Goal: Entertainment & Leisure: Consume media (video, audio)

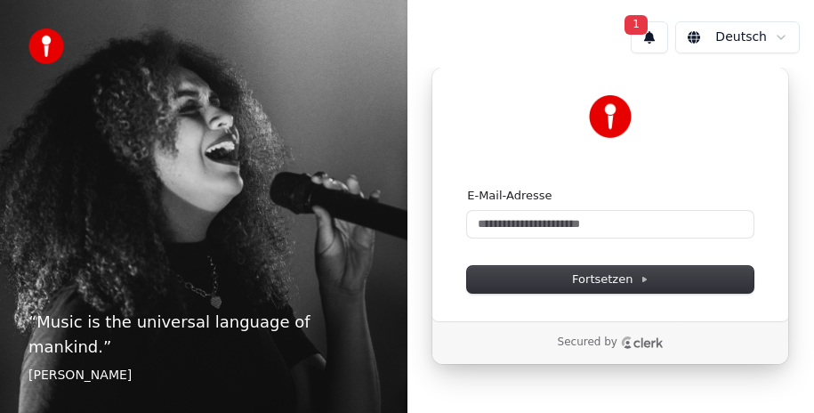
click at [656, 42] on button "1" at bounding box center [649, 37] width 37 height 32
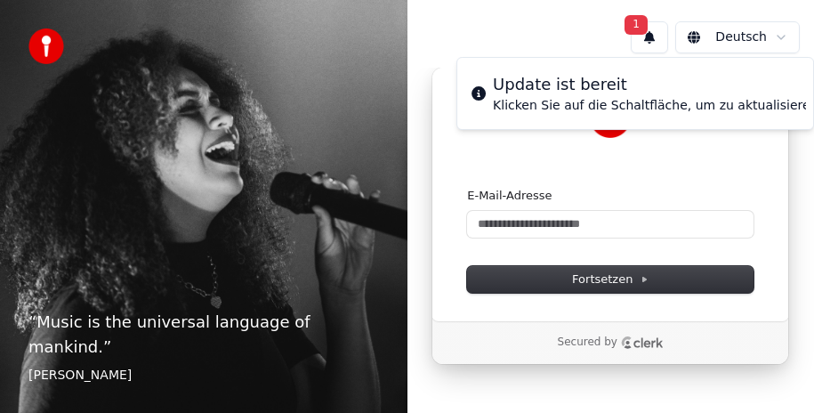
click at [592, 93] on div "Update ist bereit" at bounding box center [655, 84] width 325 height 25
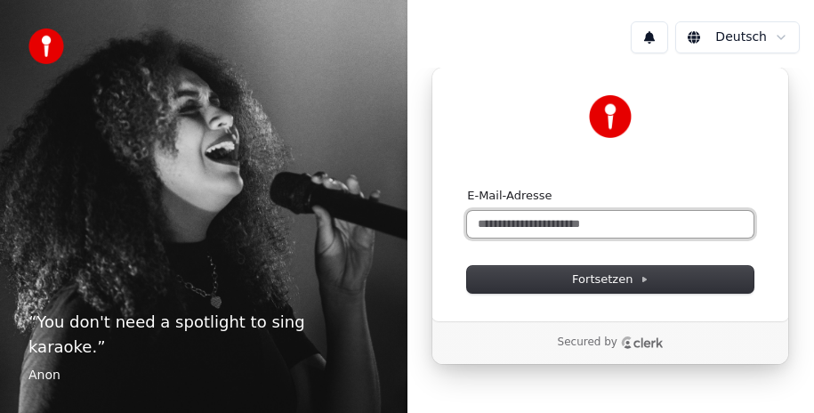
click at [519, 219] on input "E-Mail-Adresse" at bounding box center [610, 224] width 286 height 27
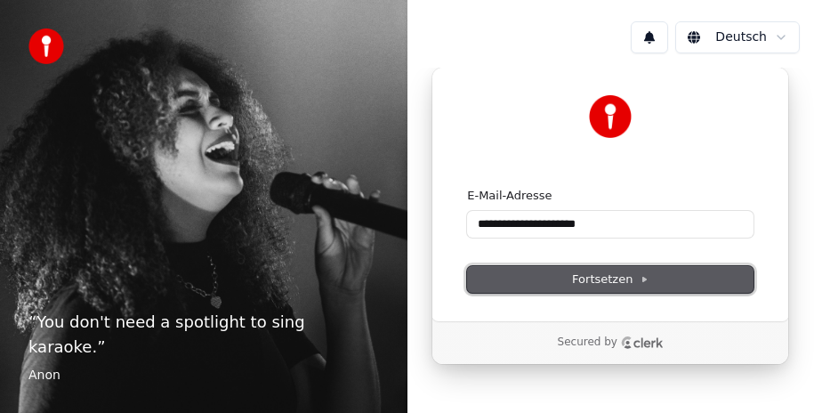
click at [635, 277] on span "Fortsetzen" at bounding box center [610, 279] width 77 height 16
type input "**********"
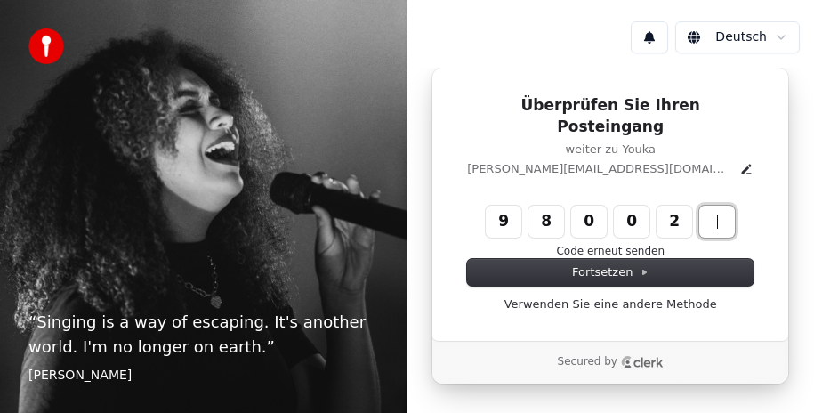
type input "******"
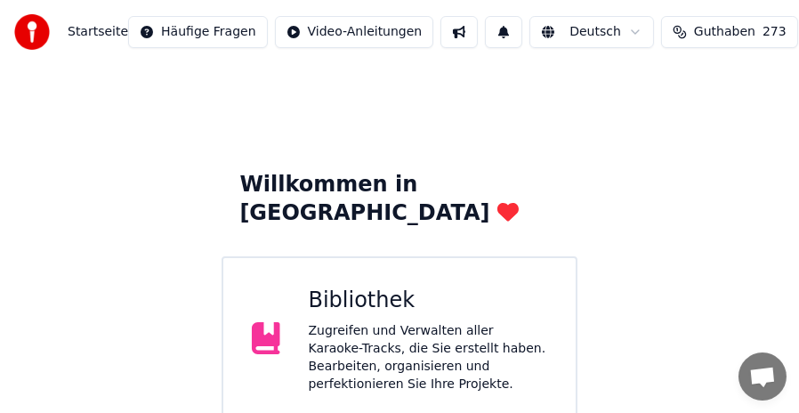
click at [378, 322] on div "Zugreifen und Verwalten aller Karaoke-Tracks, die Sie erstellt haben. Bearbeite…" at bounding box center [428, 357] width 239 height 71
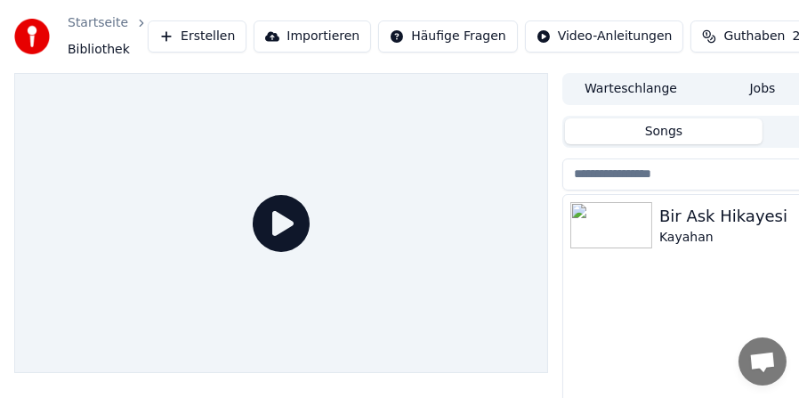
click at [686, 214] on div "Bir Ask Hikayesi" at bounding box center [798, 216] width 278 height 25
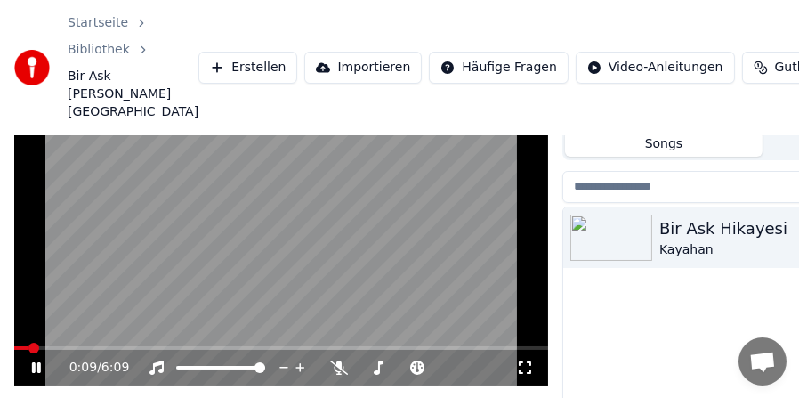
scroll to position [139, 0]
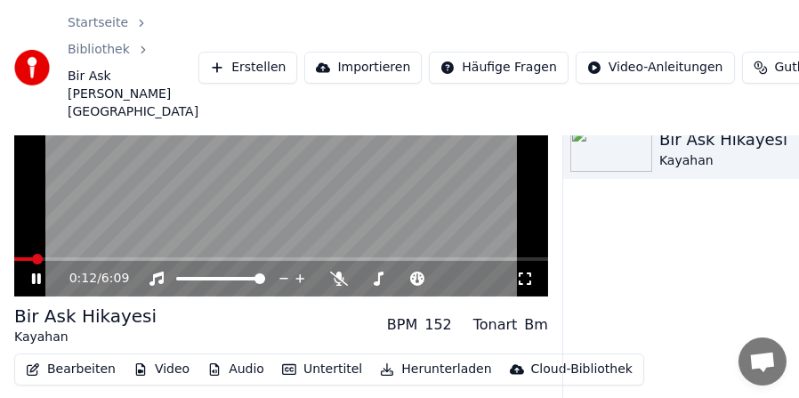
click at [40, 278] on icon at bounding box center [36, 278] width 9 height 11
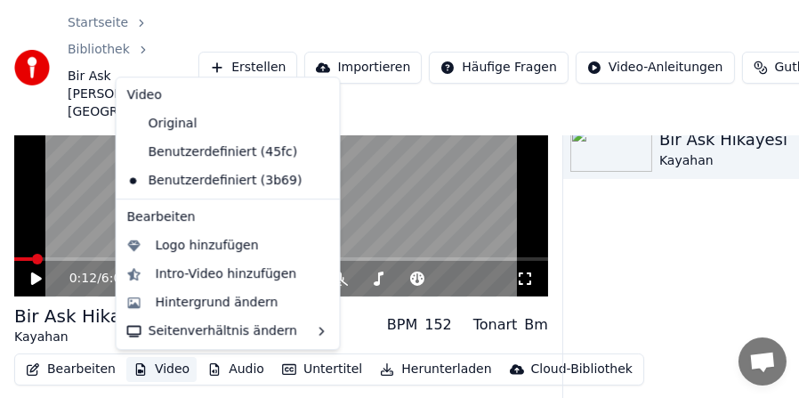
click at [163, 365] on button "Video" at bounding box center [161, 369] width 70 height 25
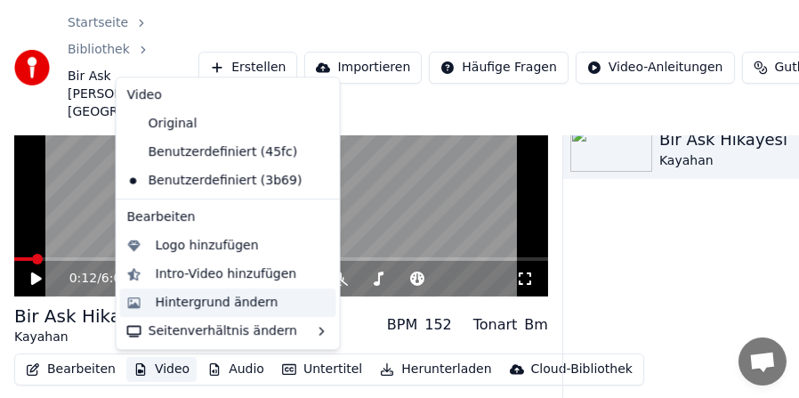
click at [173, 297] on div "Hintergrund ändern" at bounding box center [217, 303] width 123 height 18
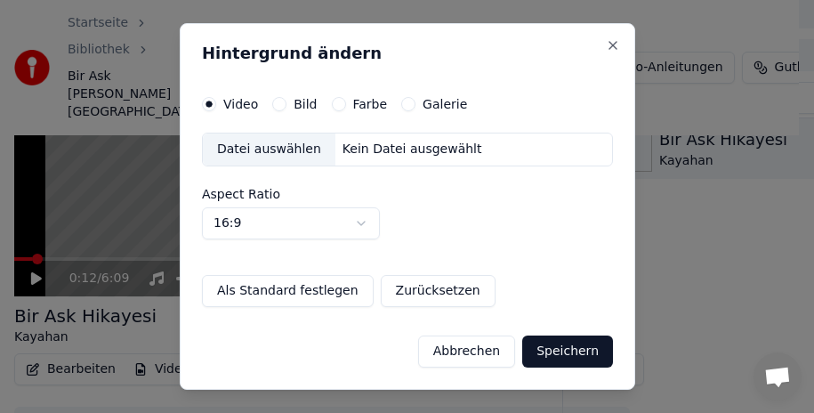
click at [270, 152] on div "Datei auswählen" at bounding box center [269, 149] width 133 height 32
click at [271, 145] on div "Datei auswählen" at bounding box center [269, 149] width 133 height 32
click at [576, 345] on button "Speichern" at bounding box center [567, 351] width 91 height 32
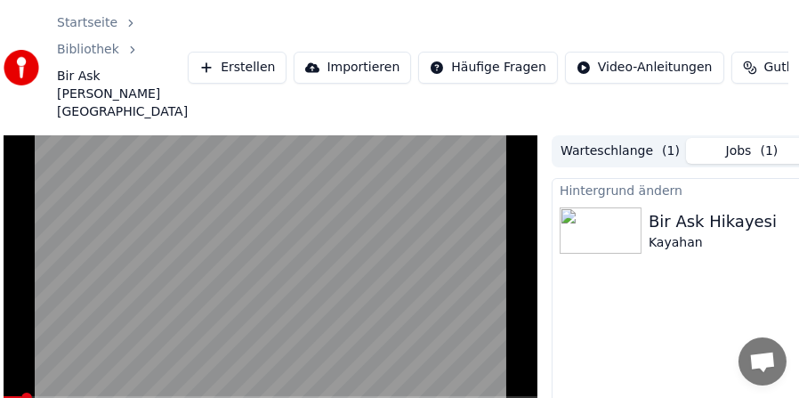
scroll to position [0, 0]
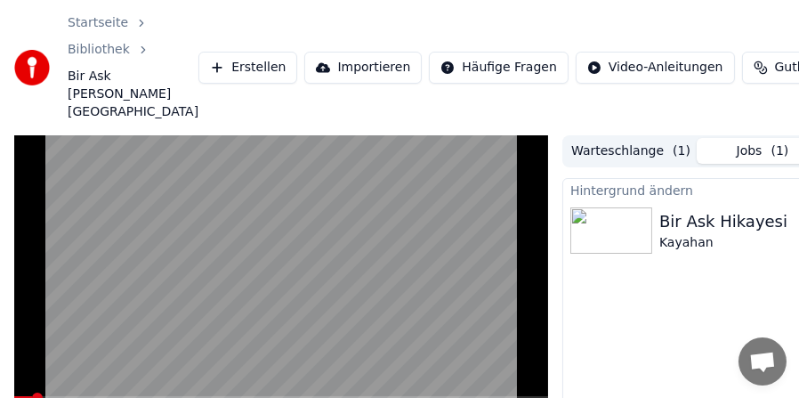
drag, startPoint x: 608, startPoint y: 5, endPoint x: 558, endPoint y: 20, distance: 52.1
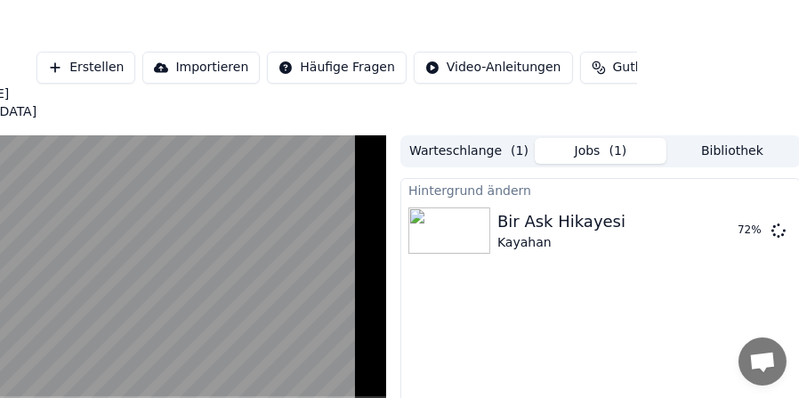
scroll to position [0, 163]
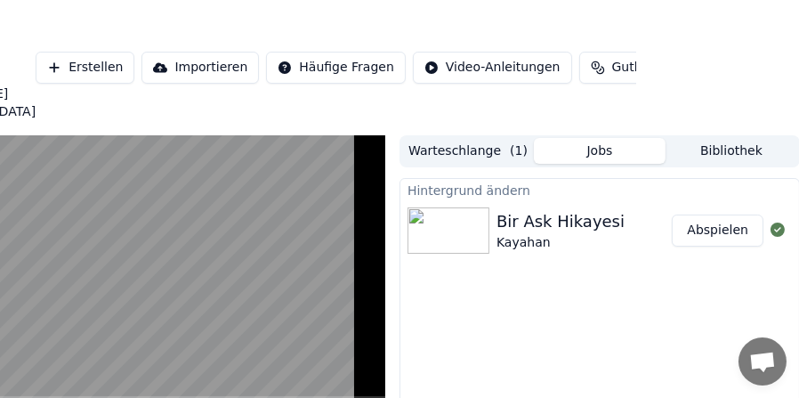
click at [725, 229] on button "Abspielen" at bounding box center [718, 230] width 92 height 32
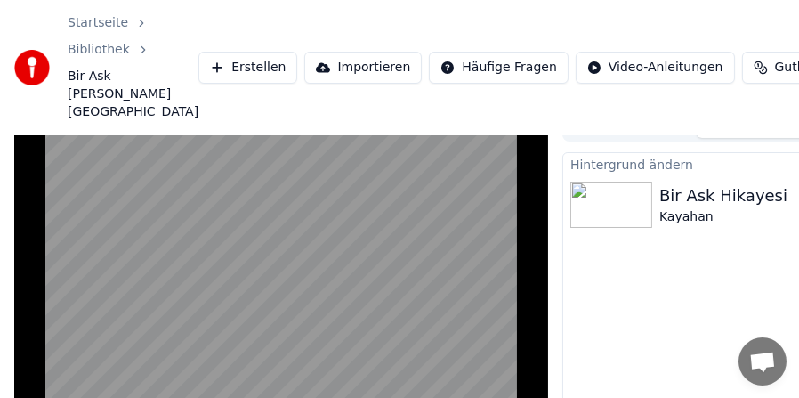
scroll to position [25, 0]
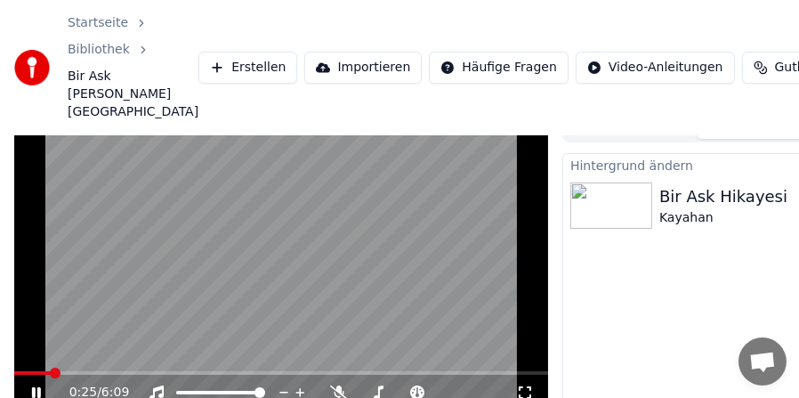
click at [50, 371] on span at bounding box center [281, 373] width 534 height 4
click at [42, 372] on span at bounding box center [28, 373] width 28 height 4
click at [525, 389] on icon at bounding box center [525, 392] width 18 height 14
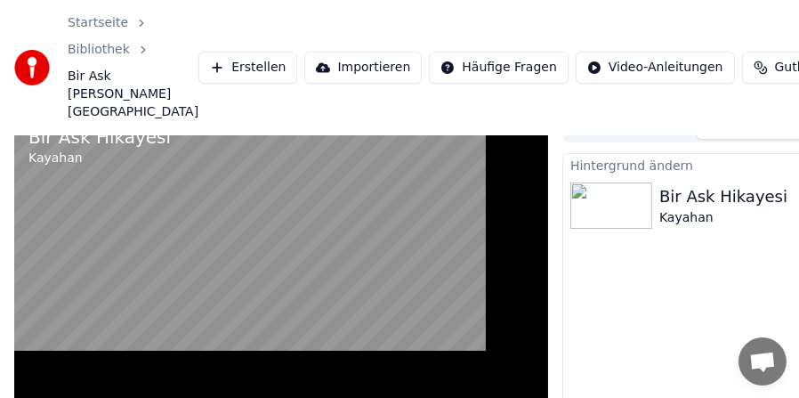
scroll to position [0, 0]
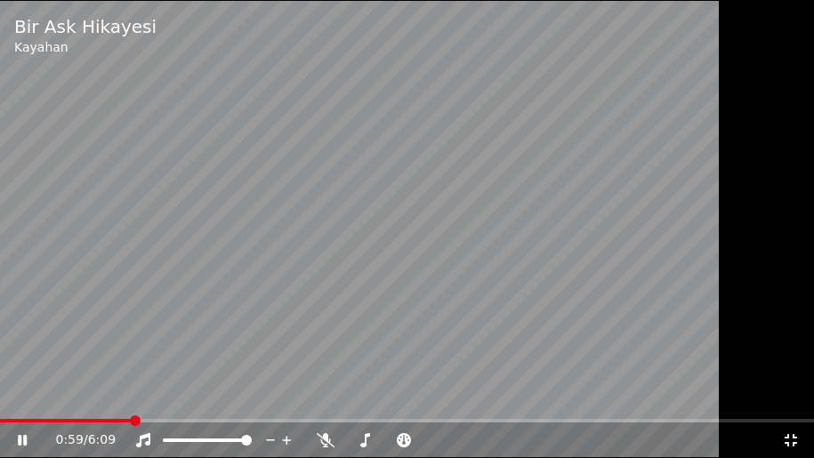
click at [792, 412] on icon at bounding box center [791, 440] width 18 height 14
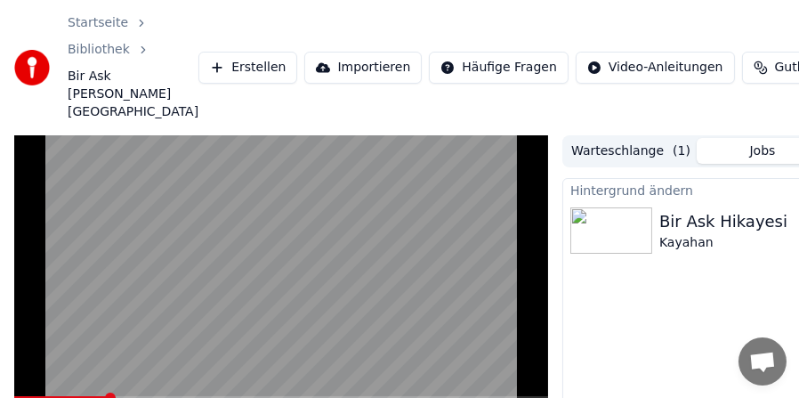
click at [265, 276] on video at bounding box center [281, 285] width 534 height 301
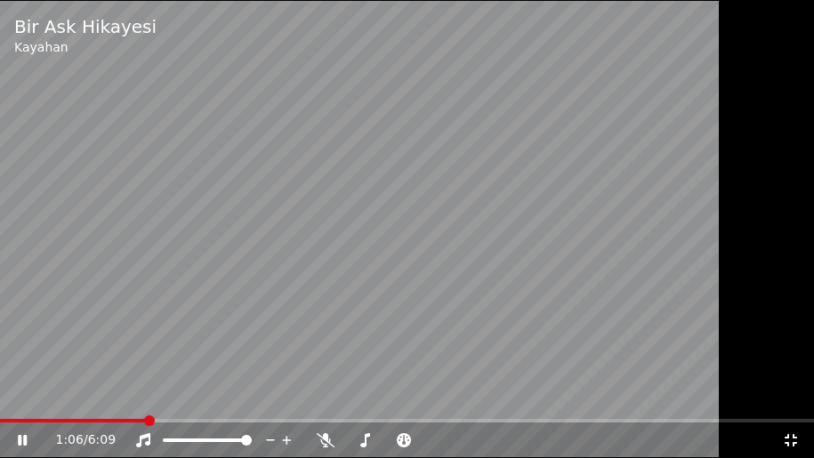
drag, startPoint x: 262, startPoint y: 274, endPoint x: 357, endPoint y: 267, distance: 95.4
click at [357, 267] on video at bounding box center [407, 229] width 814 height 458
click at [363, 291] on video at bounding box center [407, 229] width 814 height 458
click at [759, 334] on div at bounding box center [407, 229] width 814 height 458
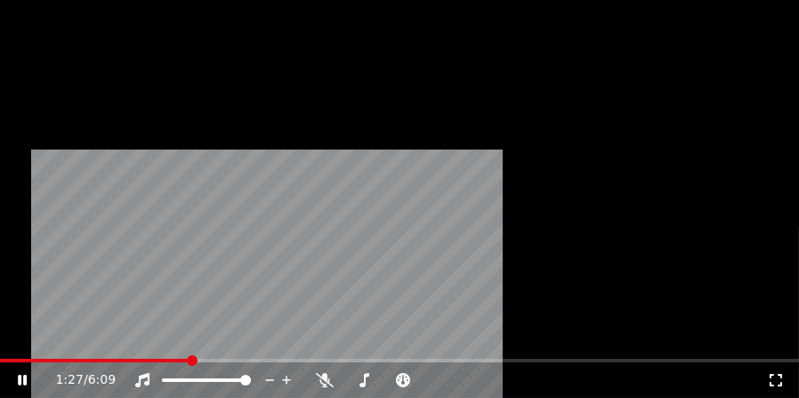
scroll to position [89, 0]
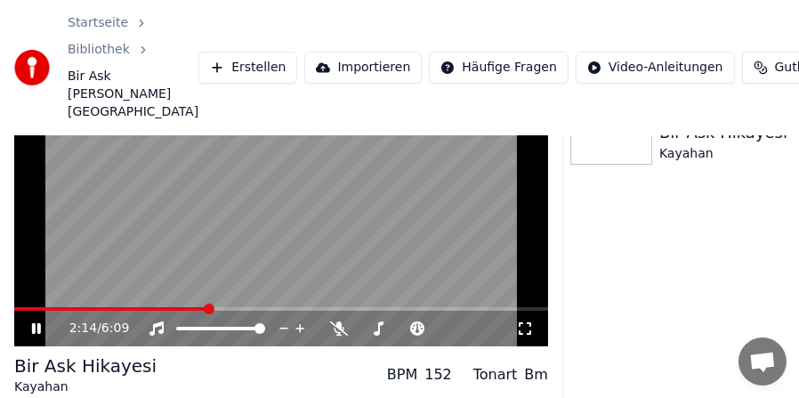
click at [208, 310] on span at bounding box center [281, 309] width 534 height 4
click at [323, 309] on span at bounding box center [281, 309] width 534 height 4
click at [423, 308] on span at bounding box center [281, 309] width 534 height 4
click at [496, 309] on span at bounding box center [281, 309] width 534 height 4
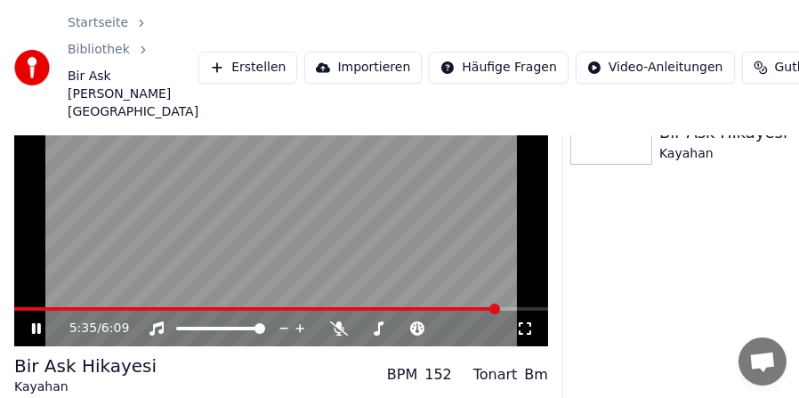
click at [525, 307] on span at bounding box center [281, 309] width 534 height 4
click at [397, 310] on span at bounding box center [272, 309] width 516 height 4
click at [350, 309] on span at bounding box center [182, 309] width 336 height 4
click at [308, 309] on span at bounding box center [161, 309] width 294 height 4
click at [274, 308] on span at bounding box center [162, 309] width 297 height 4
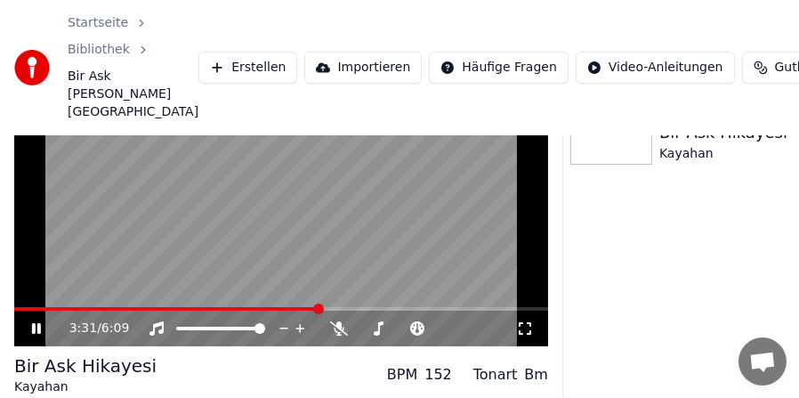
click at [318, 307] on span at bounding box center [281, 309] width 534 height 4
click at [33, 326] on icon at bounding box center [36, 328] width 9 height 11
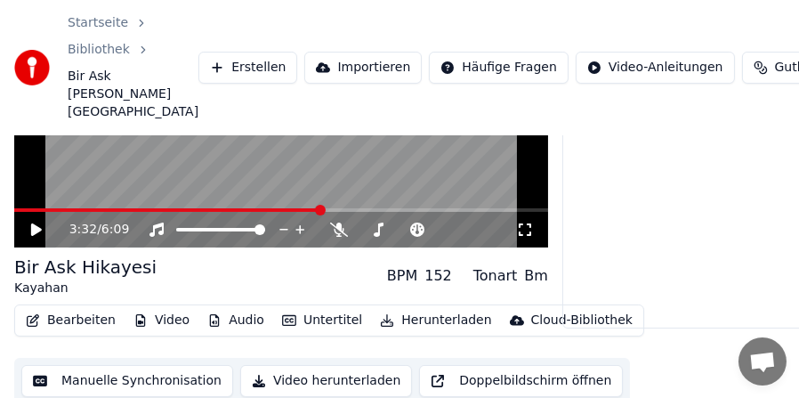
scroll to position [194, 0]
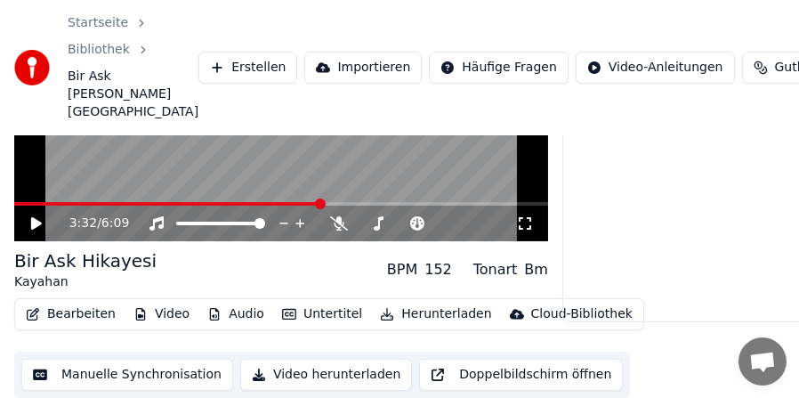
click at [418, 315] on button "Herunterladen" at bounding box center [435, 314] width 125 height 25
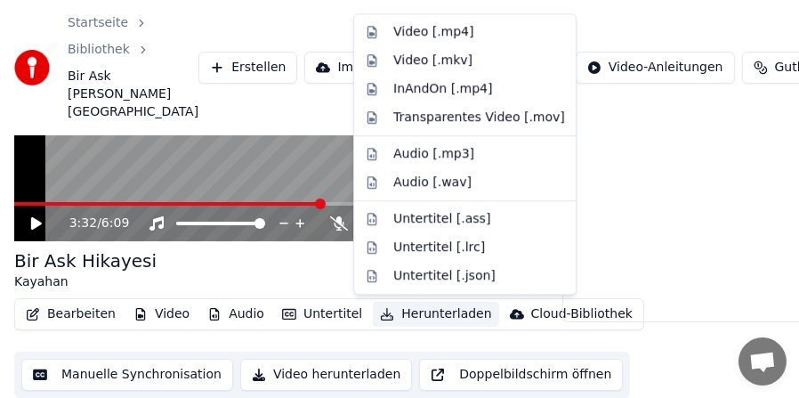
click at [418, 315] on button "Herunterladen" at bounding box center [435, 314] width 125 height 25
click at [414, 316] on button "Herunterladen" at bounding box center [435, 314] width 125 height 25
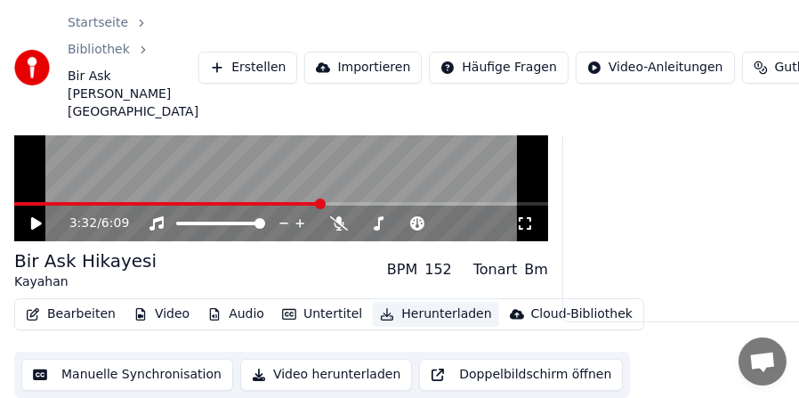
click at [414, 316] on button "Herunterladen" at bounding box center [435, 314] width 125 height 25
click at [318, 373] on button "Video herunterladen" at bounding box center [326, 374] width 172 height 32
click at [157, 314] on button "Video" at bounding box center [161, 314] width 70 height 25
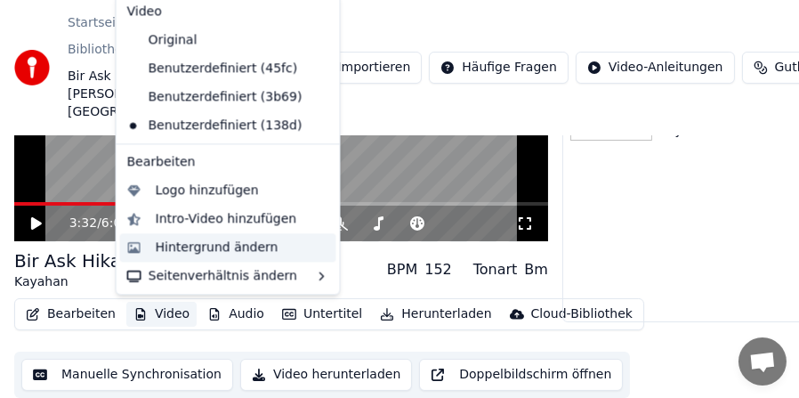
click at [171, 245] on div "Hintergrund ändern" at bounding box center [217, 247] width 123 height 18
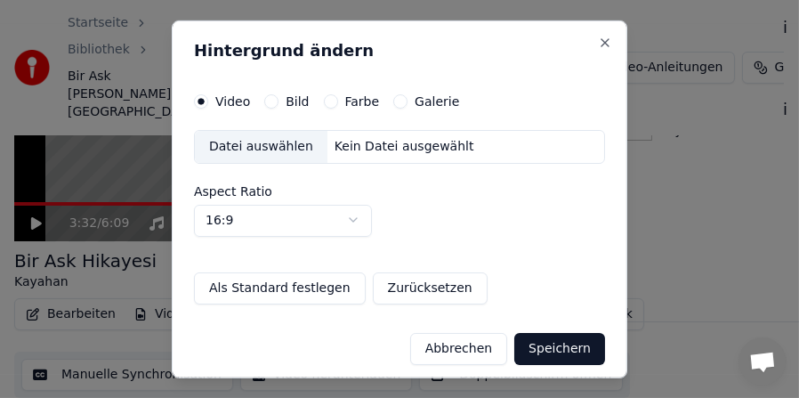
scroll to position [179, 0]
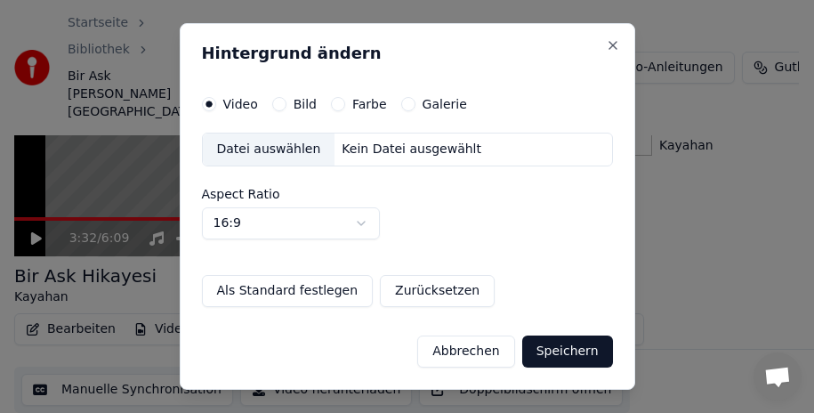
click at [294, 147] on div "Datei auswählen" at bounding box center [269, 149] width 133 height 32
click at [251, 148] on div "Datei auswählen" at bounding box center [269, 149] width 133 height 32
click at [578, 347] on button "Speichern" at bounding box center [567, 351] width 91 height 32
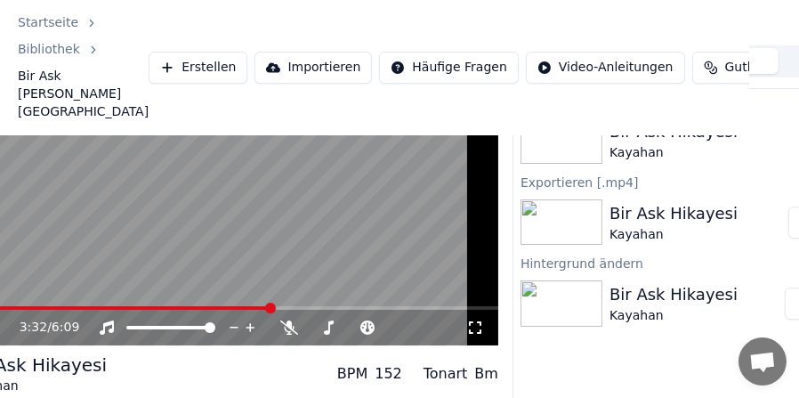
scroll to position [90, 163]
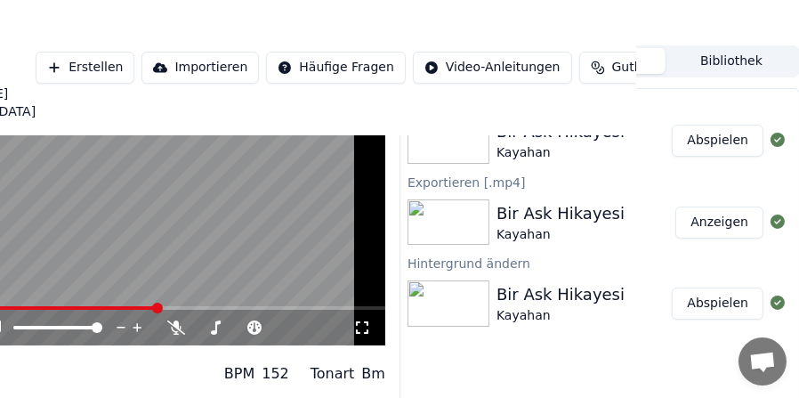
click at [703, 138] on button "Abspielen" at bounding box center [718, 141] width 92 height 32
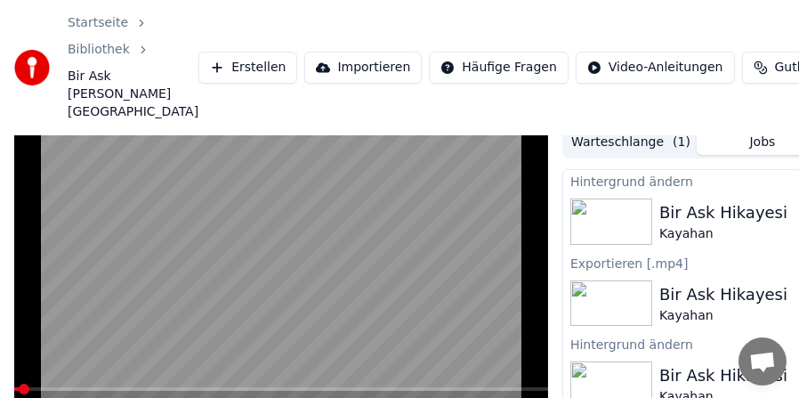
scroll to position [15, 0]
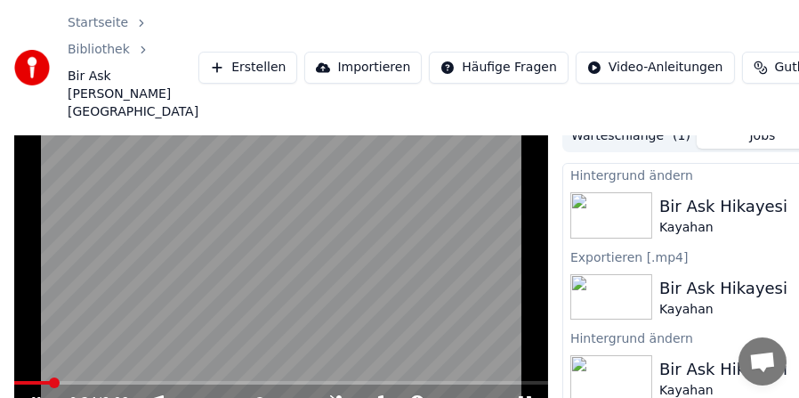
click at [398, 326] on video at bounding box center [281, 270] width 534 height 301
click at [519, 343] on video at bounding box center [281, 270] width 534 height 301
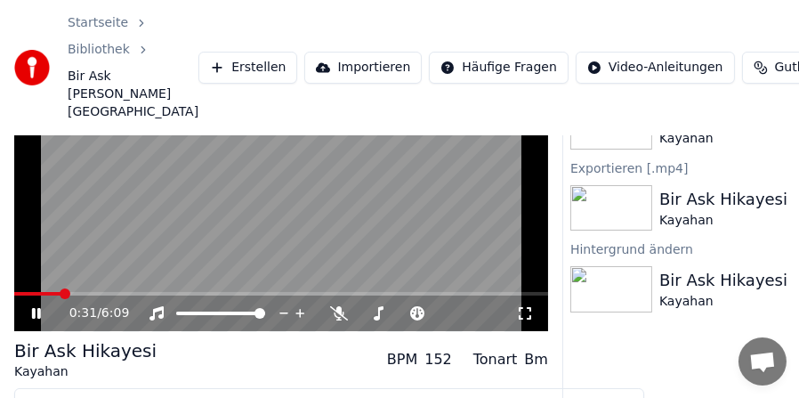
click at [522, 312] on icon at bounding box center [525, 313] width 18 height 14
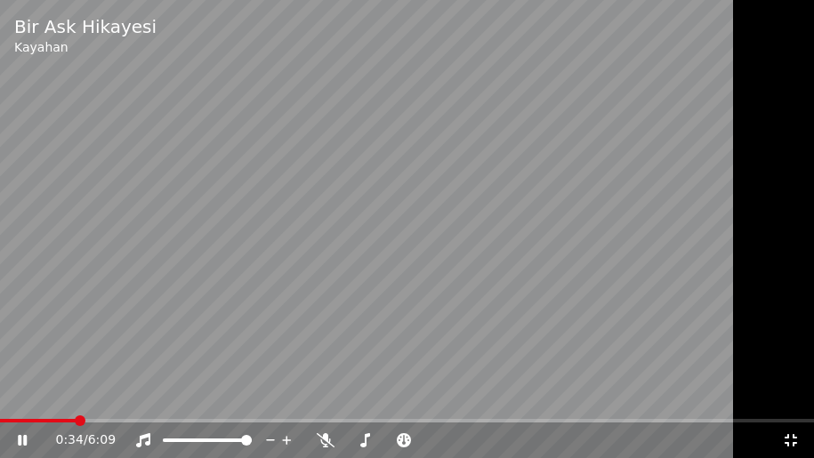
click at [728, 354] on video at bounding box center [407, 229] width 814 height 458
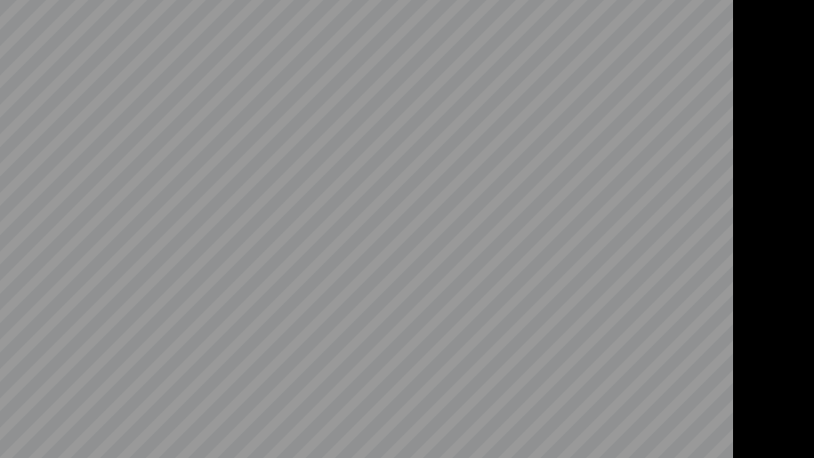
click at [728, 354] on video at bounding box center [407, 229] width 814 height 458
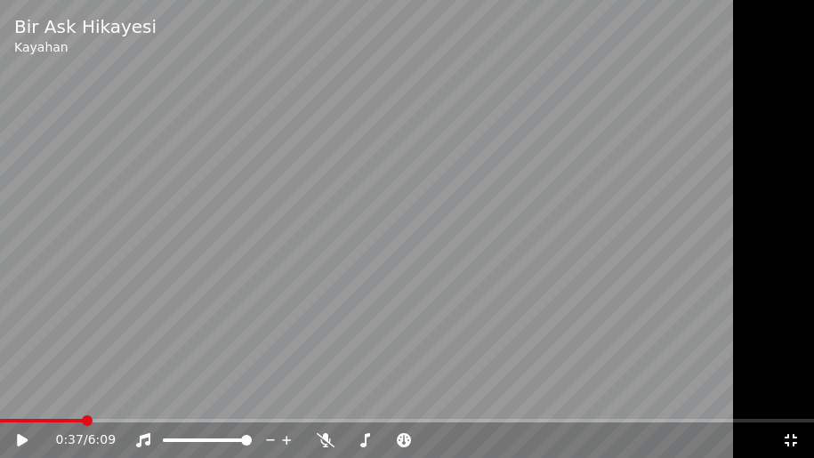
click at [792, 412] on icon at bounding box center [791, 440] width 18 height 14
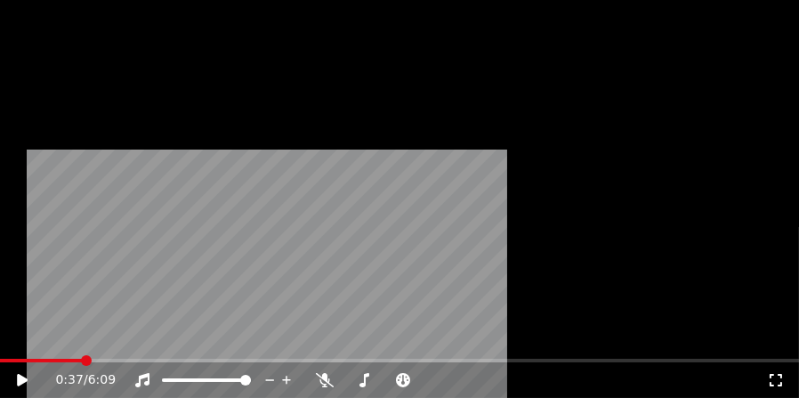
scroll to position [178, 0]
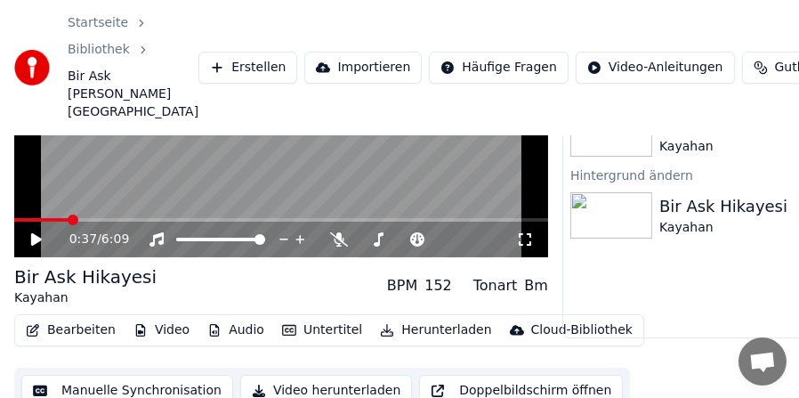
click at [338, 385] on button "Video herunterladen" at bounding box center [326, 391] width 172 height 32
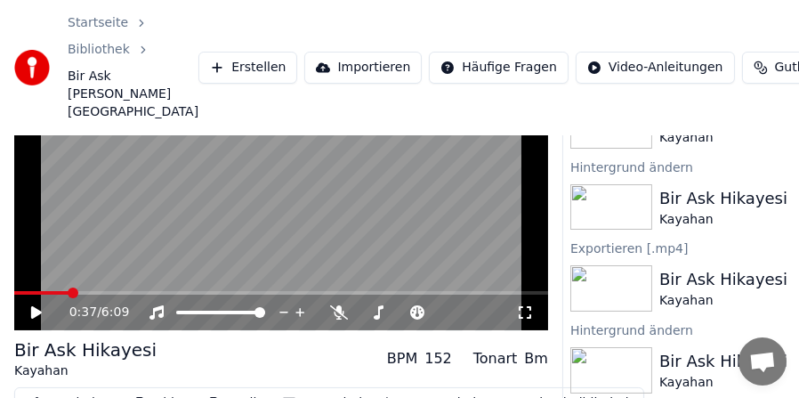
scroll to position [194, 0]
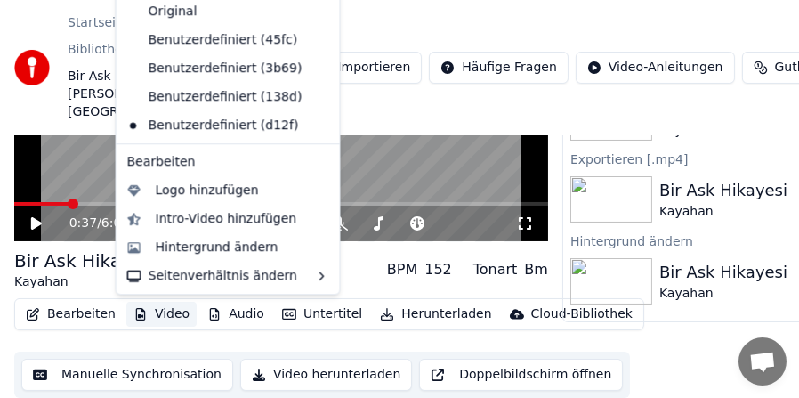
click at [147, 315] on button "Video" at bounding box center [161, 314] width 70 height 25
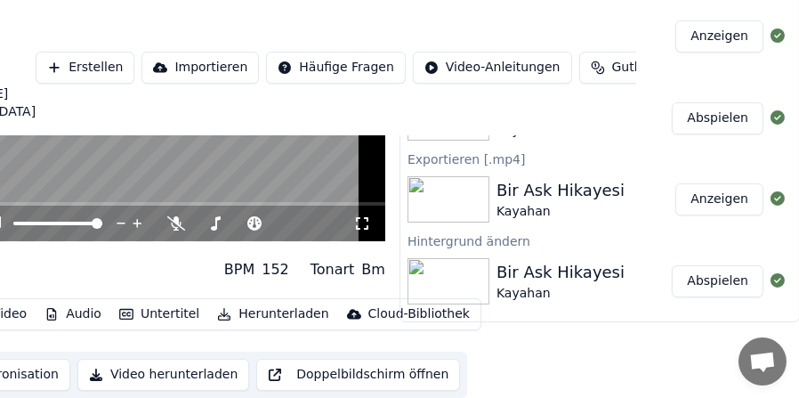
scroll to position [0, 163]
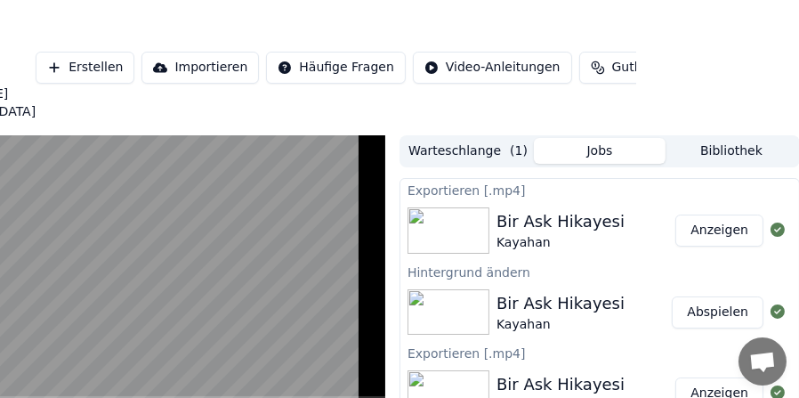
click at [723, 229] on button "Anzeigen" at bounding box center [719, 230] width 88 height 32
click at [490, 234] on div at bounding box center [451, 230] width 89 height 46
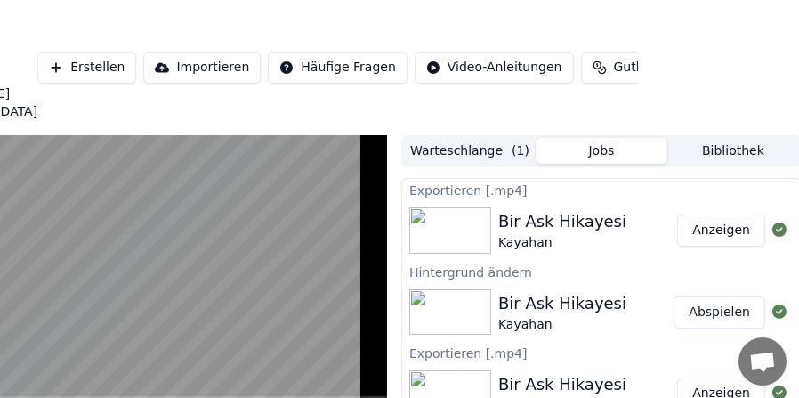
scroll to position [0, 160]
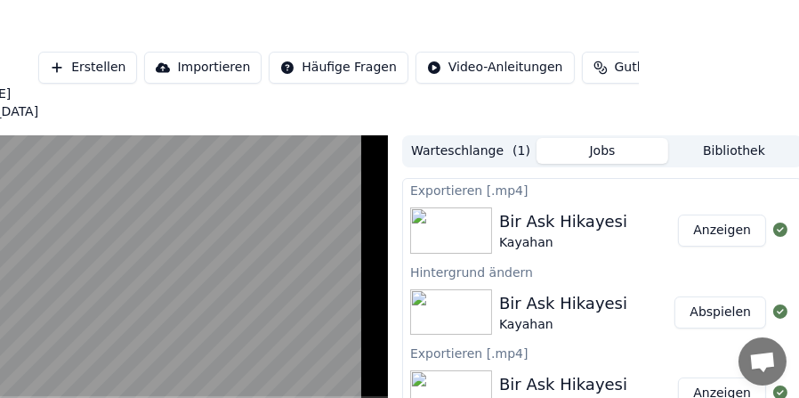
click at [714, 307] on button "Abspielen" at bounding box center [720, 312] width 92 height 32
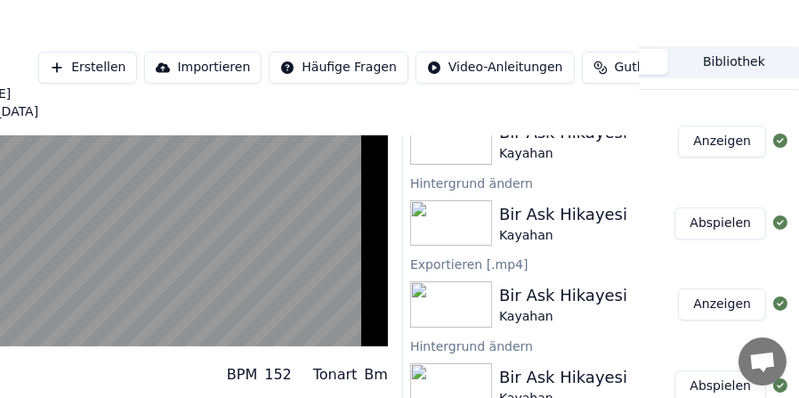
click at [717, 304] on button "Anzeigen" at bounding box center [722, 304] width 88 height 32
click at [576, 310] on div "Kayahan" at bounding box center [563, 317] width 128 height 18
click at [697, 382] on button "Abspielen" at bounding box center [720, 386] width 92 height 32
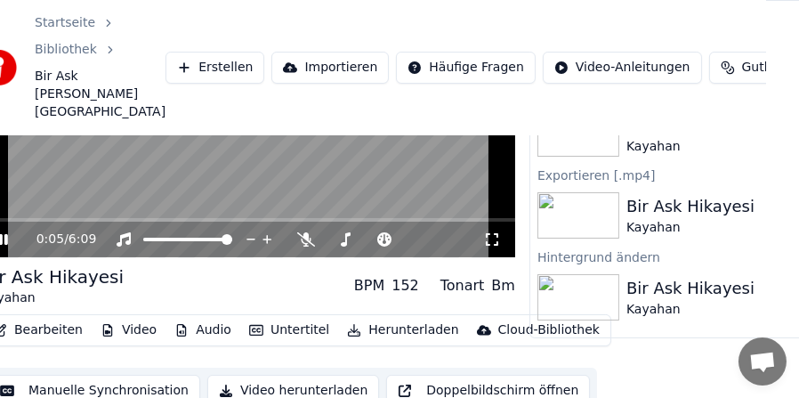
scroll to position [178, 163]
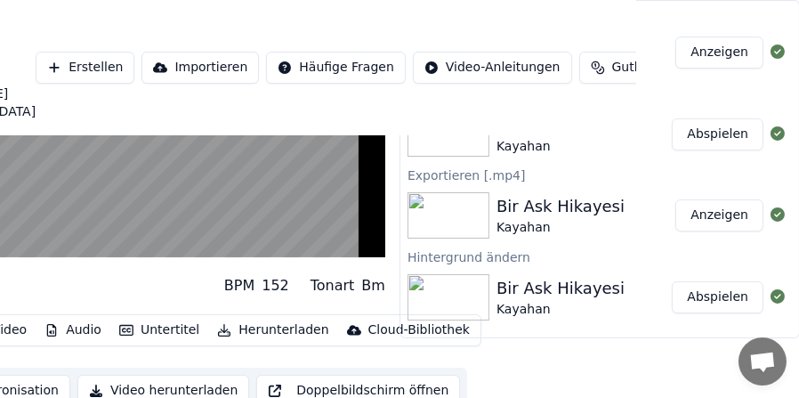
click at [717, 301] on button "Abspielen" at bounding box center [718, 297] width 92 height 32
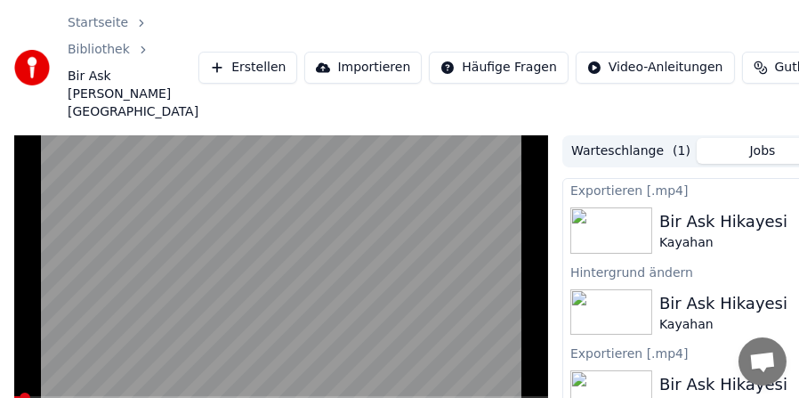
scroll to position [89, 0]
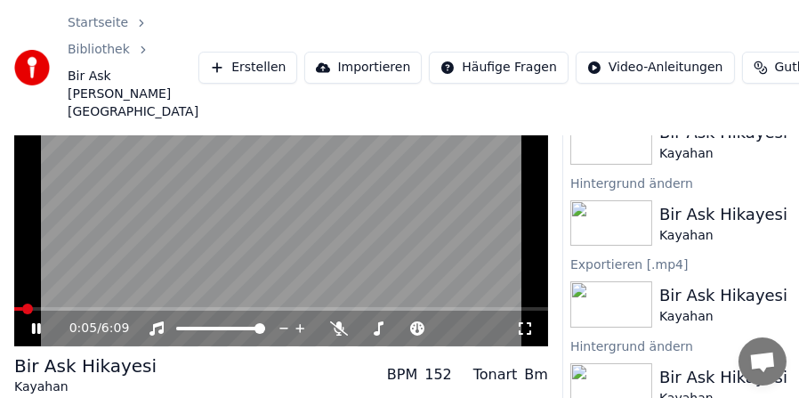
click at [310, 240] on video at bounding box center [281, 196] width 534 height 301
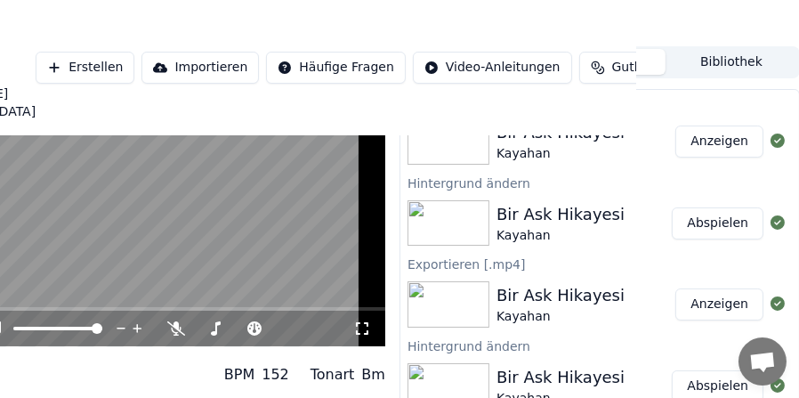
scroll to position [0, 163]
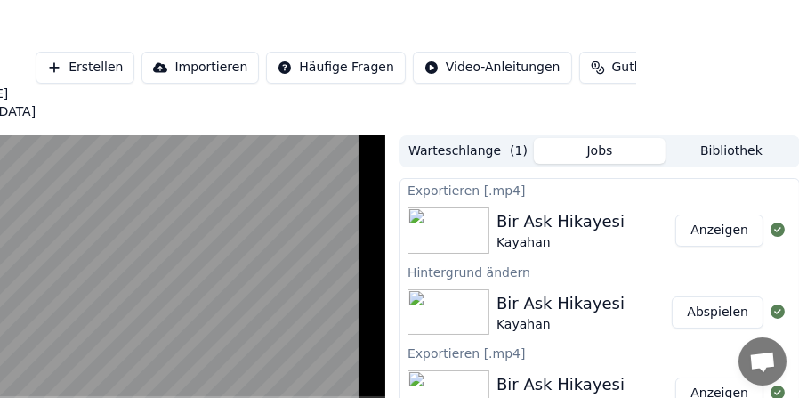
click at [725, 152] on button "Bibliothek" at bounding box center [731, 151] width 132 height 26
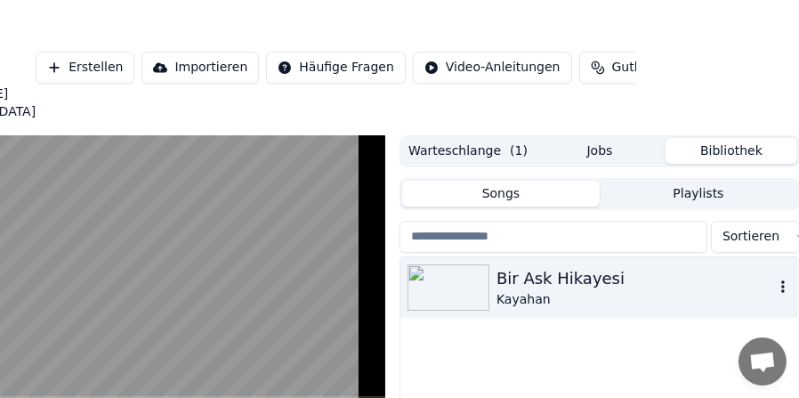
click at [674, 299] on div "Kayahan" at bounding box center [635, 300] width 278 height 18
click at [478, 142] on button "Warteschlange ( 1 )" at bounding box center [468, 151] width 132 height 26
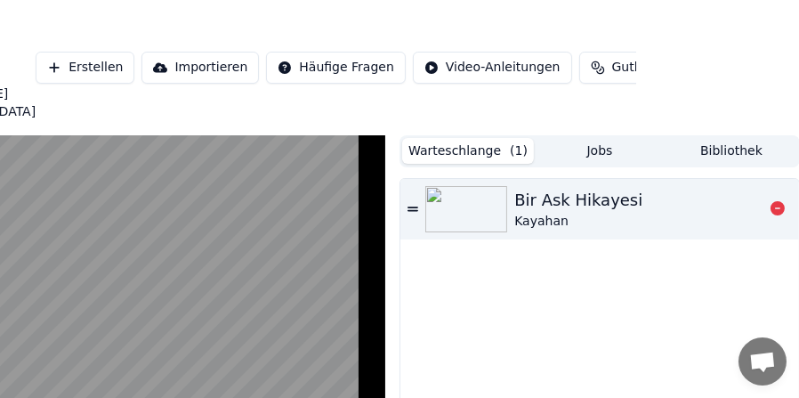
click at [604, 207] on div "Bir Ask Hikayesi" at bounding box center [578, 200] width 128 height 25
click at [605, 149] on button "Jobs" at bounding box center [600, 151] width 132 height 26
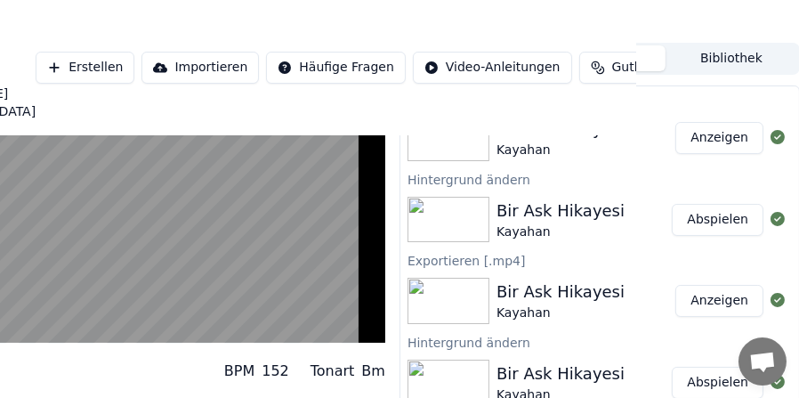
scroll to position [178, 163]
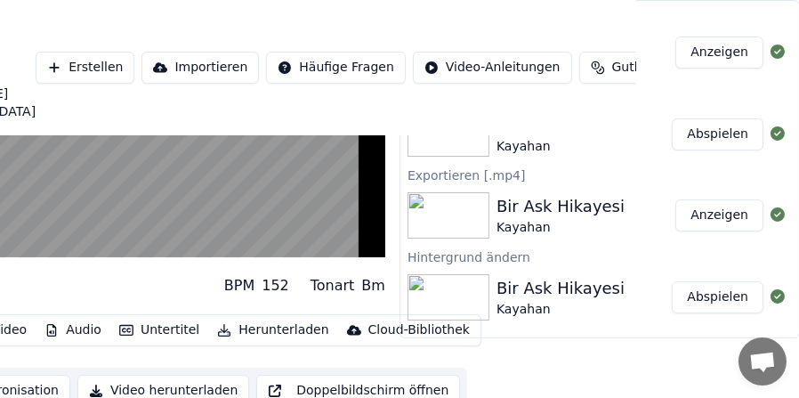
click at [709, 294] on button "Abspielen" at bounding box center [718, 297] width 92 height 32
click at [522, 297] on div "Bir Ask Hikayesi" at bounding box center [560, 288] width 128 height 25
click at [523, 197] on div "Bir Ask Hikayesi" at bounding box center [560, 206] width 128 height 25
click at [729, 210] on button "Anzeigen" at bounding box center [719, 215] width 88 height 32
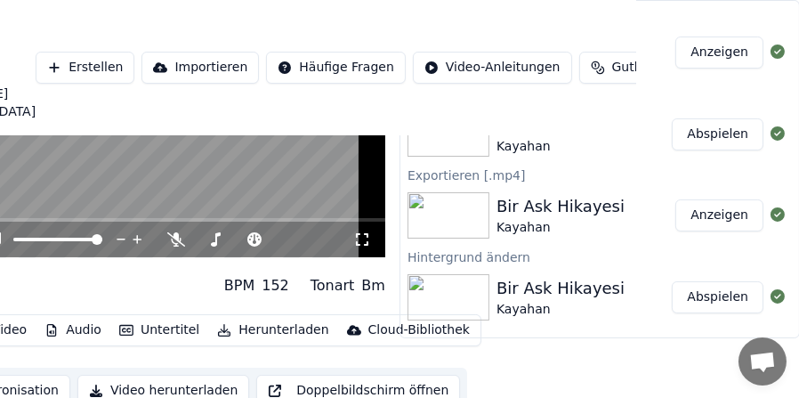
click at [246, 185] on video at bounding box center [118, 107] width 534 height 301
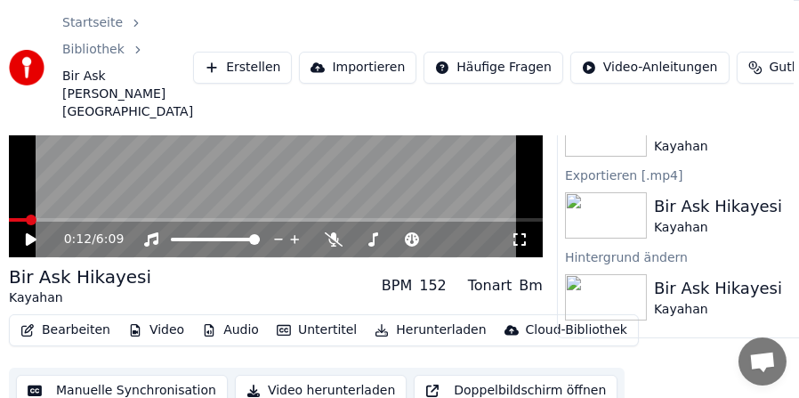
scroll to position [178, 0]
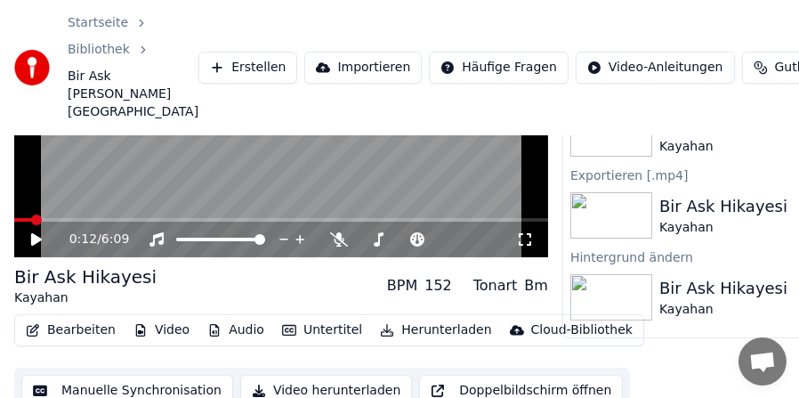
click at [166, 325] on button "Video" at bounding box center [161, 330] width 70 height 25
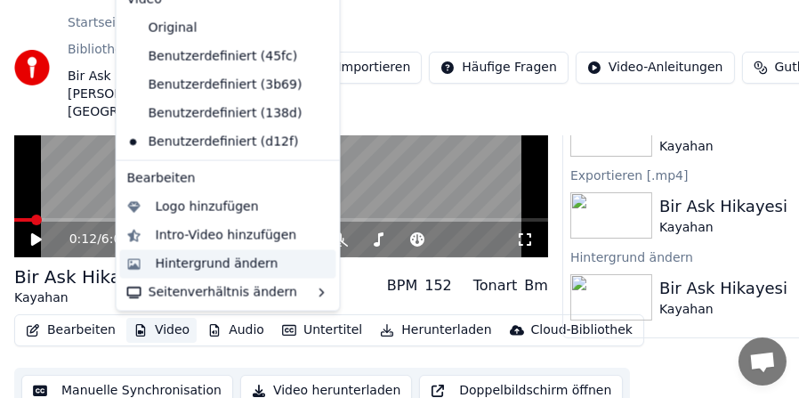
click at [183, 267] on div "Hintergrund ändern" at bounding box center [217, 263] width 123 height 18
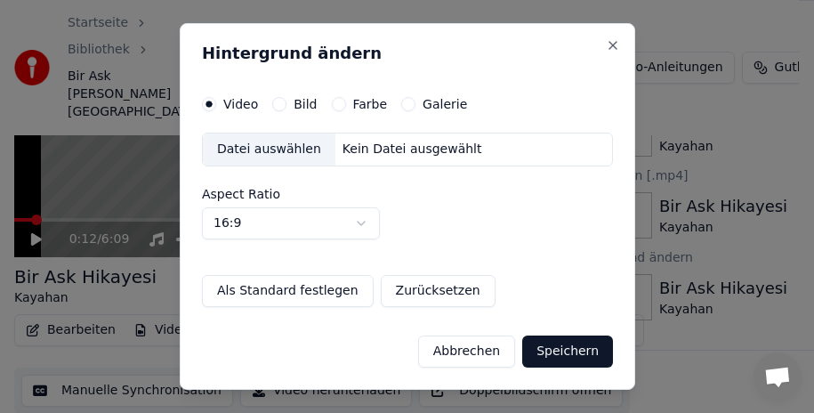
click at [278, 147] on div "Datei auswählen" at bounding box center [269, 149] width 133 height 32
click at [581, 350] on button "Speichern" at bounding box center [567, 351] width 91 height 32
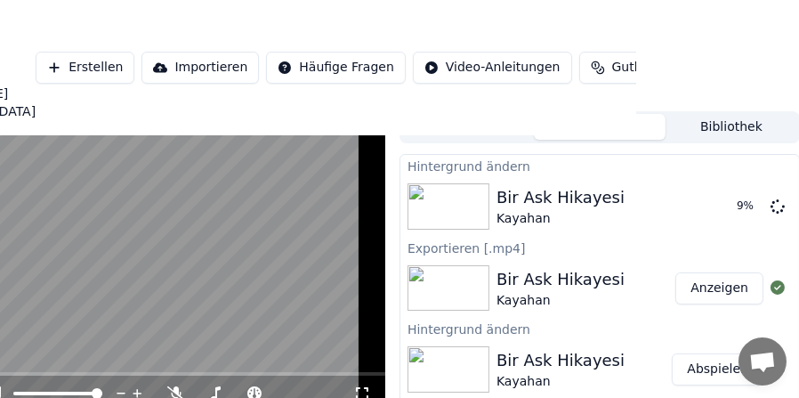
scroll to position [0, 163]
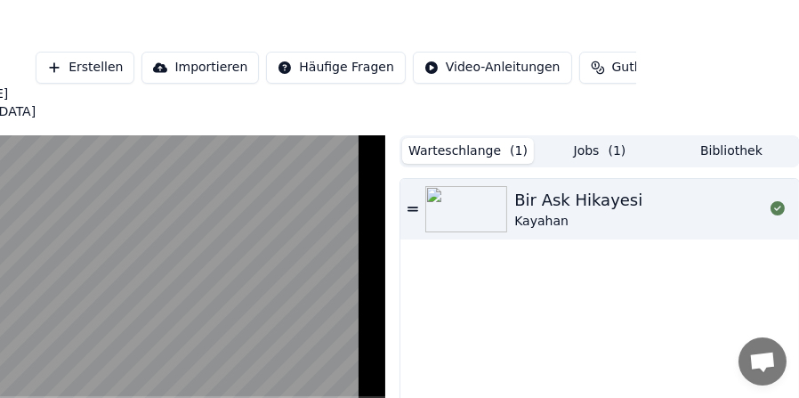
click at [476, 153] on button "Warteschlange ( 1 )" at bounding box center [468, 151] width 132 height 26
click at [729, 148] on button "Bibliothek" at bounding box center [731, 151] width 132 height 26
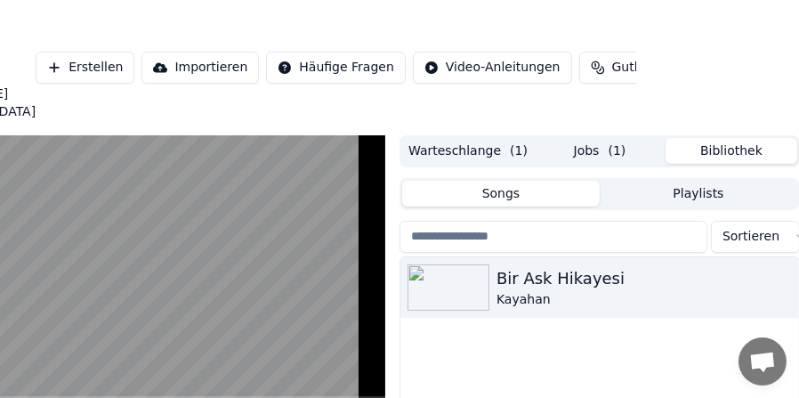
click at [597, 151] on button "Jobs ( 1 )" at bounding box center [600, 151] width 132 height 26
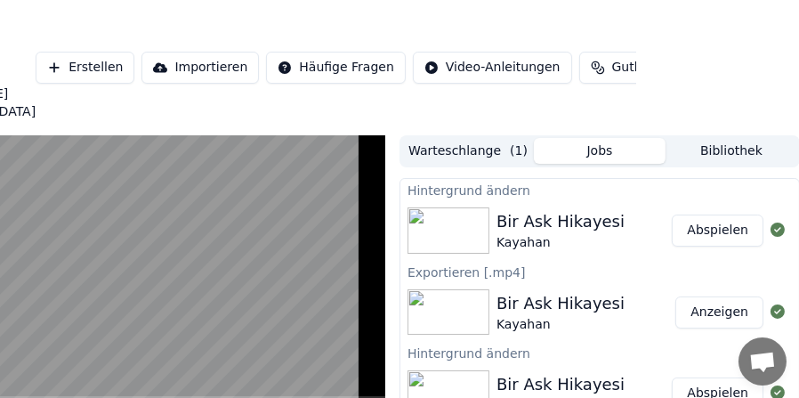
click at [718, 227] on button "Abspielen" at bounding box center [718, 230] width 92 height 32
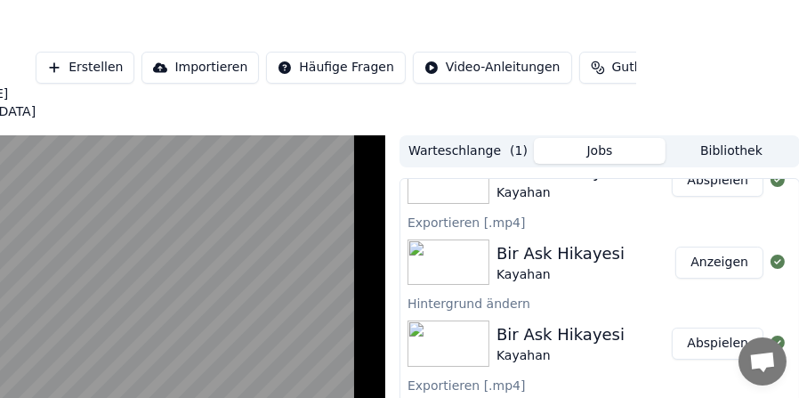
scroll to position [58, 0]
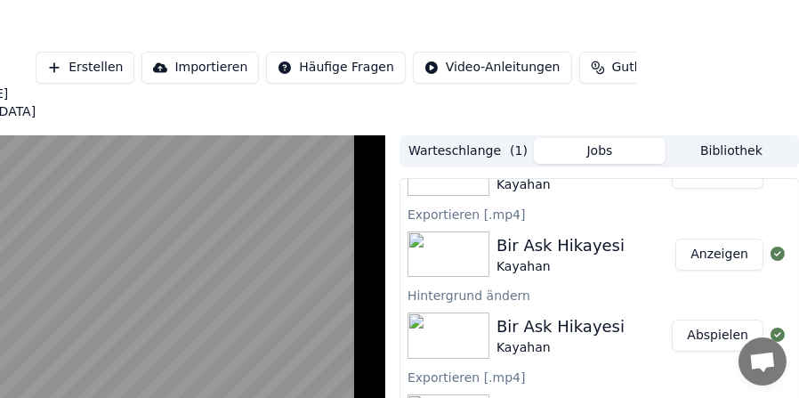
click at [705, 334] on button "Abspielen" at bounding box center [718, 335] width 92 height 32
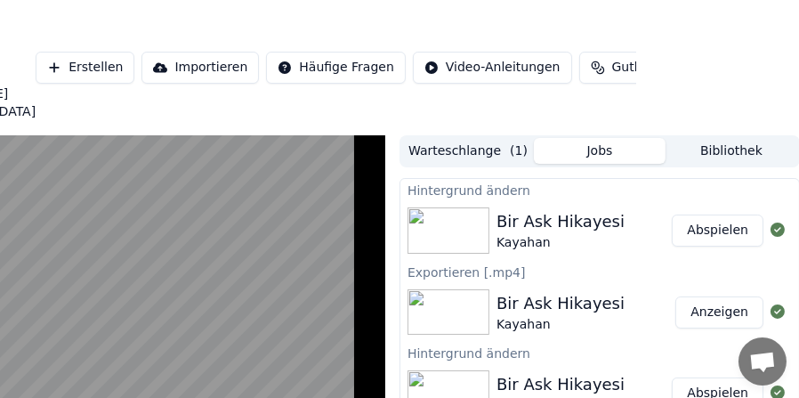
click at [690, 223] on button "Abspielen" at bounding box center [718, 230] width 92 height 32
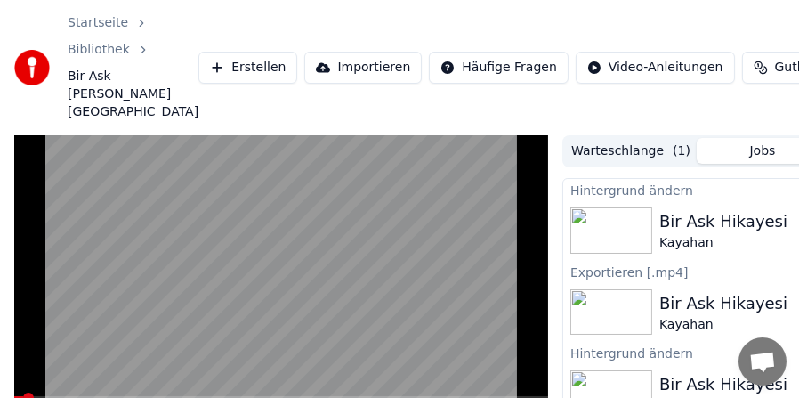
scroll to position [89, 0]
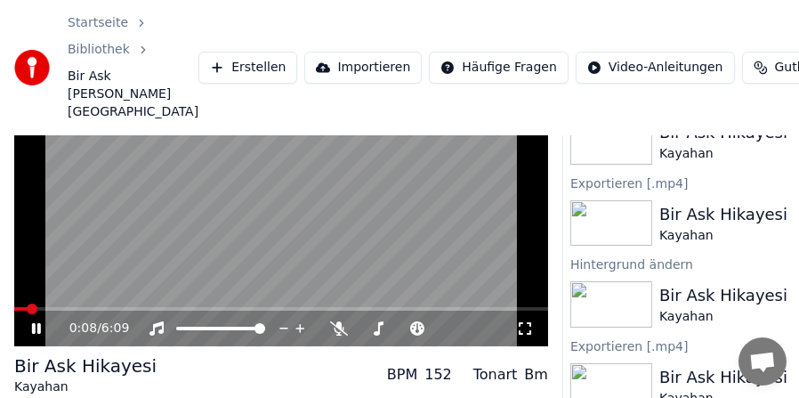
click at [326, 266] on video at bounding box center [281, 196] width 534 height 301
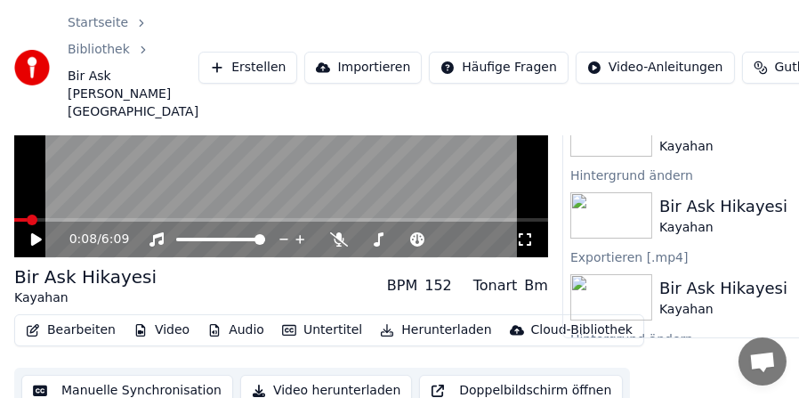
click at [77, 329] on button "Bearbeiten" at bounding box center [71, 330] width 104 height 25
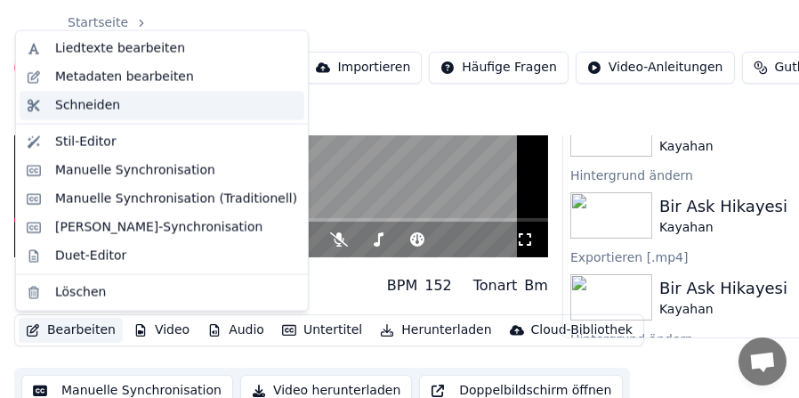
click at [96, 106] on div "Schneiden" at bounding box center [87, 106] width 65 height 18
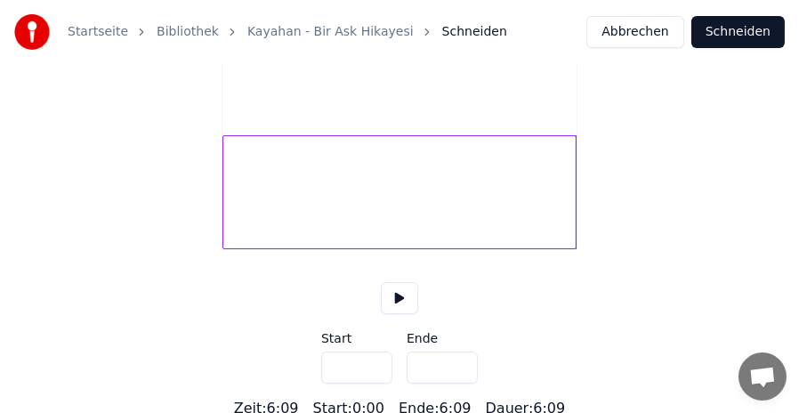
scroll to position [294, 0]
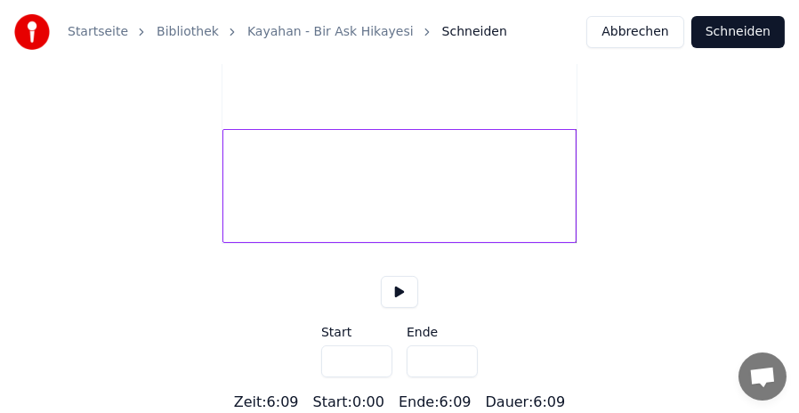
click at [405, 283] on button at bounding box center [399, 292] width 37 height 32
click at [395, 291] on button at bounding box center [399, 292] width 37 height 32
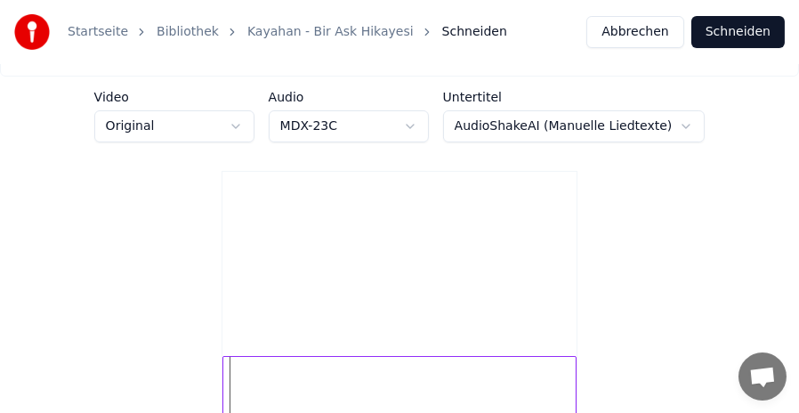
scroll to position [0, 0]
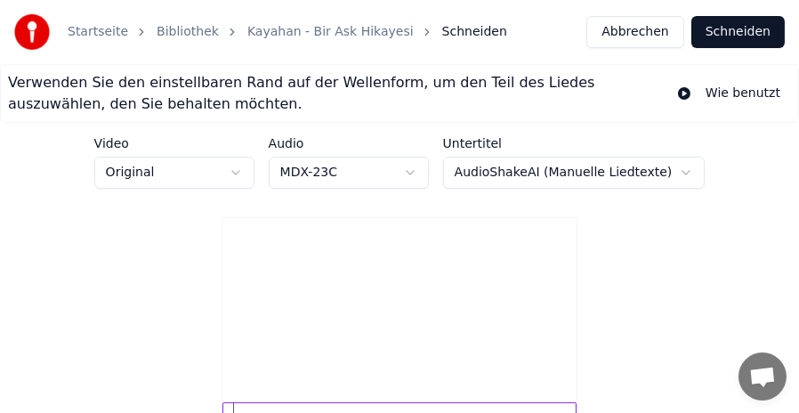
click at [424, 314] on video at bounding box center [399, 306] width 354 height 177
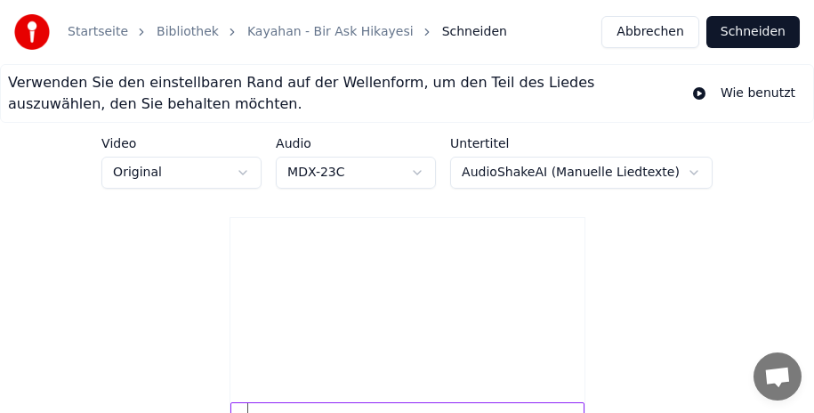
click at [253, 166] on html "Startseite Bibliothek Kayahan - Bir Ask Hikayesi Schneiden Abbrechen Schneiden …" at bounding box center [407, 343] width 814 height 686
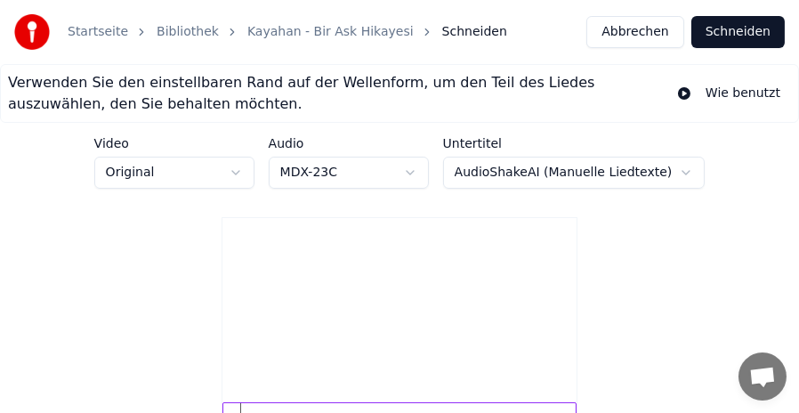
click at [253, 166] on html "Startseite Bibliothek Kayahan - Bir Ask Hikayesi Schneiden Abbrechen Schneiden …" at bounding box center [399, 343] width 799 height 686
click at [629, 35] on button "Abbrechen" at bounding box center [634, 32] width 97 height 32
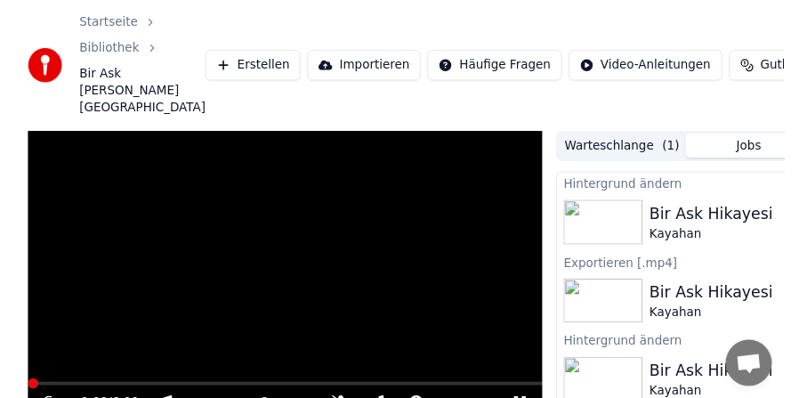
scroll to position [178, 0]
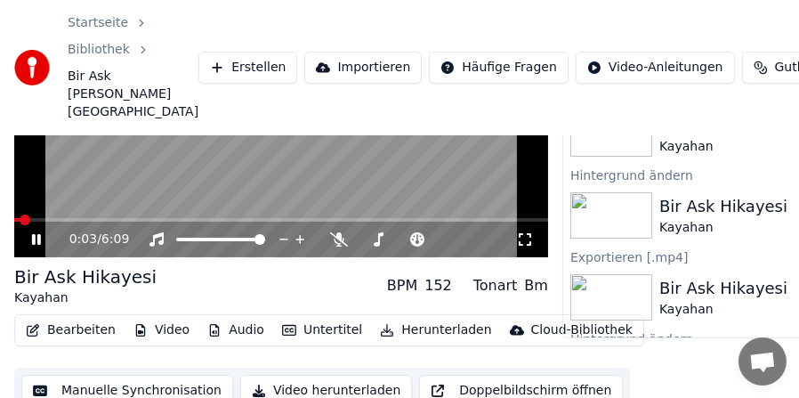
click at [36, 236] on icon at bounding box center [48, 239] width 41 height 14
click at [72, 328] on button "Bearbeiten" at bounding box center [71, 330] width 104 height 25
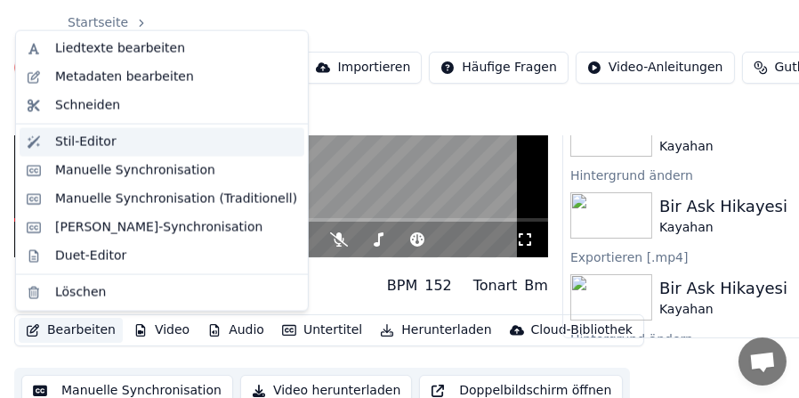
click at [91, 139] on div "Stil-Editor" at bounding box center [85, 142] width 61 height 18
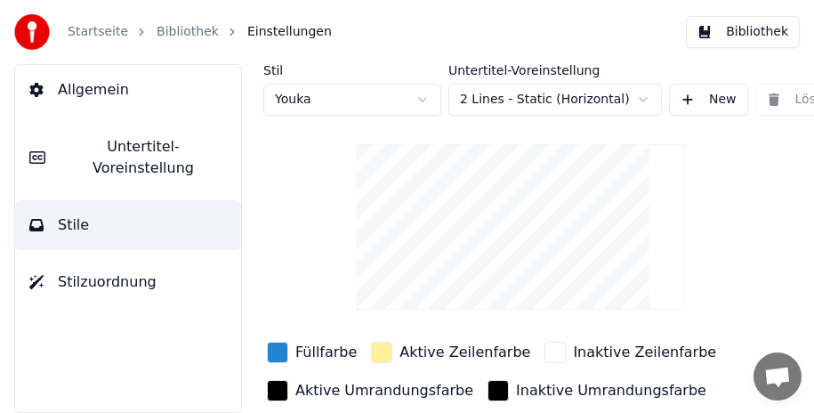
click at [768, 29] on button "Bibliothek" at bounding box center [743, 32] width 114 height 32
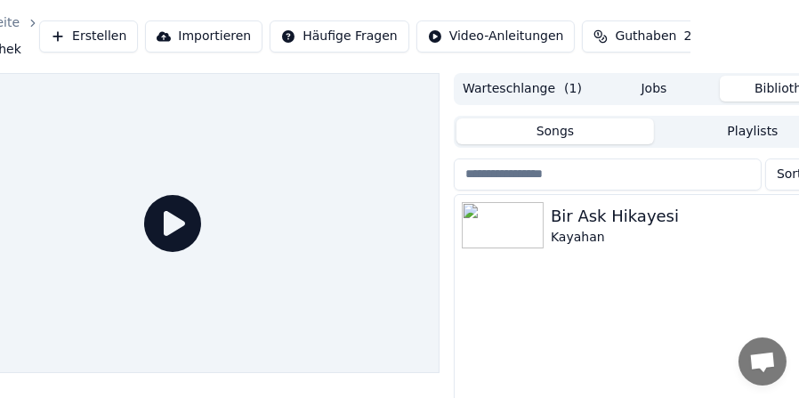
scroll to position [0, 165]
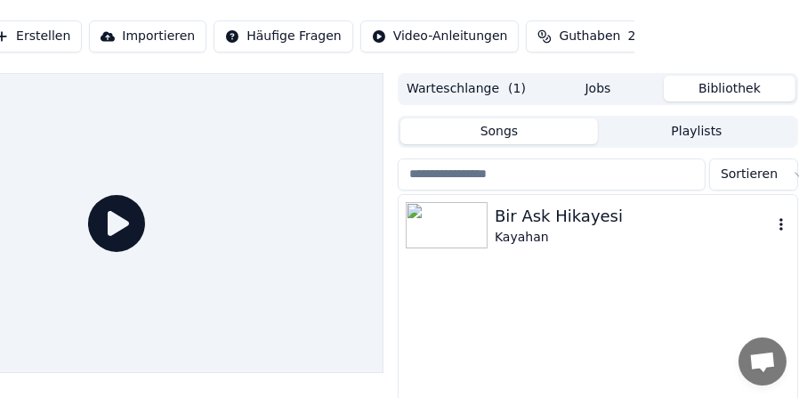
click at [520, 213] on div "Bir Ask Hikayesi" at bounding box center [634, 216] width 278 height 25
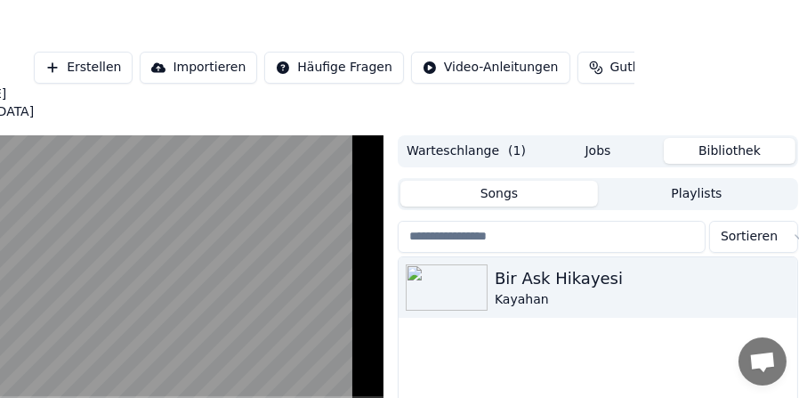
click at [209, 295] on video at bounding box center [117, 285] width 534 height 301
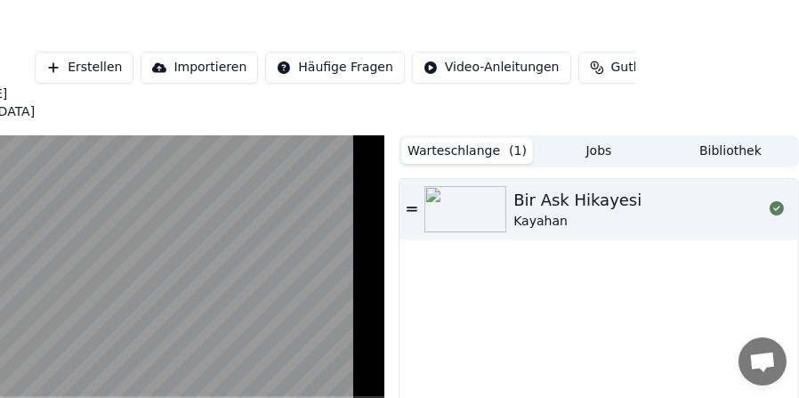
click at [467, 144] on button "Warteschlange ( 1 )" at bounding box center [467, 151] width 132 height 26
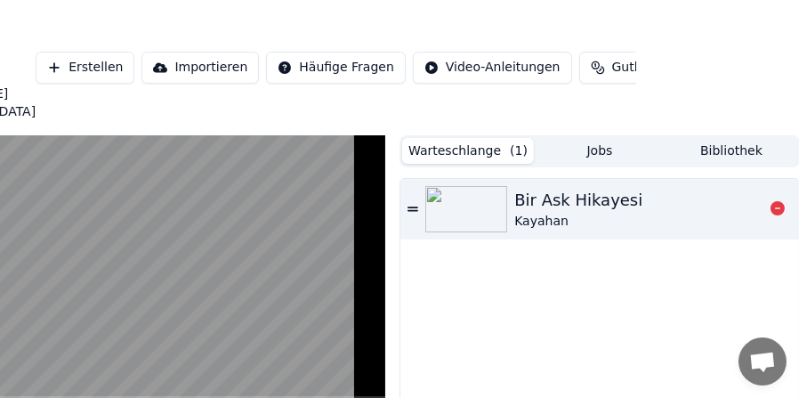
click at [576, 212] on div "Bir Ask Hikayesi" at bounding box center [578, 200] width 128 height 25
click at [588, 153] on button "Jobs" at bounding box center [600, 151] width 132 height 26
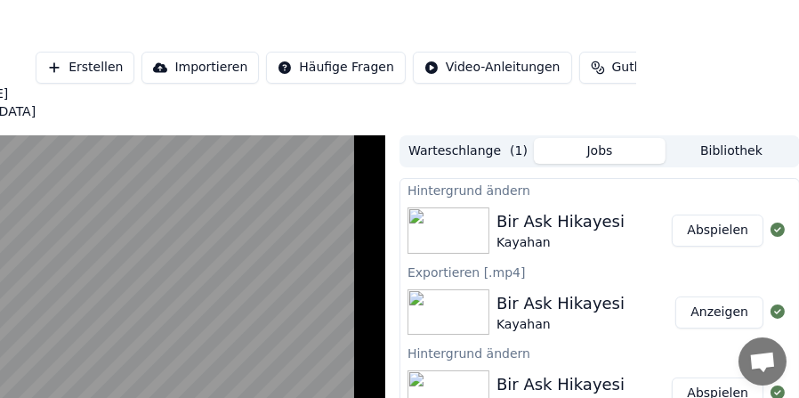
click at [741, 149] on button "Bibliothek" at bounding box center [731, 151] width 132 height 26
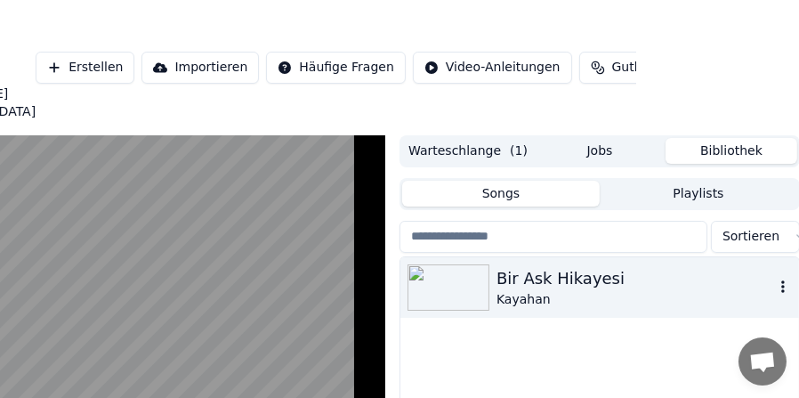
click at [560, 291] on div "Kayahan" at bounding box center [635, 300] width 278 height 18
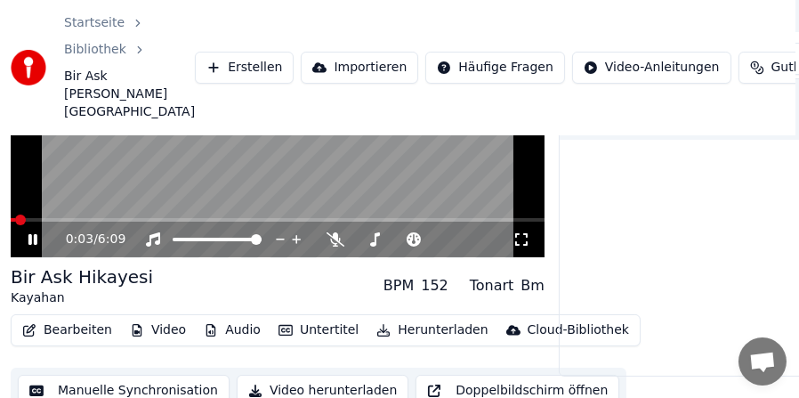
scroll to position [178, 0]
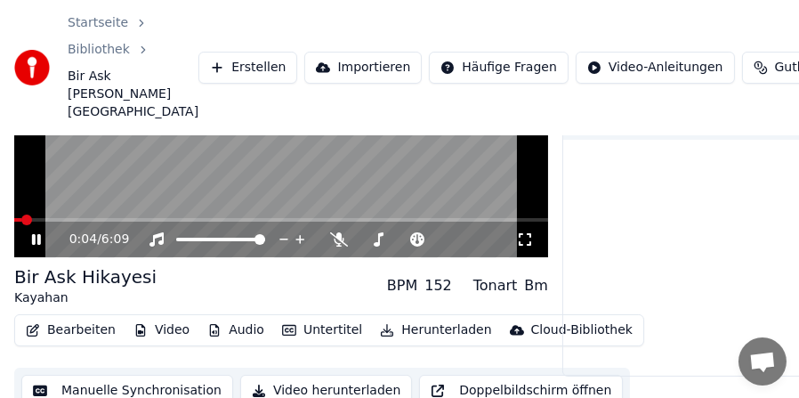
click at [39, 238] on icon at bounding box center [36, 239] width 9 height 11
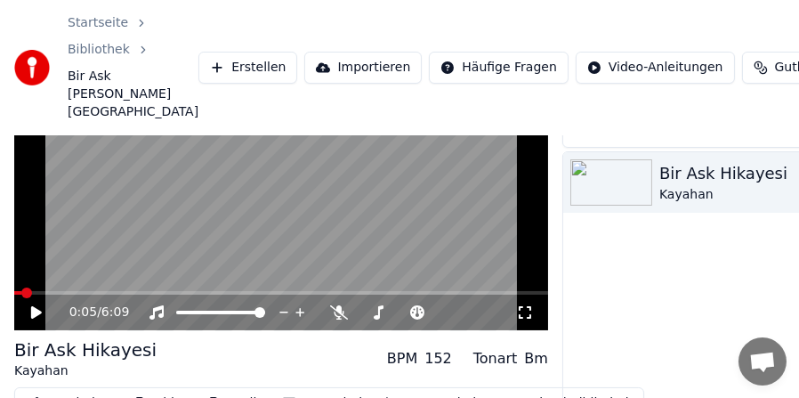
scroll to position [194, 0]
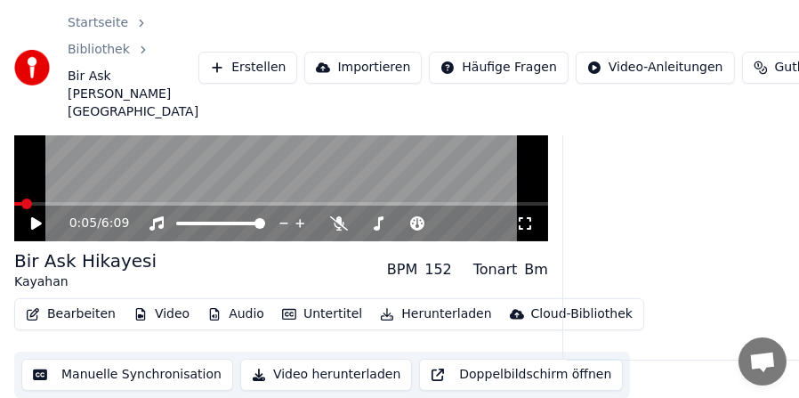
click at [69, 314] on button "Bearbeiten" at bounding box center [71, 314] width 104 height 25
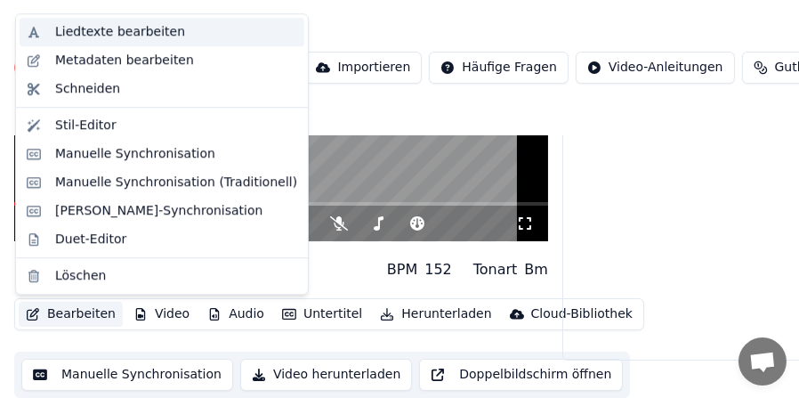
click at [89, 34] on div "Liedtexte bearbeiten" at bounding box center [120, 32] width 130 height 18
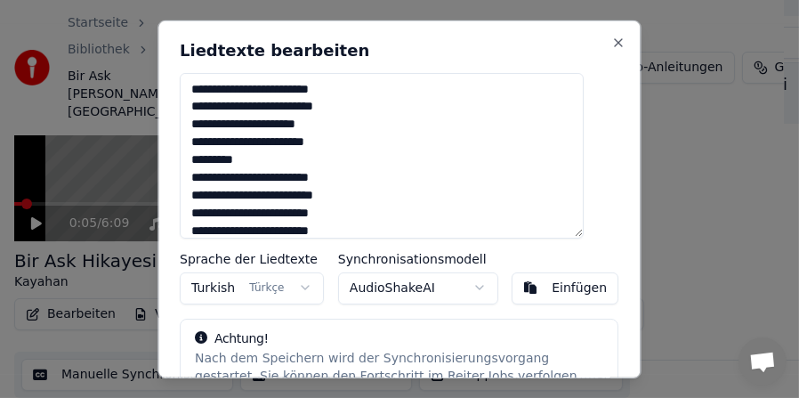
scroll to position [179, 0]
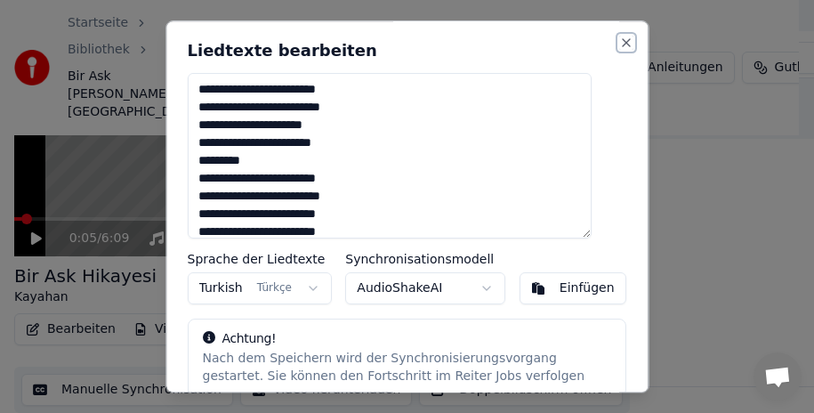
click at [619, 38] on button "Close" at bounding box center [626, 43] width 14 height 14
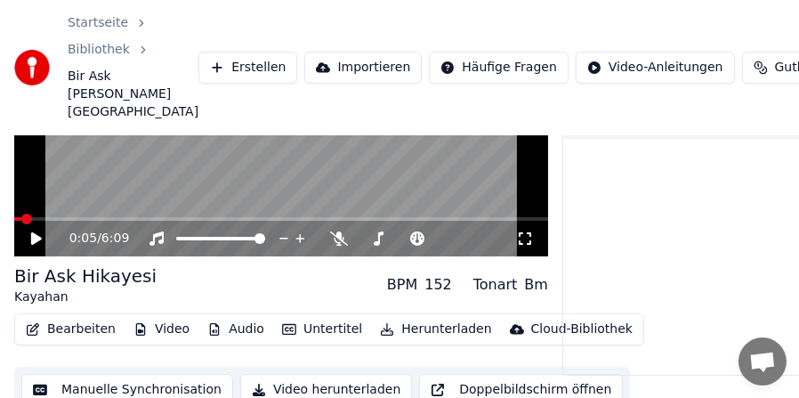
click at [68, 327] on button "Bearbeiten" at bounding box center [71, 329] width 104 height 25
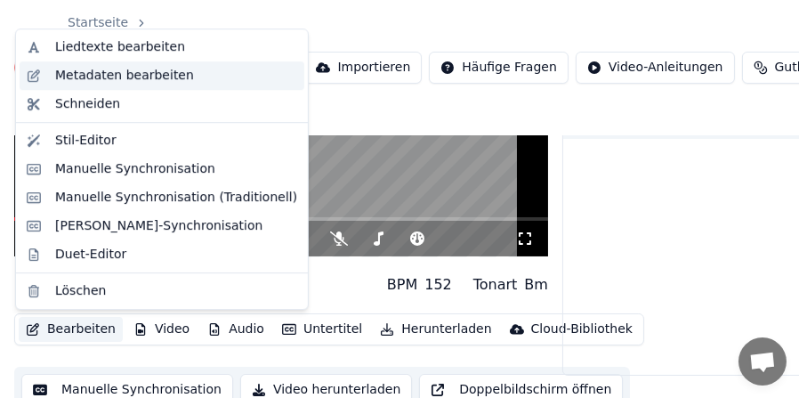
click at [133, 73] on div "Metadaten bearbeiten" at bounding box center [124, 76] width 139 height 18
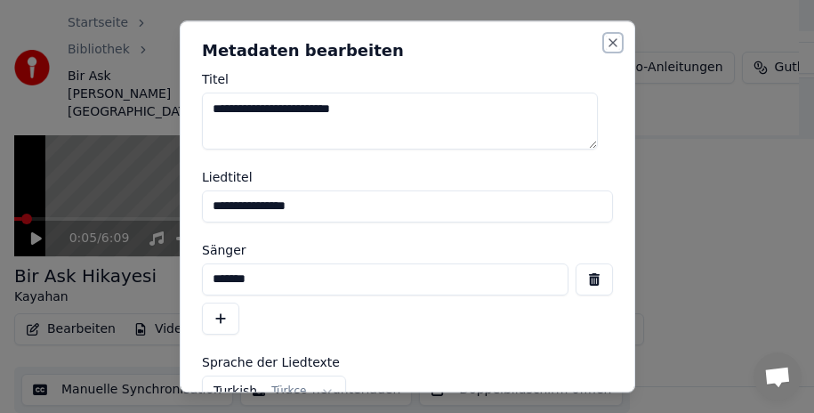
click at [606, 41] on button "Close" at bounding box center [613, 43] width 14 height 14
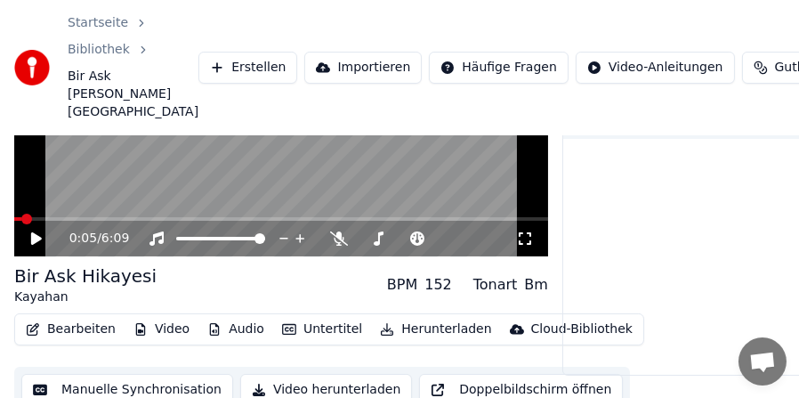
click at [86, 324] on button "Bearbeiten" at bounding box center [71, 329] width 104 height 25
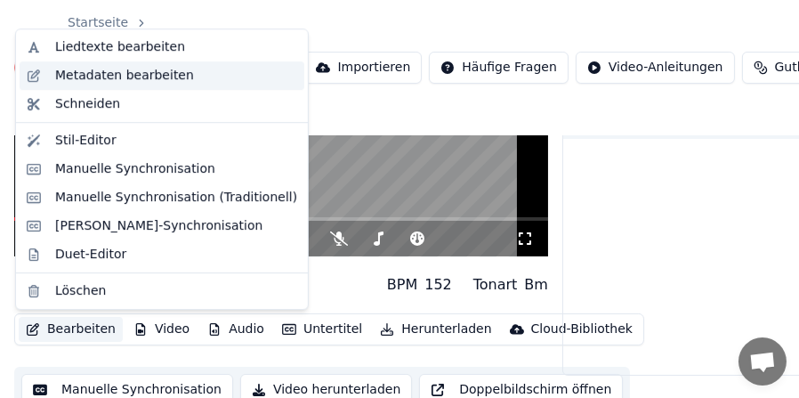
click at [141, 72] on div "Metadaten bearbeiten" at bounding box center [124, 76] width 139 height 18
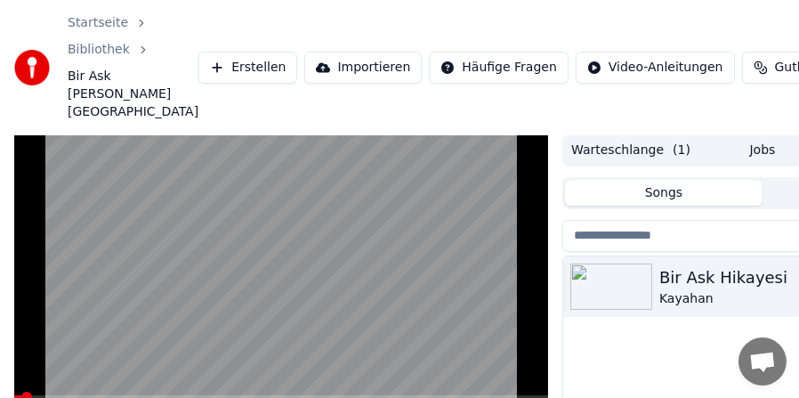
scroll to position [90, 0]
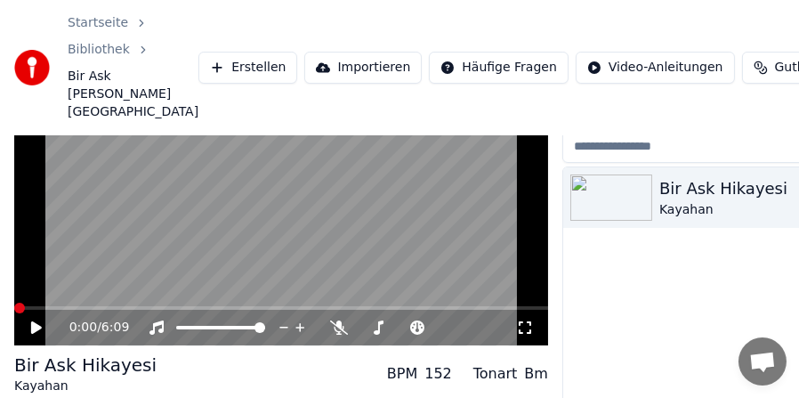
click at [14, 309] on span at bounding box center [19, 307] width 11 height 11
click at [36, 327] on icon at bounding box center [36, 327] width 11 height 12
click at [89, 267] on video at bounding box center [281, 195] width 534 height 301
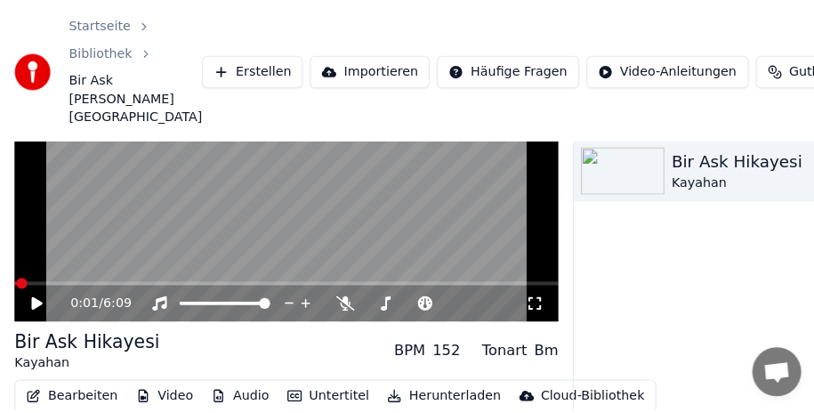
scroll to position [178, 0]
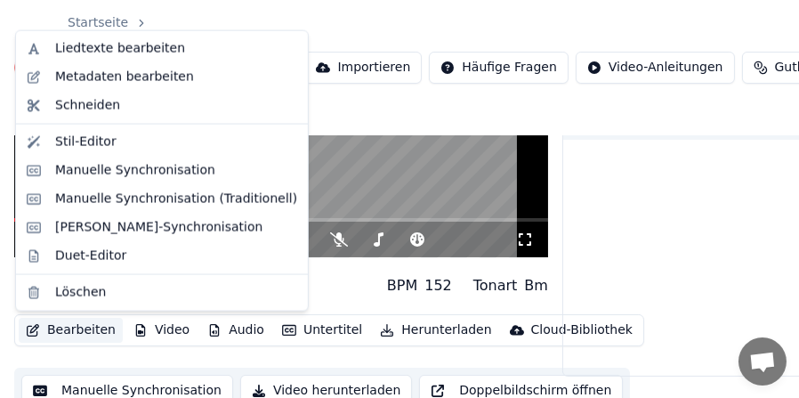
click at [81, 330] on button "Bearbeiten" at bounding box center [71, 330] width 104 height 25
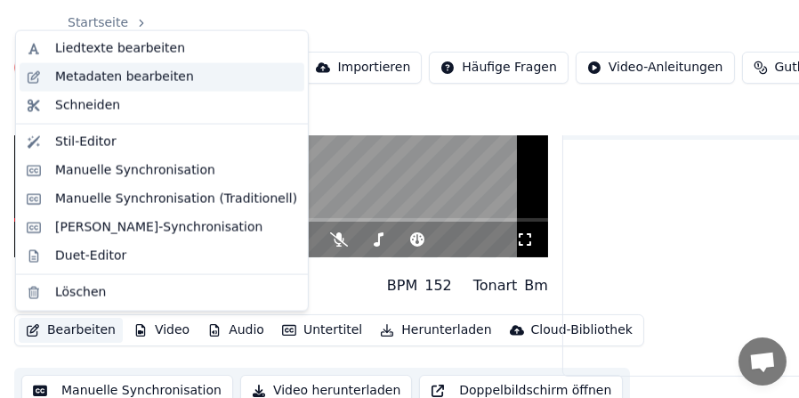
click at [125, 80] on div "Metadaten bearbeiten" at bounding box center [124, 77] width 139 height 18
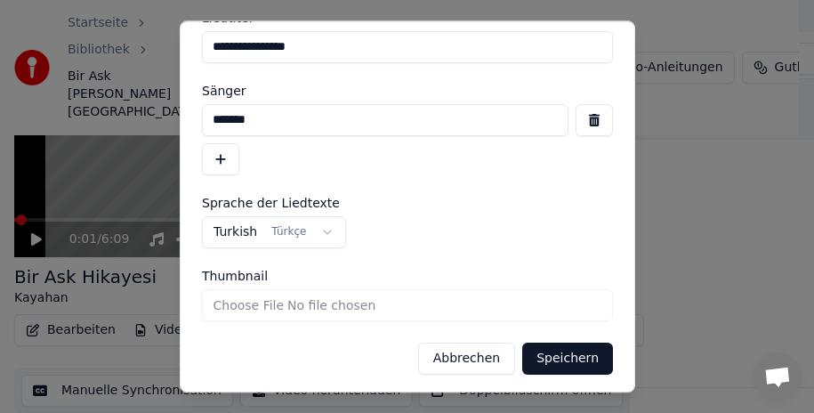
scroll to position [164, 0]
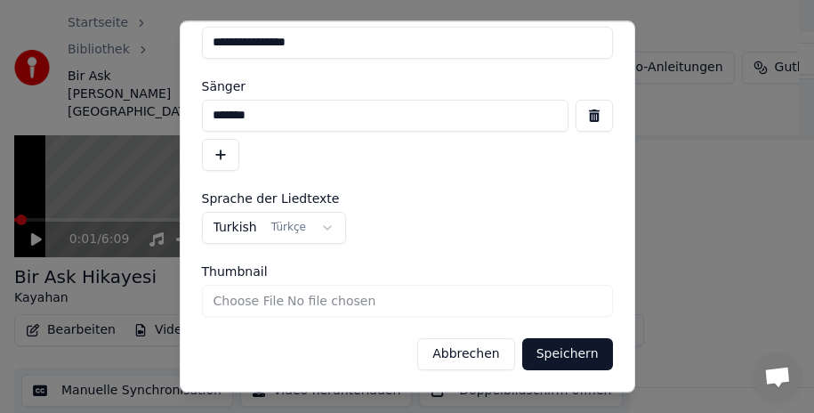
click at [270, 302] on input "Thumbnail" at bounding box center [407, 301] width 411 height 32
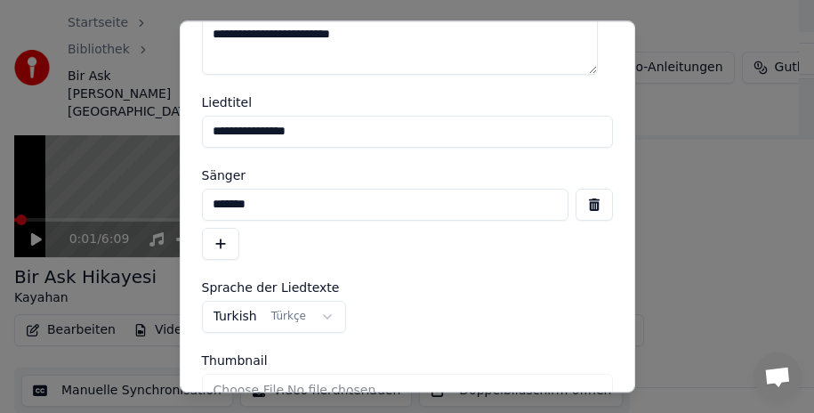
scroll to position [0, 0]
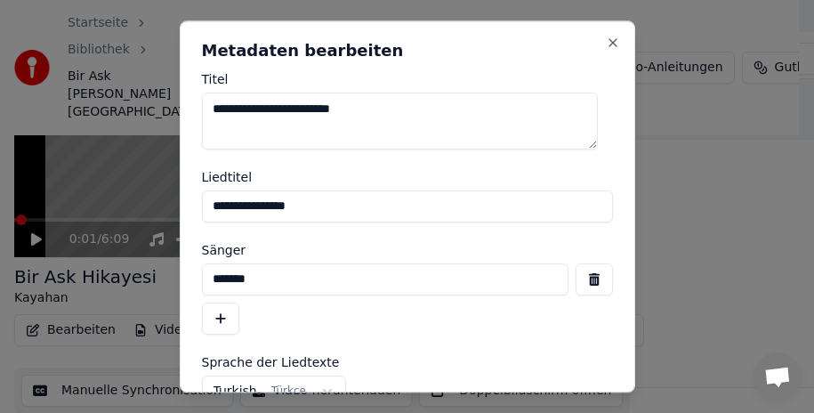
click at [221, 315] on button "button" at bounding box center [220, 318] width 37 height 32
drag, startPoint x: 274, startPoint y: 281, endPoint x: 213, endPoint y: 284, distance: 61.4
click at [213, 284] on input "*******" at bounding box center [385, 279] width 366 height 32
click at [277, 281] on input "*******" at bounding box center [385, 279] width 366 height 32
drag, startPoint x: 312, startPoint y: 204, endPoint x: 205, endPoint y: 210, distance: 106.9
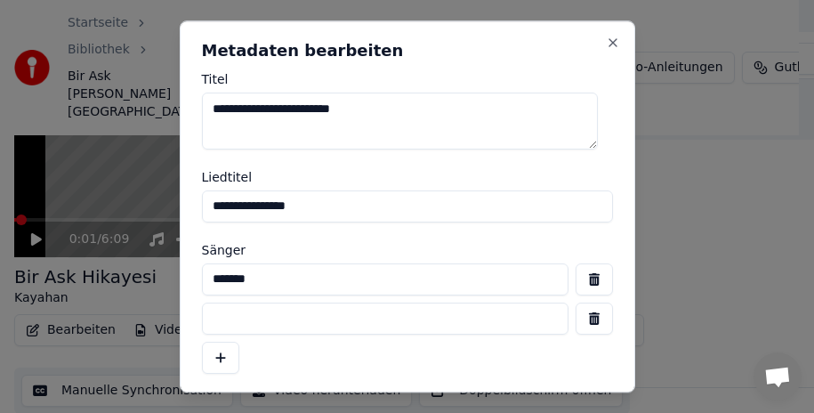
click at [205, 210] on input "**********" at bounding box center [407, 206] width 411 height 32
click at [244, 206] on input "**********" at bounding box center [407, 206] width 411 height 32
drag, startPoint x: 310, startPoint y: 207, endPoint x: 197, endPoint y: 215, distance: 113.3
click at [197, 215] on div "**********" at bounding box center [407, 206] width 455 height 372
type input "**********"
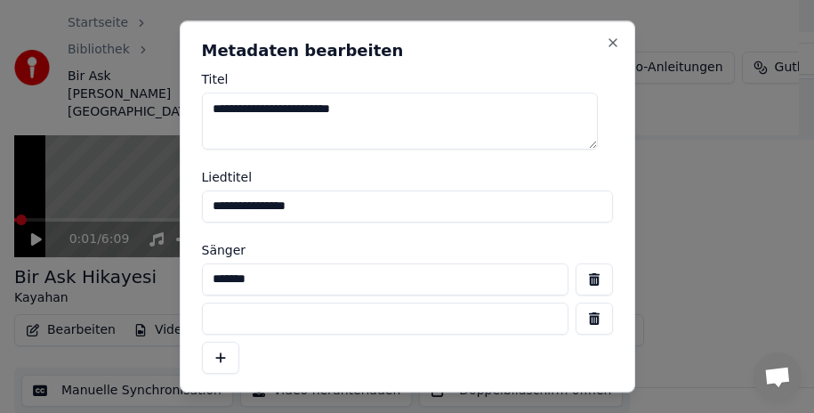
click at [272, 282] on input "*******" at bounding box center [385, 279] width 366 height 32
drag, startPoint x: 312, startPoint y: 204, endPoint x: 276, endPoint y: 205, distance: 36.5
click at [202, 208] on input "**********" at bounding box center [407, 206] width 411 height 32
type input "*******"
drag, startPoint x: 304, startPoint y: 278, endPoint x: 197, endPoint y: 285, distance: 107.9
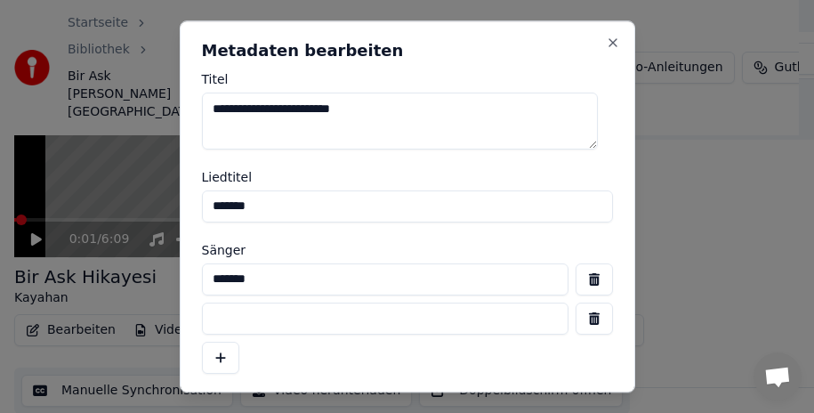
click at [197, 285] on div "**********" at bounding box center [407, 206] width 455 height 372
type input "**********"
click at [360, 316] on input at bounding box center [385, 318] width 366 height 32
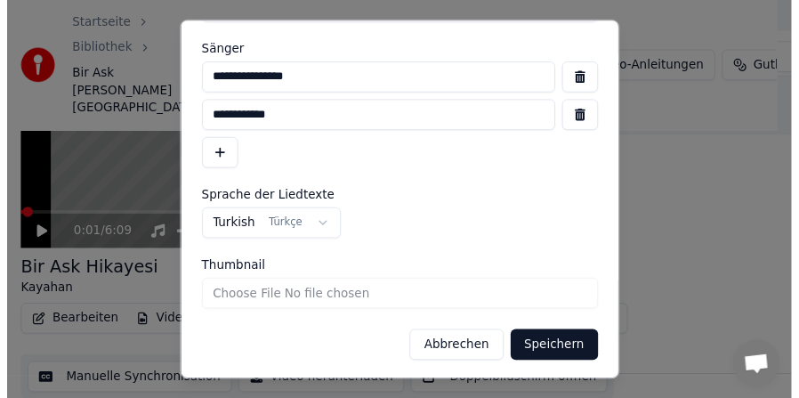
scroll to position [203, 0]
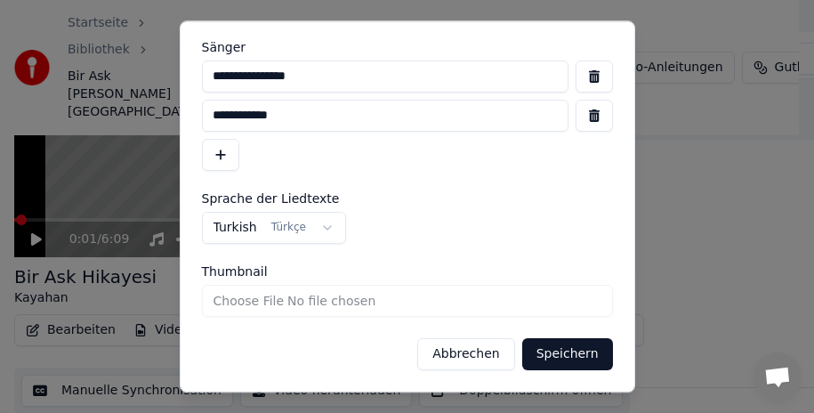
type input "**********"
click at [548, 354] on button "Speichern" at bounding box center [567, 354] width 91 height 32
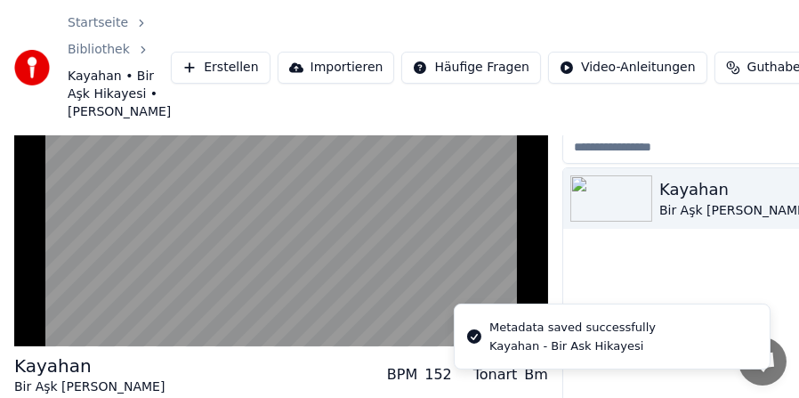
scroll to position [0, 0]
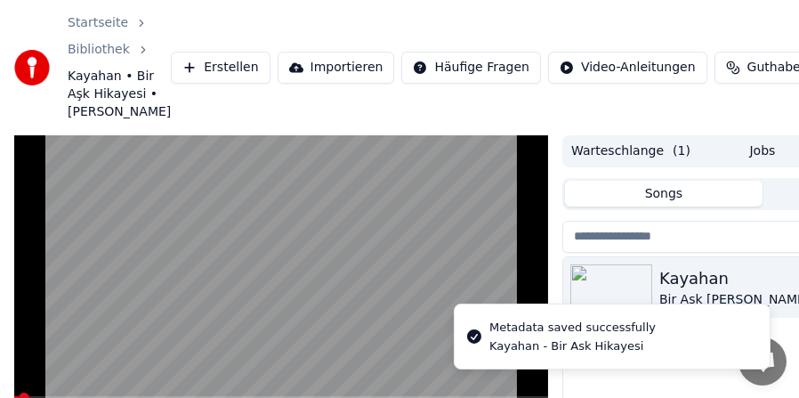
click at [116, 322] on video at bounding box center [281, 285] width 534 height 301
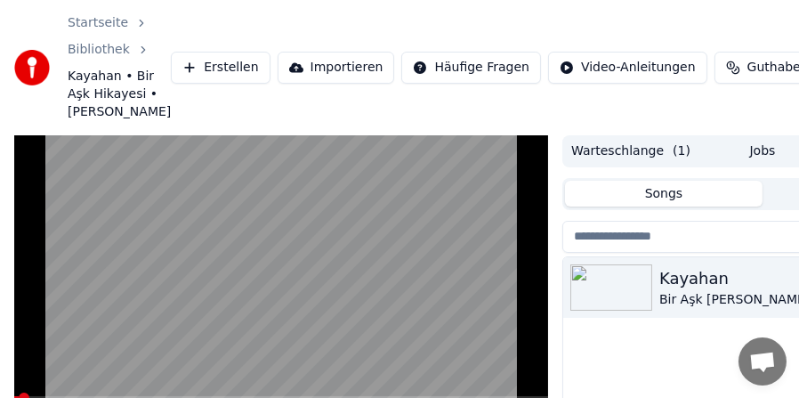
click at [141, 325] on video at bounding box center [281, 285] width 534 height 301
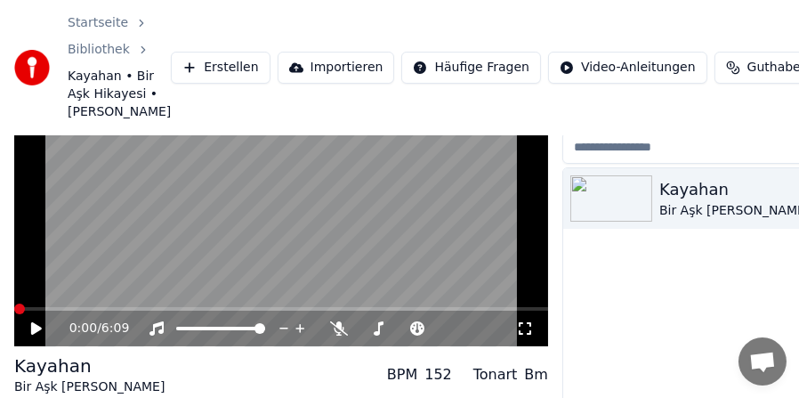
click at [14, 314] on span at bounding box center [19, 308] width 11 height 11
click at [107, 273] on video at bounding box center [281, 196] width 534 height 301
click at [149, 268] on video at bounding box center [281, 196] width 534 height 301
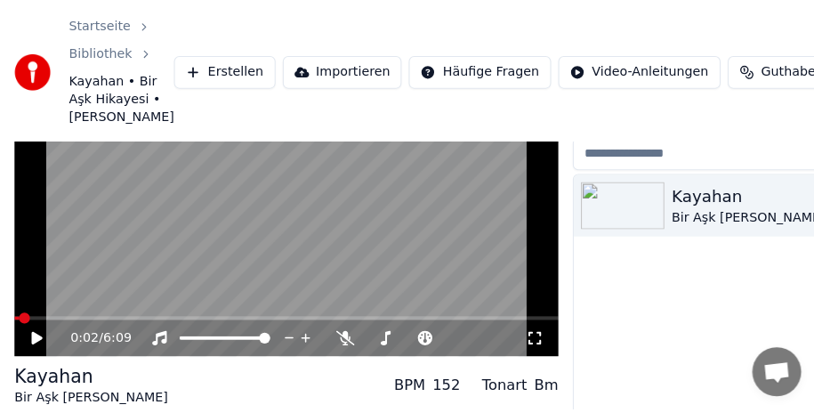
scroll to position [178, 0]
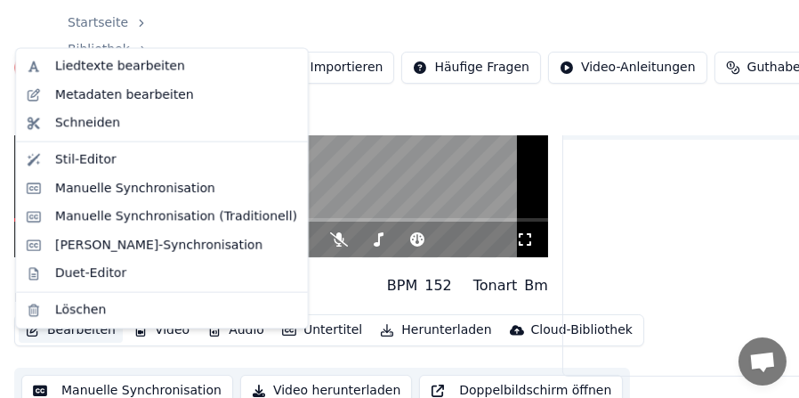
click at [78, 342] on button "Bearbeiten" at bounding box center [71, 330] width 104 height 25
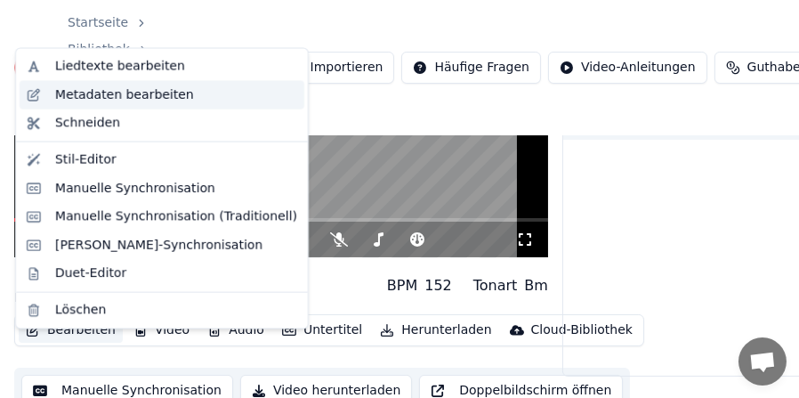
click at [112, 97] on div "Metadaten bearbeiten" at bounding box center [124, 95] width 139 height 18
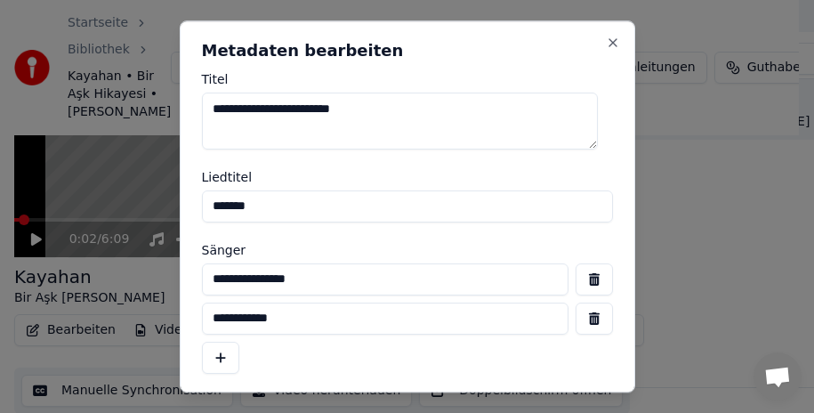
drag, startPoint x: 367, startPoint y: 109, endPoint x: 193, endPoint y: 109, distance: 174.4
click at [193, 109] on div "**********" at bounding box center [407, 206] width 455 height 372
click at [364, 132] on textarea "**********" at bounding box center [400, 121] width 396 height 57
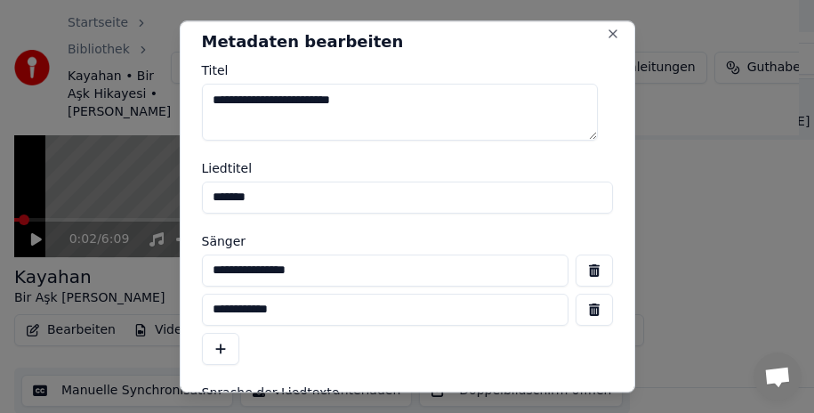
scroll to position [0, 0]
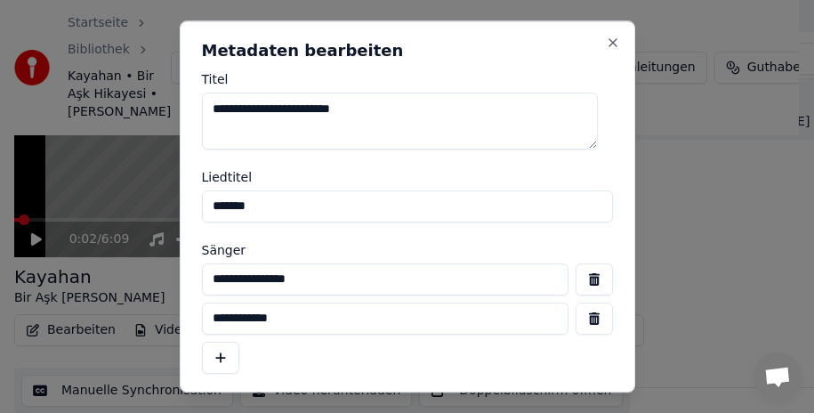
drag, startPoint x: 396, startPoint y: 109, endPoint x: 151, endPoint y: 125, distance: 245.2
click at [151, 125] on body "**********" at bounding box center [399, 28] width 799 height 413
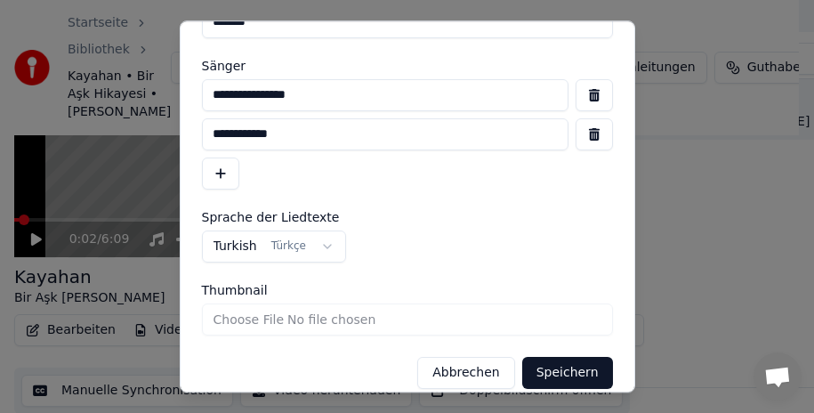
scroll to position [203, 0]
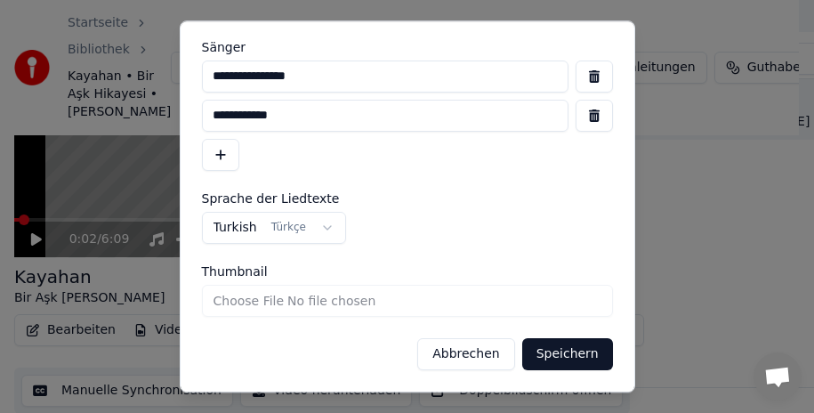
click at [571, 349] on button "Speichern" at bounding box center [567, 354] width 91 height 32
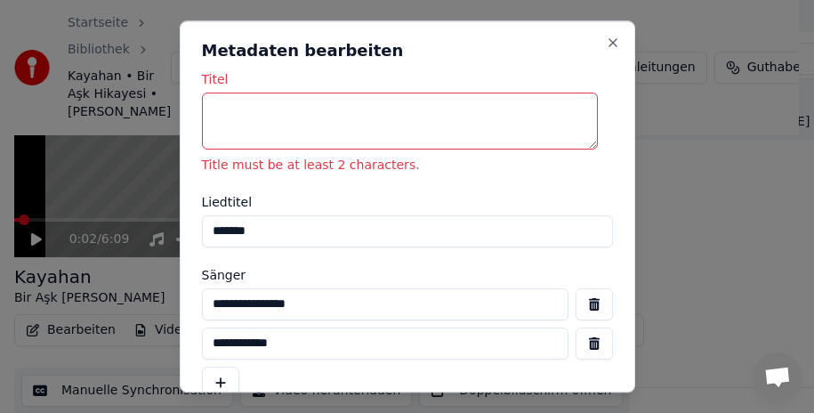
type textarea "*"
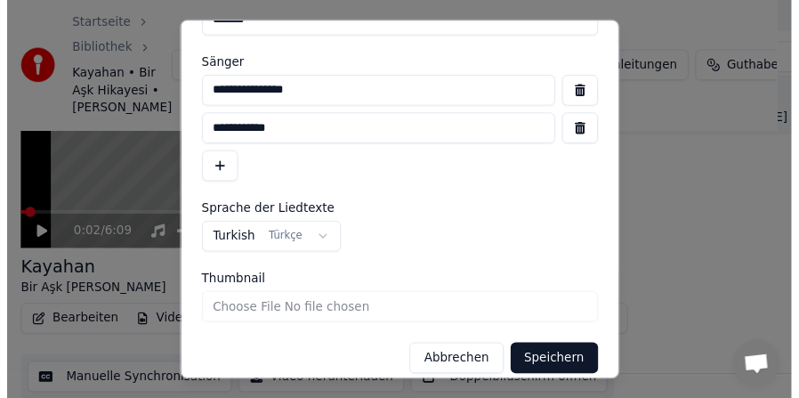
scroll to position [228, 0]
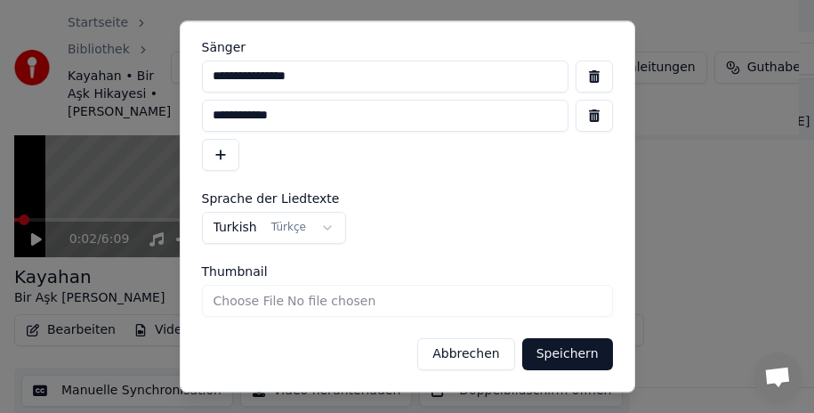
click at [462, 359] on button "Abbrechen" at bounding box center [465, 354] width 97 height 32
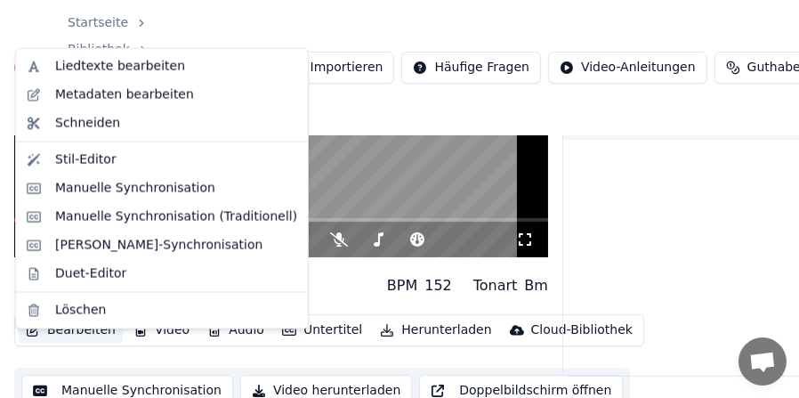
click at [71, 342] on button "Bearbeiten" at bounding box center [71, 330] width 104 height 25
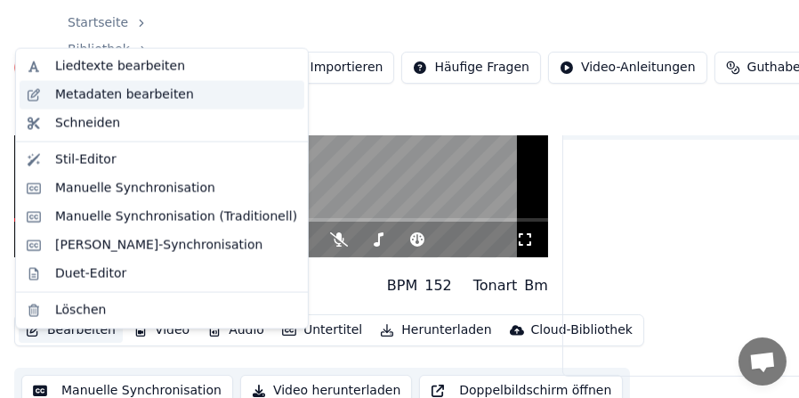
click at [126, 93] on div "Metadaten bearbeiten" at bounding box center [124, 95] width 139 height 18
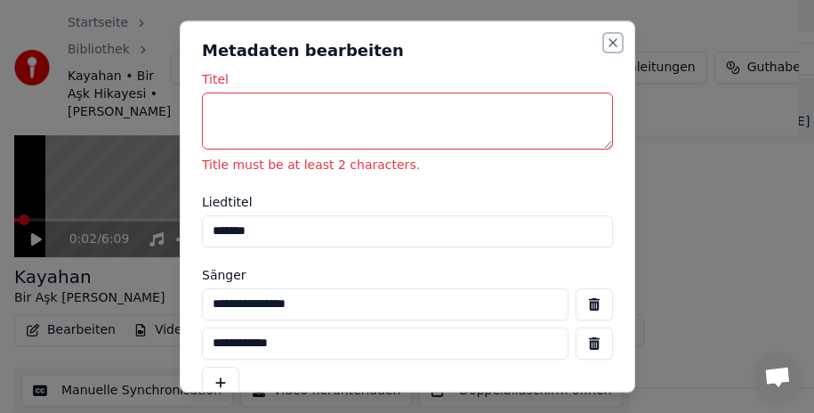
click at [606, 42] on button "Close" at bounding box center [613, 43] width 14 height 14
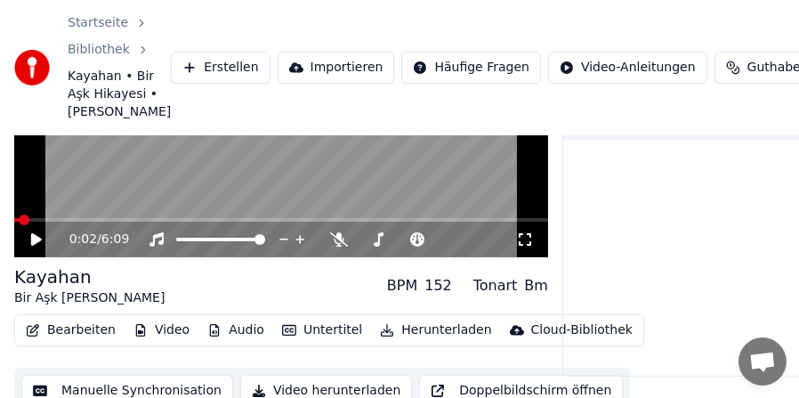
scroll to position [89, 0]
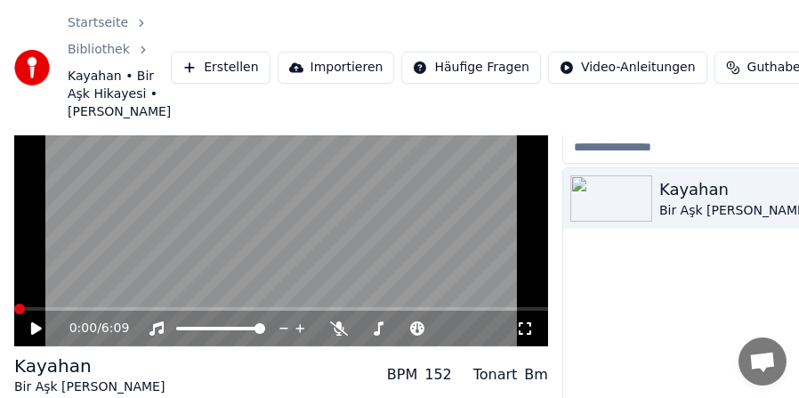
click at [14, 314] on span at bounding box center [19, 308] width 11 height 11
click at [36, 334] on icon at bounding box center [36, 328] width 11 height 12
click at [36, 335] on icon at bounding box center [48, 328] width 41 height 14
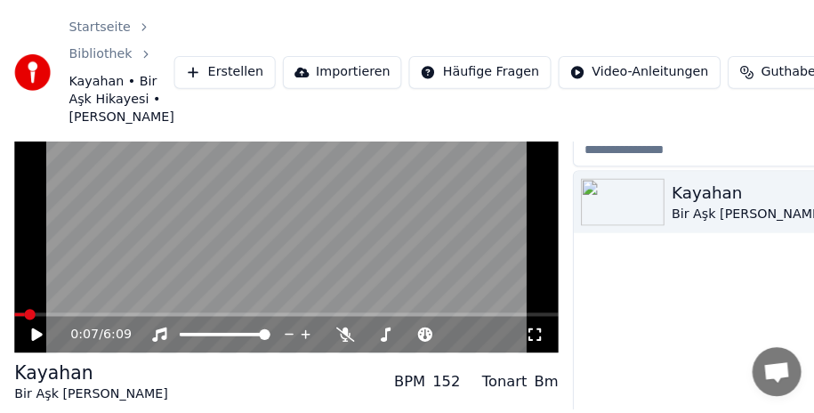
scroll to position [178, 0]
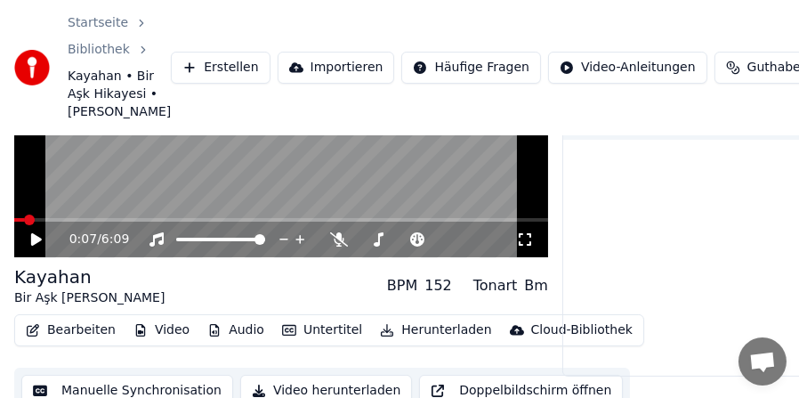
click at [79, 342] on button "Bearbeiten" at bounding box center [71, 330] width 104 height 25
click at [36, 121] on div "Startseite Bibliothek Kayahan • Bir Aşk [PERSON_NAME]" at bounding box center [92, 67] width 157 height 107
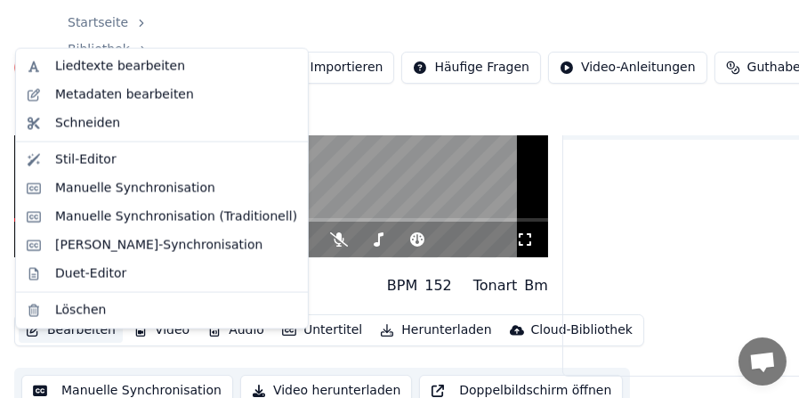
click at [95, 342] on button "Bearbeiten" at bounding box center [71, 330] width 104 height 25
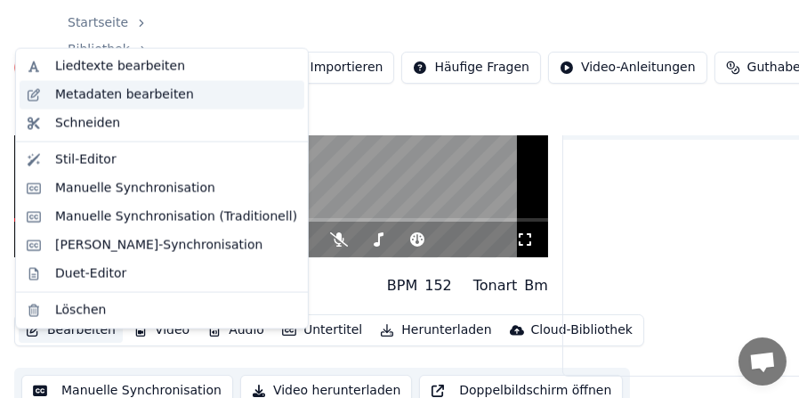
click at [121, 96] on div "Metadaten bearbeiten" at bounding box center [124, 95] width 139 height 18
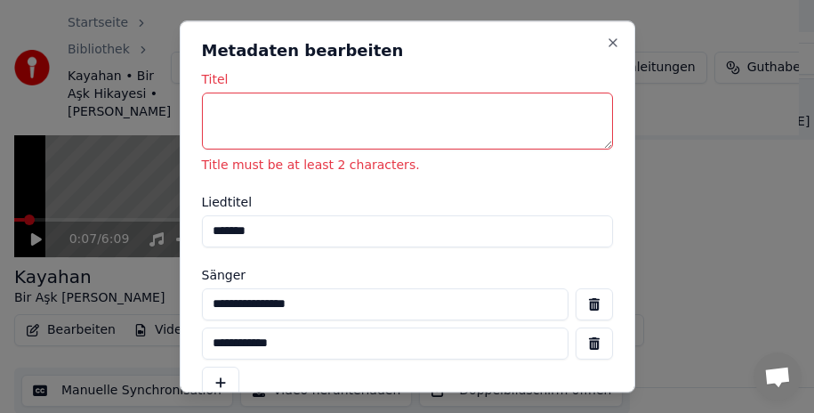
click at [229, 111] on textarea "Titel" at bounding box center [407, 121] width 411 height 57
type textarea "*"
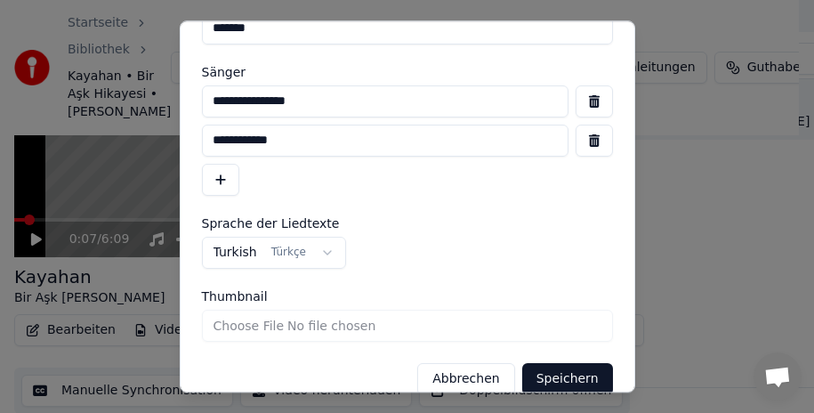
scroll to position [89, 0]
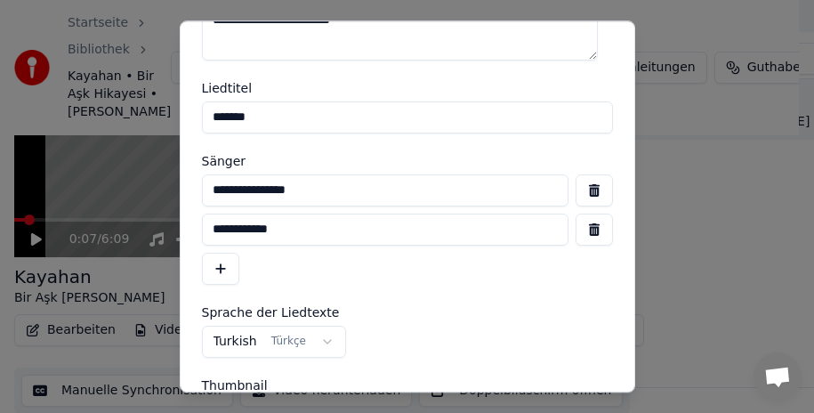
type textarea "**********"
drag, startPoint x: 276, startPoint y: 116, endPoint x: 198, endPoint y: 124, distance: 77.8
click at [198, 124] on div "**********" at bounding box center [407, 206] width 455 height 372
click at [339, 154] on form "**********" at bounding box center [407, 234] width 411 height 500
click at [307, 109] on input "*******" at bounding box center [407, 117] width 411 height 32
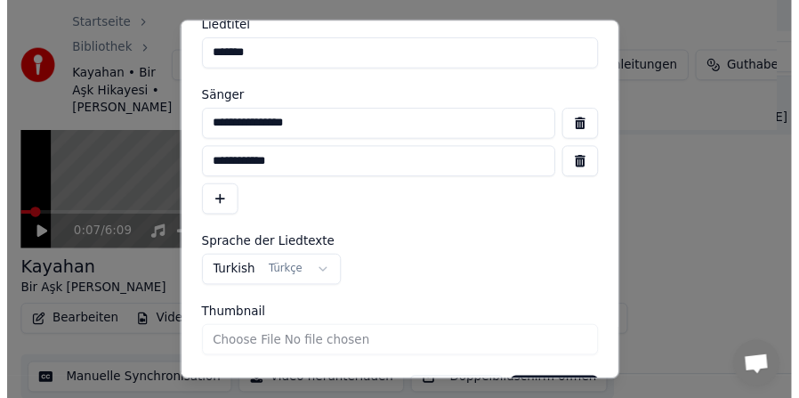
scroll to position [203, 0]
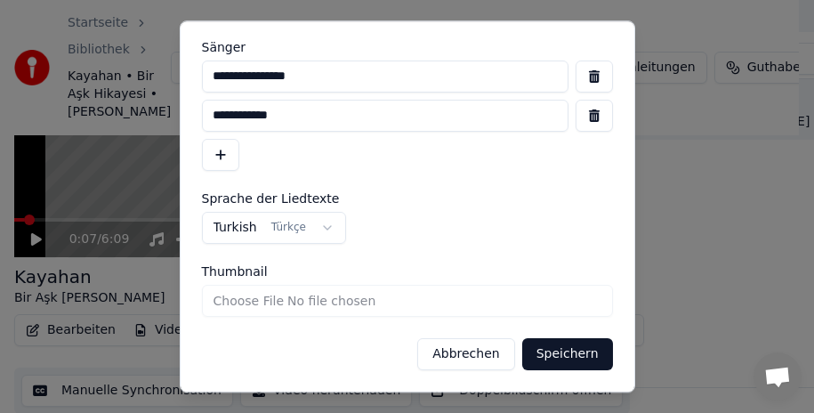
click at [544, 349] on button "Speichern" at bounding box center [567, 354] width 91 height 32
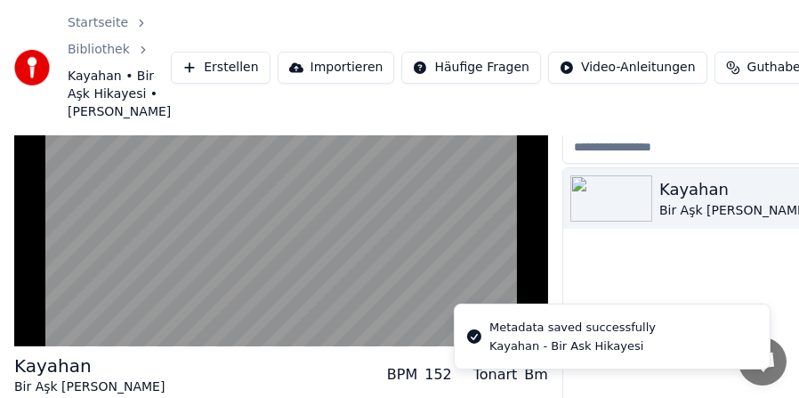
scroll to position [0, 0]
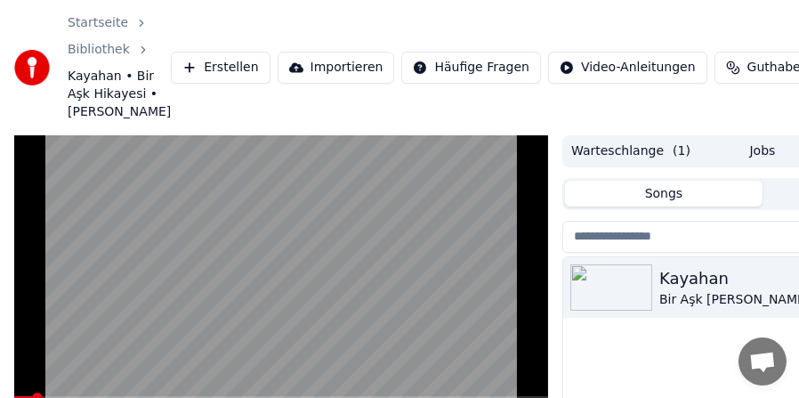
click at [4, 276] on div "0:12 / 6:09 [PERSON_NAME] Aşk Hikayesi • Levo Karaoke BPM 152 Tonart Bm Bearbei…" at bounding box center [399, 363] width 799 height 456
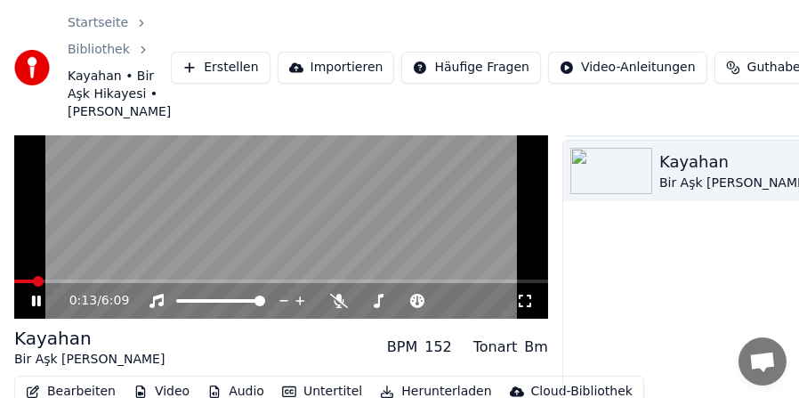
scroll to position [178, 0]
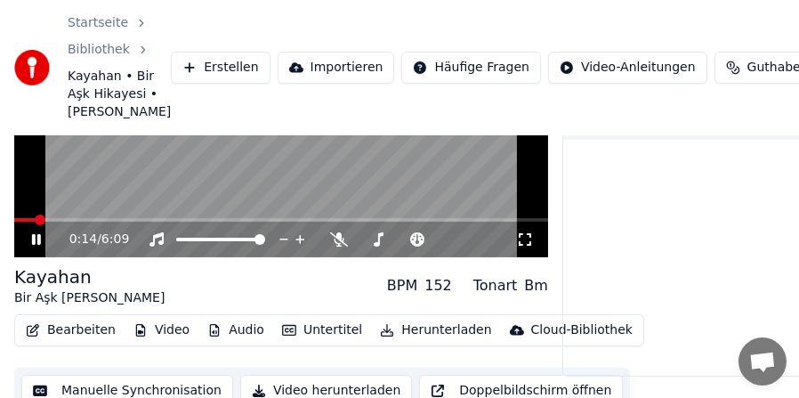
click at [36, 248] on div "0:14 / 6:09" at bounding box center [281, 239] width 520 height 18
click at [33, 245] on icon at bounding box center [36, 239] width 9 height 11
click at [14, 225] on span at bounding box center [19, 219] width 11 height 11
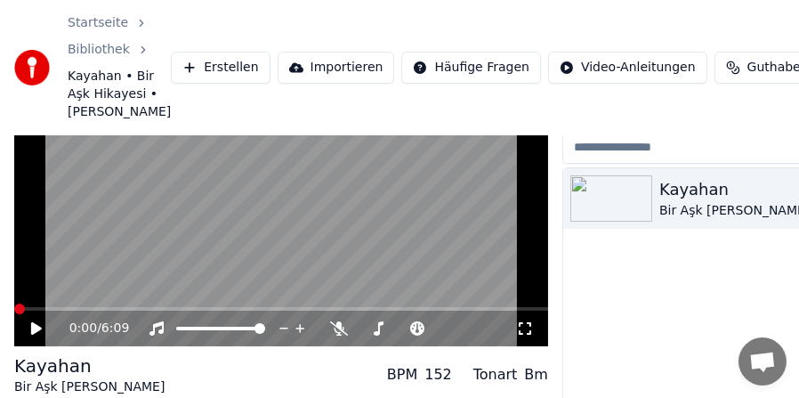
scroll to position [0, 0]
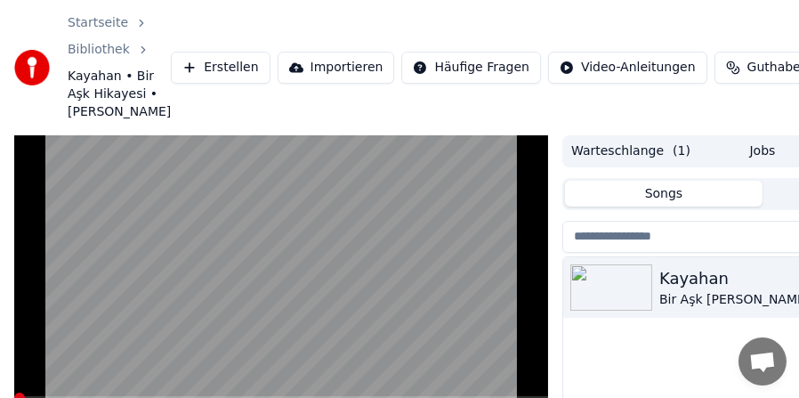
click at [90, 264] on video at bounding box center [281, 285] width 534 height 301
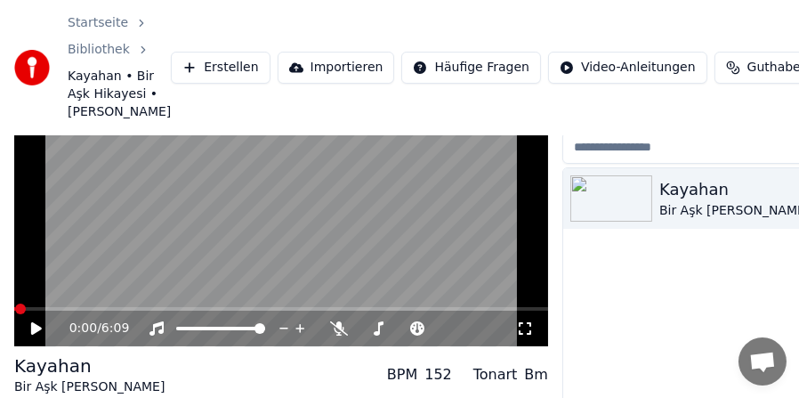
scroll to position [178, 0]
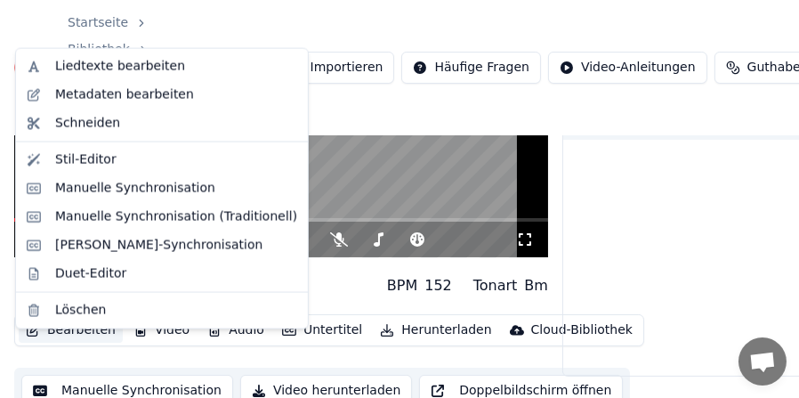
click at [89, 342] on button "Bearbeiten" at bounding box center [71, 330] width 104 height 25
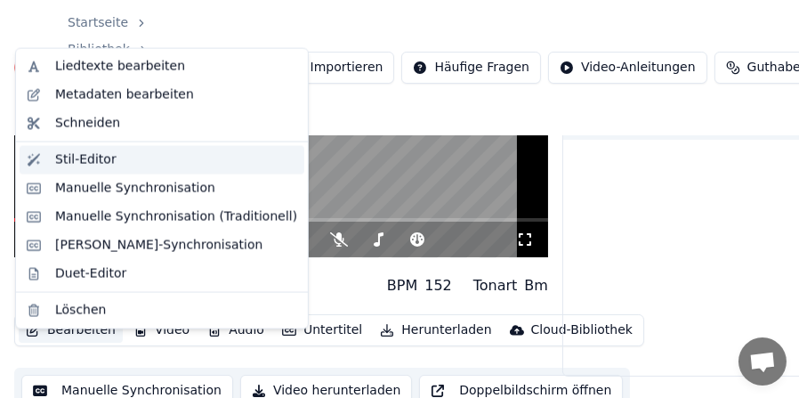
click at [96, 160] on div "Stil-Editor" at bounding box center [85, 160] width 61 height 18
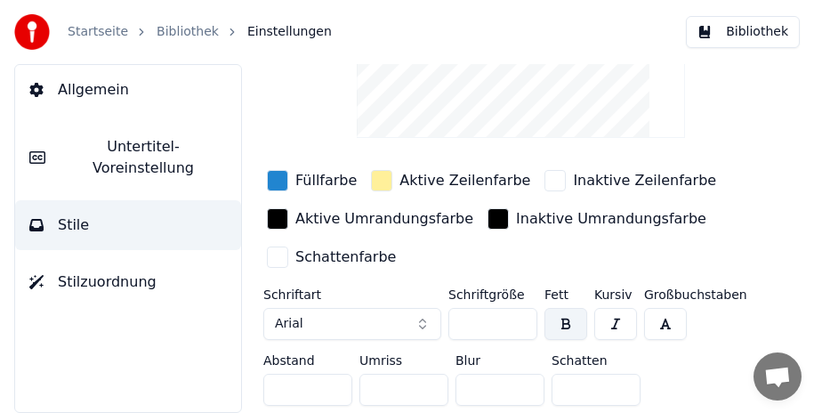
scroll to position [181, 0]
click at [101, 142] on span "Untertitel-Voreinstellung" at bounding box center [143, 157] width 167 height 43
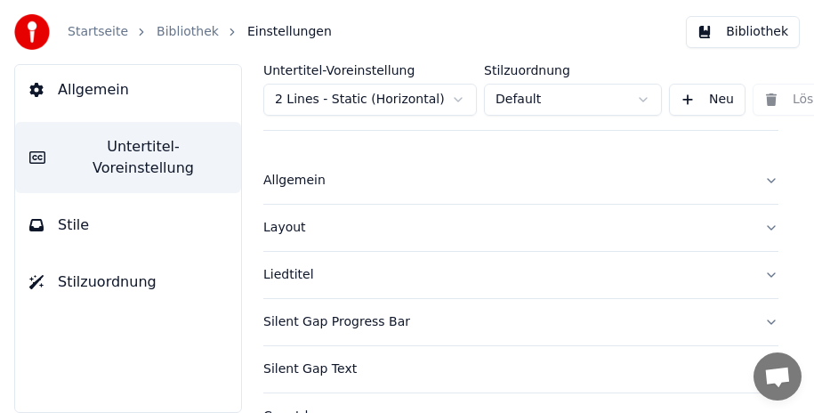
scroll to position [0, 0]
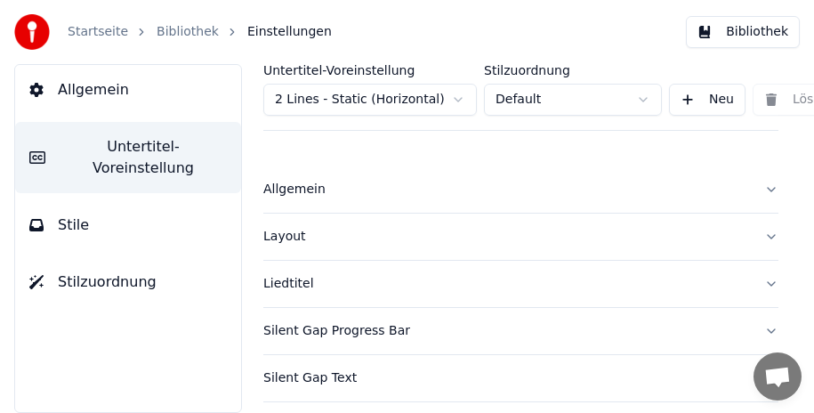
click at [317, 185] on div "Allgemein" at bounding box center [506, 190] width 487 height 18
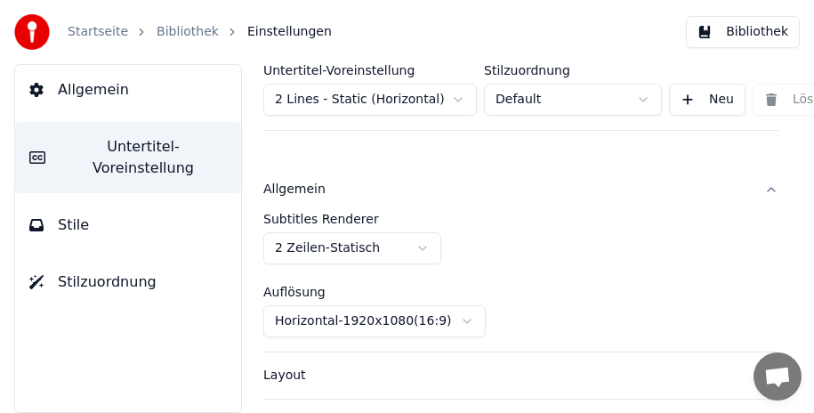
click at [303, 192] on div "Allgemein" at bounding box center [506, 190] width 487 height 18
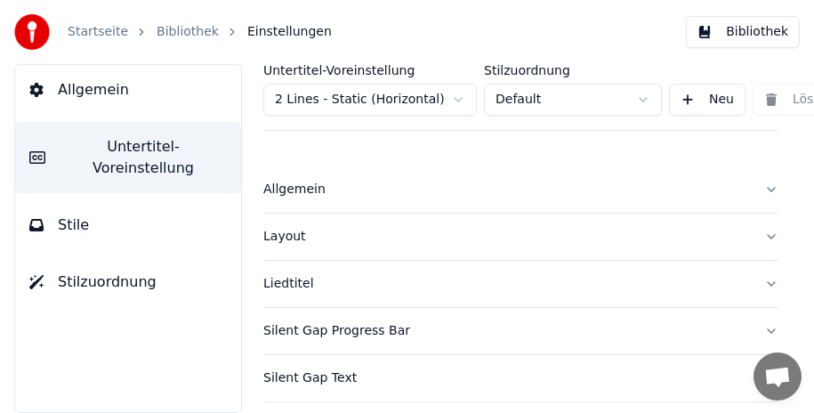
click at [297, 238] on div "Layout" at bounding box center [506, 237] width 487 height 18
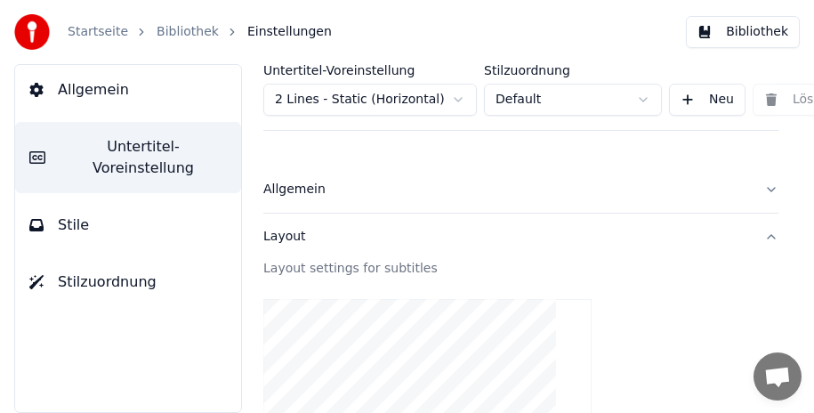
click at [282, 240] on div "Layout" at bounding box center [506, 237] width 487 height 18
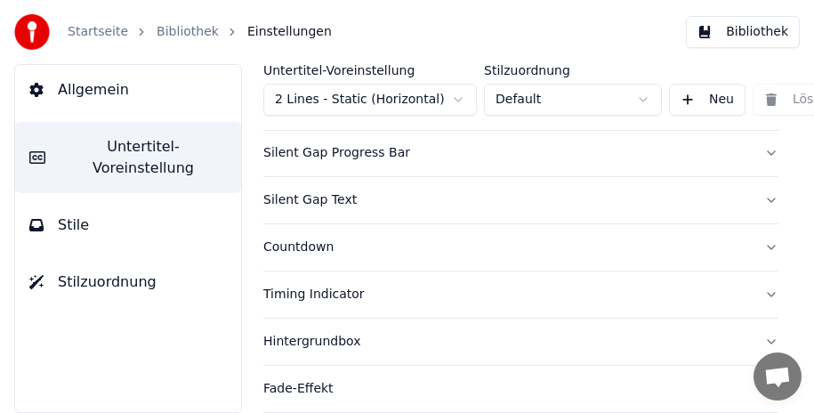
scroll to position [89, 0]
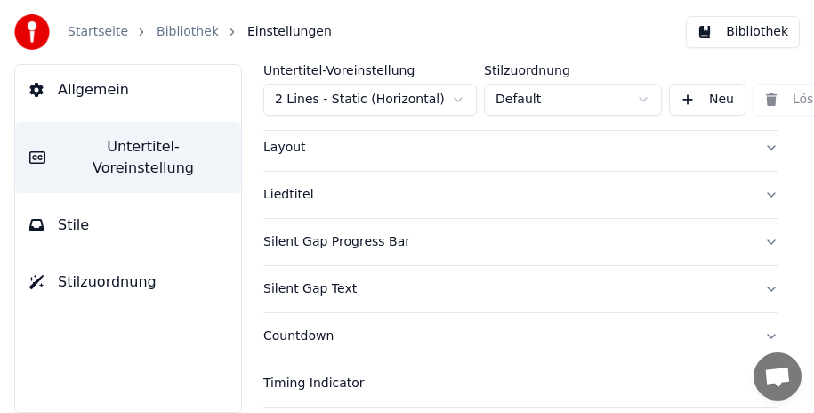
click at [289, 194] on div "Liedtitel" at bounding box center [506, 195] width 487 height 18
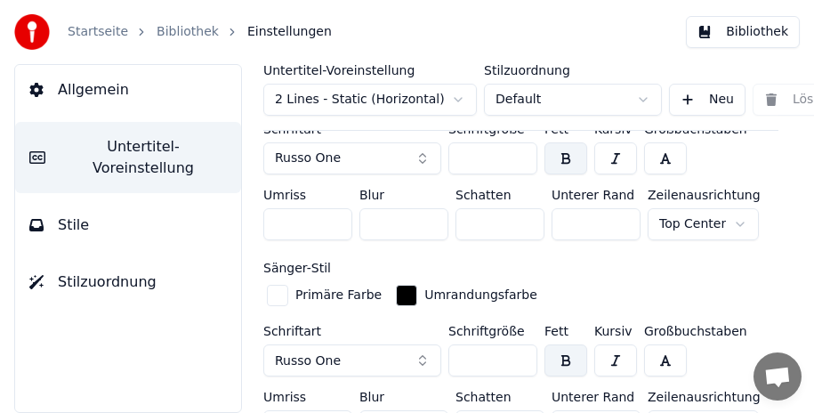
scroll to position [623, 0]
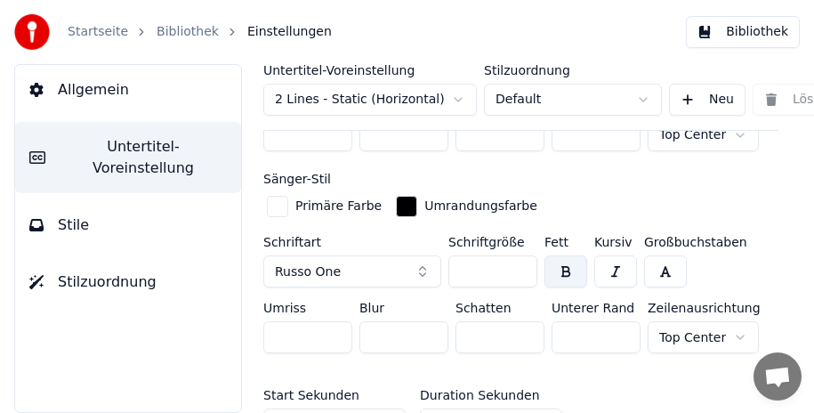
click at [275, 201] on div "button" at bounding box center [277, 206] width 21 height 21
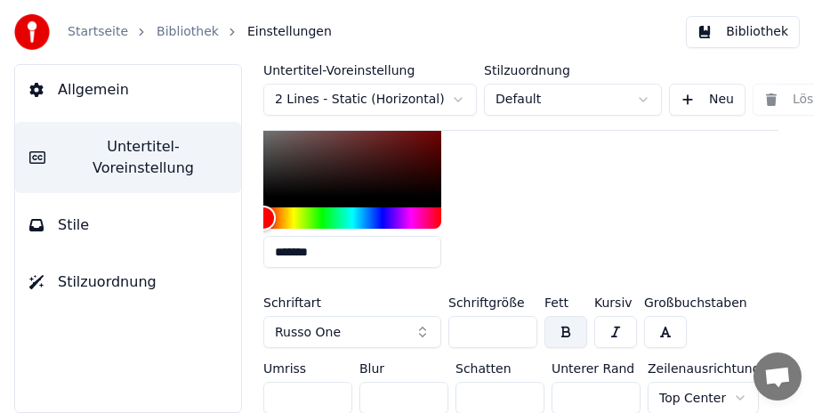
scroll to position [712, 0]
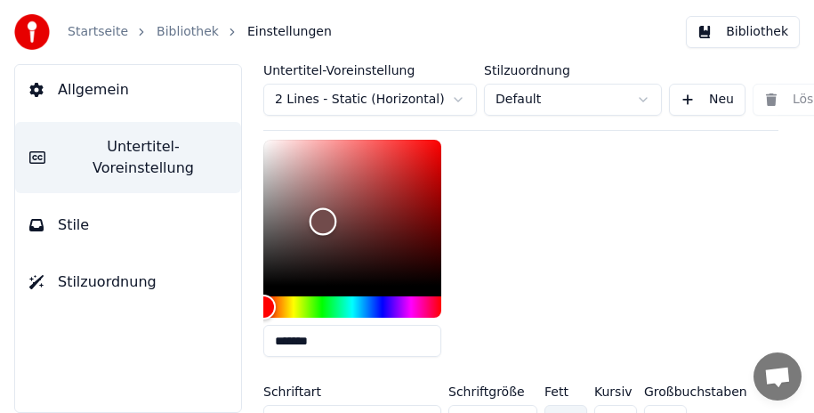
drag, startPoint x: 271, startPoint y: 139, endPoint x: 322, endPoint y: 218, distance: 94.0
click at [322, 218] on div "Color" at bounding box center [324, 222] width 28 height 28
drag, startPoint x: 268, startPoint y: 302, endPoint x: 383, endPoint y: 278, distance: 117.2
click at [453, 317] on div "*******" at bounding box center [366, 252] width 206 height 224
drag, startPoint x: 321, startPoint y: 222, endPoint x: 420, endPoint y: 229, distance: 98.9
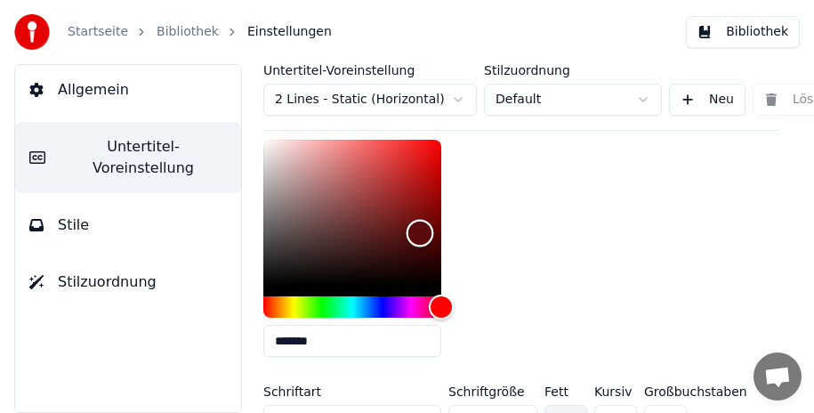
click at [420, 229] on div "Color" at bounding box center [421, 234] width 28 height 28
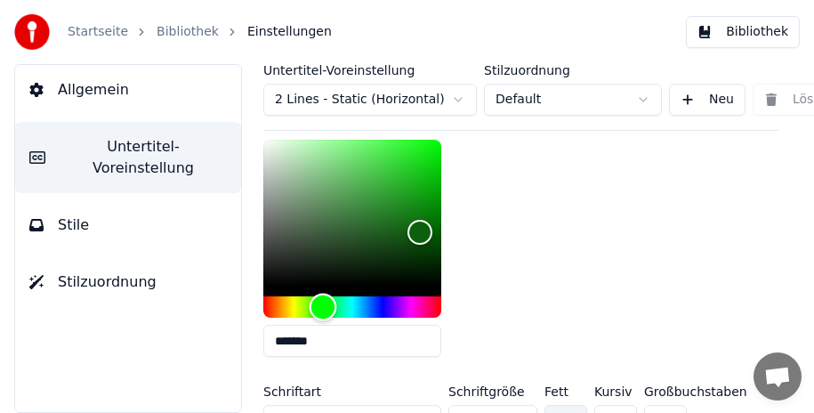
drag, startPoint x: 438, startPoint y: 304, endPoint x: 323, endPoint y: 303, distance: 114.8
click at [323, 303] on div "Hue" at bounding box center [324, 308] width 28 height 28
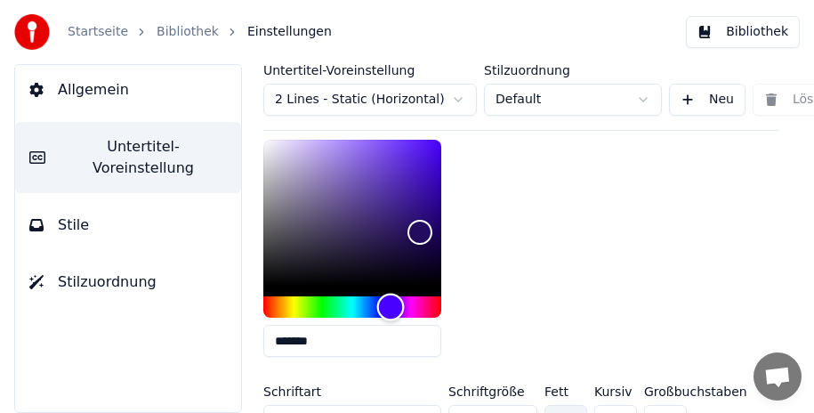
drag, startPoint x: 317, startPoint y: 303, endPoint x: 391, endPoint y: 330, distance: 78.5
click at [391, 330] on div "*******" at bounding box center [352, 252] width 178 height 224
drag, startPoint x: 423, startPoint y: 229, endPoint x: 277, endPoint y: 215, distance: 146.5
click at [277, 215] on div "Color" at bounding box center [277, 219] width 28 height 28
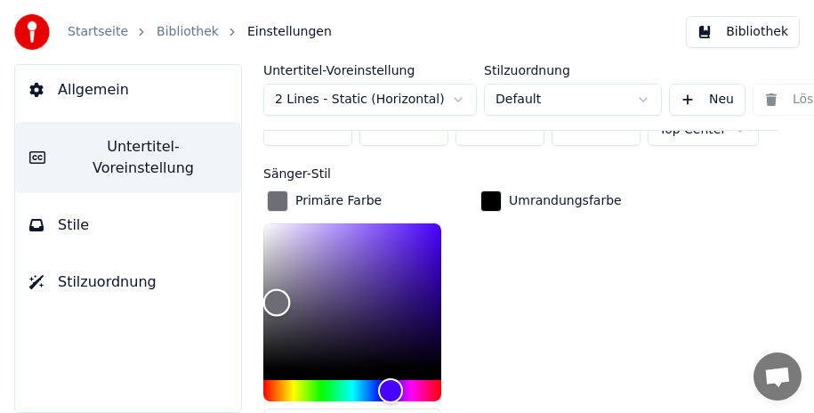
scroll to position [631, 0]
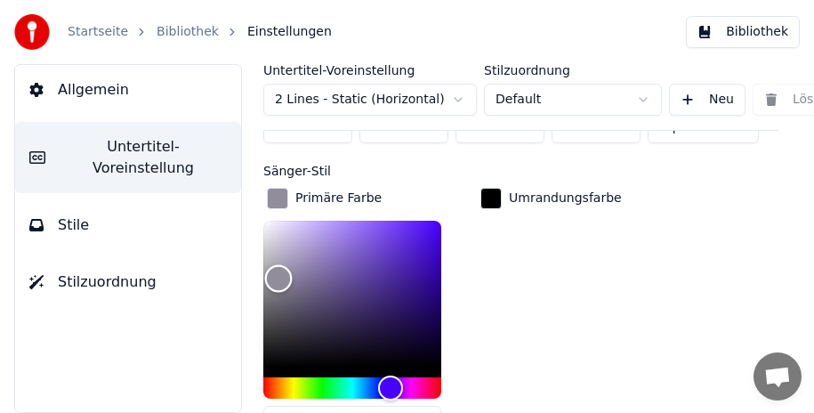
drag, startPoint x: 279, startPoint y: 293, endPoint x: 278, endPoint y: 275, distance: 17.8
click at [278, 275] on div "Color" at bounding box center [279, 279] width 28 height 28
type input "*******"
click at [278, 272] on div "Color" at bounding box center [278, 276] width 28 height 28
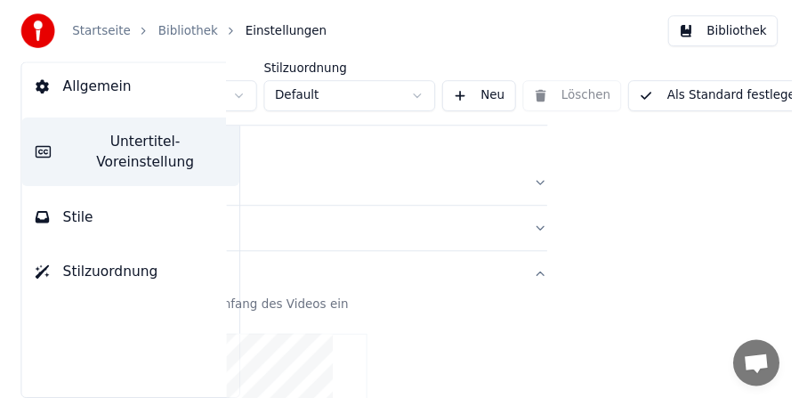
scroll to position [0, 234]
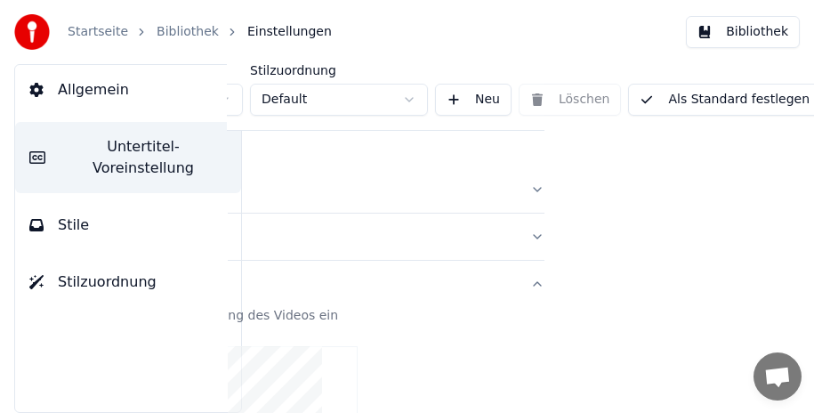
click at [737, 31] on button "Bibliothek" at bounding box center [743, 32] width 114 height 32
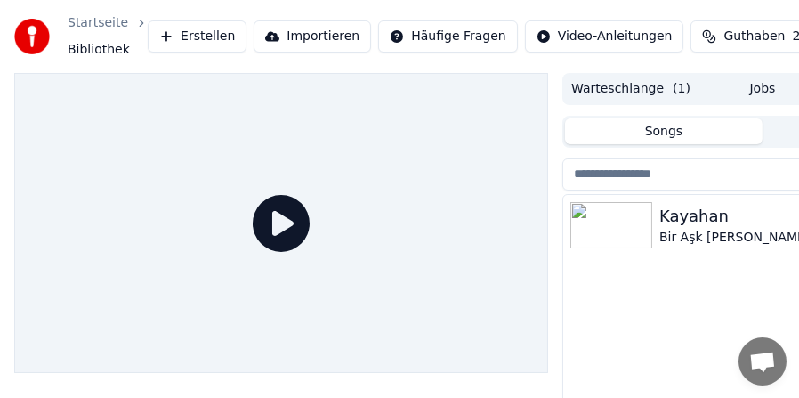
click at [711, 220] on div "Kayahan" at bounding box center [798, 216] width 278 height 25
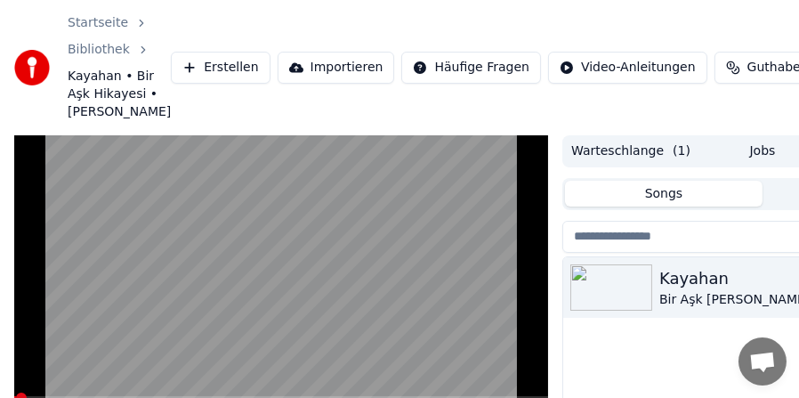
click at [463, 294] on video at bounding box center [281, 285] width 534 height 301
click at [174, 300] on video at bounding box center [281, 285] width 534 height 301
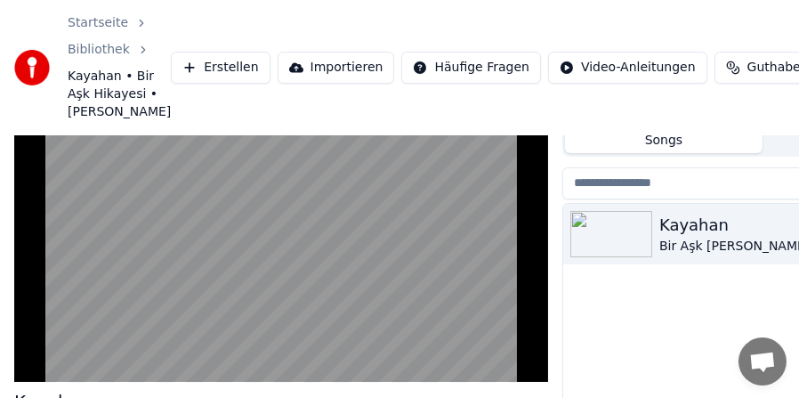
scroll to position [52, 0]
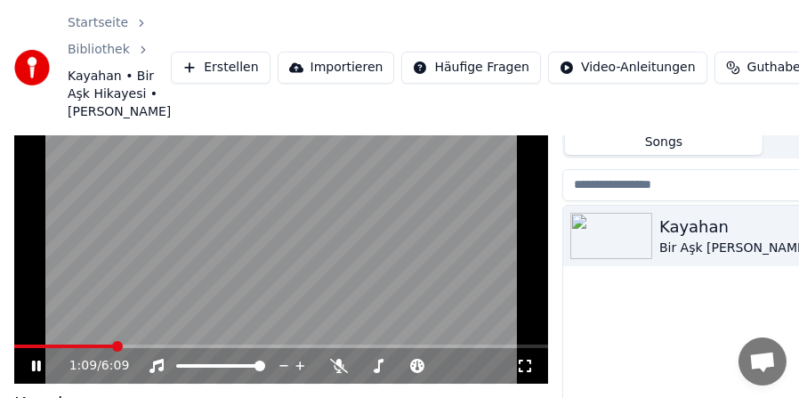
click at [101, 302] on video at bounding box center [281, 234] width 534 height 301
click at [24, 348] on span at bounding box center [19, 346] width 10 height 4
click at [14, 351] on span at bounding box center [19, 346] width 11 height 11
click at [110, 291] on video at bounding box center [281, 234] width 534 height 301
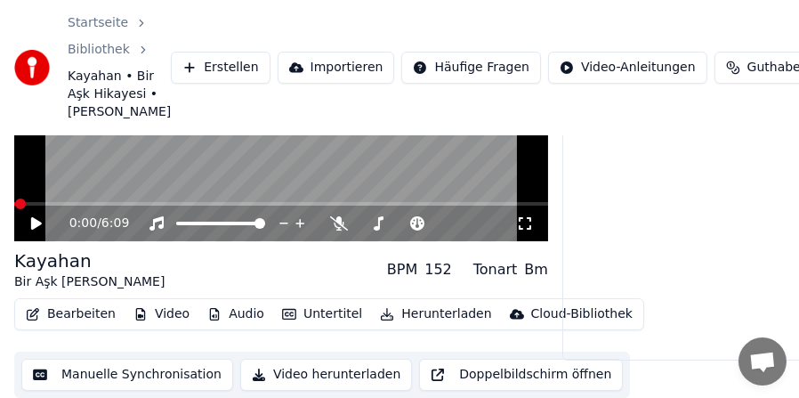
scroll to position [212, 0]
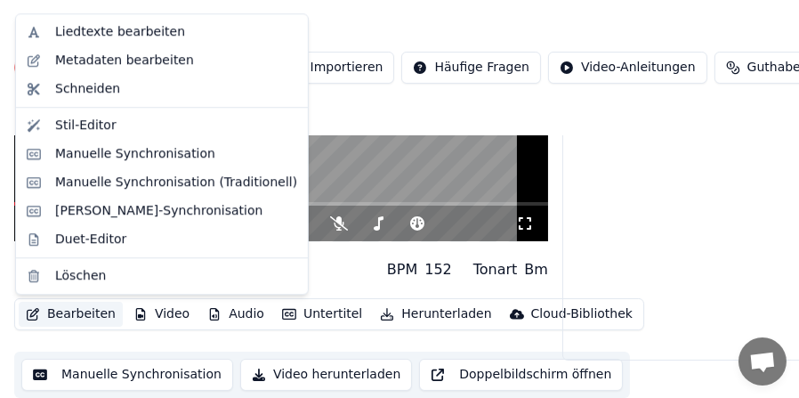
click at [62, 315] on button "Bearbeiten" at bounding box center [71, 314] width 104 height 25
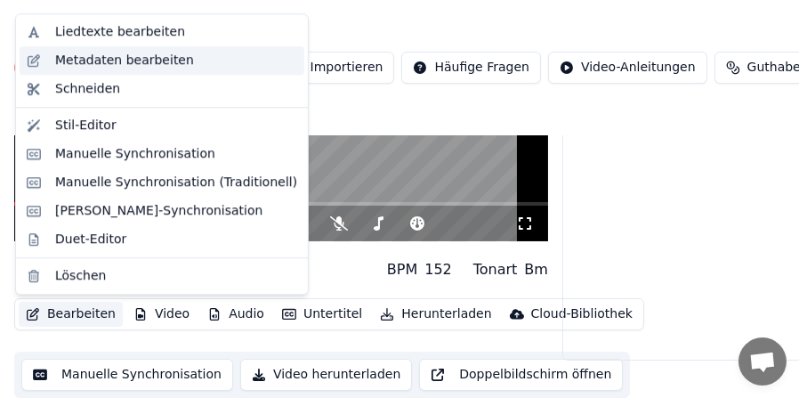
click at [85, 65] on div "Metadaten bearbeiten" at bounding box center [124, 61] width 139 height 18
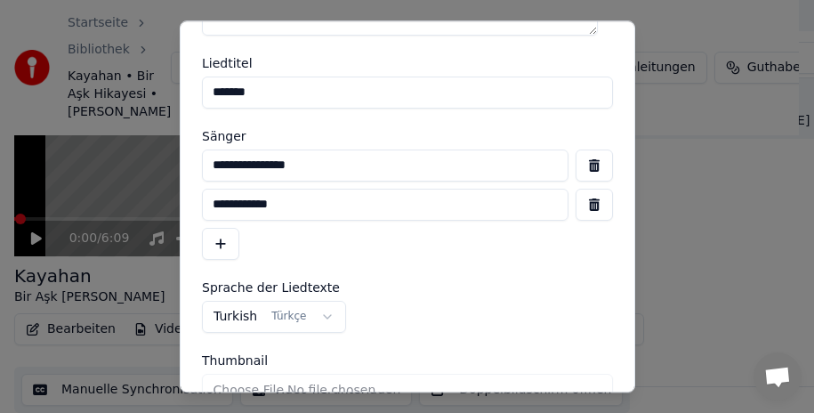
scroll to position [25, 0]
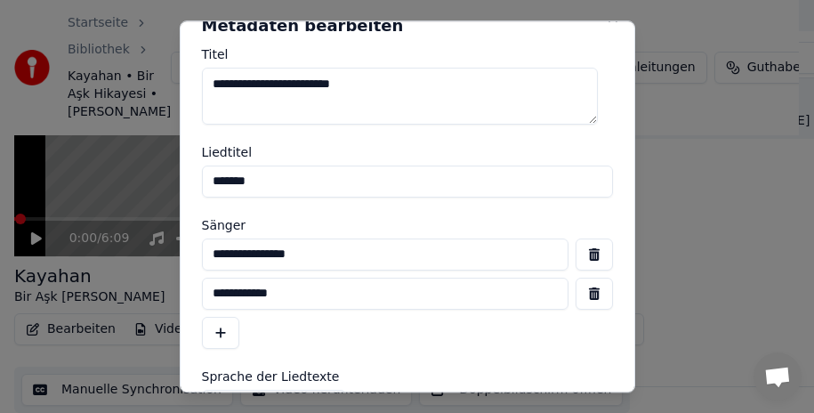
drag, startPoint x: 276, startPoint y: 180, endPoint x: 197, endPoint y: 180, distance: 78.3
click at [197, 180] on div "**********" at bounding box center [407, 206] width 455 height 372
type input "**********"
click at [298, 290] on input "**********" at bounding box center [385, 294] width 366 height 32
drag, startPoint x: 310, startPoint y: 251, endPoint x: 188, endPoint y: 256, distance: 122.0
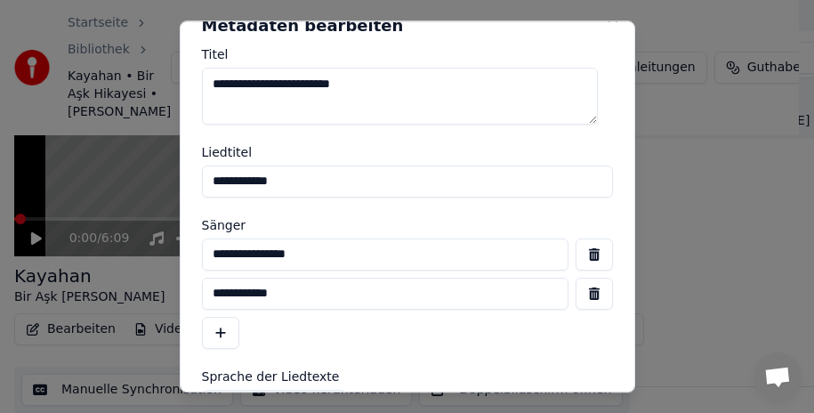
click at [188, 256] on div "**********" at bounding box center [407, 206] width 455 height 372
type input "*******"
drag, startPoint x: 309, startPoint y: 290, endPoint x: 182, endPoint y: 295, distance: 126.4
click at [182, 295] on div "**********" at bounding box center [407, 206] width 455 height 372
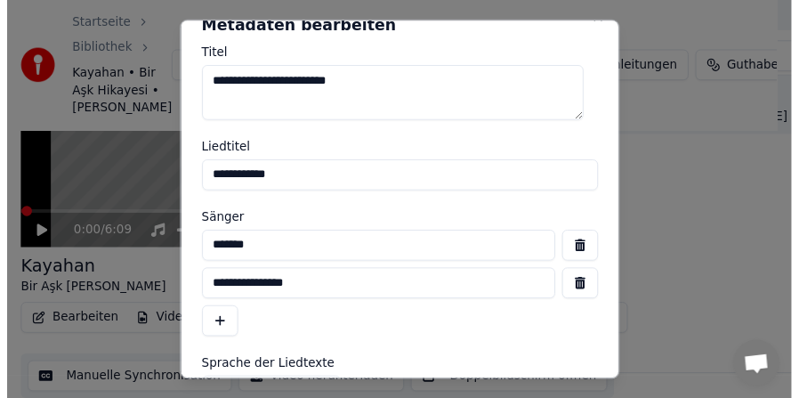
scroll to position [203, 0]
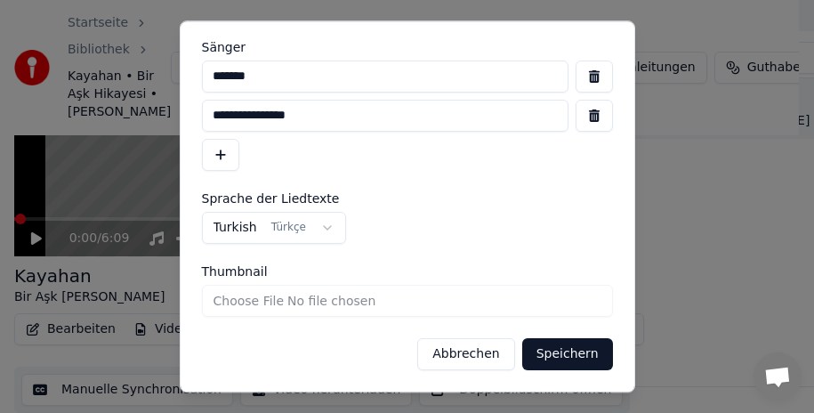
type input "**********"
click at [567, 348] on button "Speichern" at bounding box center [567, 354] width 91 height 32
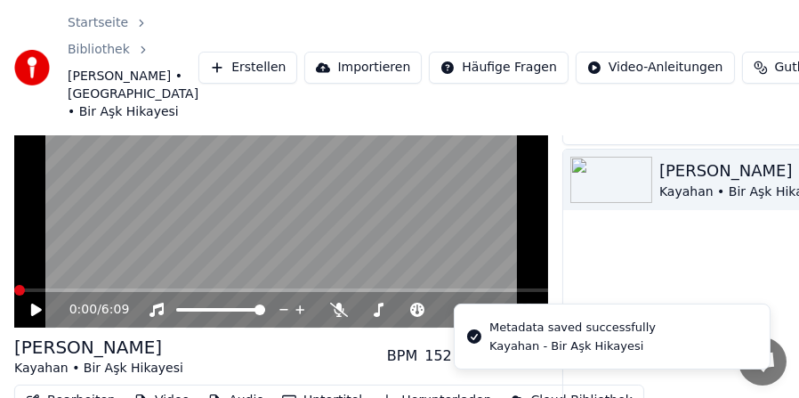
scroll to position [19, 0]
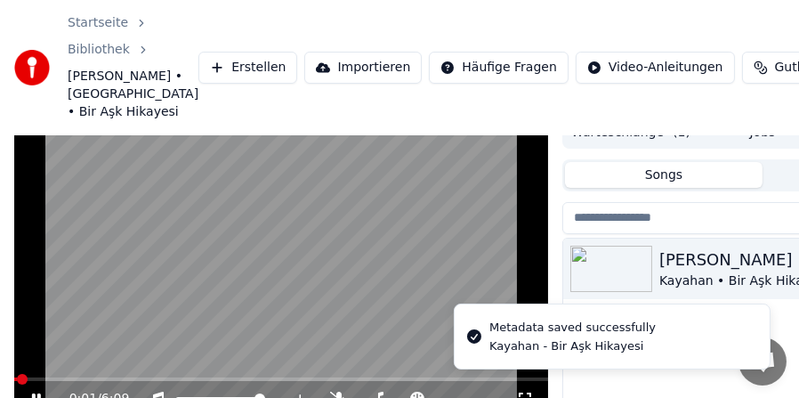
click at [96, 280] on video at bounding box center [281, 267] width 534 height 301
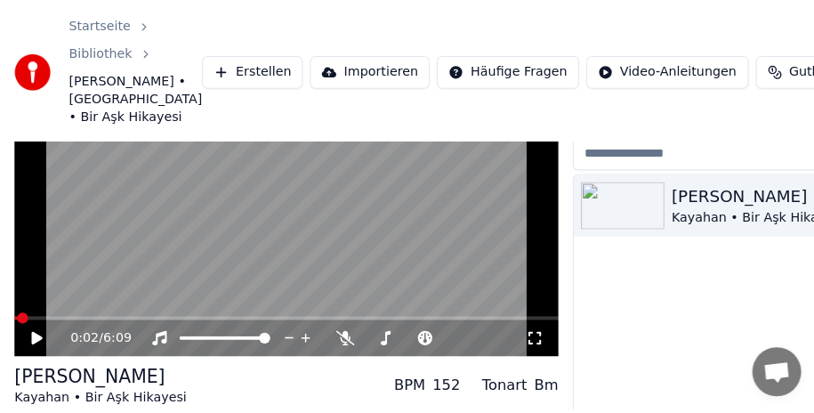
scroll to position [178, 0]
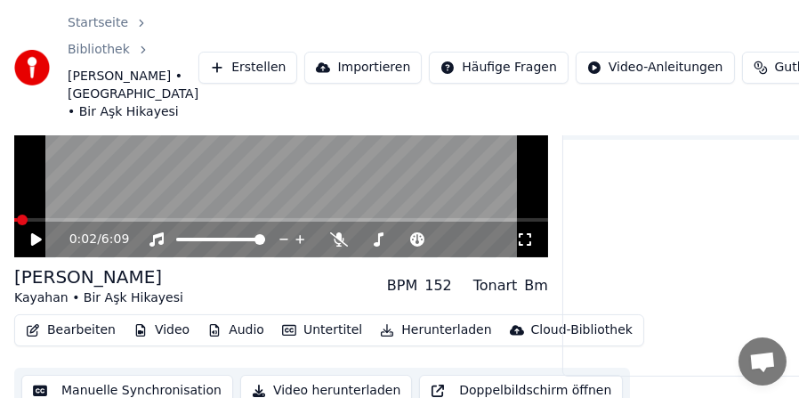
click at [51, 342] on button "Bearbeiten" at bounding box center [71, 330] width 104 height 25
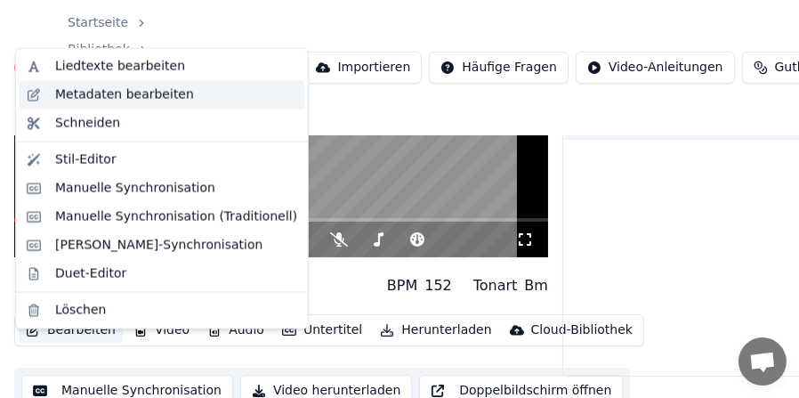
click at [109, 97] on div "Metadaten bearbeiten" at bounding box center [124, 95] width 139 height 18
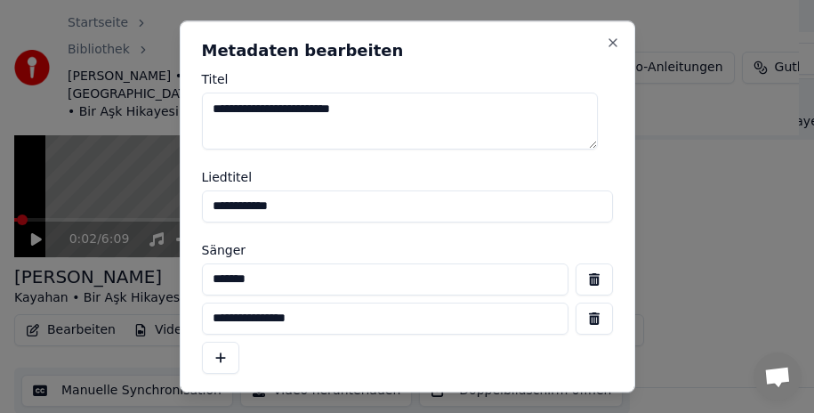
drag, startPoint x: 308, startPoint y: 318, endPoint x: 194, endPoint y: 318, distance: 113.9
click at [194, 318] on div "**********" at bounding box center [407, 206] width 455 height 372
click at [576, 316] on button "button" at bounding box center [594, 318] width 37 height 32
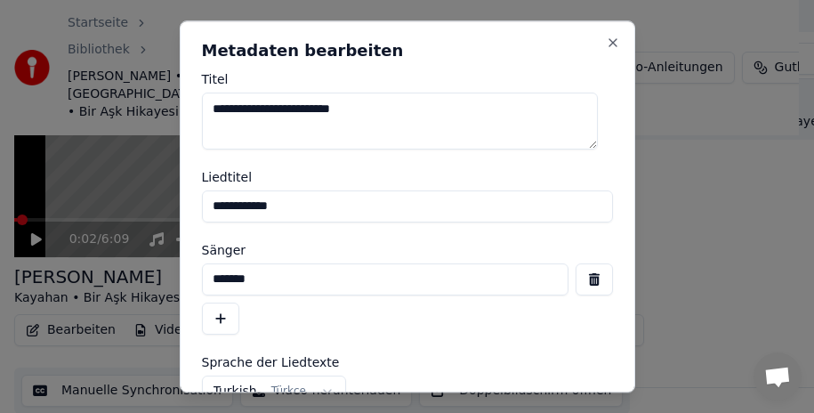
click at [273, 276] on input "*******" at bounding box center [385, 279] width 366 height 32
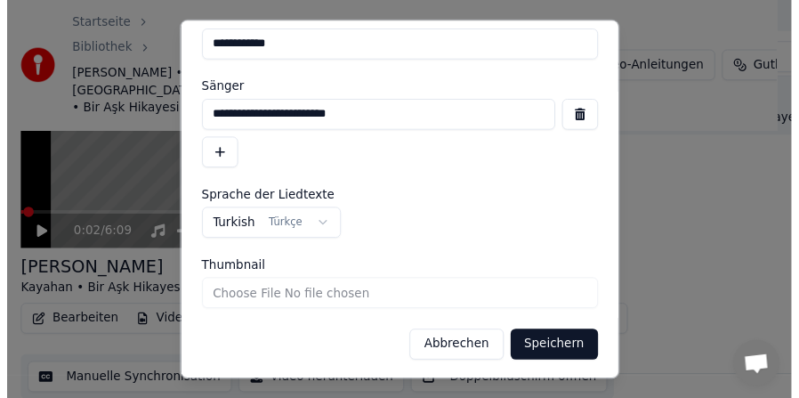
scroll to position [164, 0]
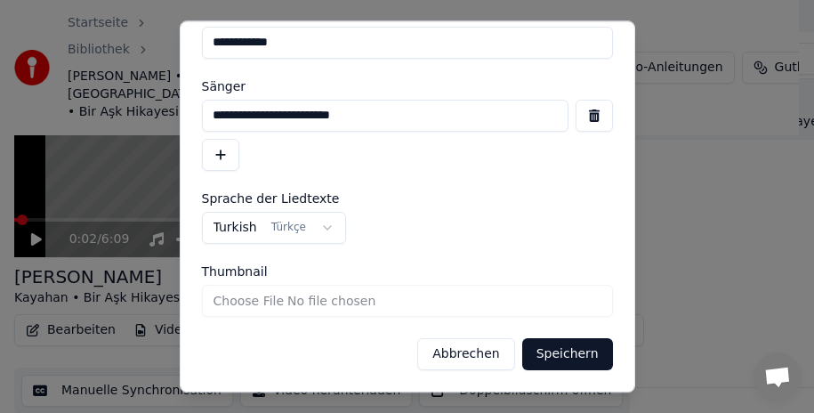
type input "**********"
click at [538, 353] on button "Speichern" at bounding box center [567, 354] width 91 height 32
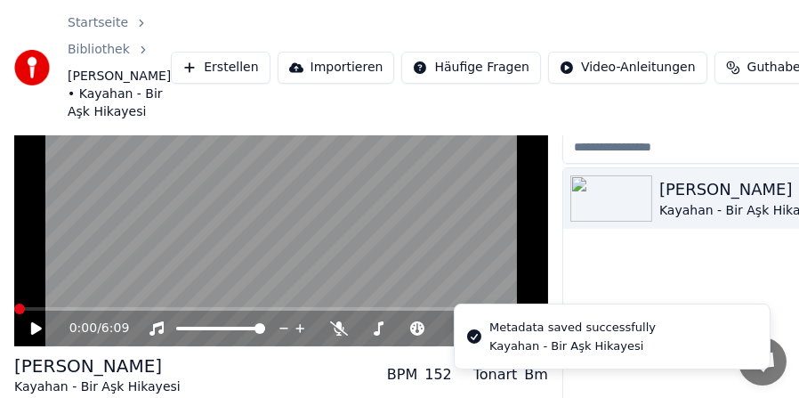
scroll to position [0, 0]
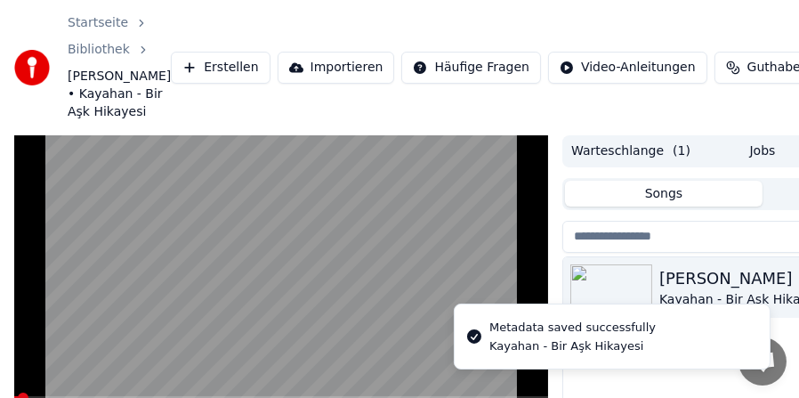
click at [95, 267] on video at bounding box center [281, 285] width 534 height 301
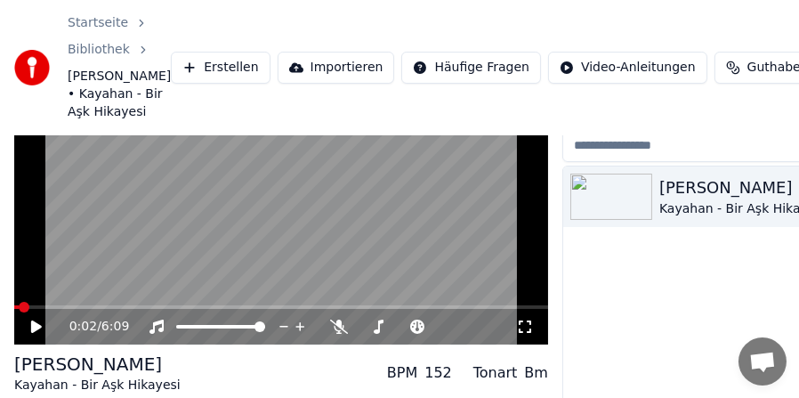
scroll to position [178, 0]
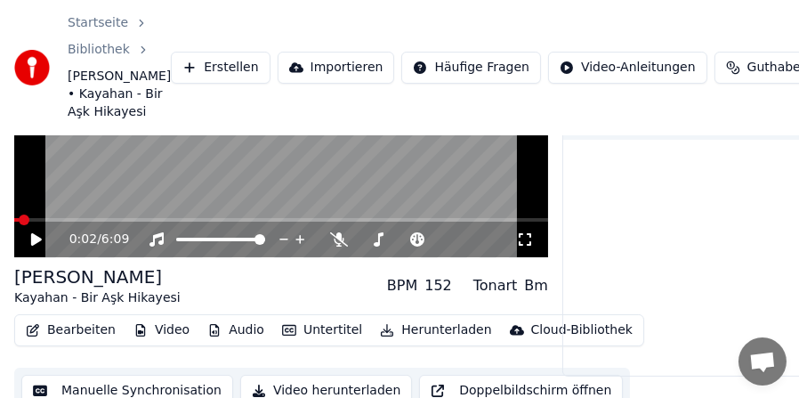
click at [77, 342] on button "Bearbeiten" at bounding box center [71, 330] width 104 height 25
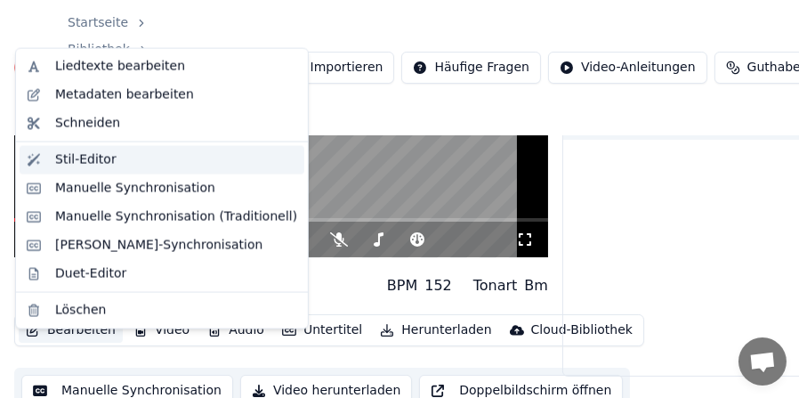
click at [58, 158] on div "Stil-Editor" at bounding box center [85, 160] width 61 height 18
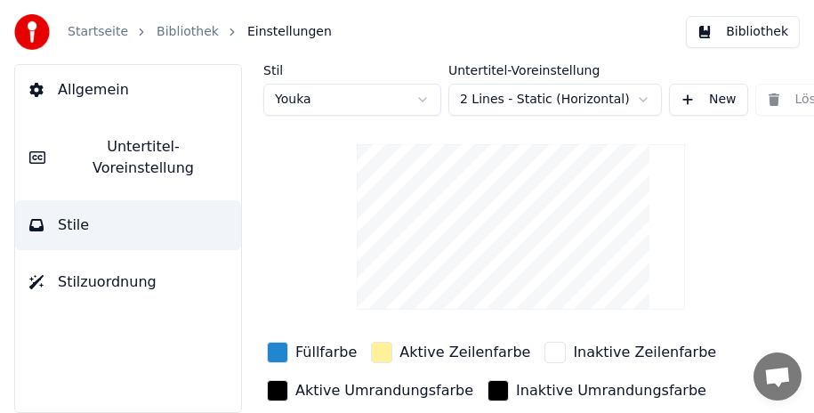
click at [82, 142] on span "Untertitel-Voreinstellung" at bounding box center [143, 157] width 167 height 43
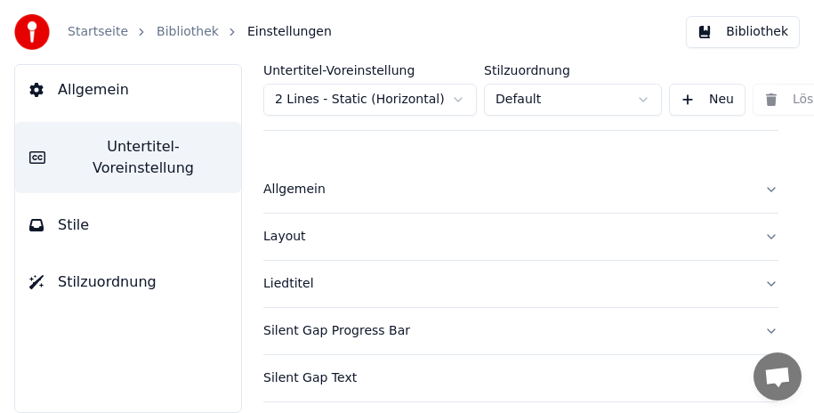
click at [291, 283] on div "Liedtitel" at bounding box center [506, 284] width 487 height 18
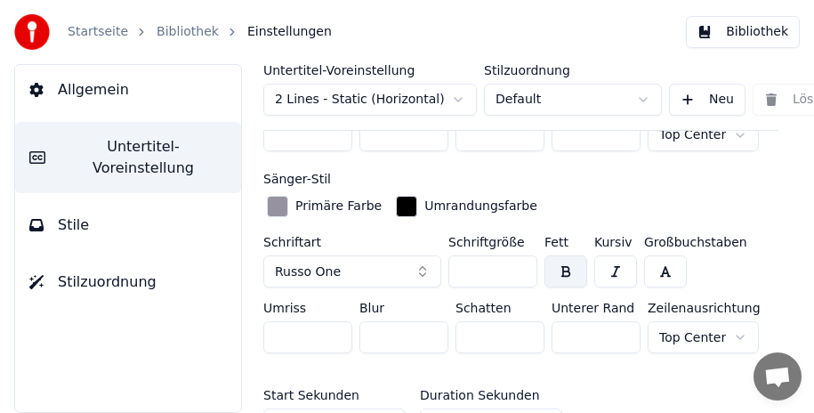
scroll to position [712, 0]
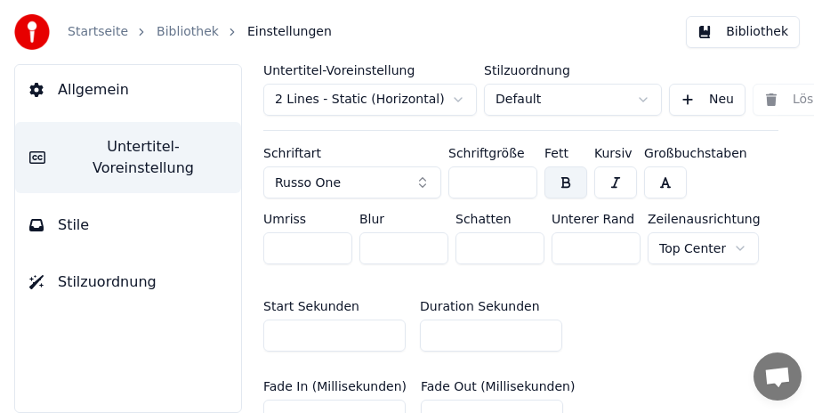
click at [520, 181] on input "***" at bounding box center [492, 182] width 89 height 32
type input "***"
click at [520, 181] on input "***" at bounding box center [492, 182] width 89 height 32
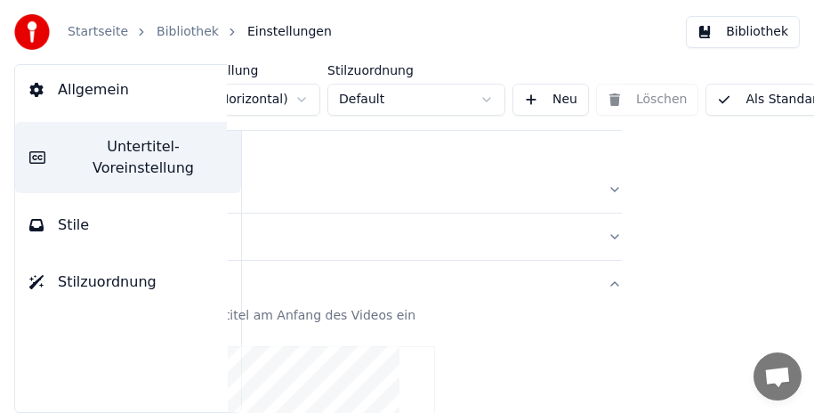
scroll to position [0, 234]
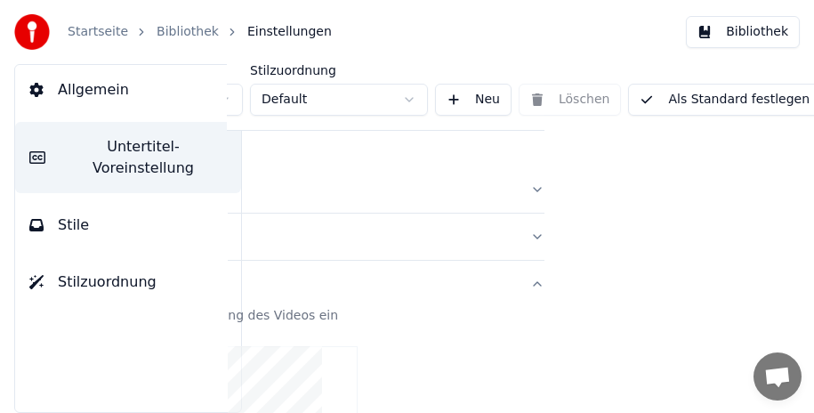
click at [713, 101] on button "Als Standard festlegen" at bounding box center [724, 100] width 193 height 32
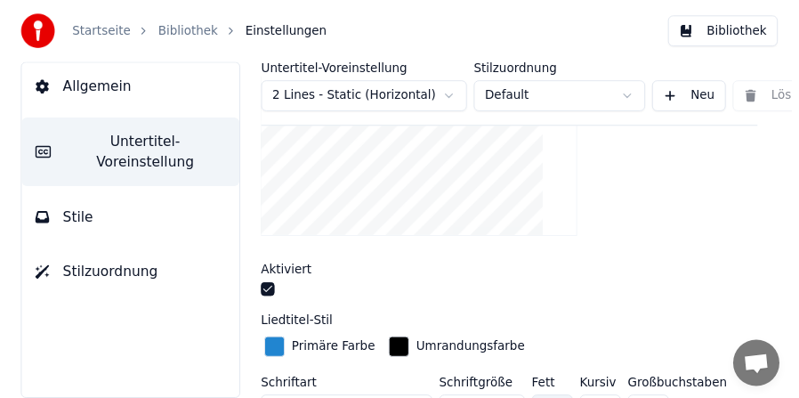
scroll to position [178, 0]
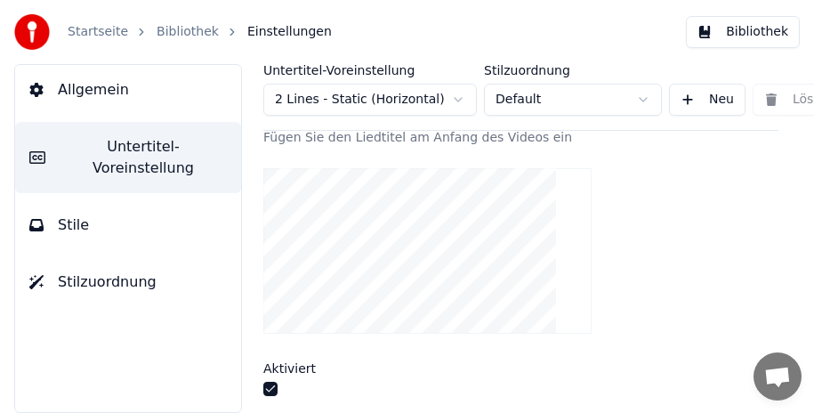
click at [746, 30] on button "Bibliothek" at bounding box center [743, 32] width 114 height 32
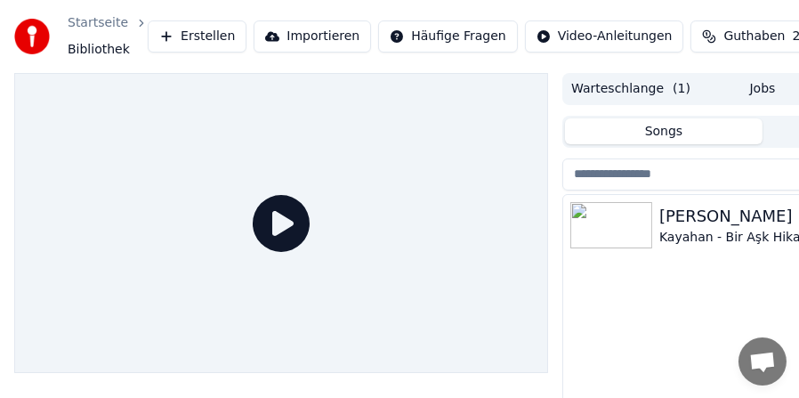
click at [725, 222] on div "[PERSON_NAME]" at bounding box center [798, 216] width 278 height 25
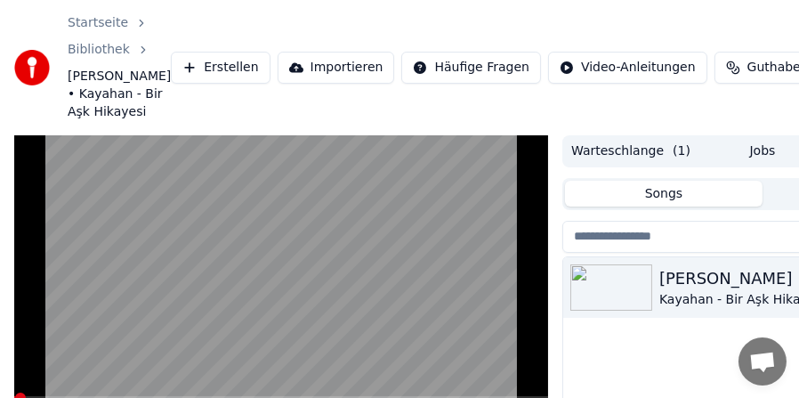
click at [169, 339] on video at bounding box center [281, 285] width 534 height 301
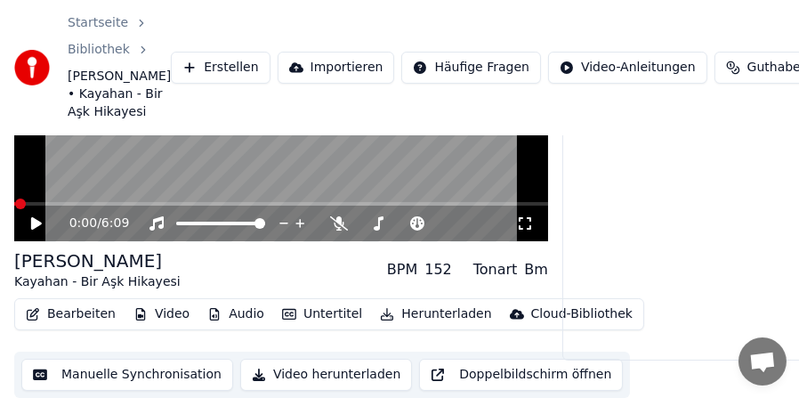
scroll to position [212, 0]
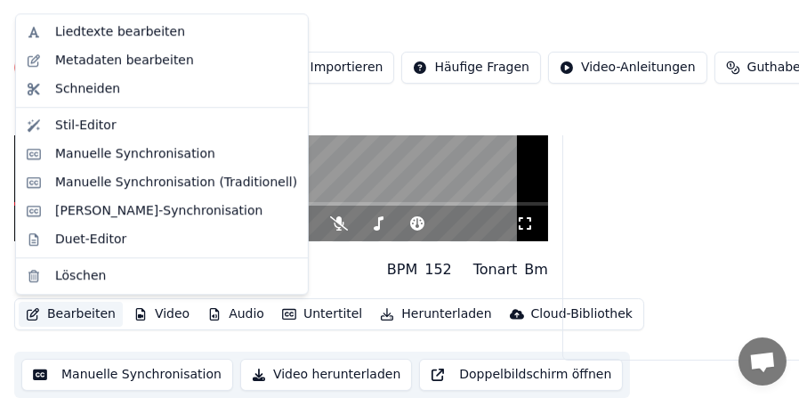
click at [51, 316] on button "Bearbeiten" at bounding box center [71, 314] width 104 height 25
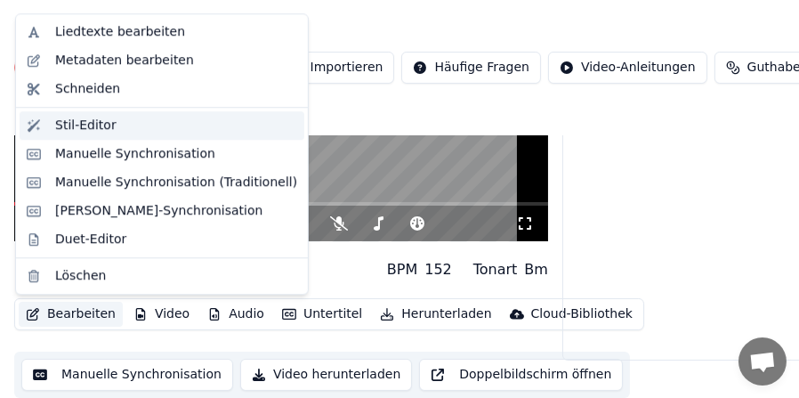
click at [84, 119] on div "Stil-Editor" at bounding box center [85, 126] width 61 height 18
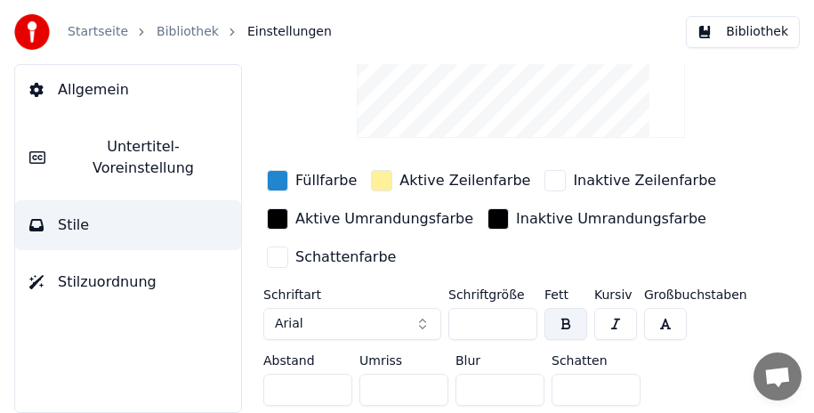
scroll to position [181, 0]
click at [100, 148] on span "Untertitel-Voreinstellung" at bounding box center [143, 157] width 167 height 43
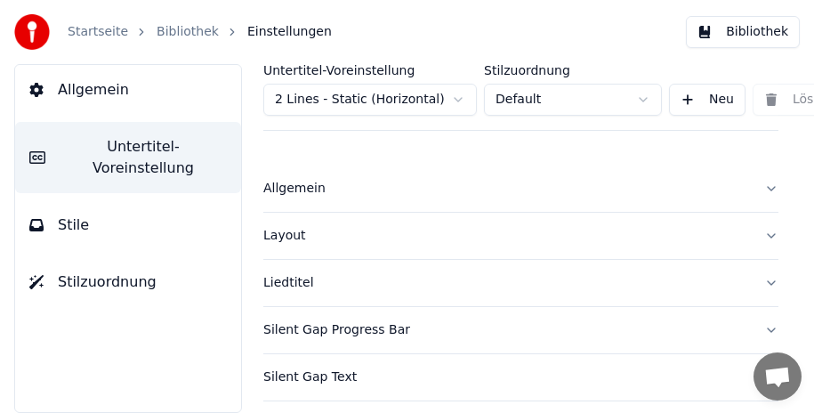
scroll to position [0, 0]
click at [274, 278] on div "Liedtitel" at bounding box center [506, 284] width 487 height 18
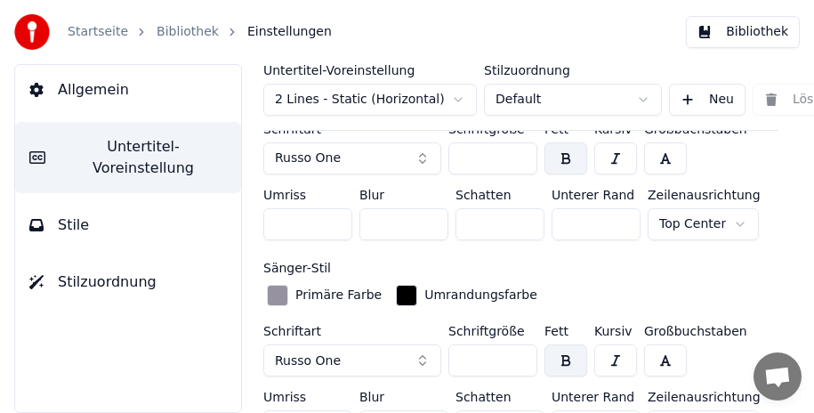
scroll to position [445, 0]
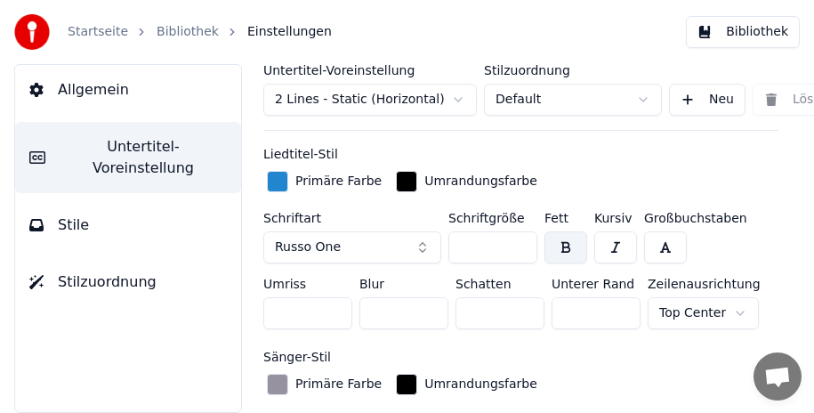
click at [519, 248] on input "***" at bounding box center [492, 247] width 89 height 32
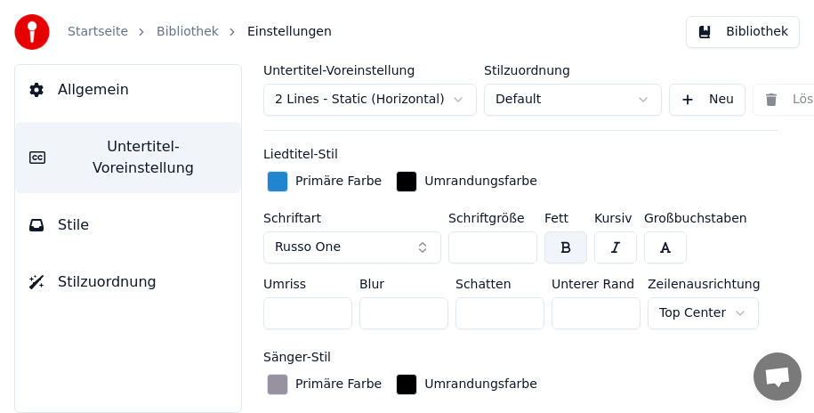
click at [519, 248] on input "***" at bounding box center [492, 247] width 89 height 32
type input "***"
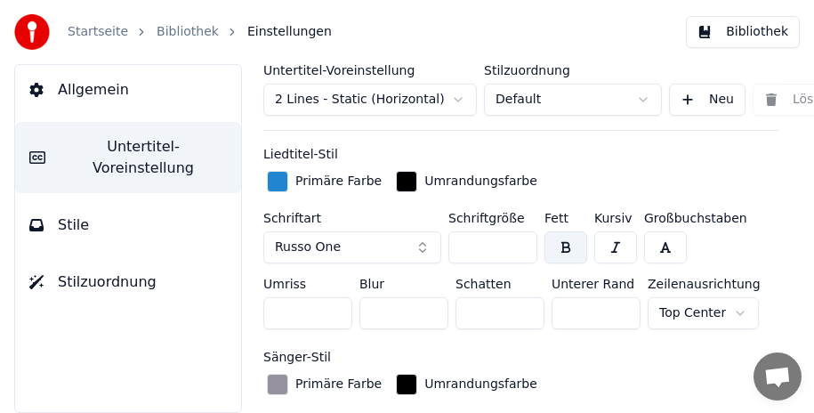
click at [519, 248] on input "***" at bounding box center [492, 247] width 89 height 32
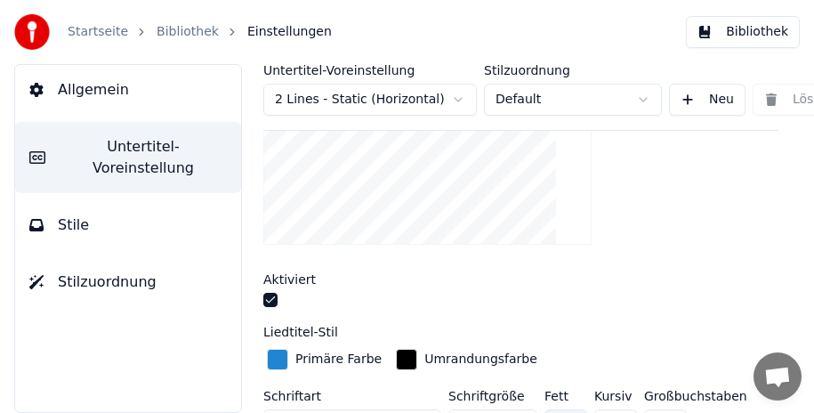
scroll to position [356, 0]
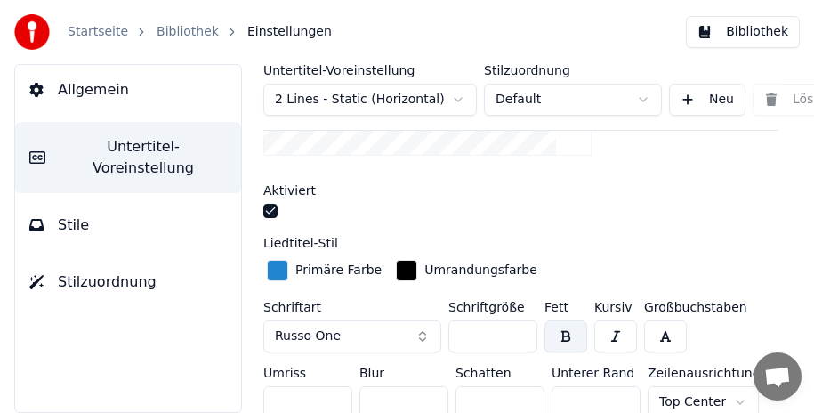
click at [272, 270] on div "button" at bounding box center [277, 270] width 21 height 21
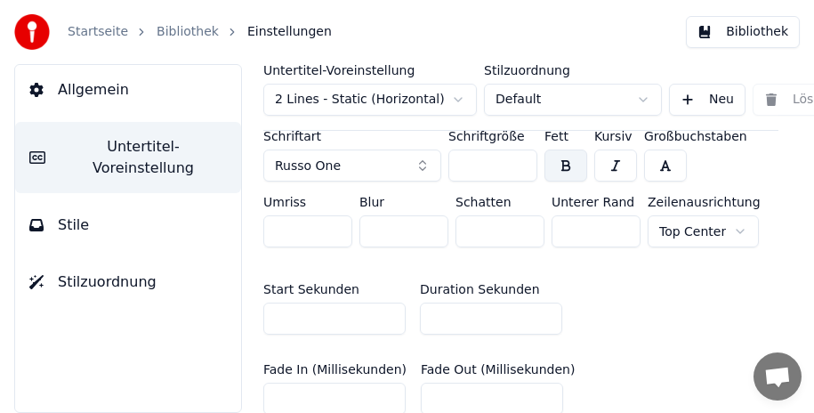
scroll to position [878, 0]
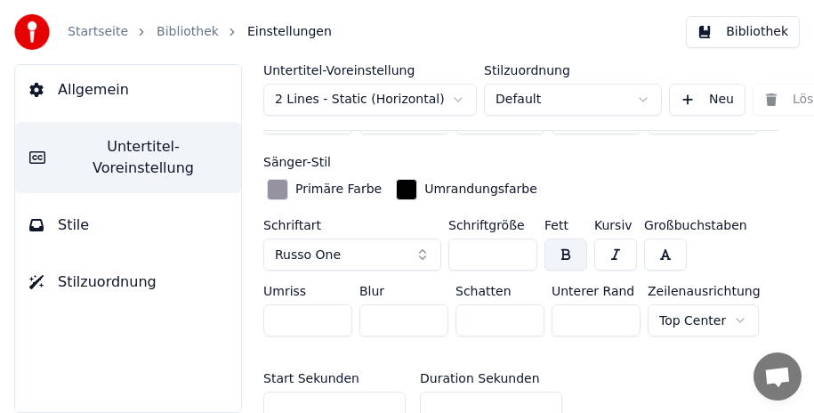
click at [285, 187] on div "button" at bounding box center [277, 189] width 21 height 21
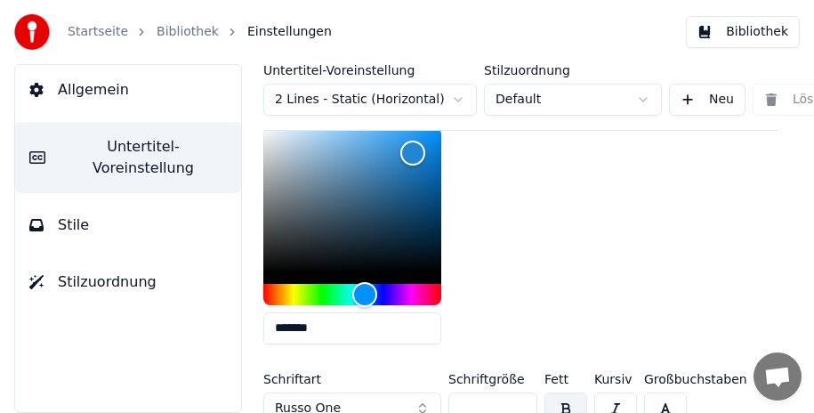
scroll to position [433, 0]
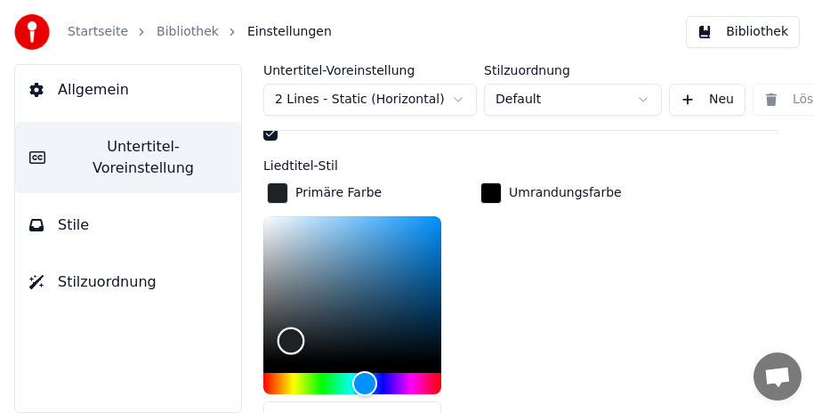
drag, startPoint x: 411, startPoint y: 237, endPoint x: 291, endPoint y: 338, distance: 157.2
click at [291, 338] on div "Color" at bounding box center [292, 341] width 28 height 28
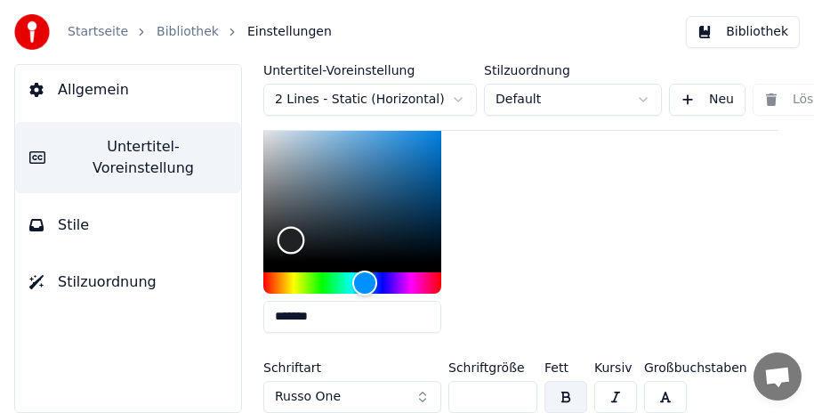
scroll to position [445, 0]
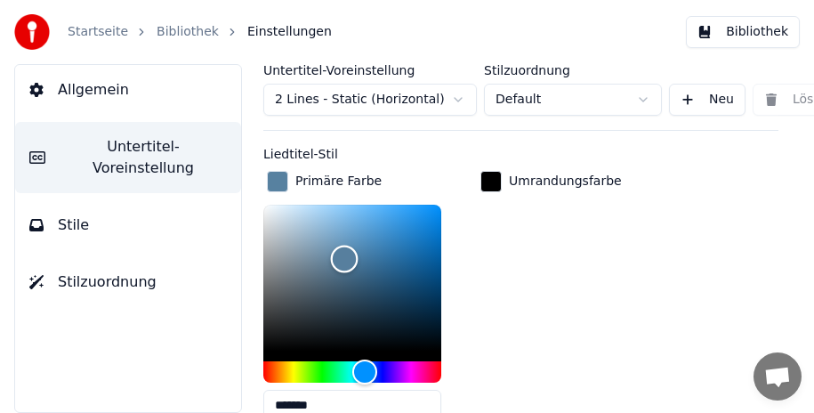
drag, startPoint x: 290, startPoint y: 325, endPoint x: 344, endPoint y: 256, distance: 87.4
click at [344, 256] on div "Color" at bounding box center [345, 259] width 28 height 28
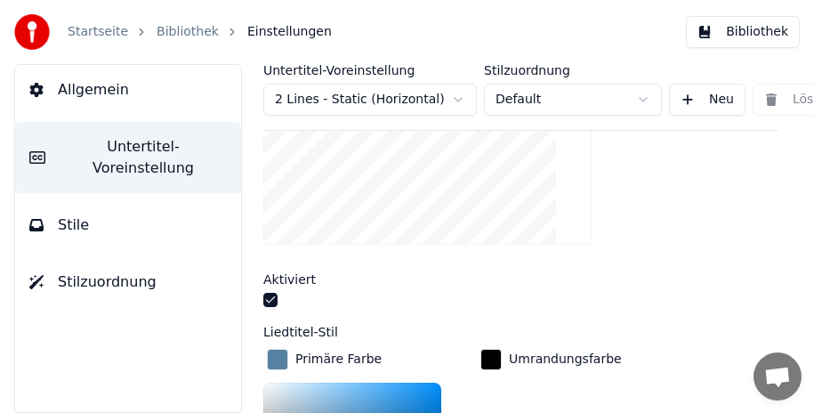
scroll to position [356, 0]
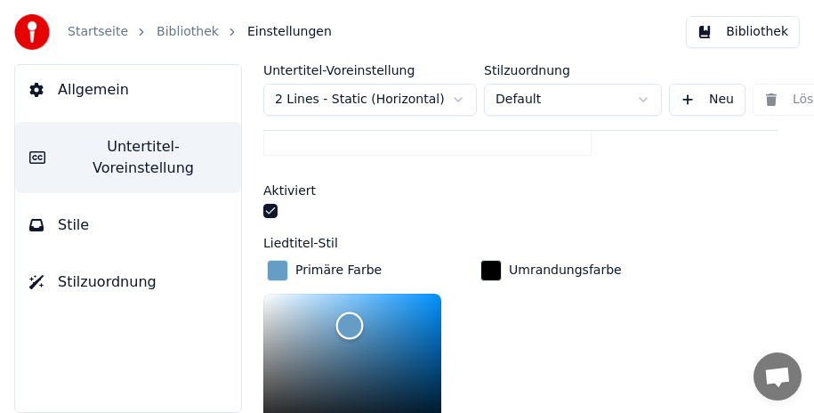
type input "*******"
drag, startPoint x: 337, startPoint y: 342, endPoint x: 350, endPoint y: 320, distance: 25.2
click at [350, 320] on div "Color" at bounding box center [351, 323] width 28 height 28
click at [490, 266] on div "button" at bounding box center [490, 270] width 21 height 21
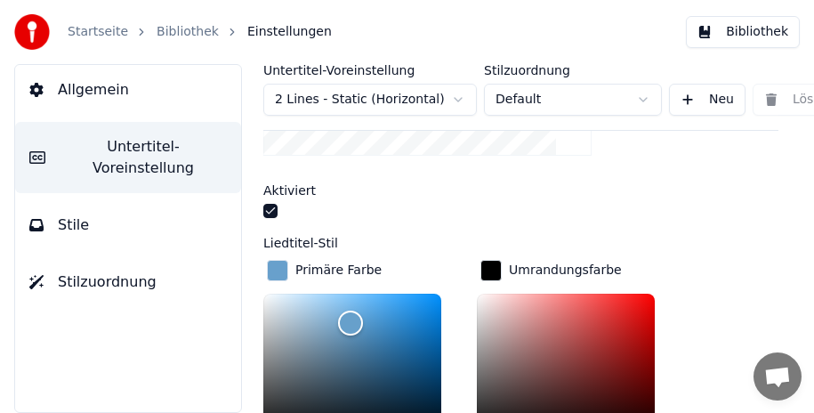
click at [488, 266] on div "button" at bounding box center [490, 270] width 21 height 21
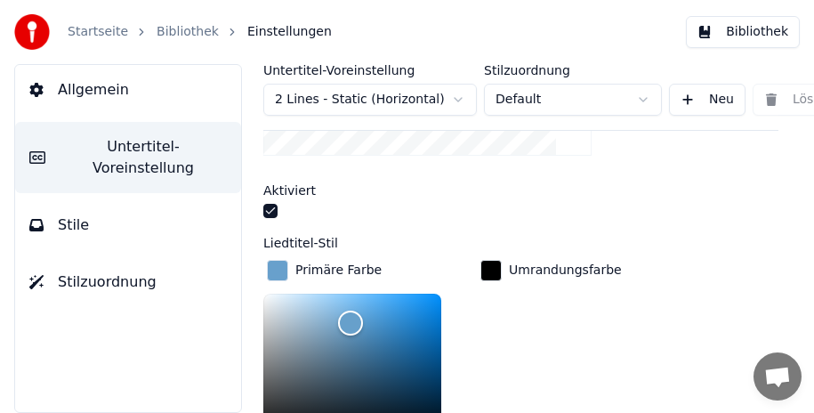
click at [276, 270] on div "button" at bounding box center [277, 270] width 21 height 21
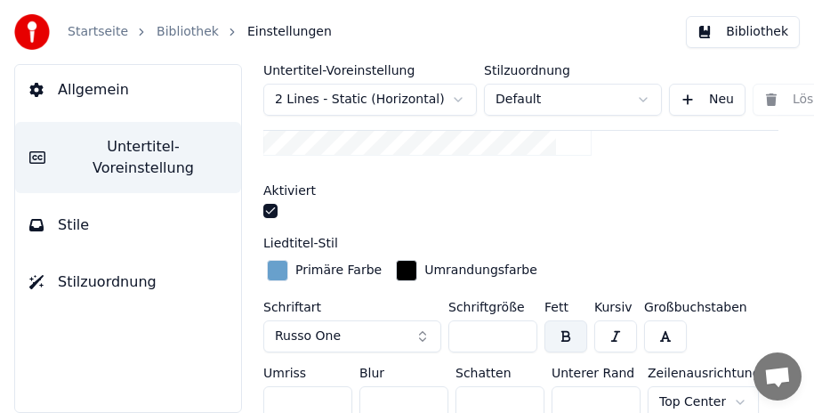
click at [276, 270] on div "button" at bounding box center [277, 270] width 21 height 21
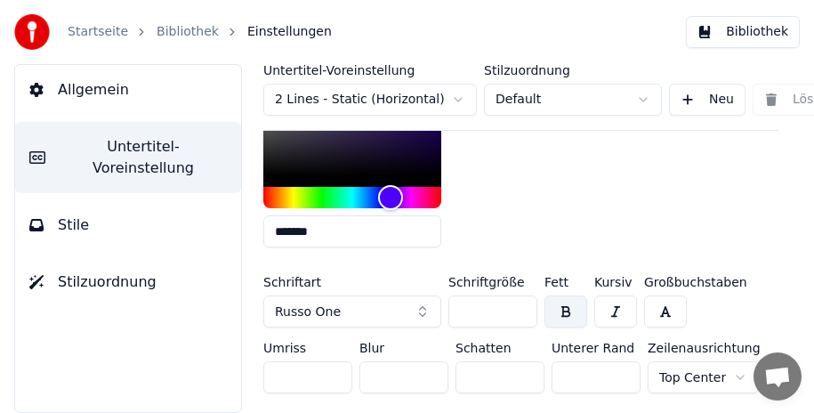
scroll to position [971, 0]
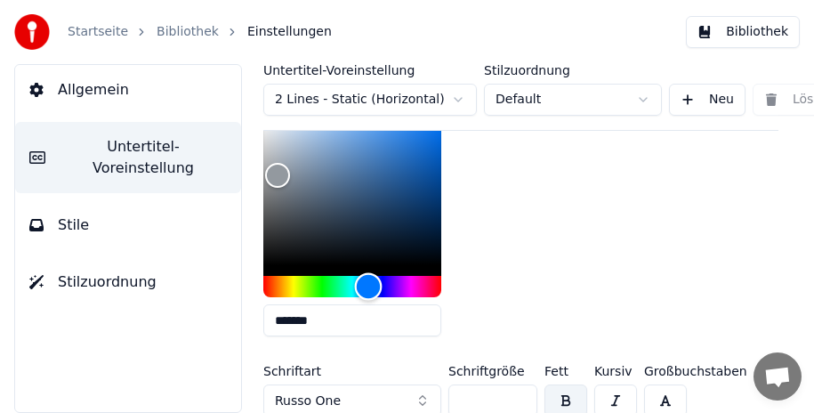
type input "*******"
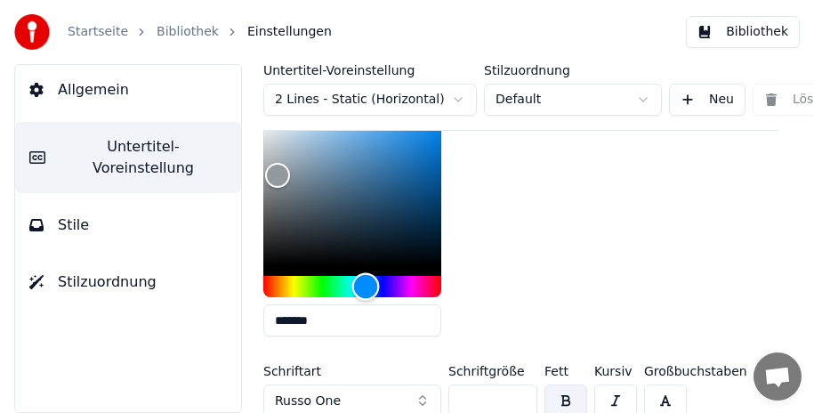
drag, startPoint x: 391, startPoint y: 279, endPoint x: 366, endPoint y: 280, distance: 25.8
click at [366, 280] on div "Hue" at bounding box center [366, 287] width 28 height 28
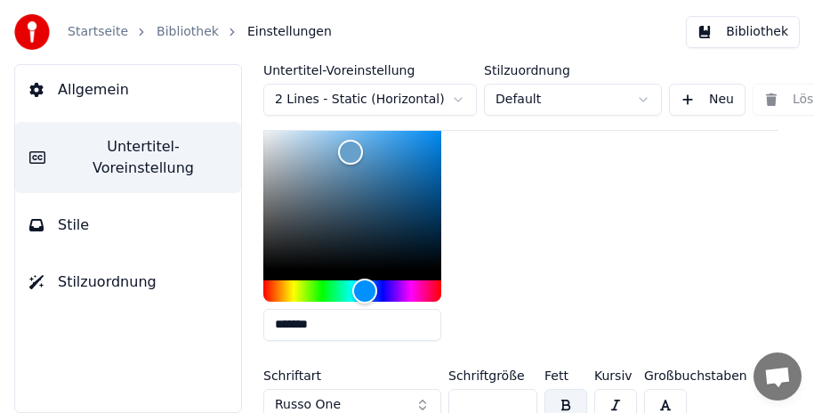
scroll to position [437, 0]
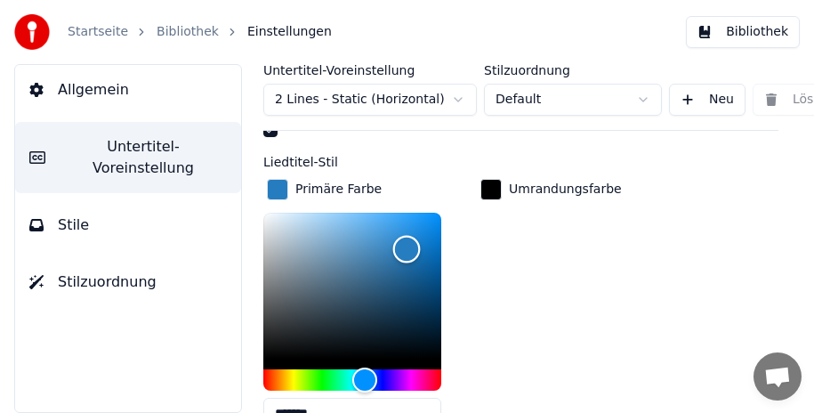
type input "*******"
drag, startPoint x: 350, startPoint y: 238, endPoint x: 402, endPoint y: 249, distance: 53.7
click at [402, 249] on div "Color" at bounding box center [403, 252] width 28 height 28
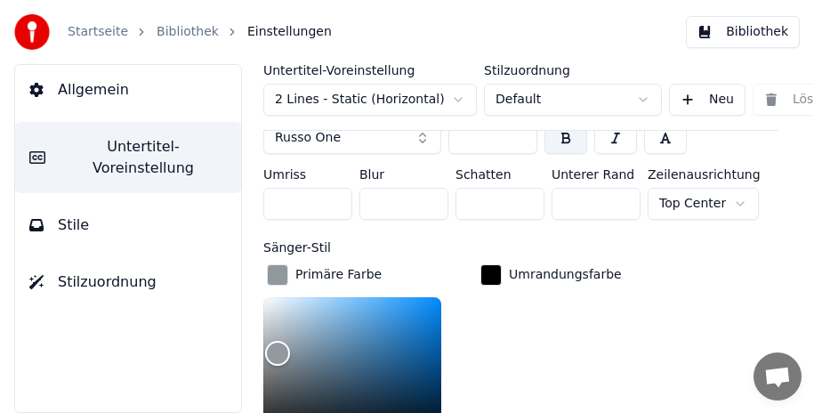
scroll to position [882, 0]
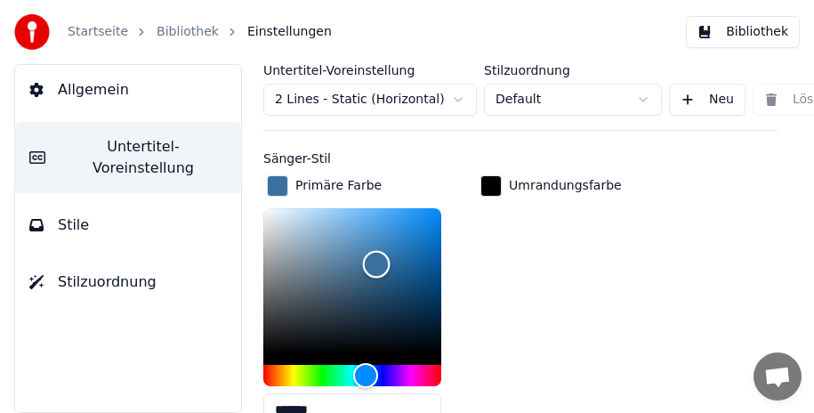
type input "*******"
drag, startPoint x: 275, startPoint y: 258, endPoint x: 379, endPoint y: 260, distance: 104.1
click at [379, 260] on div "Color" at bounding box center [380, 264] width 28 height 28
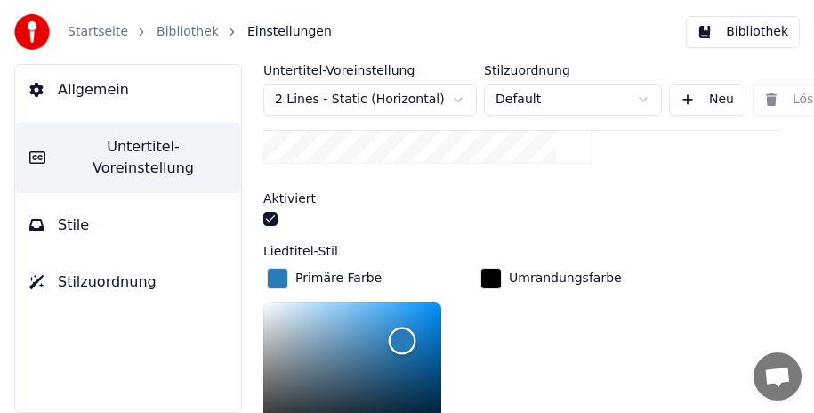
scroll to position [394, 0]
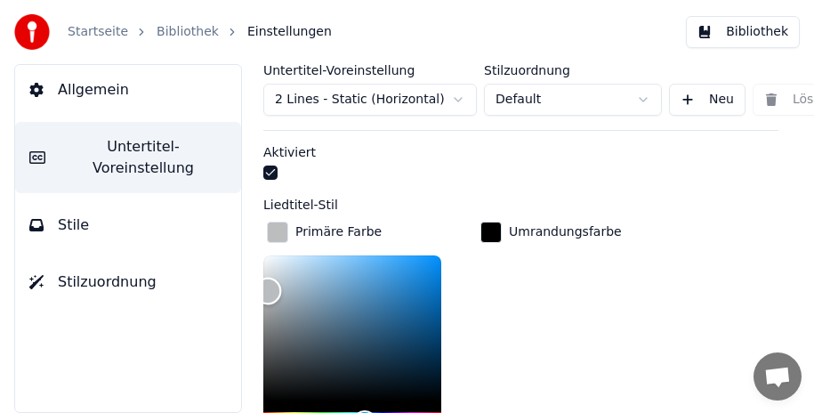
drag, startPoint x: 398, startPoint y: 333, endPoint x: 268, endPoint y: 288, distance: 137.3
click at [268, 288] on div "Color" at bounding box center [268, 292] width 28 height 28
drag, startPoint x: 276, startPoint y: 286, endPoint x: 291, endPoint y: 312, distance: 29.9
click at [291, 312] on div "Color" at bounding box center [292, 316] width 28 height 28
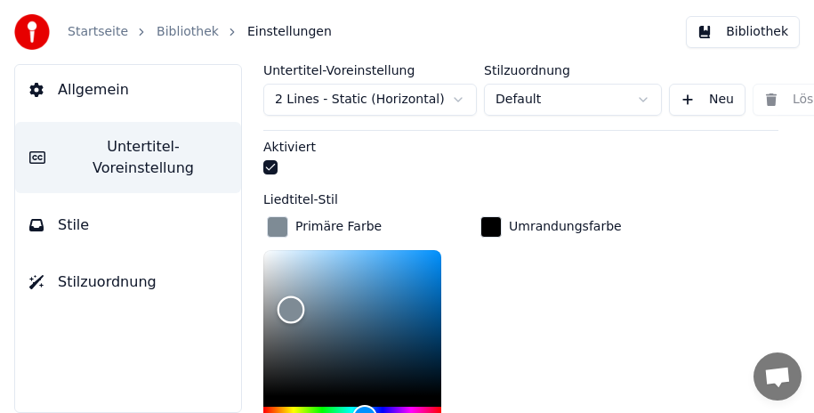
scroll to position [483, 0]
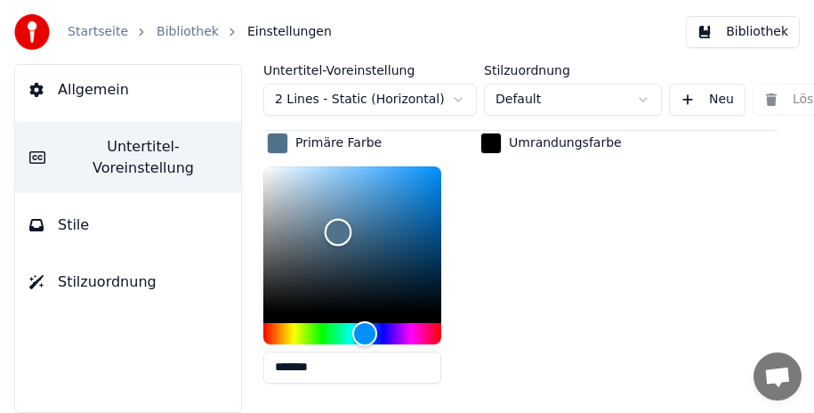
drag, startPoint x: 301, startPoint y: 224, endPoint x: 338, endPoint y: 230, distance: 37.7
click at [338, 230] on div "Color" at bounding box center [339, 233] width 28 height 28
drag, startPoint x: 334, startPoint y: 226, endPoint x: 441, endPoint y: 165, distance: 123.1
click at [441, 165] on div "Color" at bounding box center [442, 168] width 28 height 28
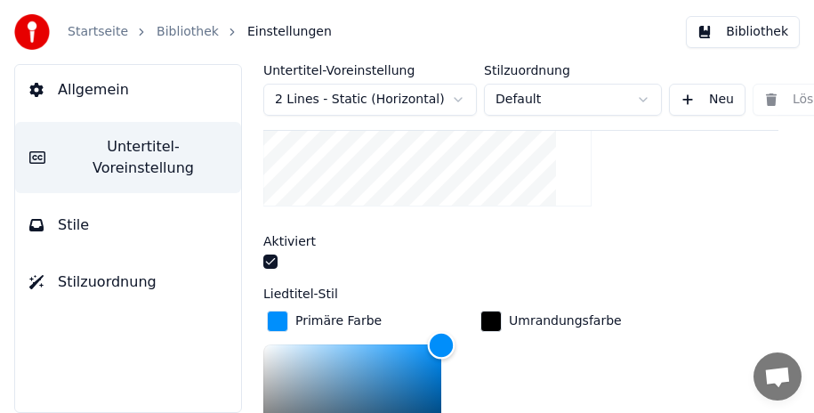
scroll to position [394, 0]
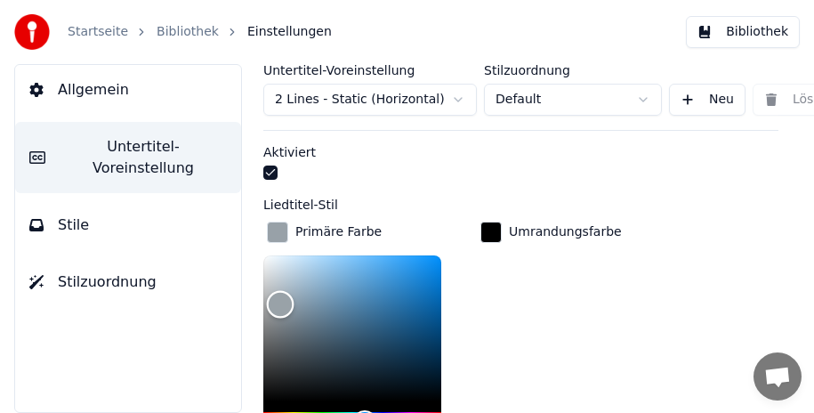
type input "*******"
drag, startPoint x: 442, startPoint y: 254, endPoint x: 280, endPoint y: 301, distance: 168.6
click at [280, 301] on div "Color" at bounding box center [281, 304] width 28 height 28
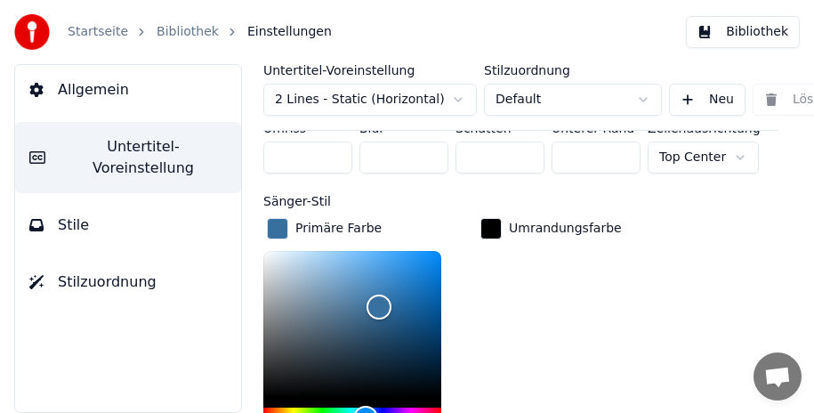
scroll to position [928, 0]
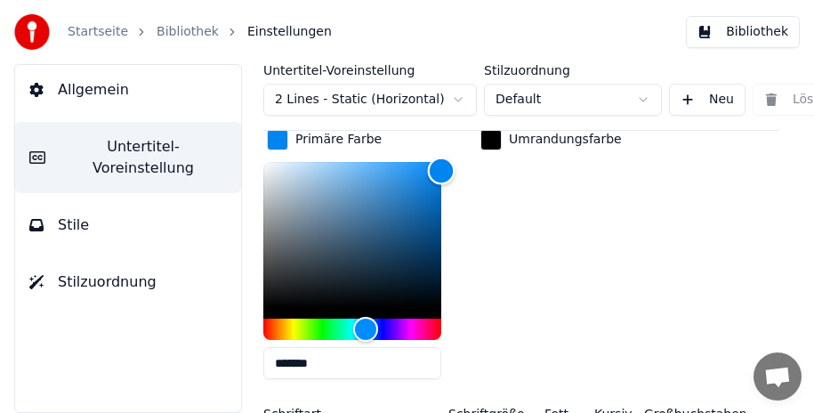
type input "*******"
drag, startPoint x: 379, startPoint y: 212, endPoint x: 443, endPoint y: 164, distance: 80.1
click at [443, 164] on div "Color" at bounding box center [442, 168] width 28 height 28
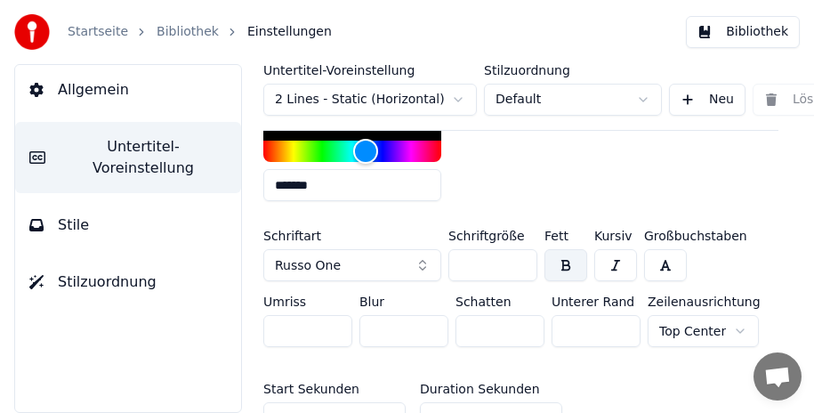
scroll to position [1195, 0]
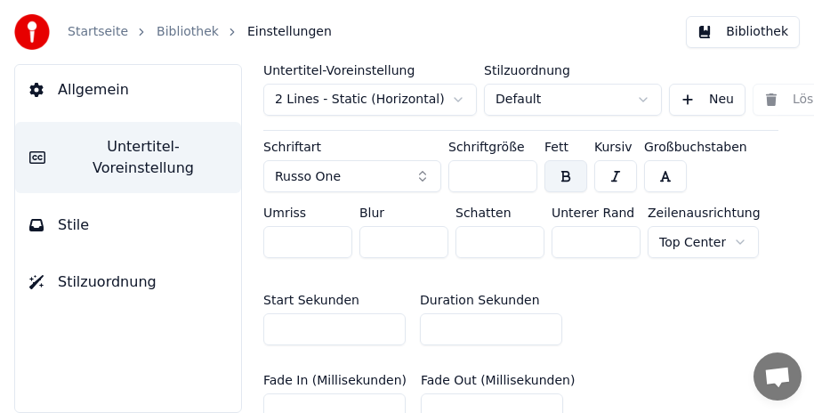
click at [516, 176] on input "***" at bounding box center [492, 176] width 89 height 32
type input "***"
click at [516, 176] on input "***" at bounding box center [492, 176] width 89 height 32
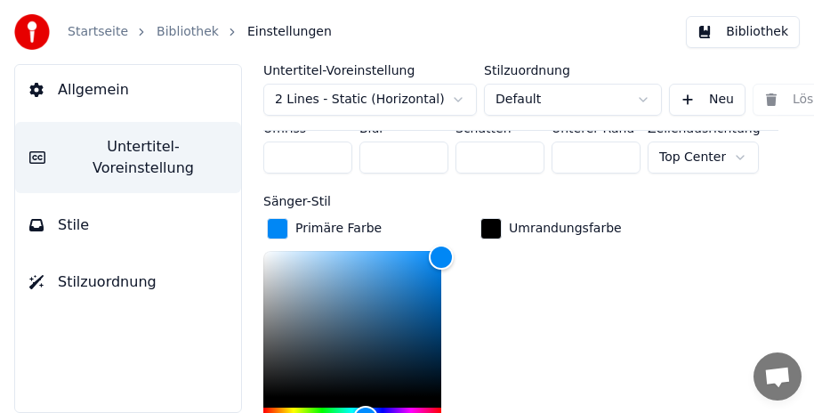
scroll to position [661, 0]
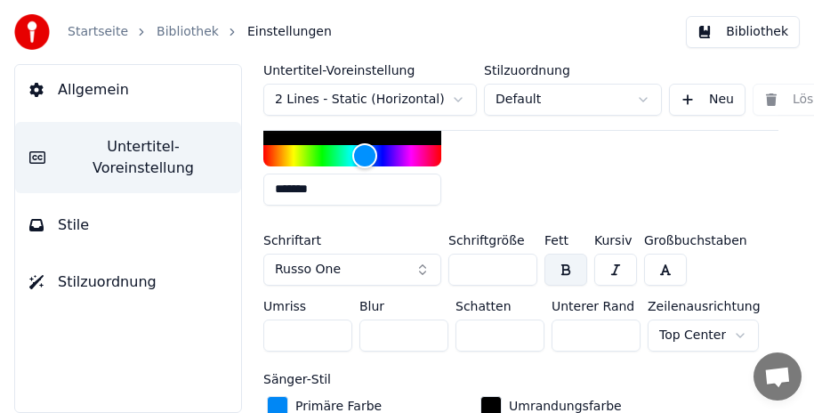
click at [520, 272] on input "***" at bounding box center [492, 270] width 89 height 32
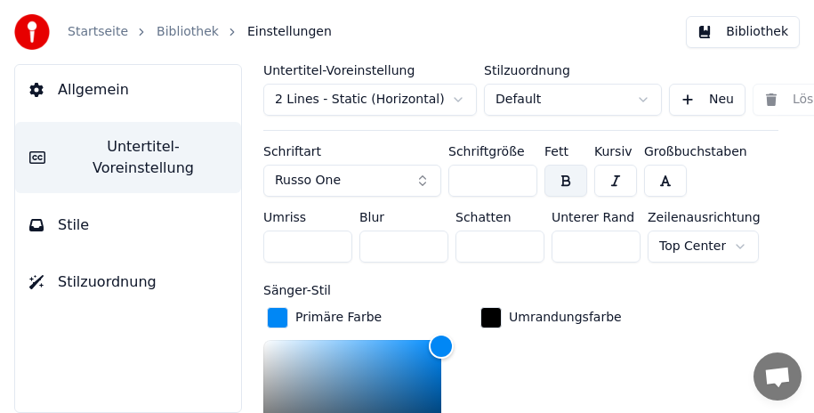
type input "***"
click at [520, 181] on input "***" at bounding box center [492, 181] width 89 height 32
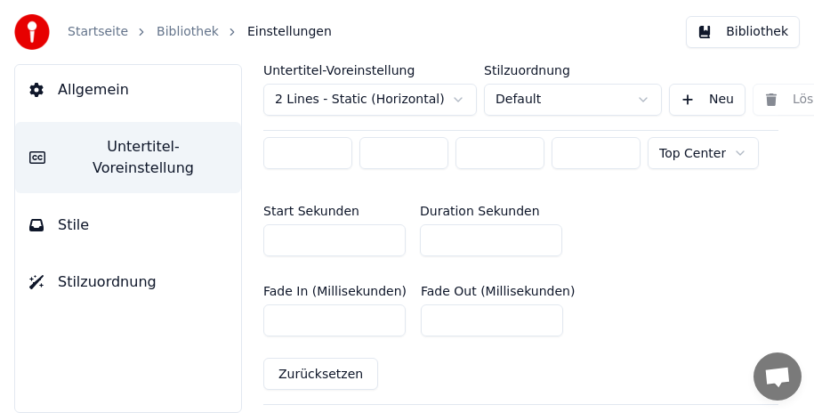
scroll to position [928, 0]
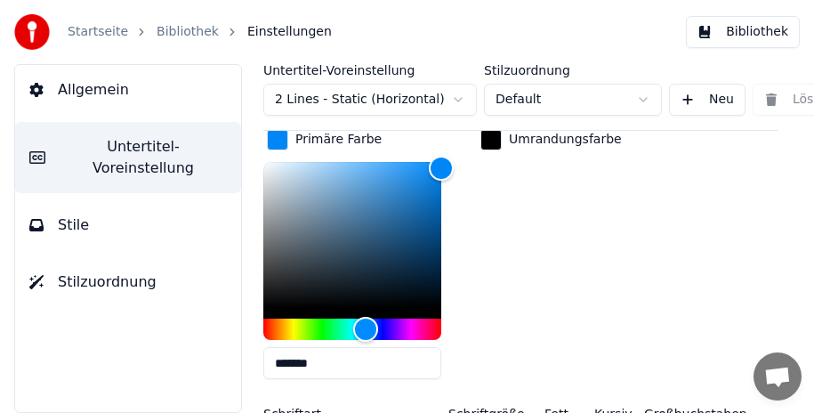
click at [123, 202] on button "Stile" at bounding box center [128, 225] width 226 height 50
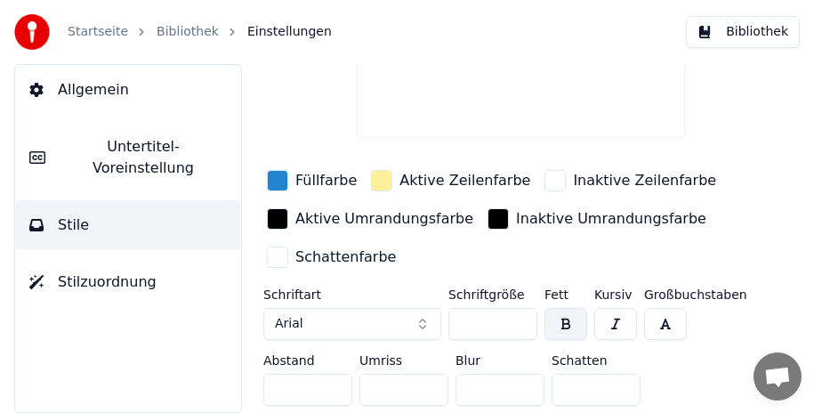
scroll to position [181, 0]
click at [149, 149] on span "Untertitel-Voreinstellung" at bounding box center [143, 157] width 167 height 43
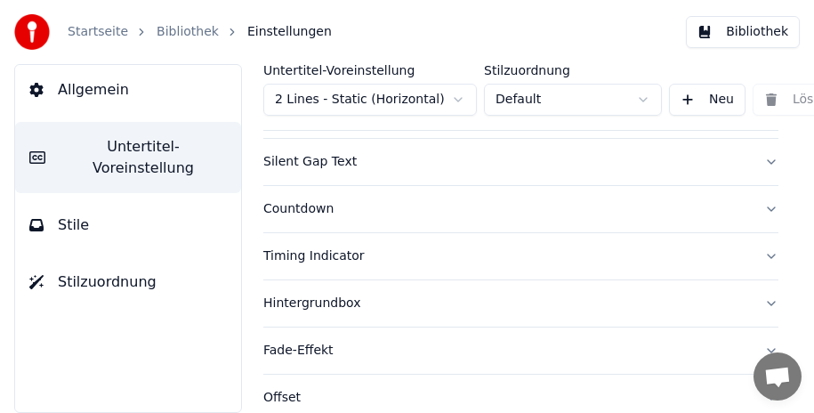
scroll to position [127, 0]
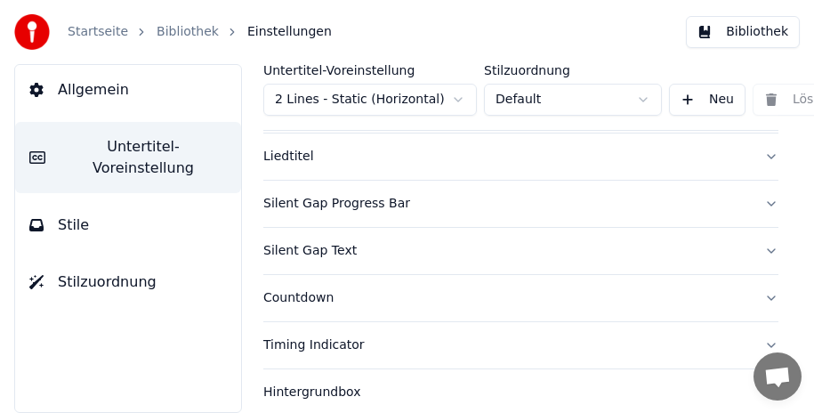
click at [295, 159] on div "Liedtitel" at bounding box center [506, 157] width 487 height 18
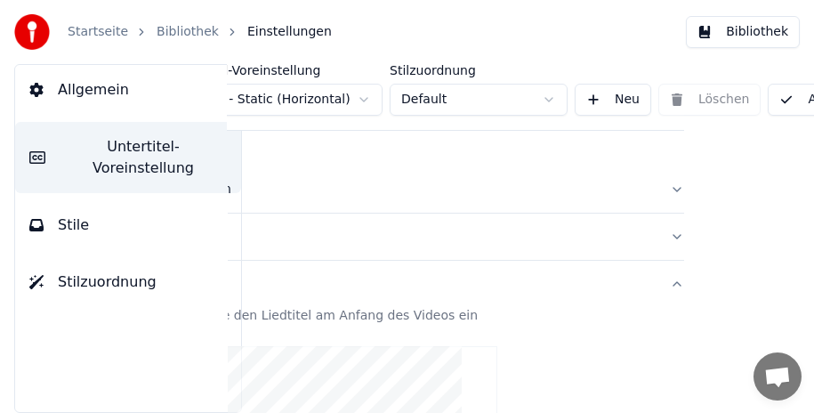
scroll to position [0, 0]
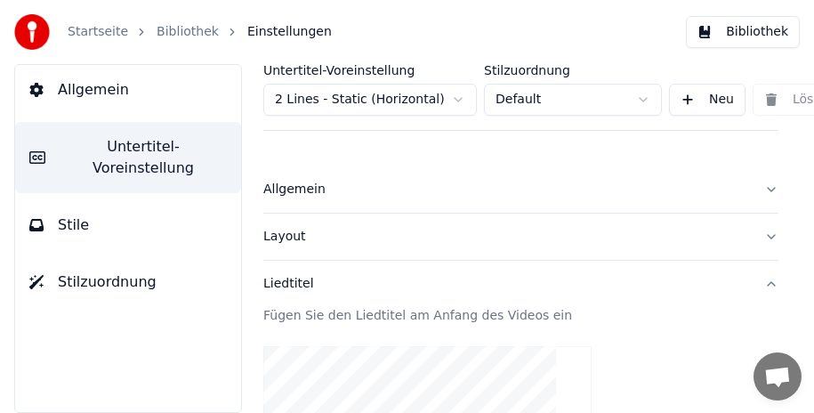
click at [168, 205] on button "Stile" at bounding box center [128, 225] width 226 height 50
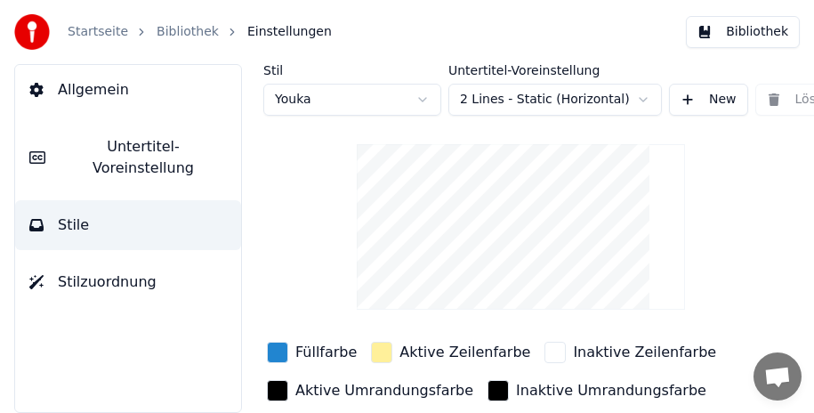
click at [271, 349] on div "button" at bounding box center [277, 352] width 21 height 21
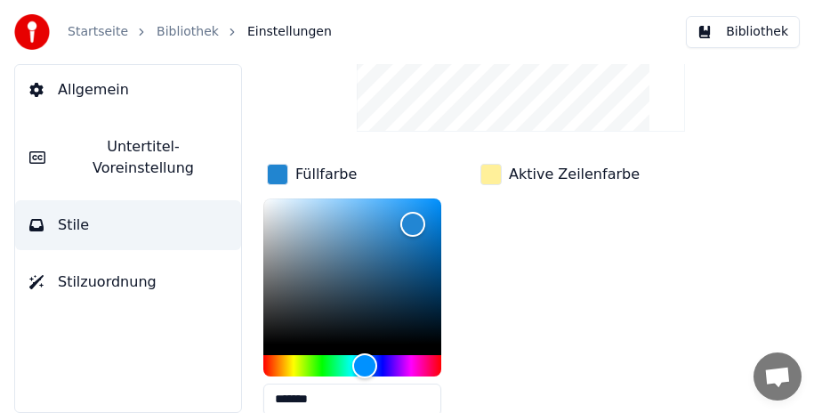
scroll to position [89, 0]
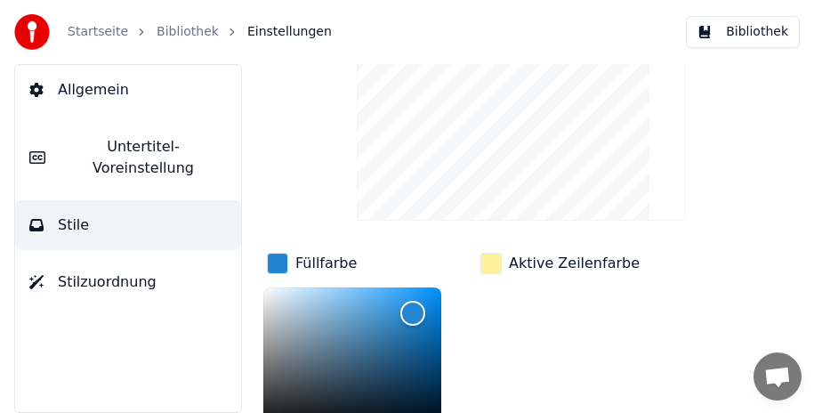
click at [490, 259] on div "button" at bounding box center [490, 263] width 21 height 21
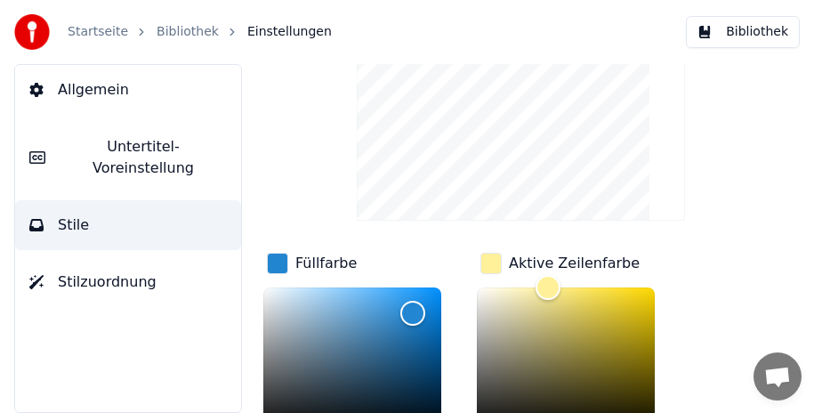
scroll to position [178, 0]
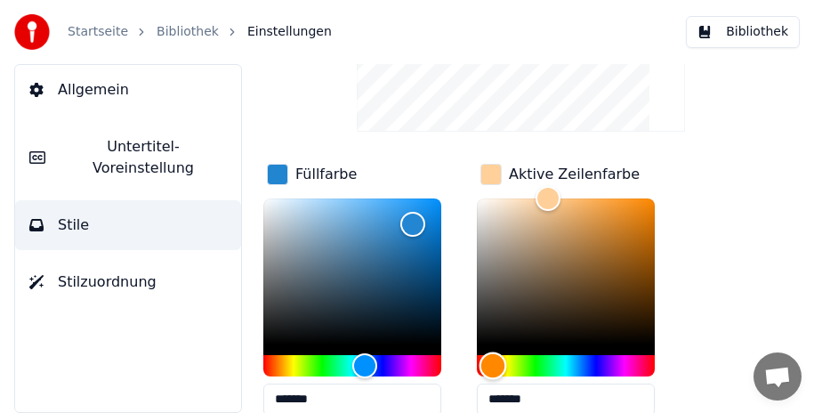
drag, startPoint x: 502, startPoint y: 367, endPoint x: 493, endPoint y: 366, distance: 8.9
click at [493, 366] on div "Hue" at bounding box center [493, 365] width 28 height 28
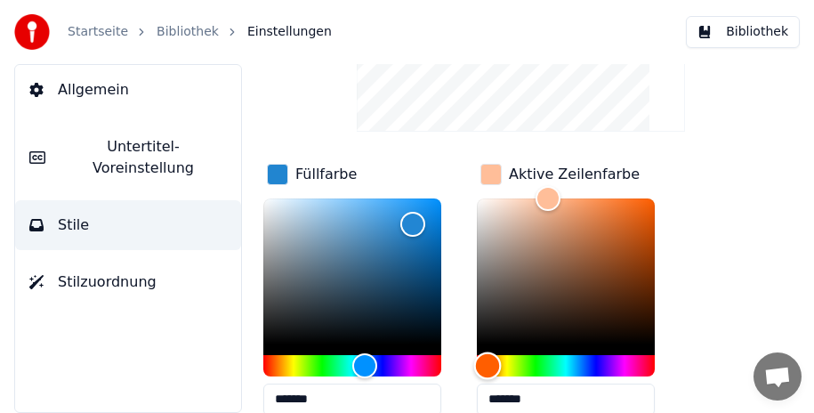
click at [487, 360] on div "Hue" at bounding box center [488, 365] width 28 height 28
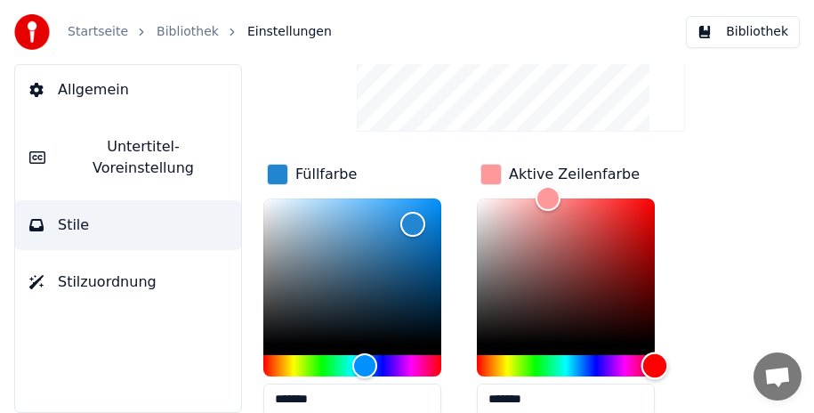
drag, startPoint x: 487, startPoint y: 364, endPoint x: 671, endPoint y: 371, distance: 183.4
click at [671, 371] on div "*******" at bounding box center [580, 310] width 206 height 224
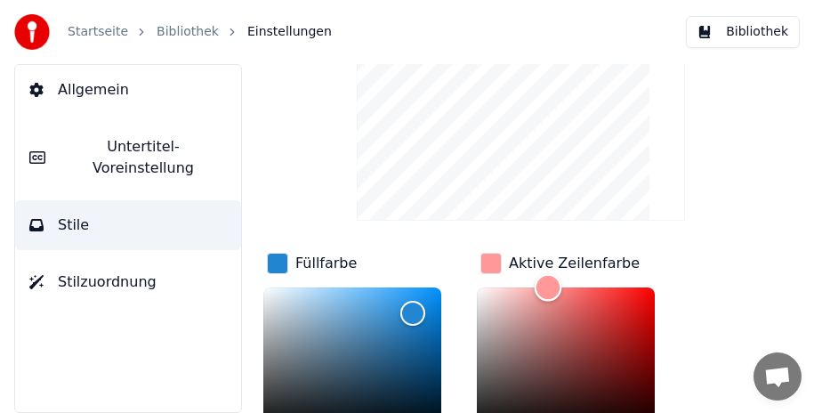
scroll to position [122, 0]
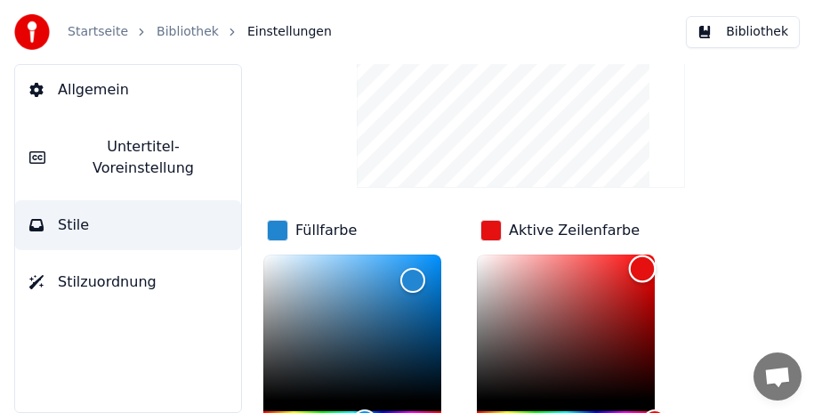
drag, startPoint x: 551, startPoint y: 285, endPoint x: 642, endPoint y: 267, distance: 93.3
click at [642, 267] on div "Color" at bounding box center [643, 269] width 28 height 28
drag, startPoint x: 636, startPoint y: 262, endPoint x: 597, endPoint y: 264, distance: 39.2
click at [597, 264] on div "Color" at bounding box center [598, 267] width 28 height 28
drag, startPoint x: 597, startPoint y: 264, endPoint x: 578, endPoint y: 294, distance: 34.8
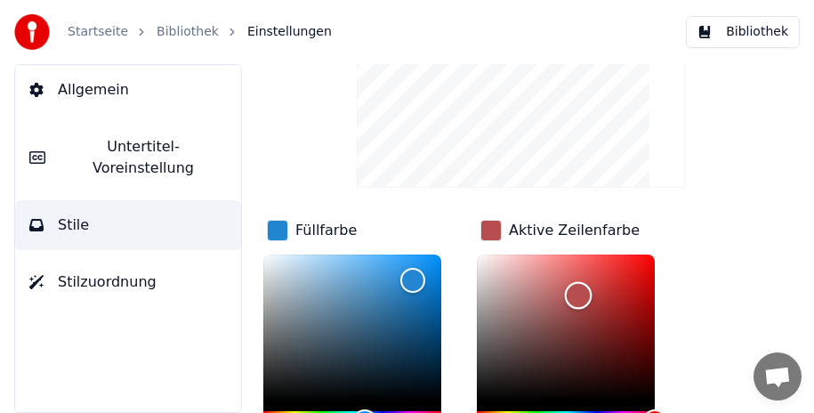
click at [578, 294] on div "Color" at bounding box center [579, 296] width 28 height 28
drag, startPoint x: 576, startPoint y: 289, endPoint x: 486, endPoint y: 262, distance: 94.8
click at [486, 262] on div "Color" at bounding box center [486, 264] width 28 height 28
drag, startPoint x: 486, startPoint y: 262, endPoint x: 523, endPoint y: 279, distance: 41.4
click at [523, 279] on div "Color" at bounding box center [524, 282] width 28 height 28
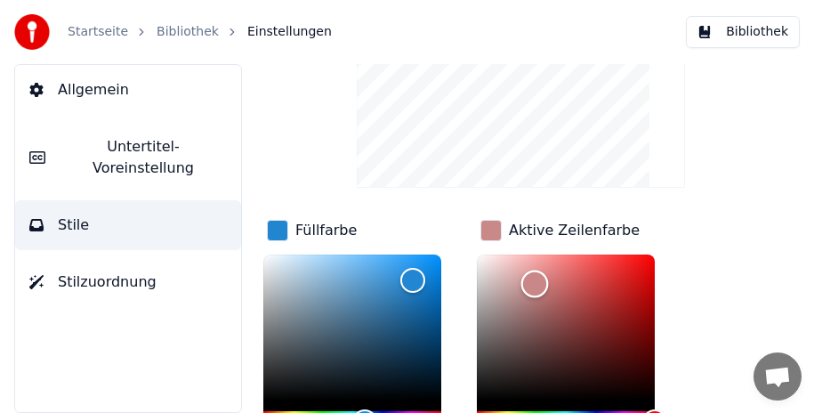
drag, startPoint x: 521, startPoint y: 276, endPoint x: 535, endPoint y: 282, distance: 14.7
click at [535, 282] on div "Color" at bounding box center [535, 284] width 28 height 28
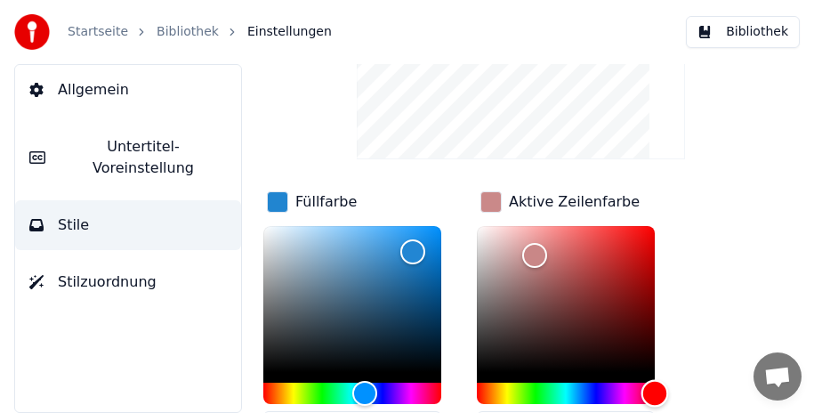
scroll to position [154, 0]
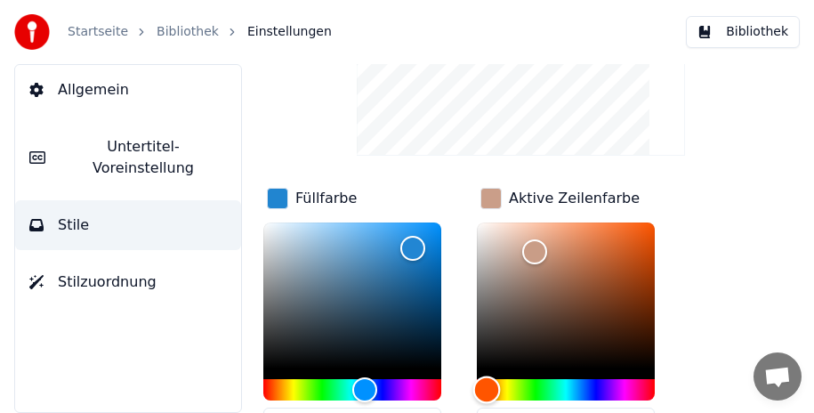
drag, startPoint x: 652, startPoint y: 382, endPoint x: 487, endPoint y: 383, distance: 165.5
click at [487, 383] on div "Hue" at bounding box center [487, 389] width 28 height 28
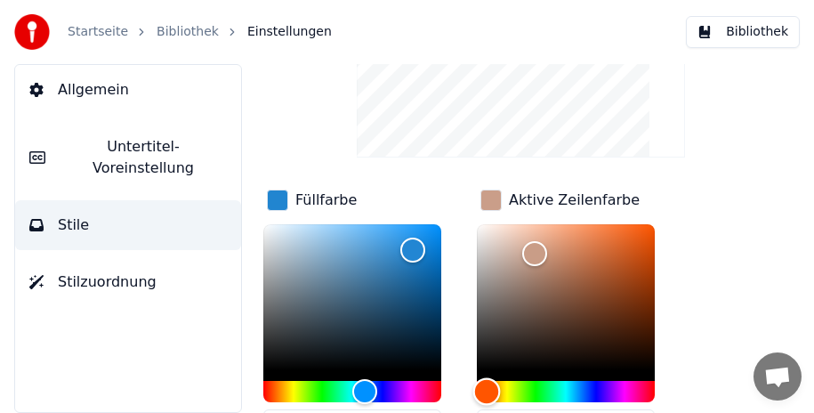
scroll to position [150, 0]
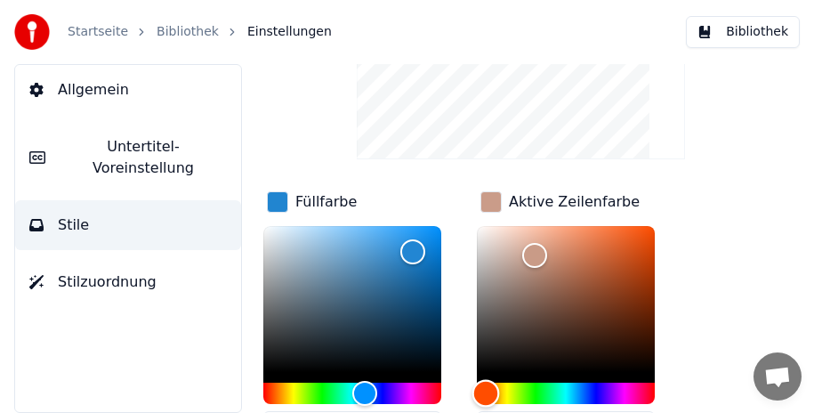
click at [486, 389] on div "Hue" at bounding box center [486, 393] width 28 height 28
drag, startPoint x: 539, startPoint y: 246, endPoint x: 624, endPoint y: 261, distance: 86.7
click at [624, 261] on div "Color" at bounding box center [625, 262] width 28 height 28
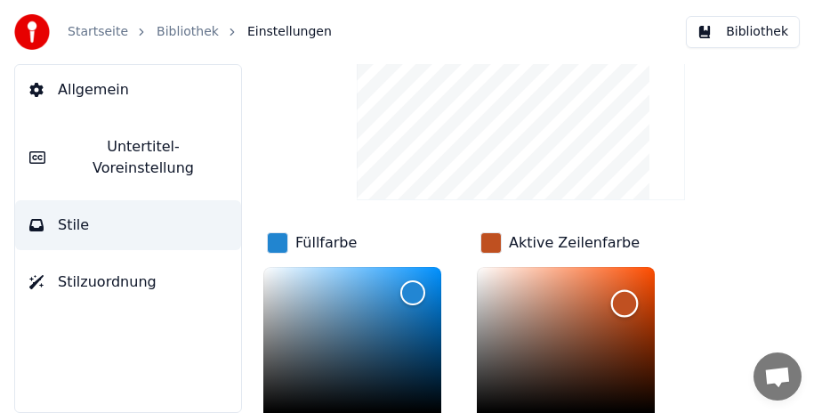
scroll to position [118, 0]
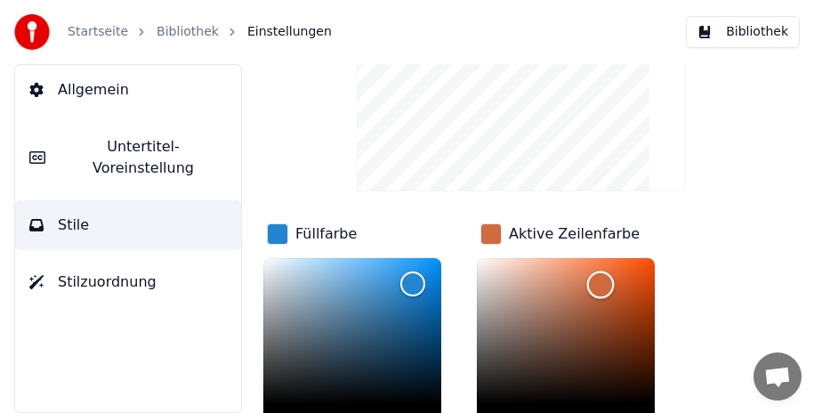
drag, startPoint x: 623, startPoint y: 292, endPoint x: 600, endPoint y: 283, distance: 24.0
click at [600, 283] on div "Color" at bounding box center [601, 285] width 28 height 28
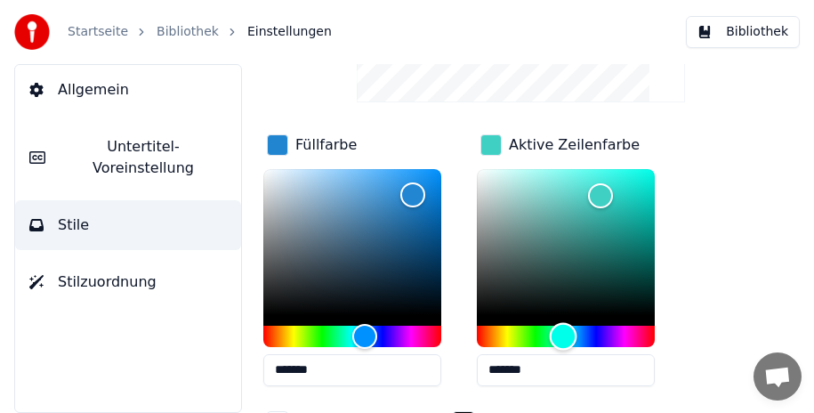
drag, startPoint x: 483, startPoint y: 330, endPoint x: 563, endPoint y: 350, distance: 82.4
click at [563, 350] on div "*******" at bounding box center [566, 281] width 178 height 224
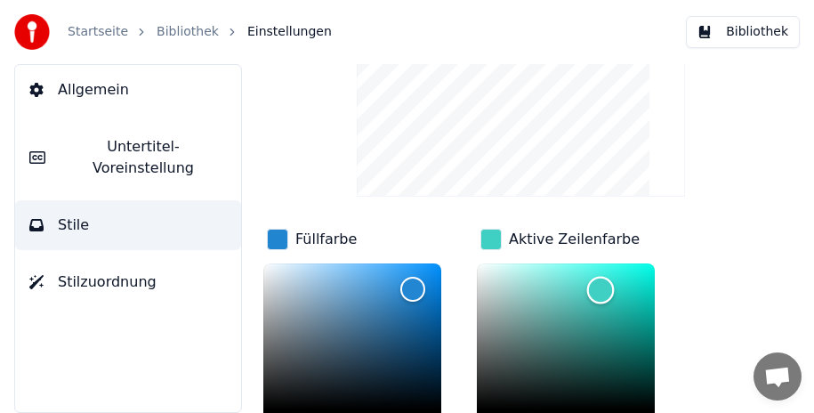
scroll to position [122, 0]
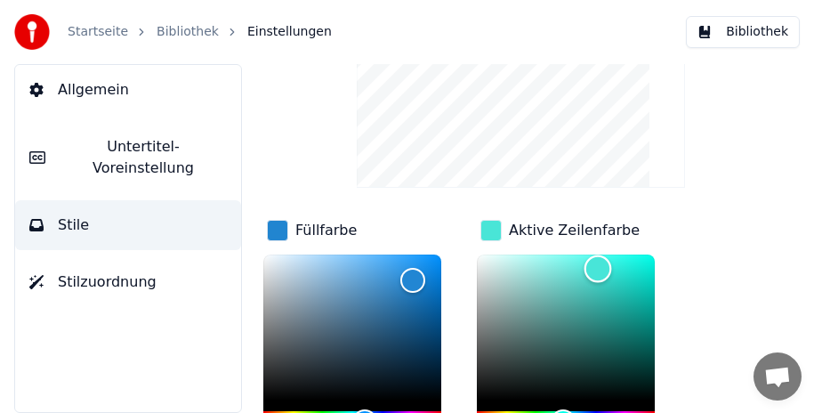
drag, startPoint x: 599, startPoint y: 287, endPoint x: 598, endPoint y: 267, distance: 20.5
click at [598, 267] on div "Color" at bounding box center [598, 269] width 28 height 28
drag, startPoint x: 600, startPoint y: 264, endPoint x: 619, endPoint y: 289, distance: 31.1
click at [619, 289] on div "Color" at bounding box center [620, 292] width 28 height 28
click at [612, 285] on div "Color" at bounding box center [613, 287] width 28 height 28
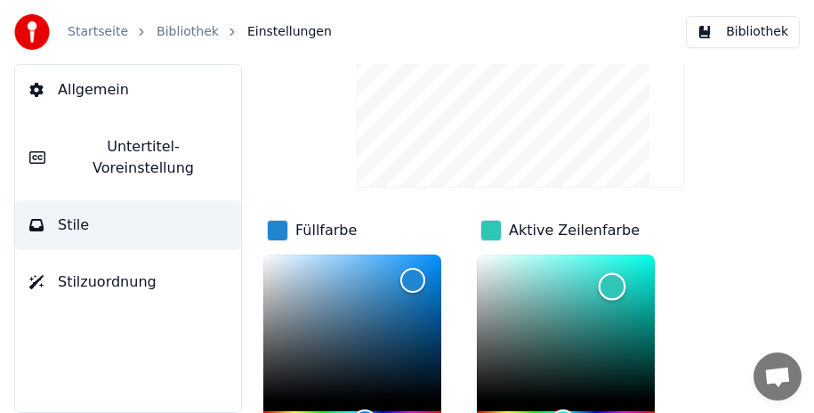
scroll to position [211, 0]
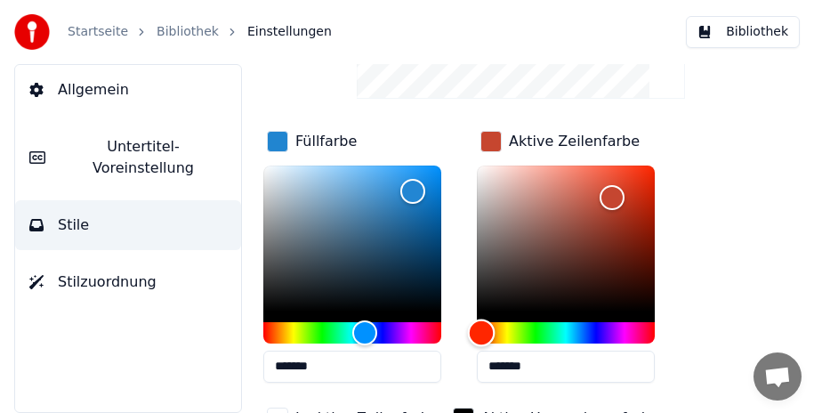
drag, startPoint x: 564, startPoint y: 330, endPoint x: 481, endPoint y: 342, distance: 83.5
click at [481, 342] on div "Hue" at bounding box center [482, 332] width 28 height 28
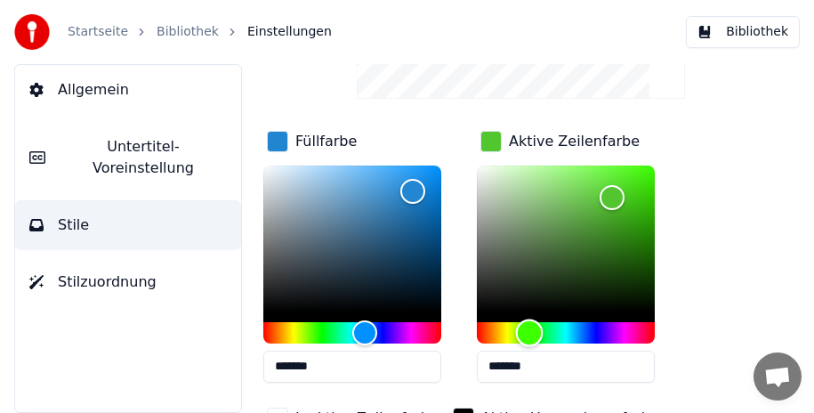
drag, startPoint x: 481, startPoint y: 342, endPoint x: 529, endPoint y: 336, distance: 48.3
click at [529, 336] on div "Hue" at bounding box center [530, 332] width 28 height 28
drag, startPoint x: 613, startPoint y: 197, endPoint x: 587, endPoint y: 178, distance: 31.9
click at [587, 178] on div "Color" at bounding box center [588, 180] width 28 height 28
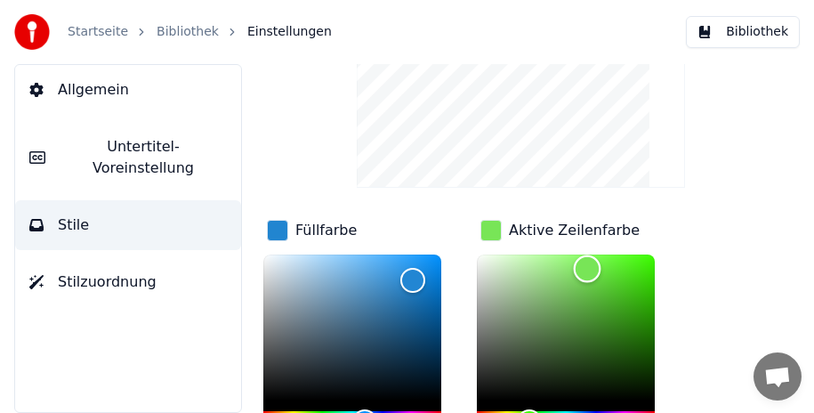
scroll to position [33, 0]
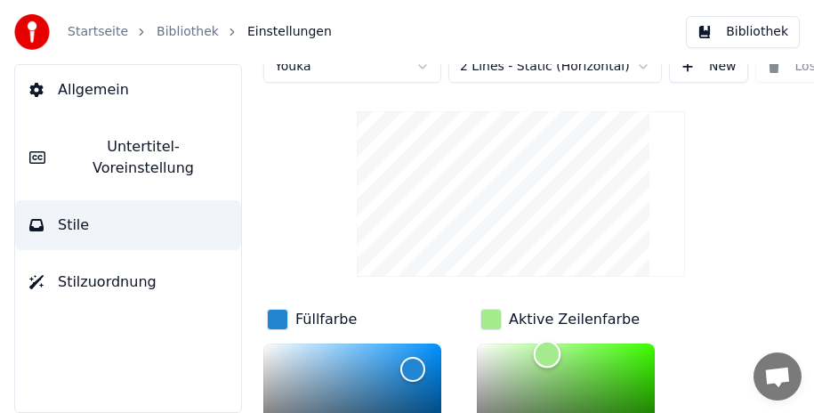
drag, startPoint x: 583, startPoint y: 353, endPoint x: 545, endPoint y: 352, distance: 37.4
click at [545, 352] on div "Color" at bounding box center [548, 355] width 28 height 28
drag, startPoint x: 544, startPoint y: 352, endPoint x: 531, endPoint y: 353, distance: 13.4
click at [531, 353] on div "Color" at bounding box center [532, 356] width 28 height 28
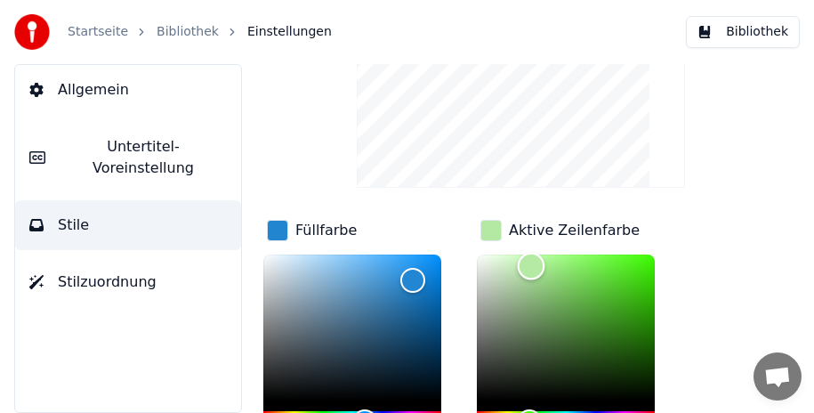
scroll to position [211, 0]
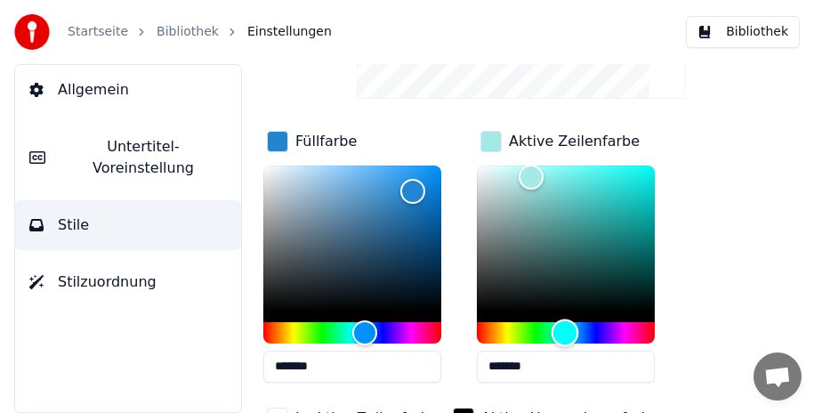
drag, startPoint x: 525, startPoint y: 329, endPoint x: 565, endPoint y: 333, distance: 40.2
click at [565, 333] on div "Hue" at bounding box center [566, 332] width 28 height 28
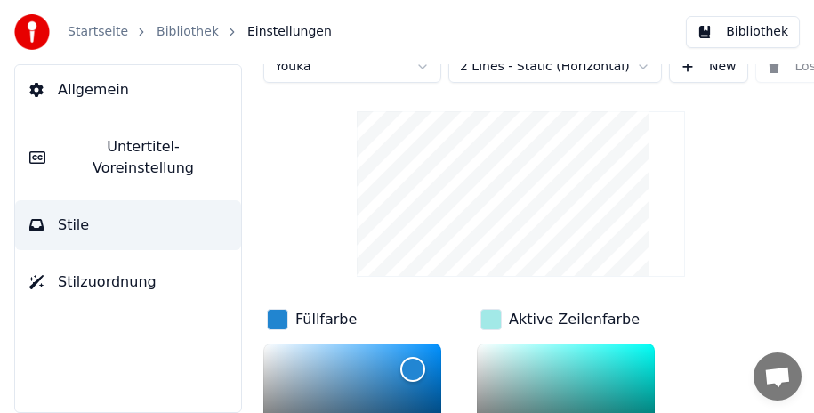
scroll to position [122, 0]
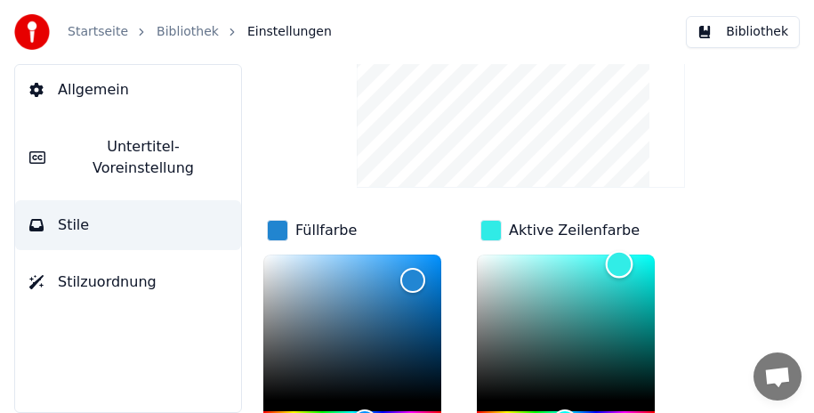
type input "*******"
drag, startPoint x: 536, startPoint y: 354, endPoint x: 619, endPoint y: 262, distance: 123.4
click at [619, 262] on div "Color" at bounding box center [620, 265] width 28 height 28
drag, startPoint x: 413, startPoint y: 363, endPoint x: 410, endPoint y: 283, distance: 80.1
click at [410, 283] on div "Color" at bounding box center [411, 285] width 28 height 28
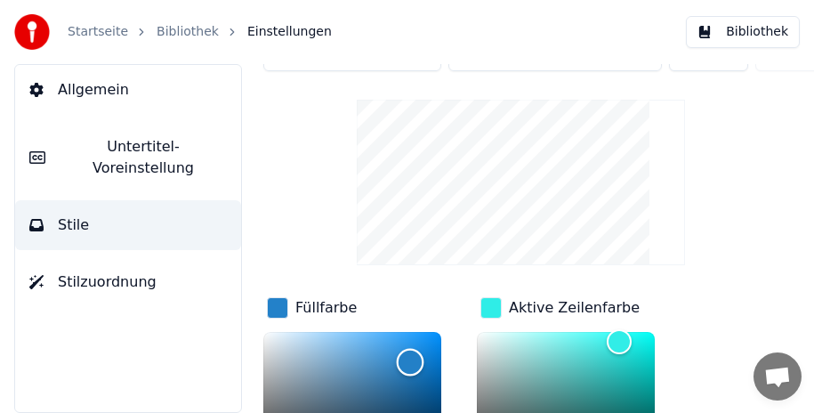
scroll to position [56, 0]
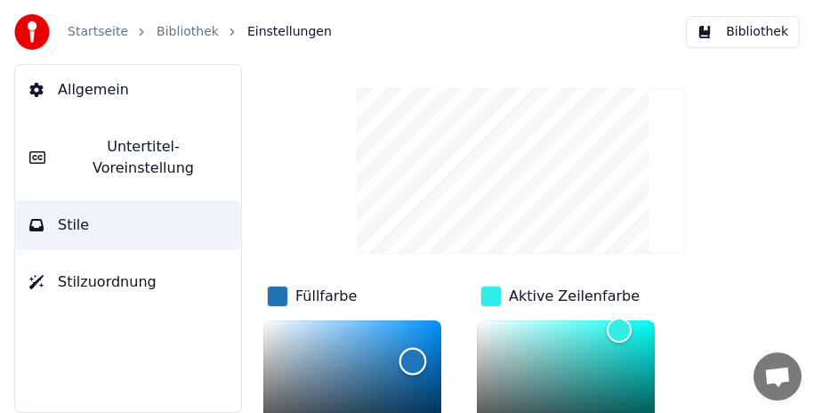
drag, startPoint x: 410, startPoint y: 347, endPoint x: 413, endPoint y: 359, distance: 12.7
click at [413, 359] on div "Color" at bounding box center [413, 361] width 28 height 28
drag, startPoint x: 413, startPoint y: 359, endPoint x: 388, endPoint y: 349, distance: 27.1
click at [388, 349] on div "Color" at bounding box center [389, 350] width 28 height 28
drag, startPoint x: 388, startPoint y: 347, endPoint x: 389, endPoint y: 337, distance: 9.8
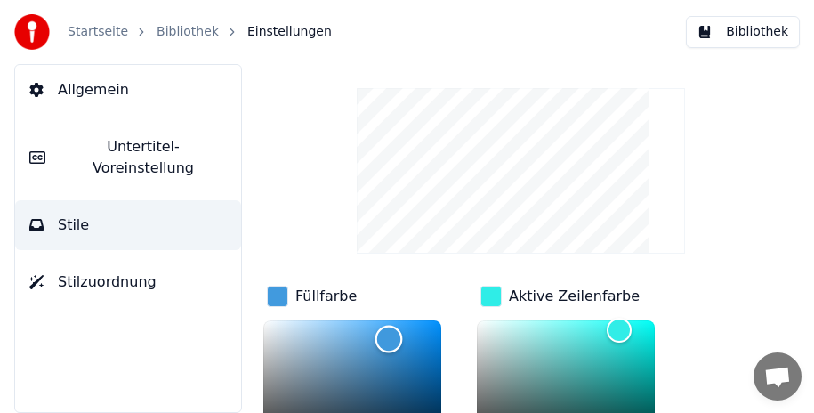
click at [389, 337] on div "Color" at bounding box center [389, 339] width 28 height 28
drag, startPoint x: 391, startPoint y: 334, endPoint x: 353, endPoint y: 331, distance: 37.5
click at [353, 331] on div "Color" at bounding box center [354, 332] width 28 height 28
drag, startPoint x: 353, startPoint y: 331, endPoint x: 415, endPoint y: 343, distance: 63.5
click at [415, 343] on div "Color" at bounding box center [416, 345] width 28 height 28
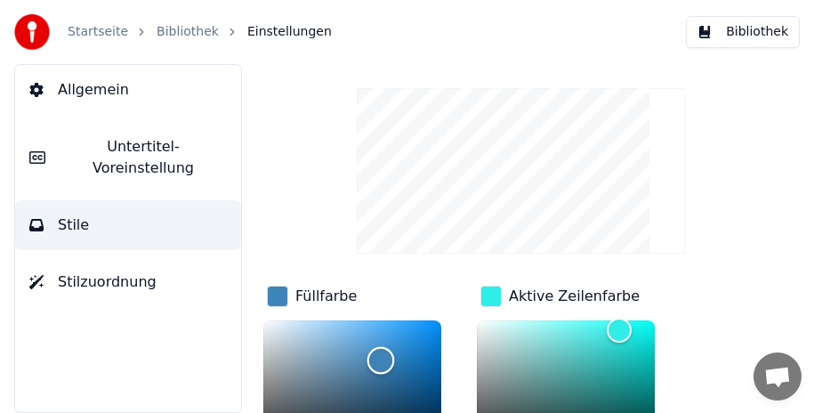
drag, startPoint x: 415, startPoint y: 343, endPoint x: 380, endPoint y: 359, distance: 38.2
click at [380, 359] on div "Color" at bounding box center [381, 360] width 28 height 28
type input "*******"
drag, startPoint x: 380, startPoint y: 359, endPoint x: 405, endPoint y: 326, distance: 41.3
click at [405, 326] on div "Color" at bounding box center [405, 328] width 28 height 28
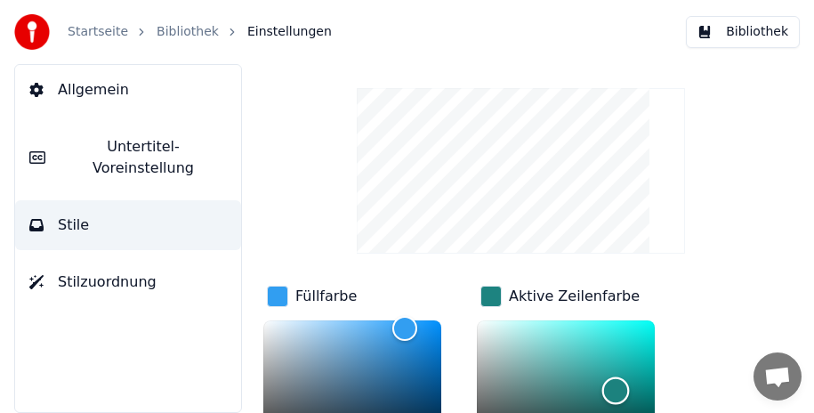
scroll to position [122, 0]
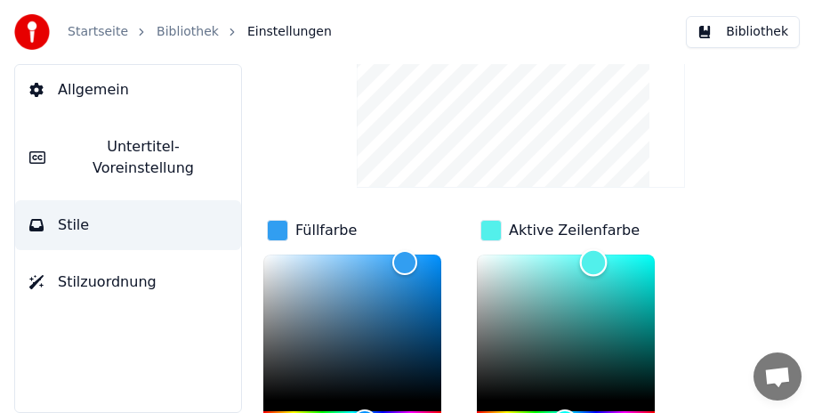
drag, startPoint x: 618, startPoint y: 324, endPoint x: 593, endPoint y: 261, distance: 67.9
click at [593, 261] on div "Color" at bounding box center [594, 263] width 28 height 28
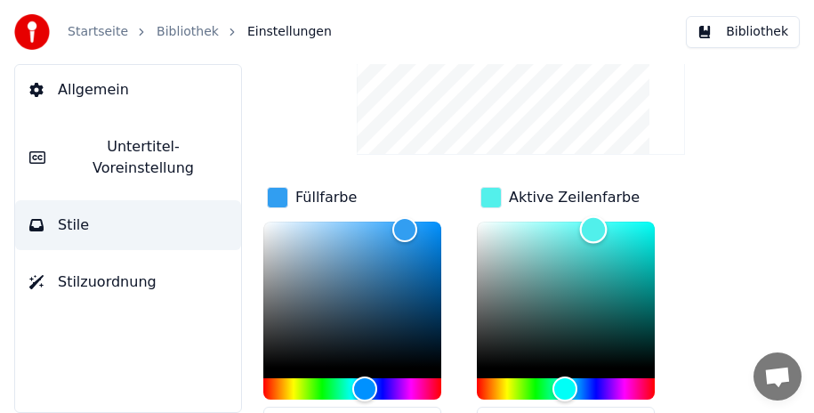
scroll to position [267, 0]
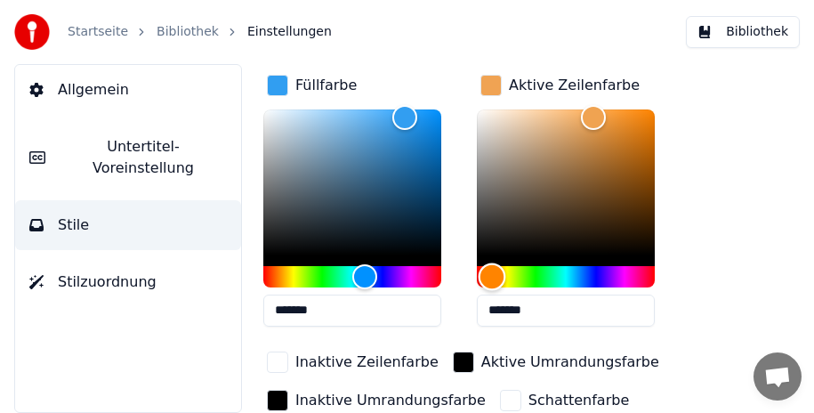
drag, startPoint x: 566, startPoint y: 272, endPoint x: 492, endPoint y: 281, distance: 74.4
click at [492, 281] on div "Hue" at bounding box center [493, 276] width 28 height 28
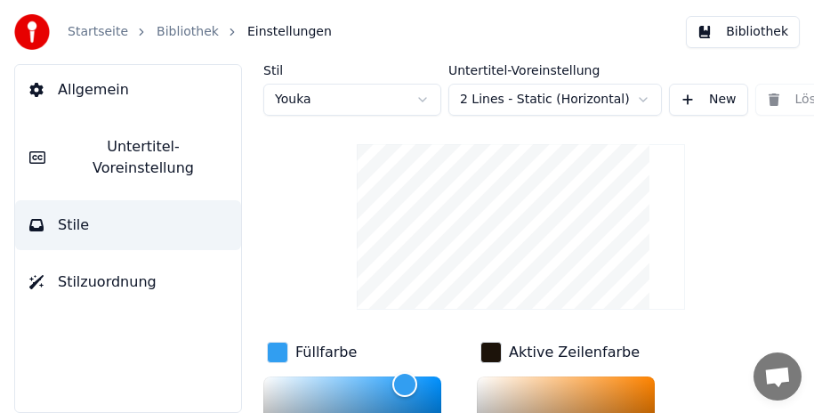
scroll to position [122, 0]
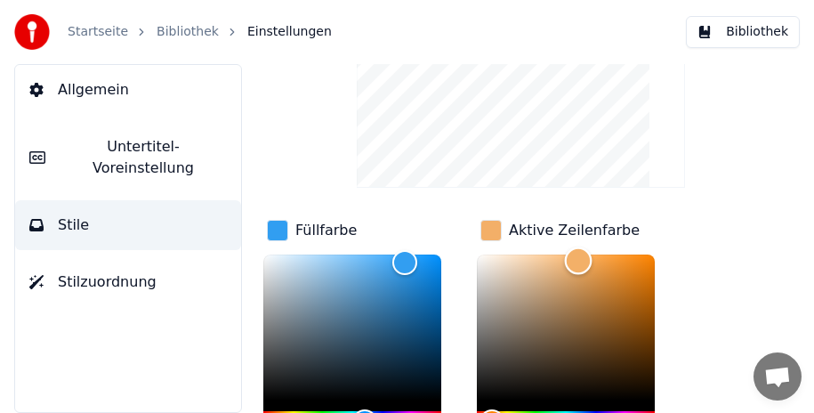
drag, startPoint x: 594, startPoint y: 382, endPoint x: 578, endPoint y: 259, distance: 123.8
click at [578, 259] on div "Color" at bounding box center [579, 261] width 28 height 28
drag, startPoint x: 580, startPoint y: 258, endPoint x: 568, endPoint y: 256, distance: 11.7
click at [568, 256] on div "Color" at bounding box center [569, 260] width 28 height 28
type input "*******"
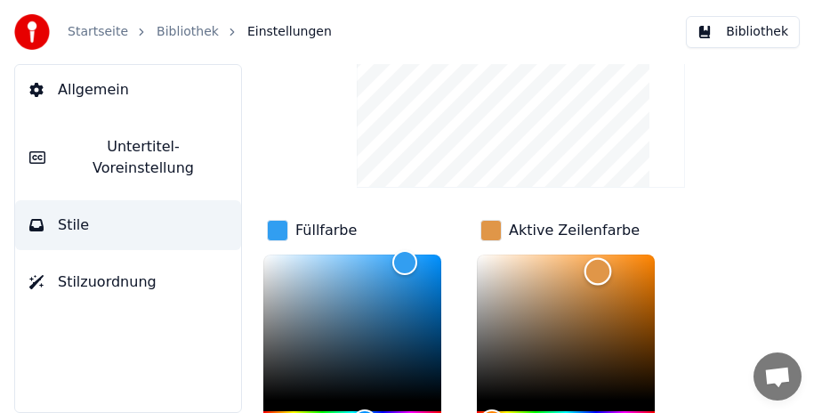
drag, startPoint x: 568, startPoint y: 255, endPoint x: 598, endPoint y: 270, distance: 32.6
click at [598, 270] on div "Color" at bounding box center [598, 272] width 28 height 28
drag, startPoint x: 404, startPoint y: 293, endPoint x: 409, endPoint y: 273, distance: 20.3
click at [409, 273] on div "Color" at bounding box center [410, 276] width 28 height 28
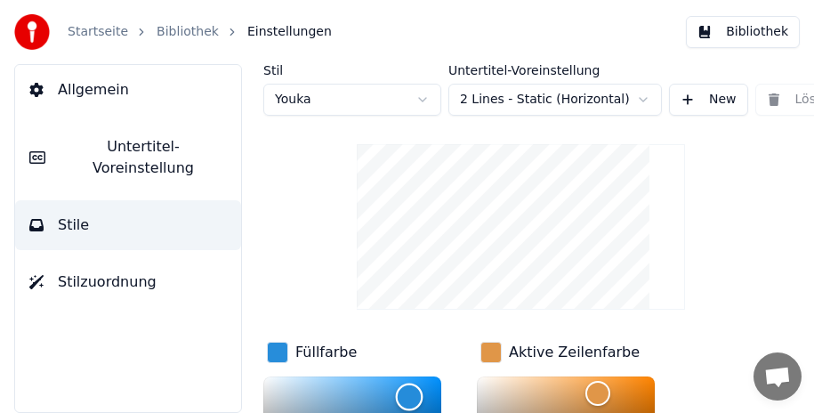
scroll to position [89, 0]
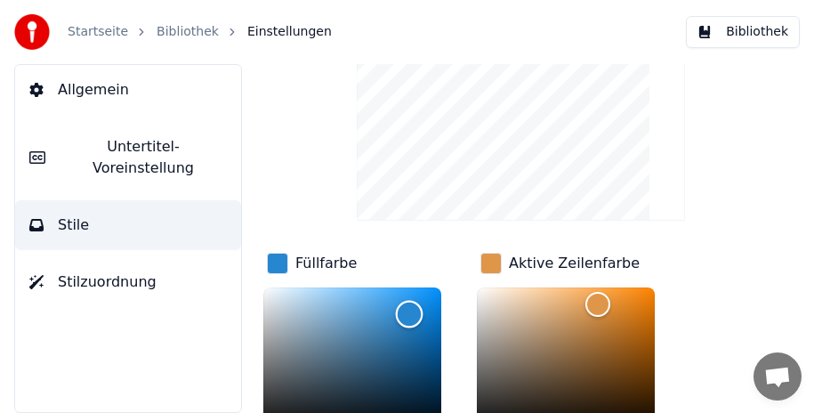
type input "*******"
click at [409, 314] on div "Color" at bounding box center [410, 316] width 28 height 28
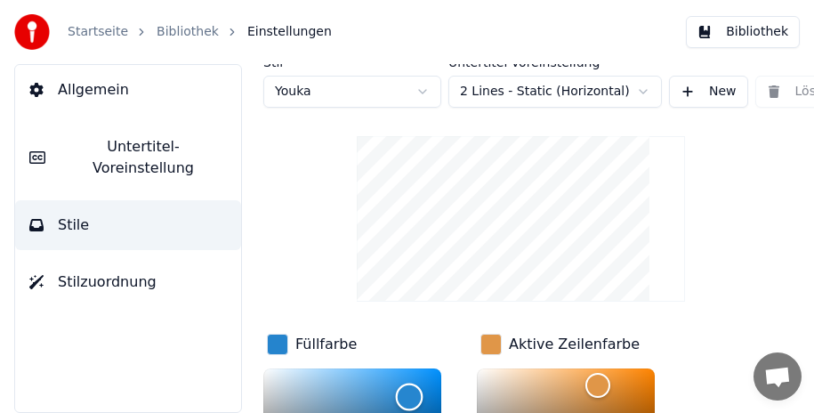
scroll to position [0, 0]
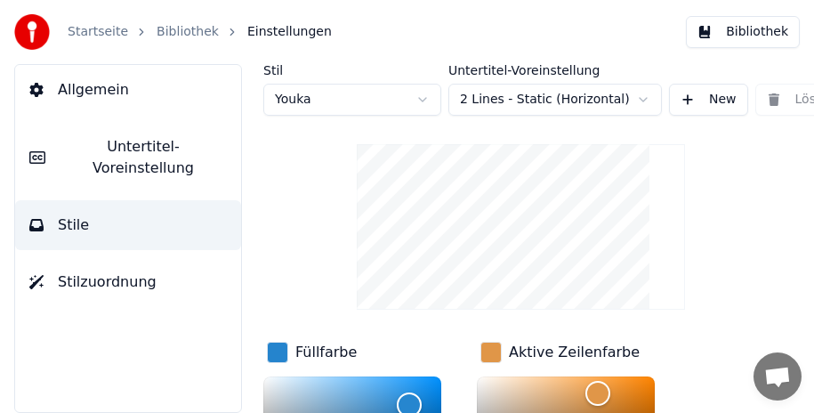
click at [87, 149] on span "Untertitel-Voreinstellung" at bounding box center [143, 157] width 167 height 43
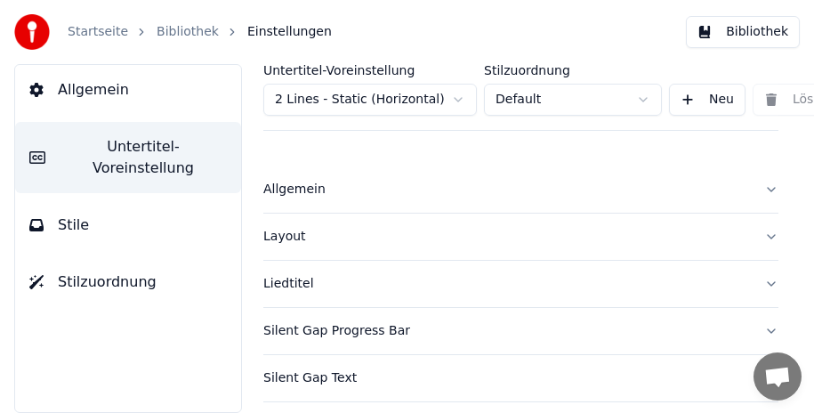
click at [282, 278] on div "Liedtitel" at bounding box center [506, 284] width 487 height 18
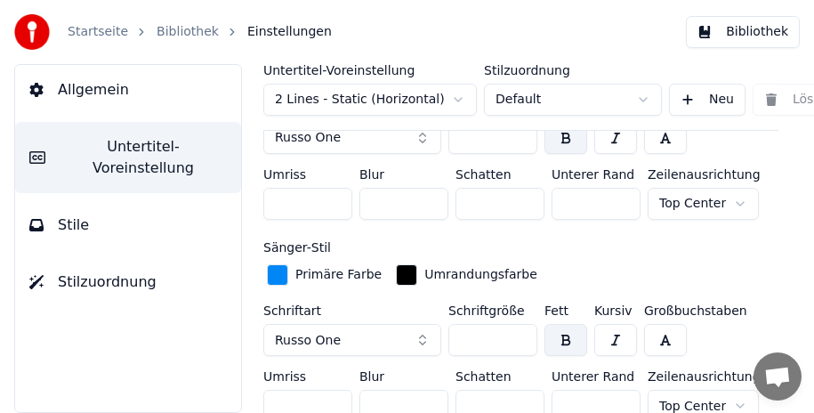
scroll to position [623, 0]
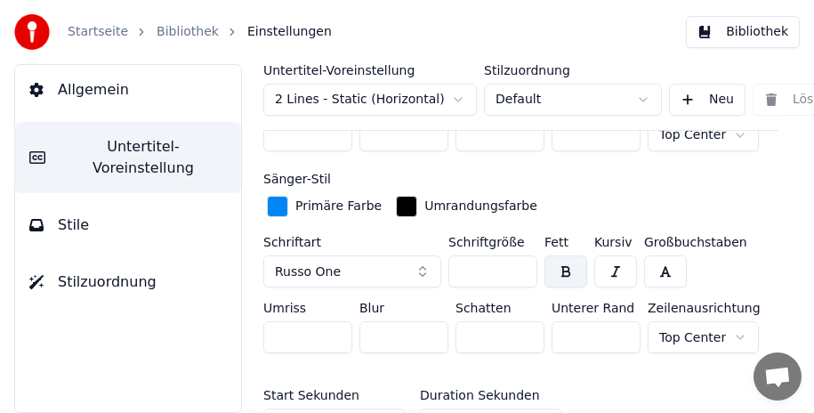
click at [273, 199] on div "button" at bounding box center [277, 206] width 21 height 21
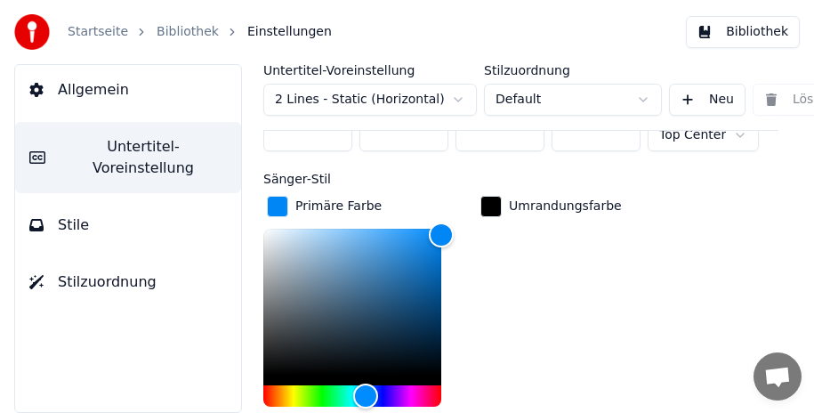
click at [273, 199] on div "button" at bounding box center [277, 206] width 21 height 21
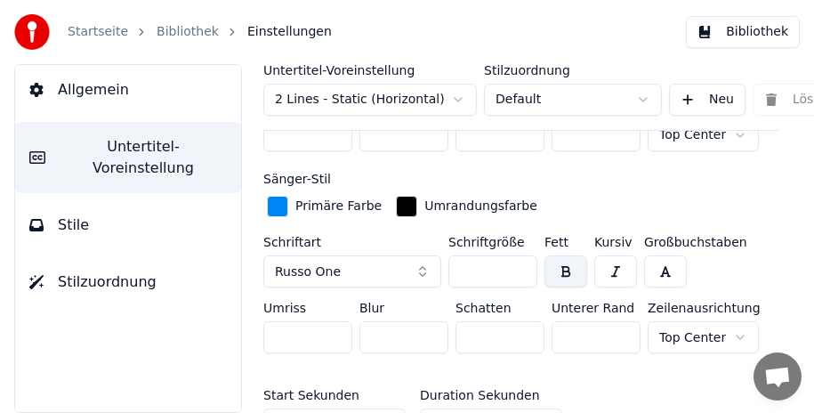
click at [88, 200] on button "Stile" at bounding box center [128, 225] width 226 height 50
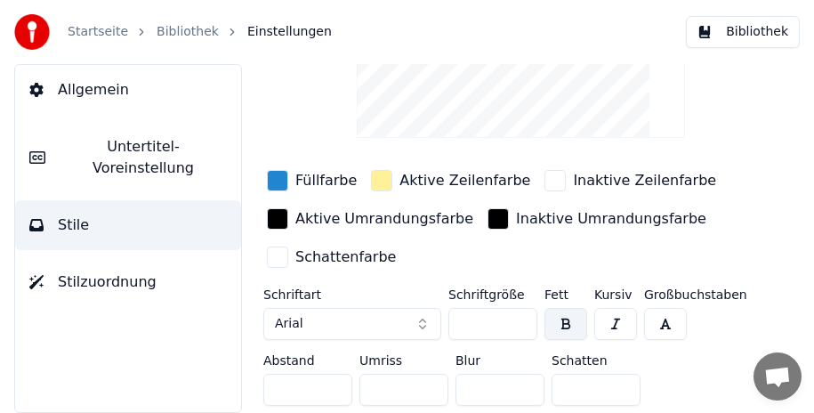
scroll to position [181, 0]
click at [273, 170] on div "button" at bounding box center [277, 180] width 21 height 21
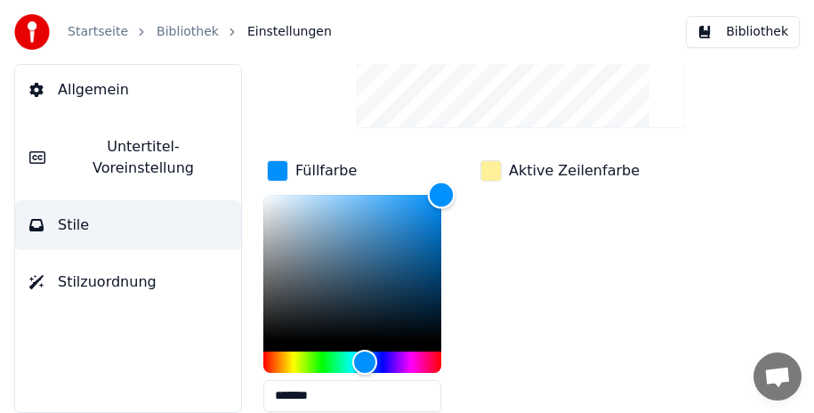
type input "*******"
drag, startPoint x: 410, startPoint y: 214, endPoint x: 450, endPoint y: 189, distance: 47.1
click at [450, 189] on div "Color" at bounding box center [442, 195] width 28 height 28
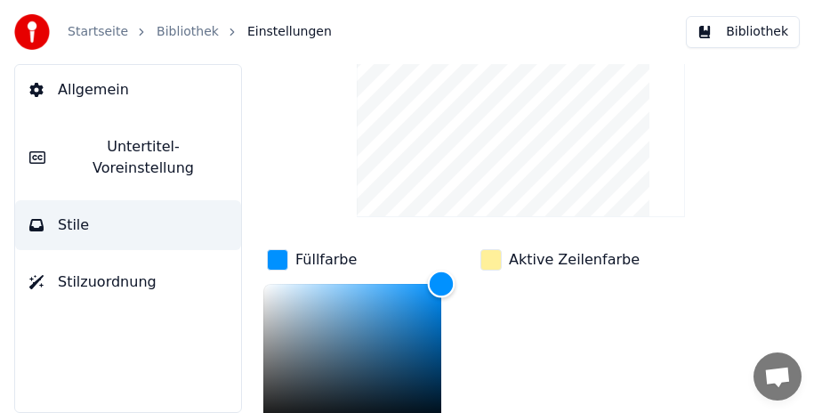
scroll to position [4, 0]
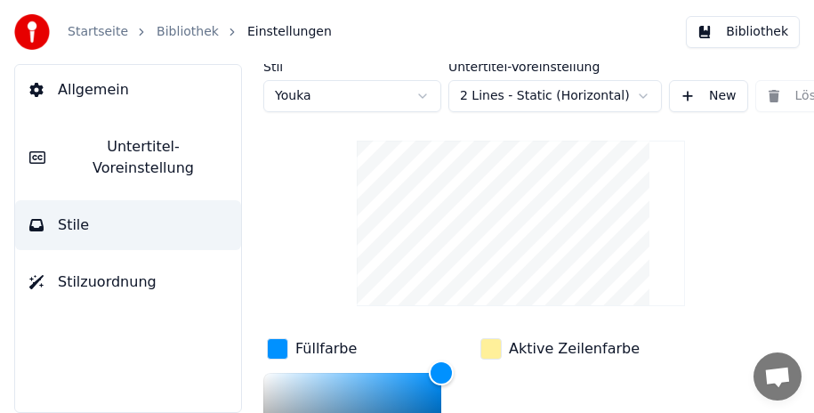
click at [485, 341] on div "button" at bounding box center [490, 348] width 21 height 21
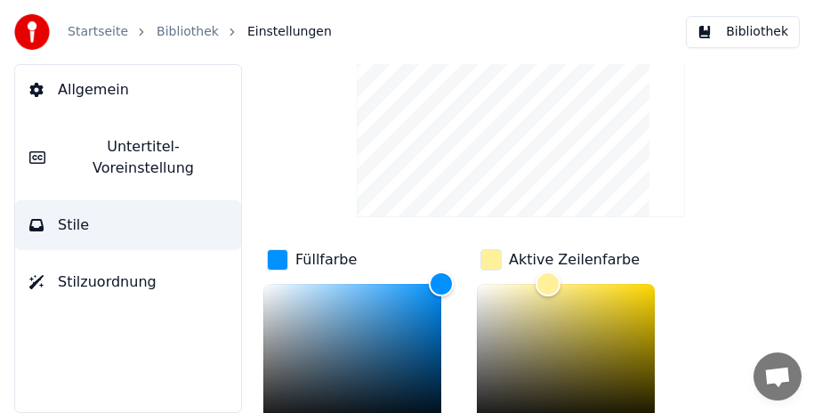
scroll to position [181, 0]
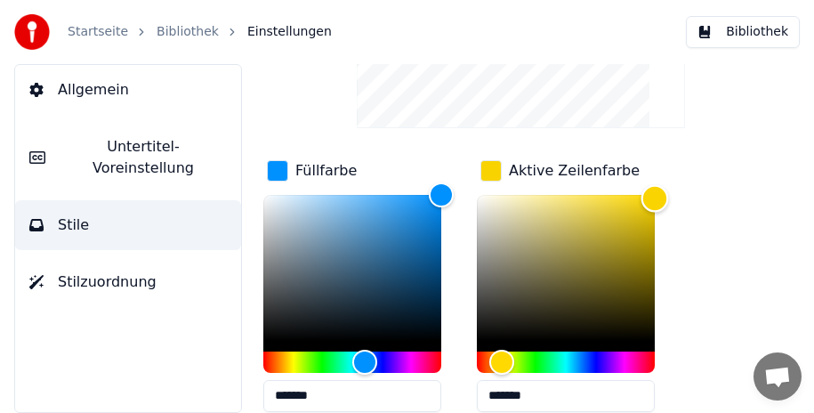
drag, startPoint x: 553, startPoint y: 191, endPoint x: 665, endPoint y: 197, distance: 111.3
click at [665, 197] on div "Color" at bounding box center [655, 199] width 28 height 28
drag, startPoint x: 657, startPoint y: 191, endPoint x: 665, endPoint y: 170, distance: 22.8
click at [665, 170] on div "Aktive Zeilenfarbe *******" at bounding box center [580, 292] width 206 height 270
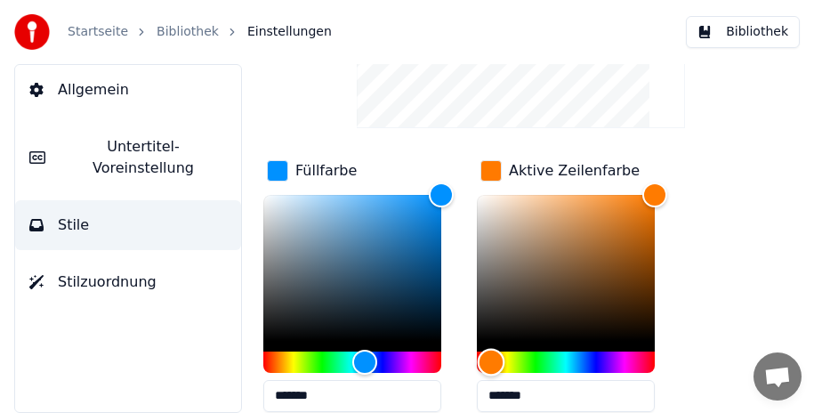
click at [491, 354] on div "Hue" at bounding box center [492, 362] width 28 height 28
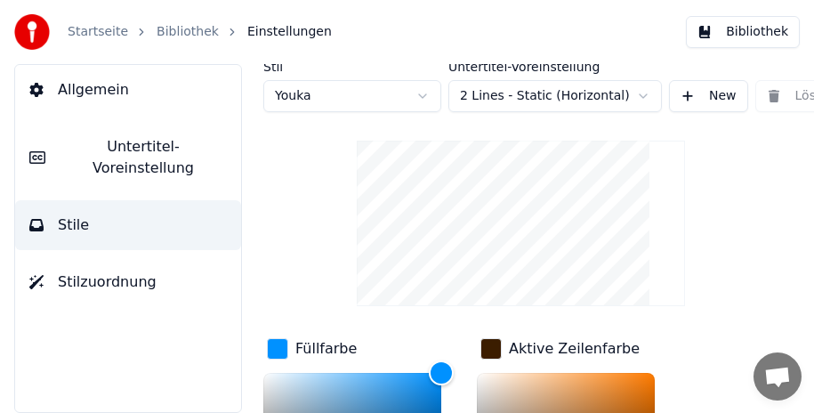
scroll to position [122, 0]
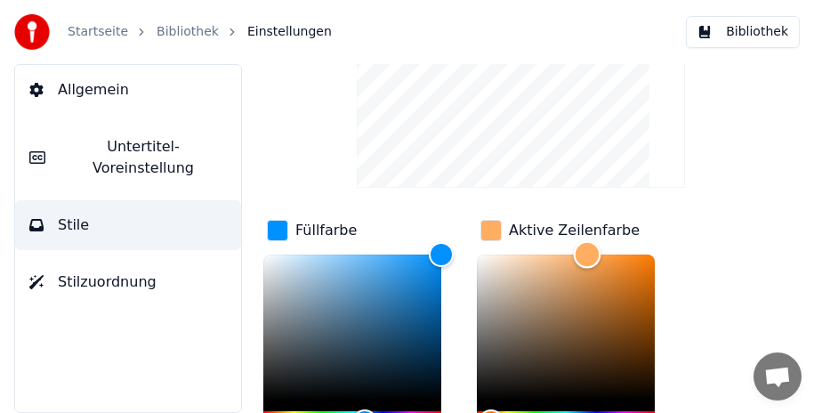
drag, startPoint x: 654, startPoint y: 364, endPoint x: 587, endPoint y: 237, distance: 143.6
click at [587, 237] on div "Aktive Zeilenfarbe *******" at bounding box center [580, 351] width 206 height 270
drag, startPoint x: 588, startPoint y: 249, endPoint x: 569, endPoint y: 248, distance: 18.7
click at [569, 248] on div "Color" at bounding box center [570, 254] width 28 height 28
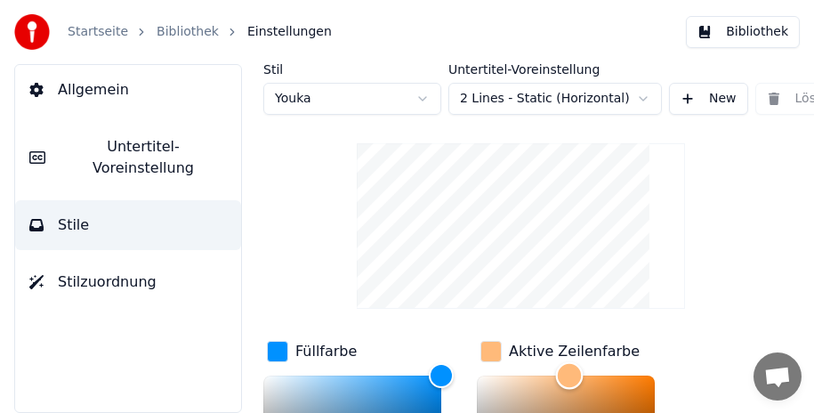
scroll to position [0, 0]
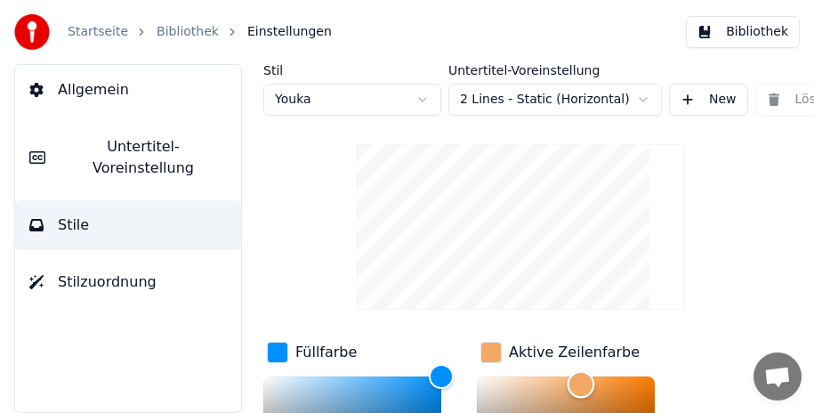
type input "*******"
drag, startPoint x: 564, startPoint y: 368, endPoint x: 582, endPoint y: 383, distance: 23.3
click at [582, 383] on div "Color" at bounding box center [582, 385] width 28 height 28
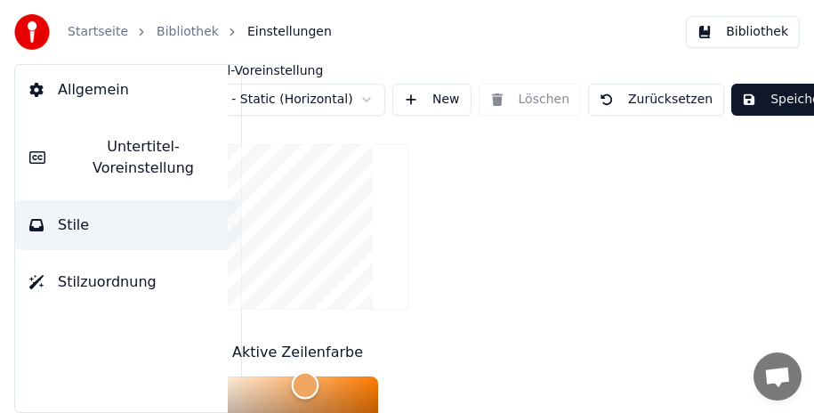
scroll to position [0, 297]
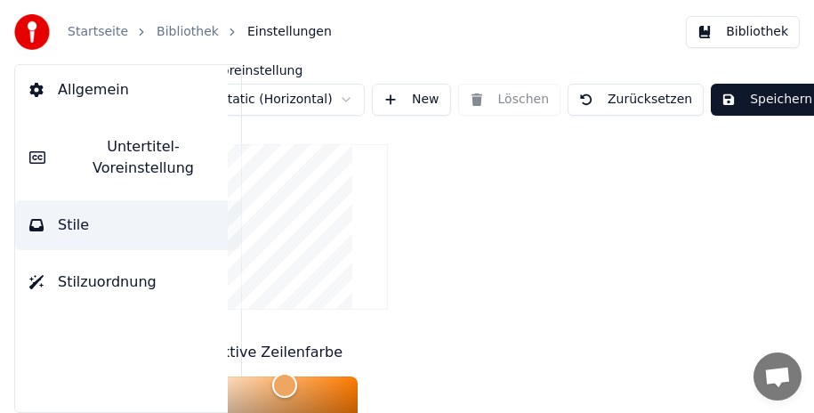
click at [747, 100] on button "Speichern" at bounding box center [767, 100] width 112 height 32
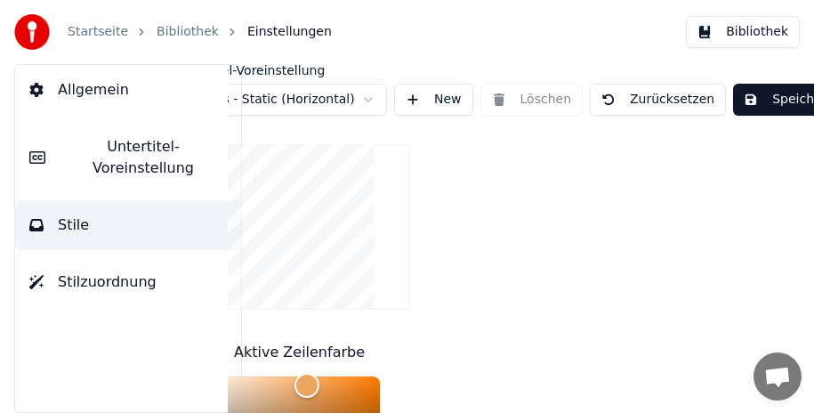
click at [762, 95] on button "Speichern" at bounding box center [789, 100] width 112 height 32
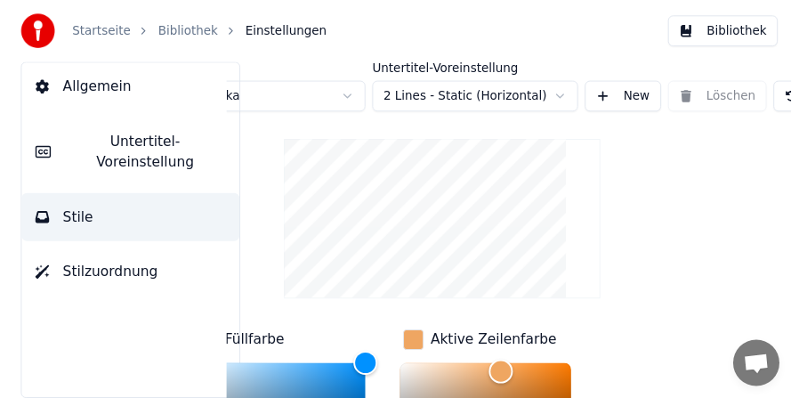
scroll to position [0, 0]
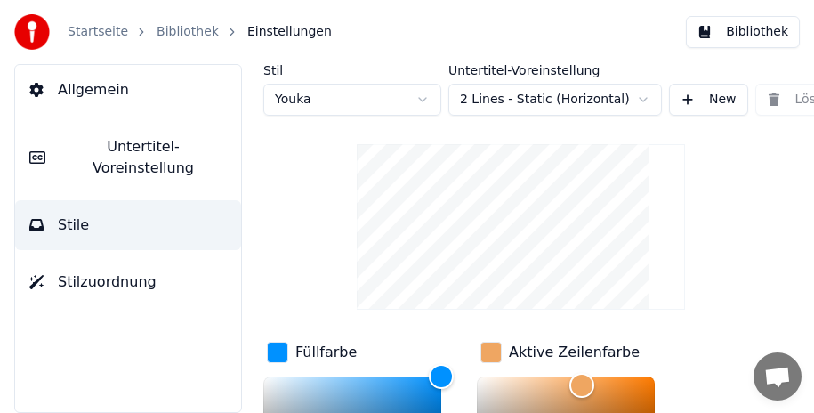
click at [769, 28] on button "Bibliothek" at bounding box center [743, 32] width 114 height 32
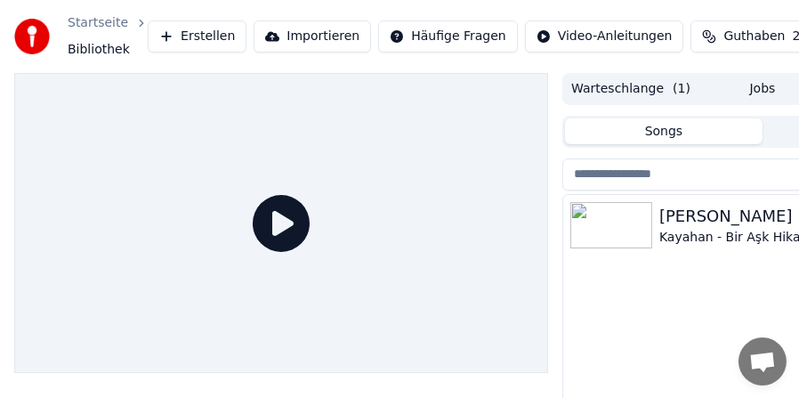
click at [690, 225] on div "[PERSON_NAME]" at bounding box center [798, 216] width 278 height 25
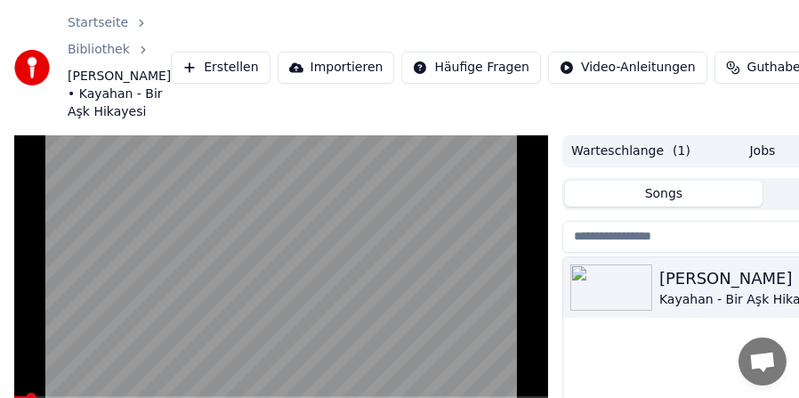
click at [98, 306] on video at bounding box center [281, 285] width 534 height 301
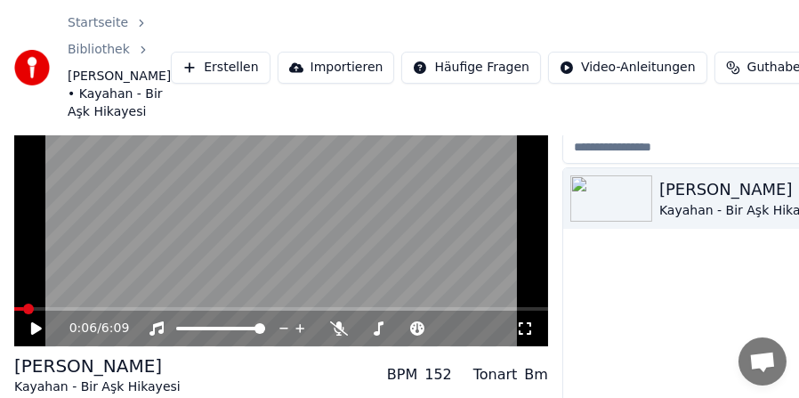
click at [23, 314] on span at bounding box center [28, 308] width 11 height 11
click at [17, 314] on span at bounding box center [22, 308] width 11 height 11
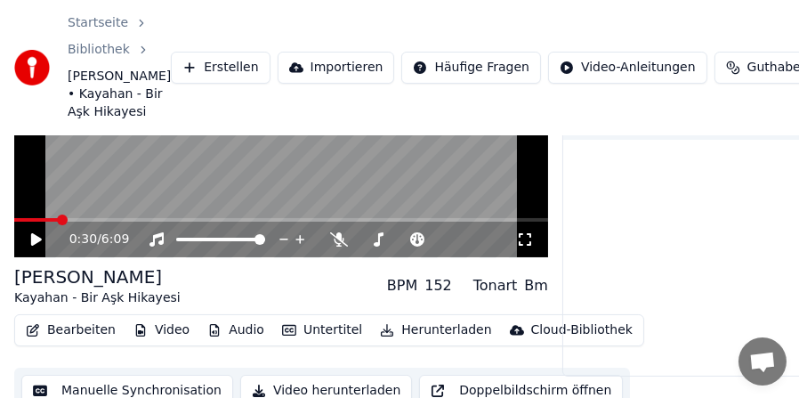
click at [58, 222] on span at bounding box center [281, 220] width 534 height 4
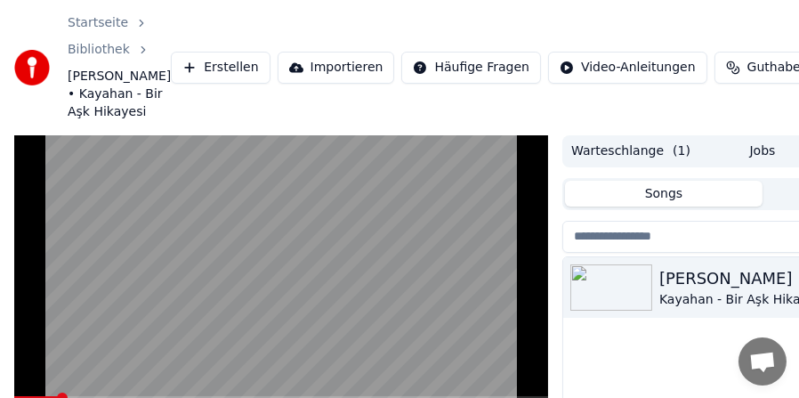
scroll to position [89, 0]
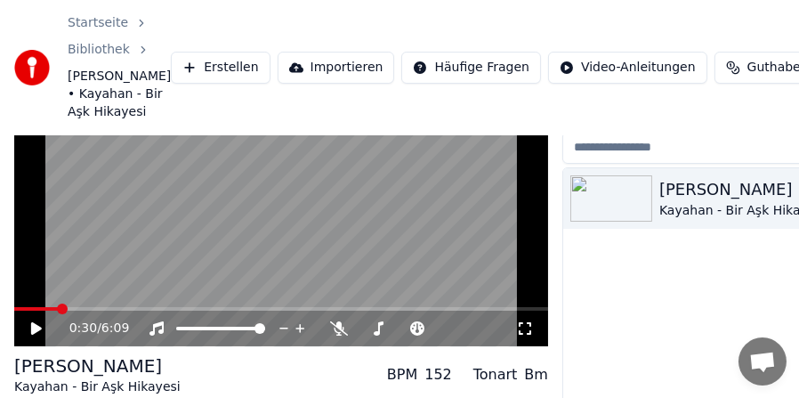
click at [225, 249] on video at bounding box center [281, 196] width 534 height 301
click at [53, 291] on video at bounding box center [281, 196] width 534 height 301
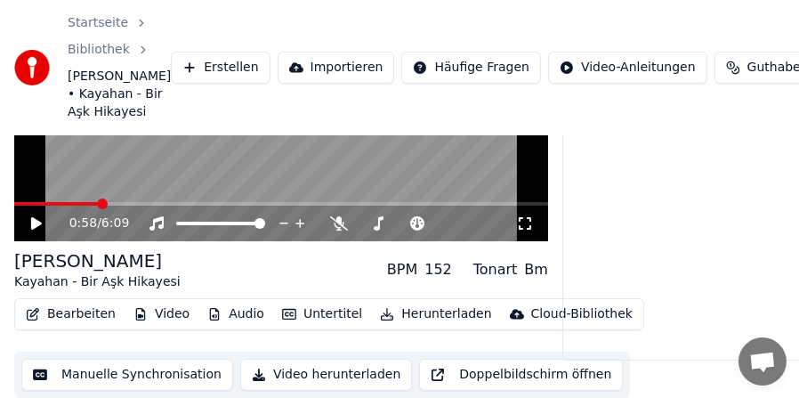
scroll to position [212, 0]
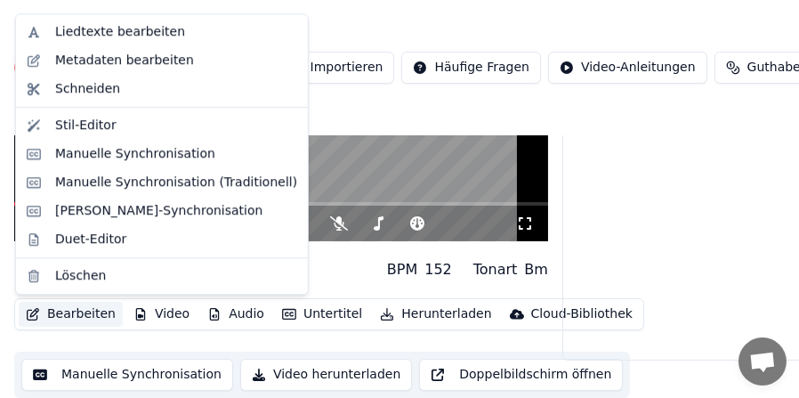
click at [54, 313] on button "Bearbeiten" at bounding box center [71, 314] width 104 height 25
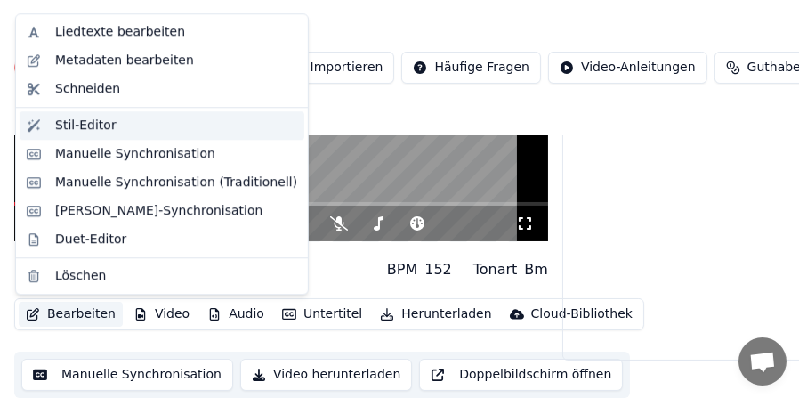
click at [101, 129] on div "Stil-Editor" at bounding box center [85, 126] width 61 height 18
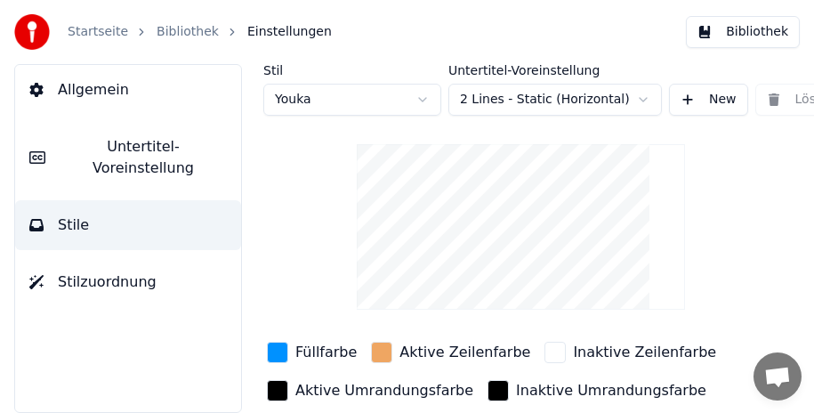
scroll to position [89, 0]
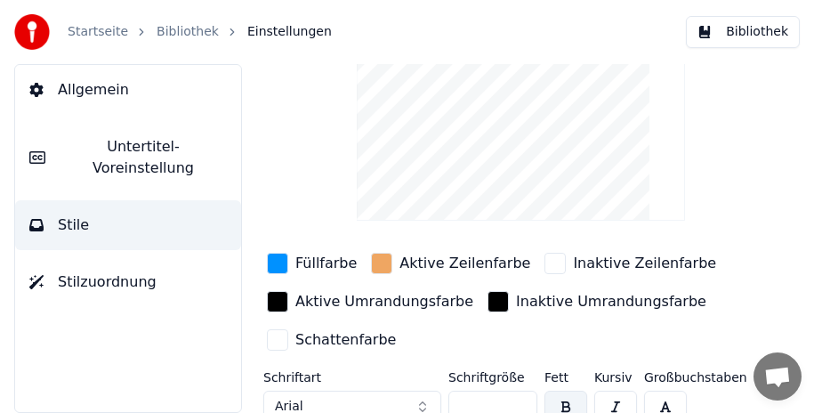
click at [379, 262] on div "button" at bounding box center [381, 263] width 21 height 21
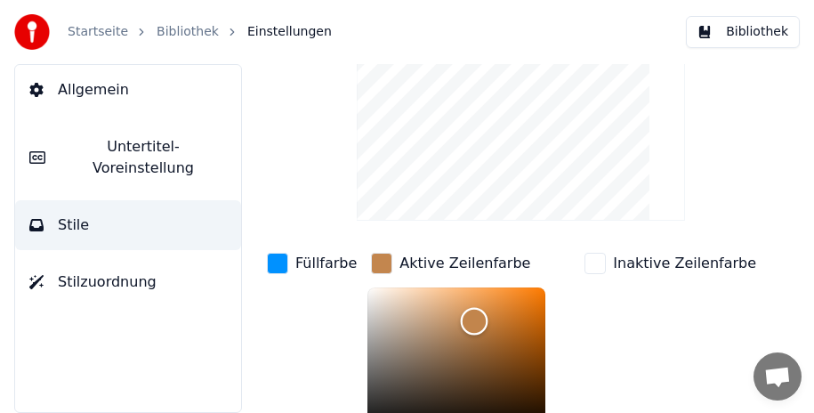
scroll to position [122, 0]
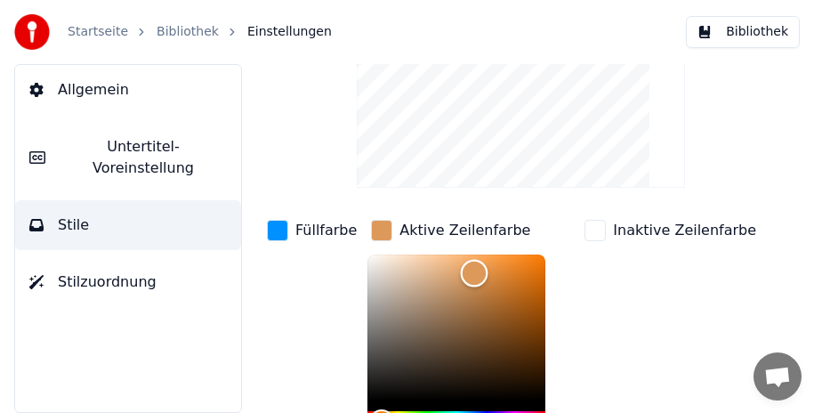
drag, startPoint x: 467, startPoint y: 286, endPoint x: 467, endPoint y: 271, distance: 15.1
click at [467, 271] on div "Color" at bounding box center [475, 274] width 28 height 28
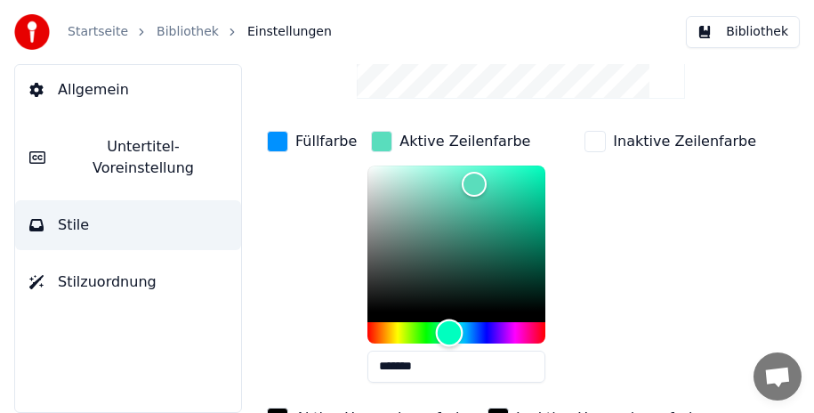
type input "*******"
drag, startPoint x: 376, startPoint y: 326, endPoint x: 441, endPoint y: 343, distance: 67.1
click at [441, 343] on div "*******" at bounding box center [456, 277] width 178 height 224
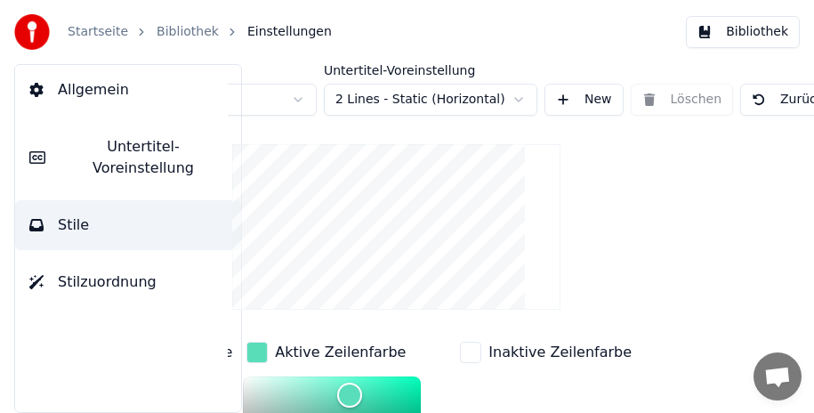
scroll to position [0, 297]
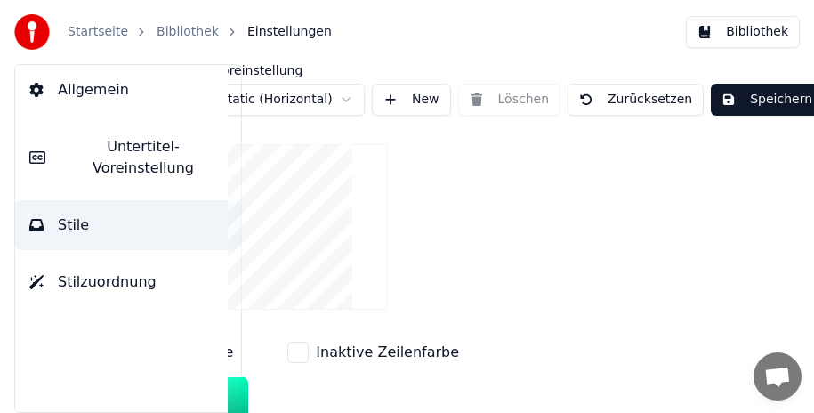
click at [767, 100] on button "Speichern" at bounding box center [767, 100] width 112 height 32
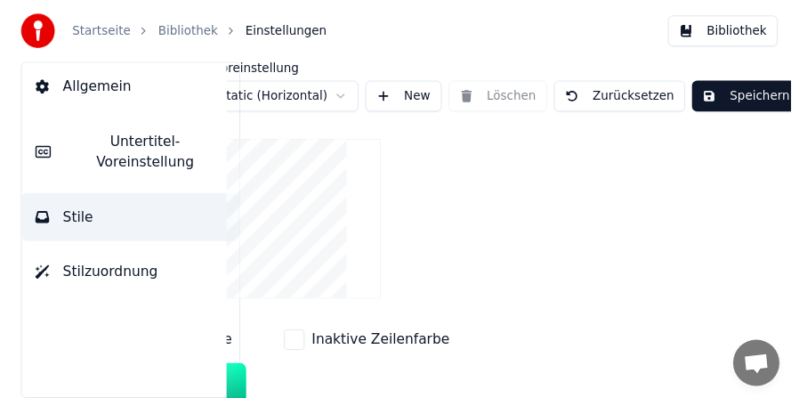
scroll to position [0, 275]
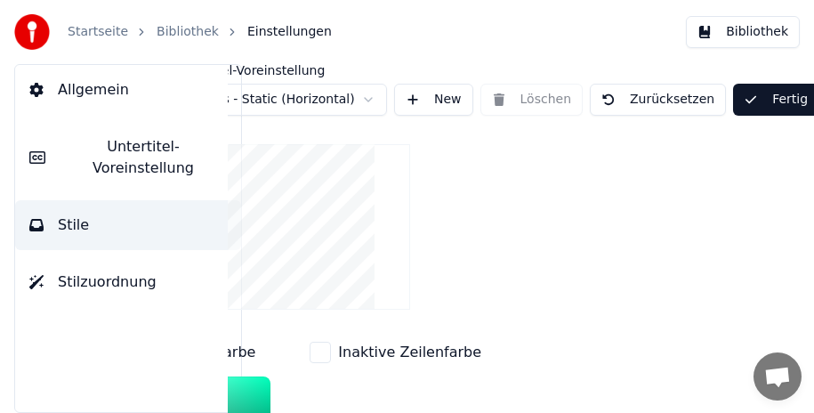
click at [733, 102] on button "Fertig" at bounding box center [775, 100] width 85 height 32
click at [734, 37] on button "Bibliothek" at bounding box center [743, 32] width 114 height 32
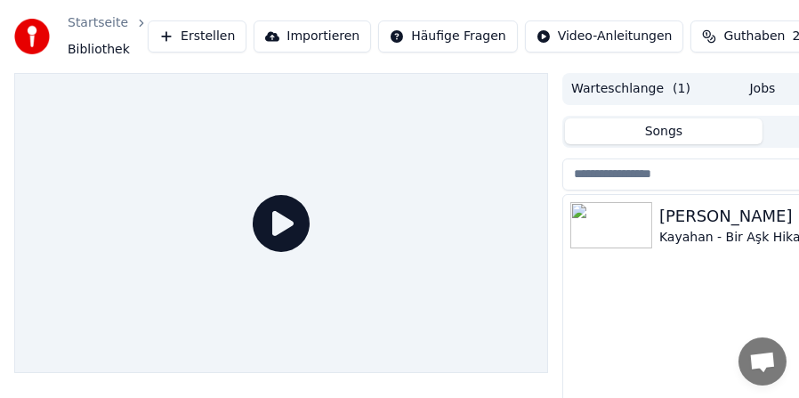
click at [680, 230] on div "Kayahan - Bir Aşk Hikayesi" at bounding box center [798, 238] width 278 height 18
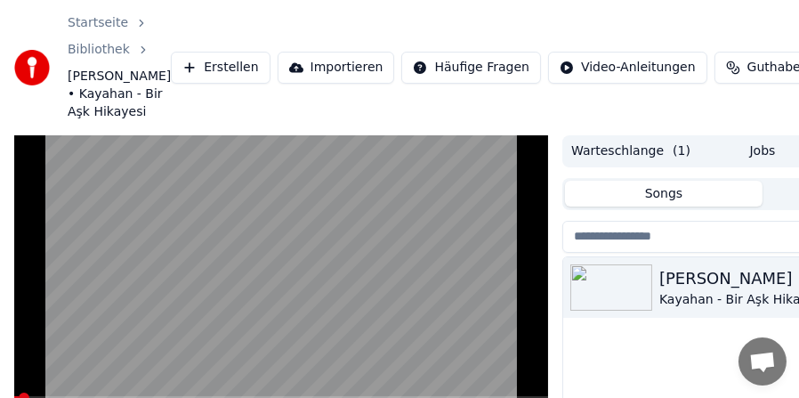
scroll to position [89, 0]
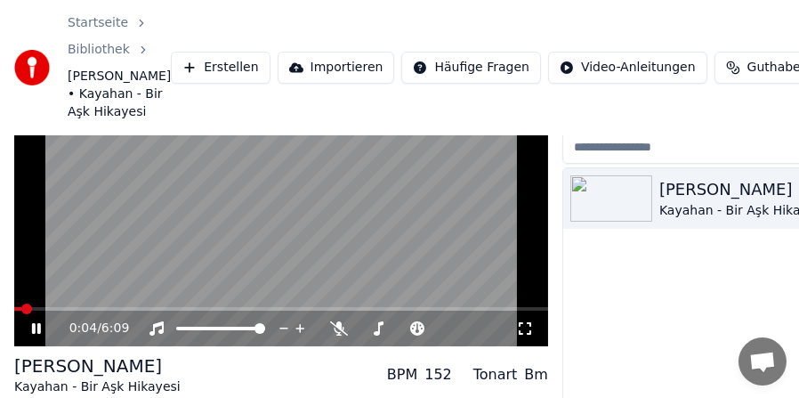
click at [63, 324] on video at bounding box center [281, 196] width 534 height 301
click at [64, 310] on span at bounding box center [281, 309] width 534 height 4
click at [243, 279] on video at bounding box center [281, 196] width 534 height 301
click at [523, 335] on icon at bounding box center [525, 328] width 18 height 14
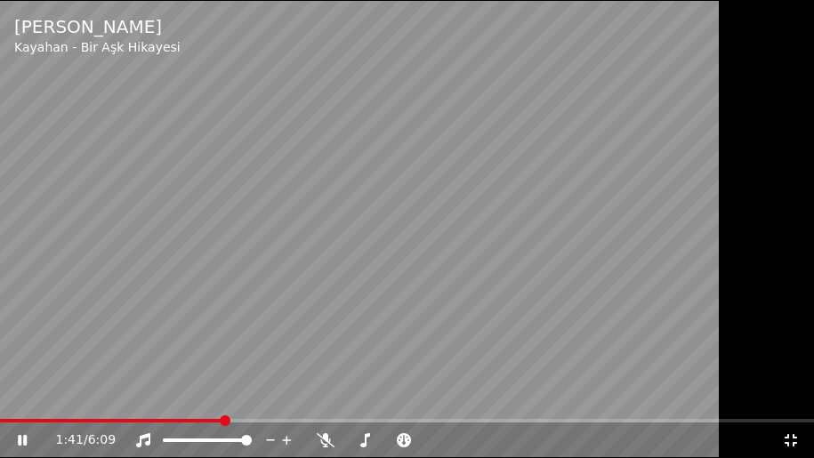
click at [378, 304] on video at bounding box center [407, 229] width 814 height 458
click at [785, 412] on icon at bounding box center [791, 440] width 18 height 14
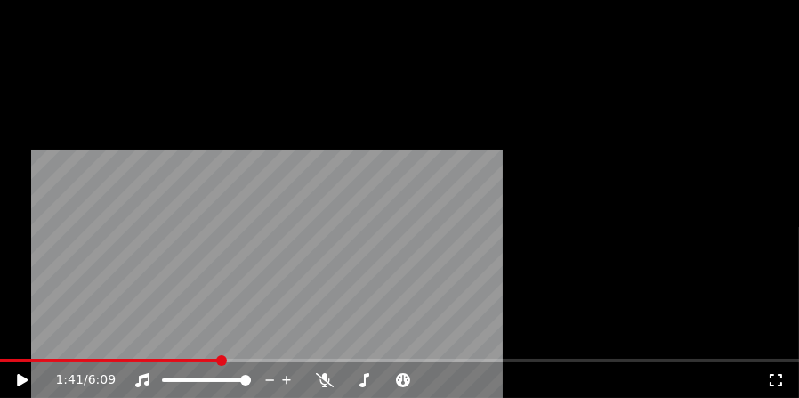
scroll to position [212, 0]
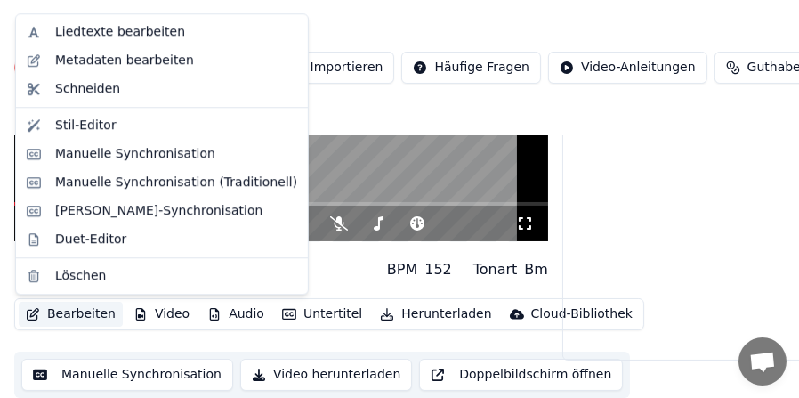
click at [82, 313] on button "Bearbeiten" at bounding box center [71, 314] width 104 height 25
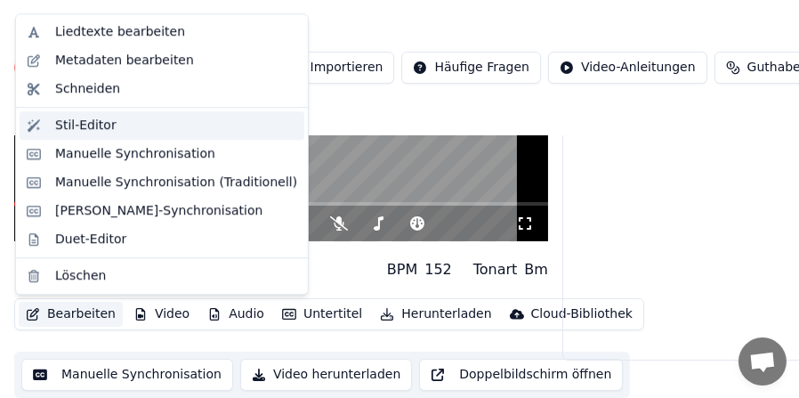
click at [118, 124] on div "Stil-Editor" at bounding box center [176, 126] width 242 height 18
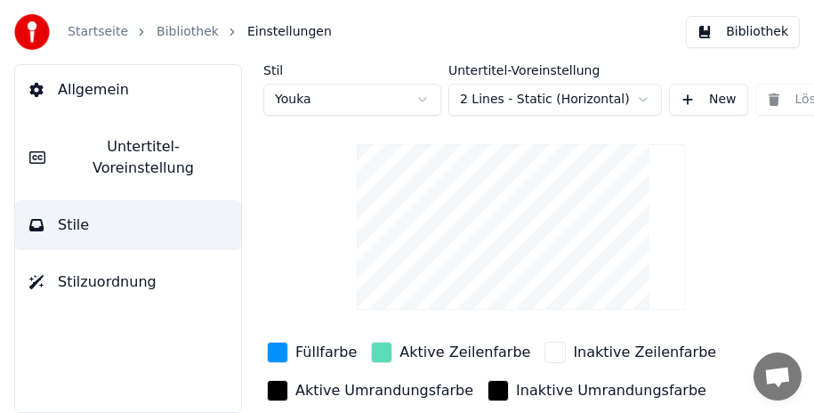
click at [373, 348] on div "button" at bounding box center [381, 352] width 21 height 21
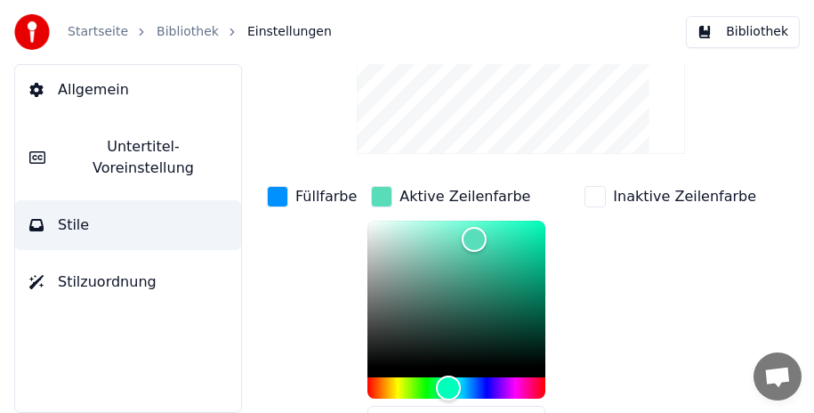
scroll to position [157, 0]
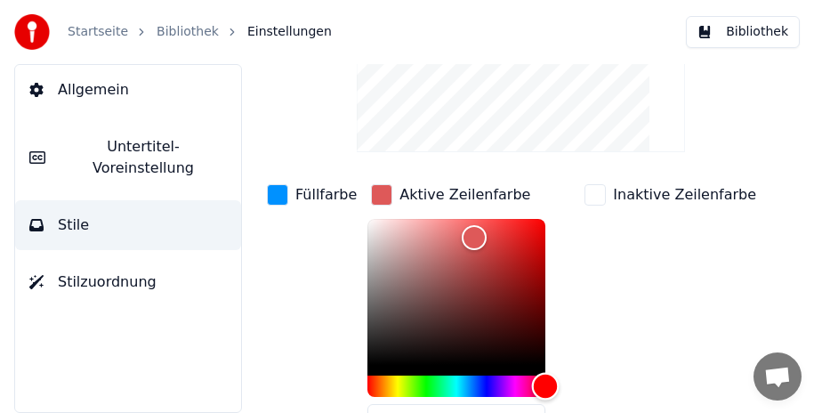
drag, startPoint x: 436, startPoint y: 381, endPoint x: 564, endPoint y: 362, distance: 129.5
click at [567, 388] on div "Füllfarbe Aktive Zeilenfarbe ******* Inaktive Zeilenfarbe Aktive Umrandungsfarb…" at bounding box center [520, 354] width 515 height 346
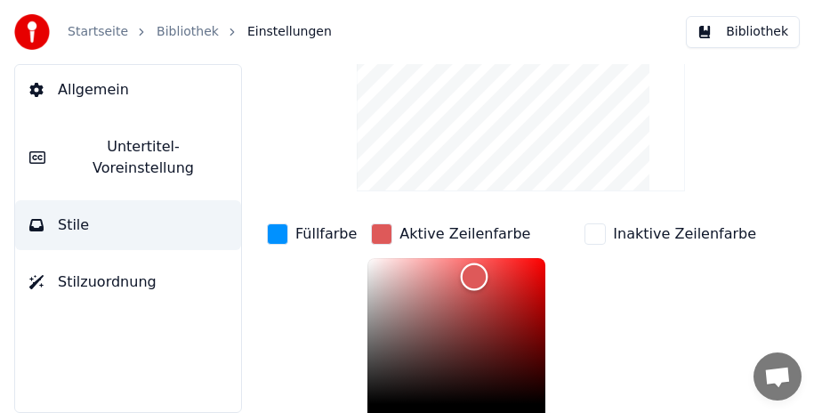
scroll to position [122, 0]
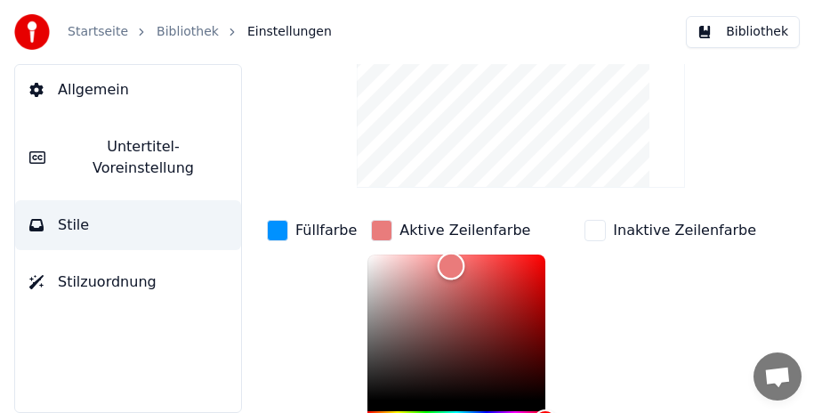
drag, startPoint x: 470, startPoint y: 267, endPoint x: 444, endPoint y: 264, distance: 25.9
click at [444, 264] on div "Color" at bounding box center [452, 267] width 28 height 28
drag, startPoint x: 444, startPoint y: 264, endPoint x: 415, endPoint y: 259, distance: 29.0
click at [415, 259] on div "Color" at bounding box center [423, 261] width 28 height 28
drag, startPoint x: 415, startPoint y: 257, endPoint x: 443, endPoint y: 301, distance: 51.6
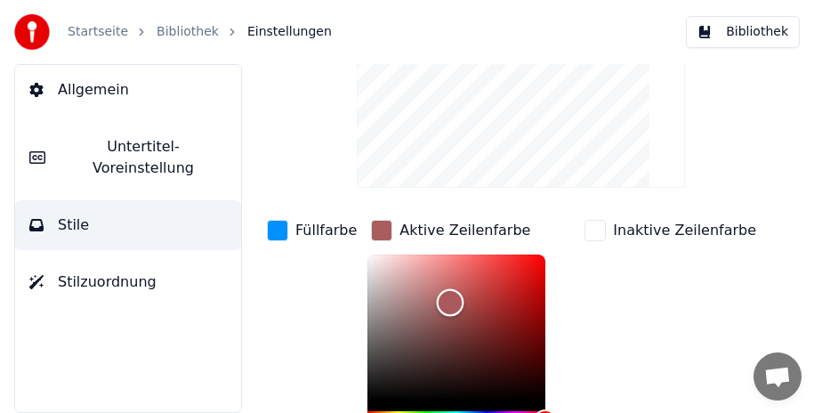
click at [443, 301] on div "Color" at bounding box center [451, 303] width 28 height 28
drag, startPoint x: 441, startPoint y: 298, endPoint x: 549, endPoint y: 233, distance: 125.7
click at [549, 233] on div "Aktive Zeilenfarbe *******" at bounding box center [470, 351] width 206 height 270
drag, startPoint x: 538, startPoint y: 253, endPoint x: 481, endPoint y: 246, distance: 57.3
click at [481, 246] on div "Color" at bounding box center [489, 254] width 28 height 28
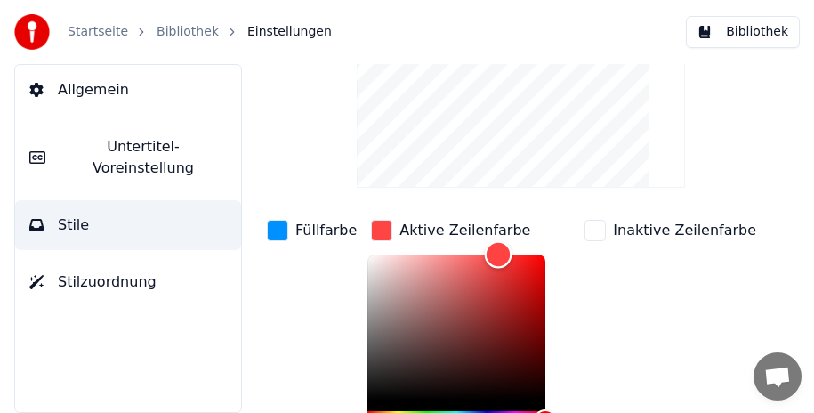
drag, startPoint x: 479, startPoint y: 250, endPoint x: 491, endPoint y: 247, distance: 11.9
click at [491, 247] on div "Color" at bounding box center [499, 254] width 28 height 28
drag, startPoint x: 491, startPoint y: 247, endPoint x: 470, endPoint y: 330, distance: 85.4
click at [470, 330] on div "Color" at bounding box center [477, 332] width 28 height 28
drag, startPoint x: 470, startPoint y: 330, endPoint x: 493, endPoint y: 277, distance: 58.2
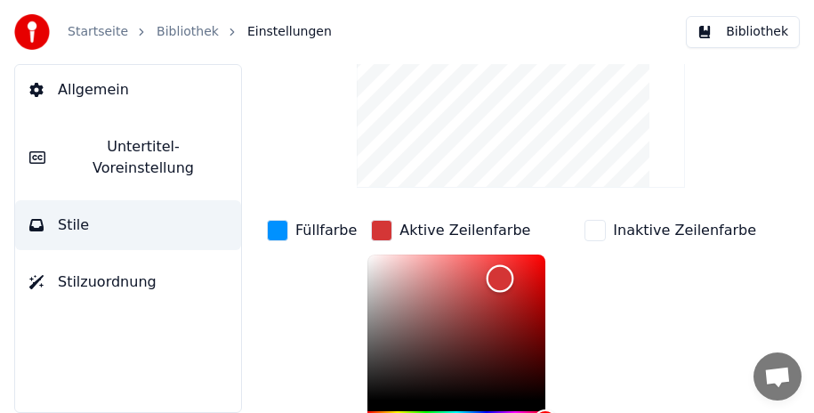
click at [493, 277] on div "Color" at bounding box center [501, 279] width 28 height 28
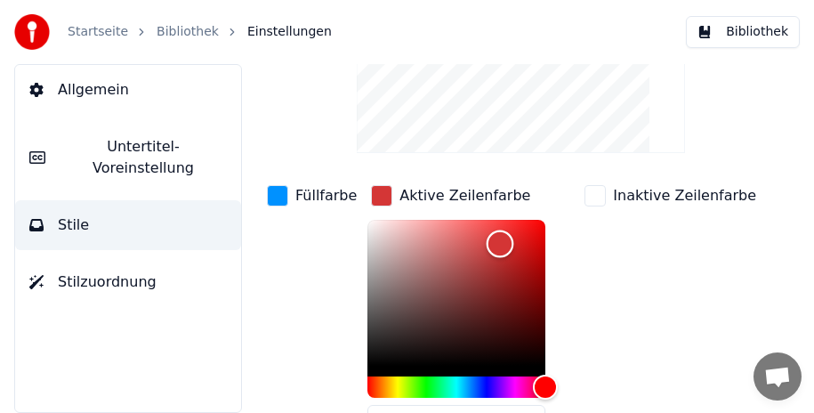
scroll to position [157, 0]
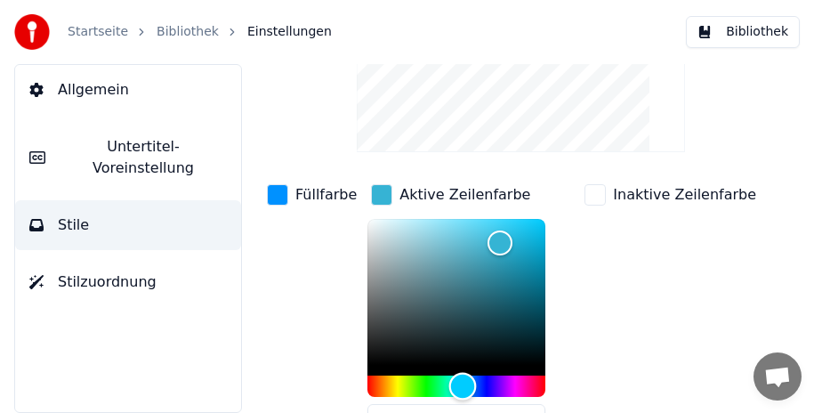
drag, startPoint x: 535, startPoint y: 381, endPoint x: 455, endPoint y: 384, distance: 79.3
click at [455, 384] on div "Hue" at bounding box center [463, 386] width 28 height 28
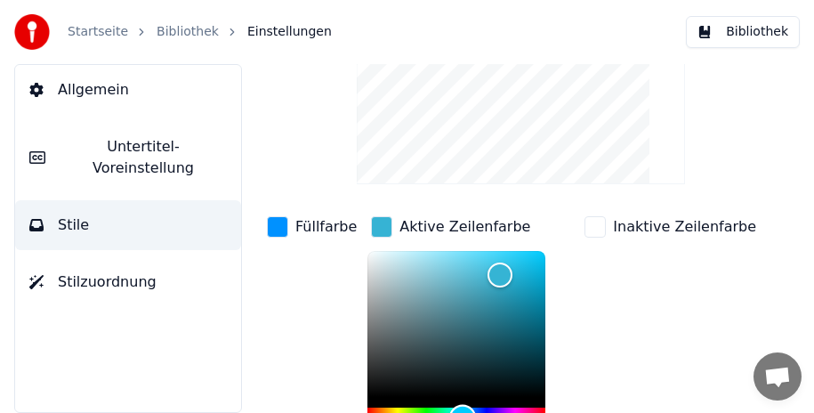
scroll to position [125, 0]
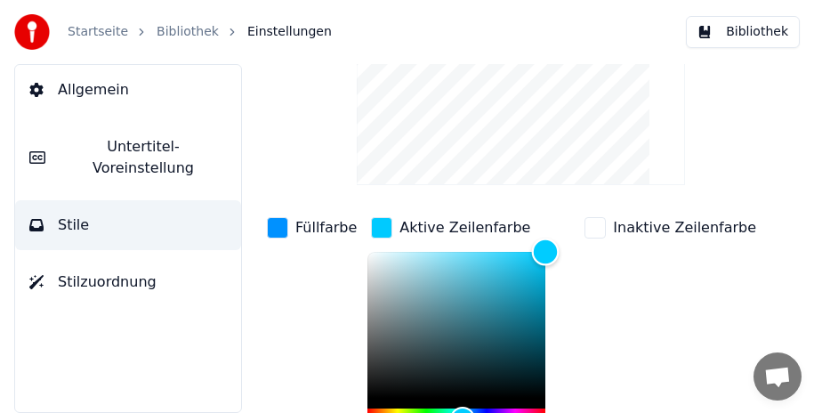
drag, startPoint x: 495, startPoint y: 271, endPoint x: 553, endPoint y: 244, distance: 64.9
click at [553, 244] on div "Aktive Zeilenfarbe *******" at bounding box center [470, 348] width 206 height 270
drag, startPoint x: 539, startPoint y: 249, endPoint x: 546, endPoint y: 279, distance: 31.1
click at [546, 279] on div "Color" at bounding box center [546, 281] width 28 height 28
type input "*******"
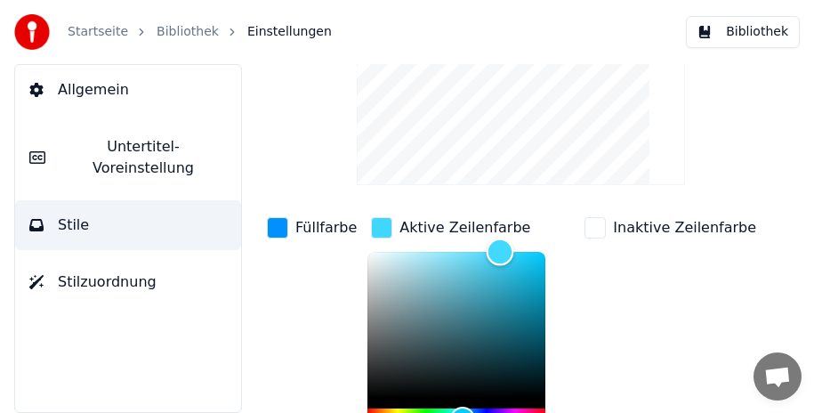
drag, startPoint x: 538, startPoint y: 277, endPoint x: 493, endPoint y: 246, distance: 55.0
click at [493, 246] on div "Color" at bounding box center [501, 252] width 28 height 28
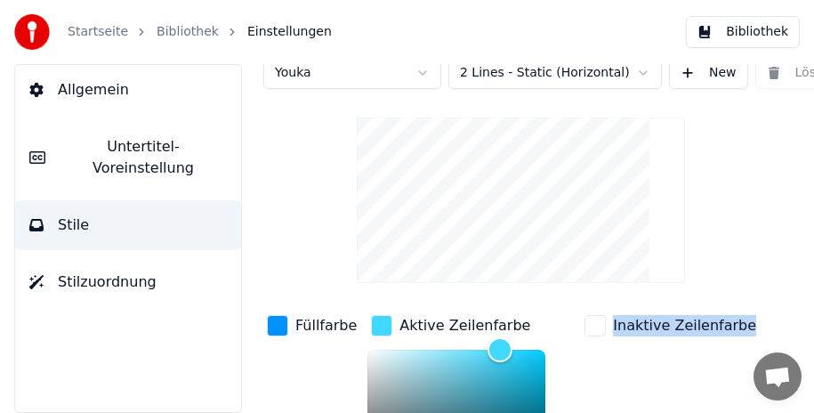
scroll to position [28, 0]
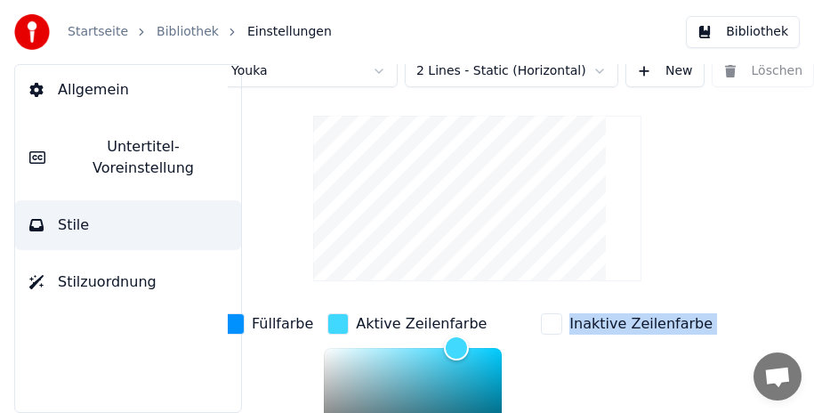
drag, startPoint x: 572, startPoint y: 397, endPoint x: 798, endPoint y: 387, distance: 226.2
click at [798, 387] on body "Startseite Bibliothek Einstellungen Bibliothek Allgemein Untertitel-Voreinstell…" at bounding box center [407, 206] width 814 height 413
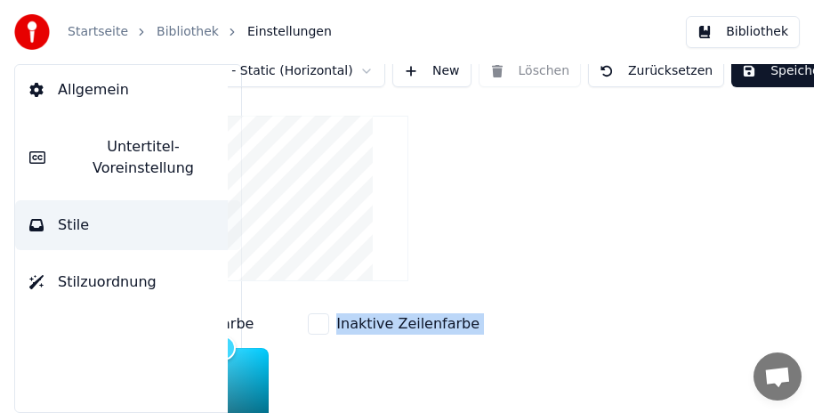
scroll to position [28, 297]
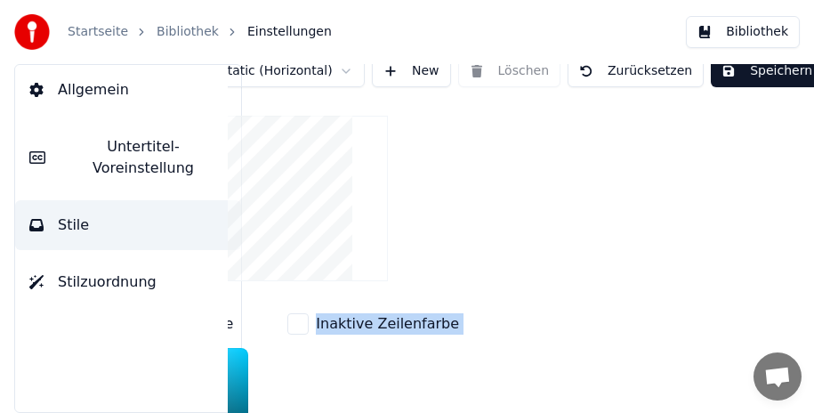
click at [755, 74] on button "Speichern" at bounding box center [767, 71] width 112 height 32
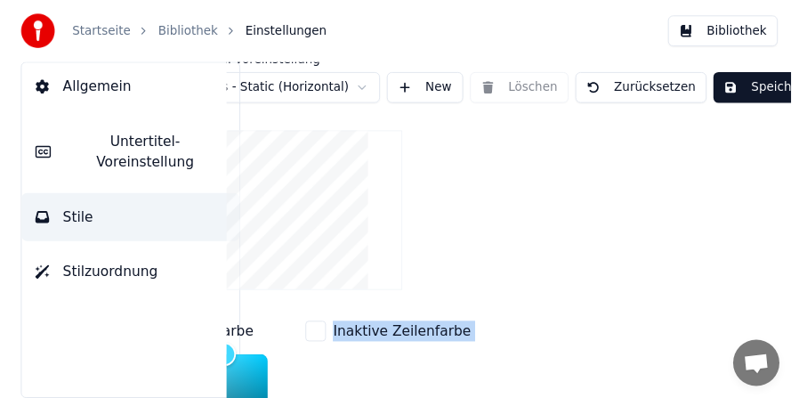
scroll to position [0, 275]
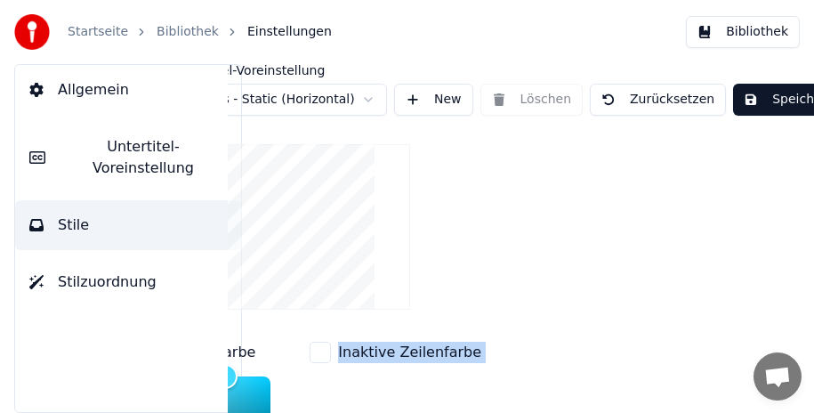
click at [740, 28] on button "Bibliothek" at bounding box center [743, 32] width 114 height 32
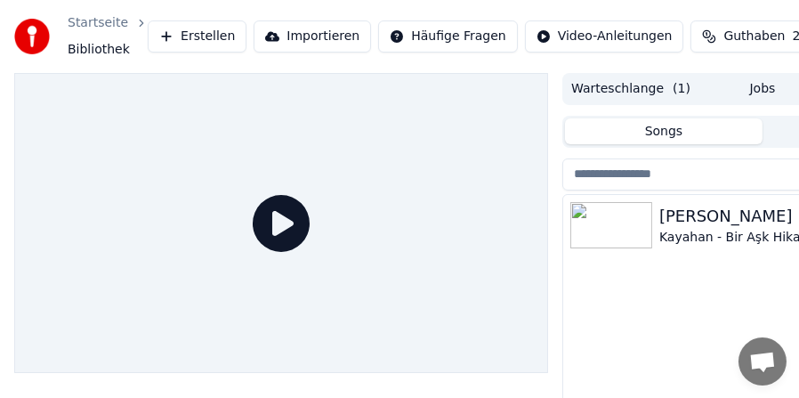
click at [712, 226] on div "[PERSON_NAME]" at bounding box center [798, 216] width 278 height 25
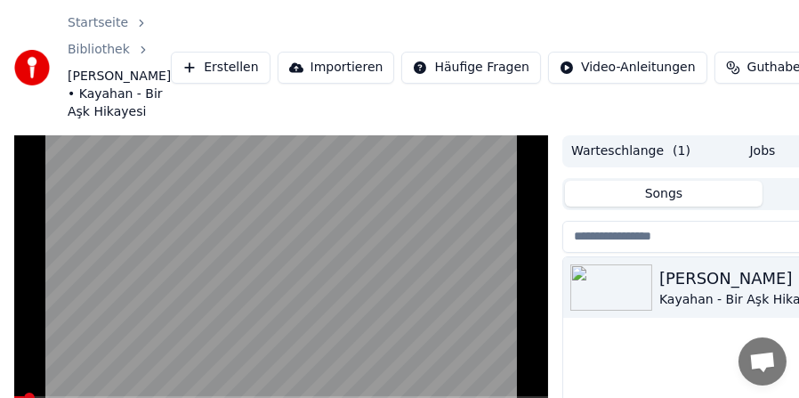
scroll to position [89, 0]
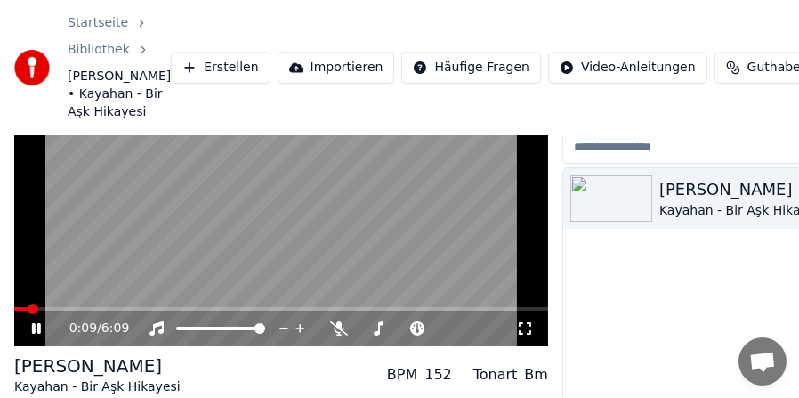
click at [60, 323] on video at bounding box center [281, 196] width 534 height 301
click at [60, 310] on span at bounding box center [281, 309] width 534 height 4
click at [200, 267] on video at bounding box center [281, 196] width 534 height 301
click at [523, 335] on icon at bounding box center [525, 328] width 18 height 14
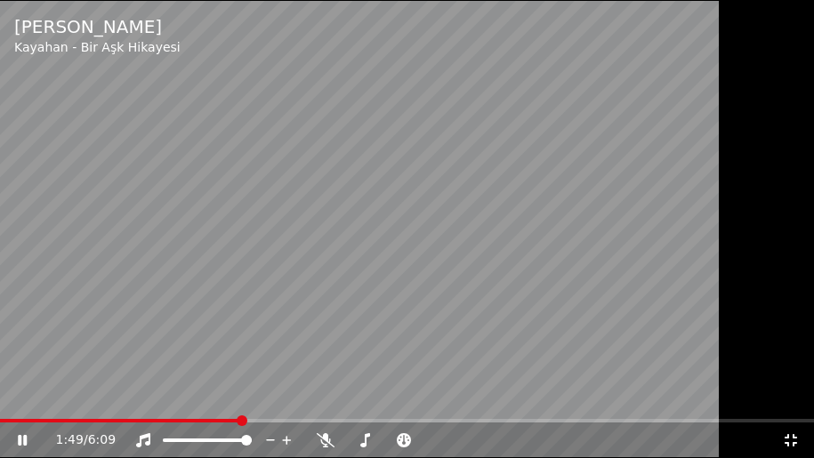
click at [278, 412] on span at bounding box center [407, 421] width 814 height 4
click at [313, 412] on span at bounding box center [407, 421] width 814 height 4
click at [792, 412] on icon at bounding box center [791, 440] width 18 height 14
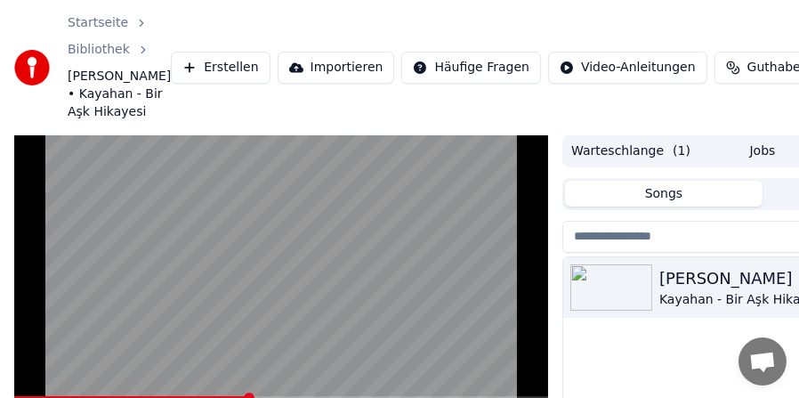
click at [439, 240] on video at bounding box center [281, 285] width 534 height 301
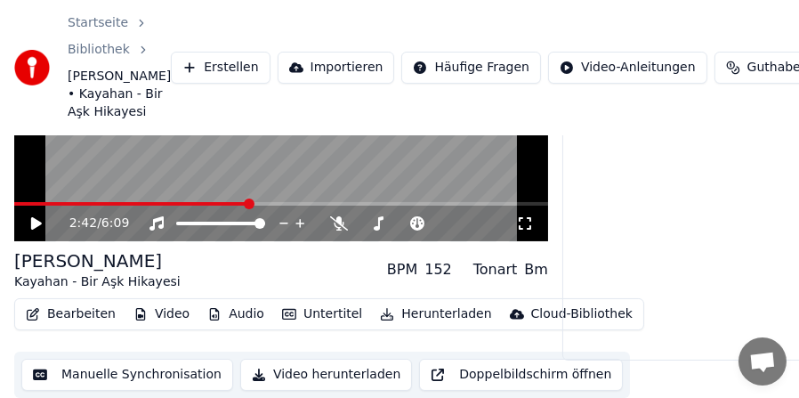
scroll to position [212, 0]
click at [51, 314] on button "Bearbeiten" at bounding box center [71, 314] width 104 height 25
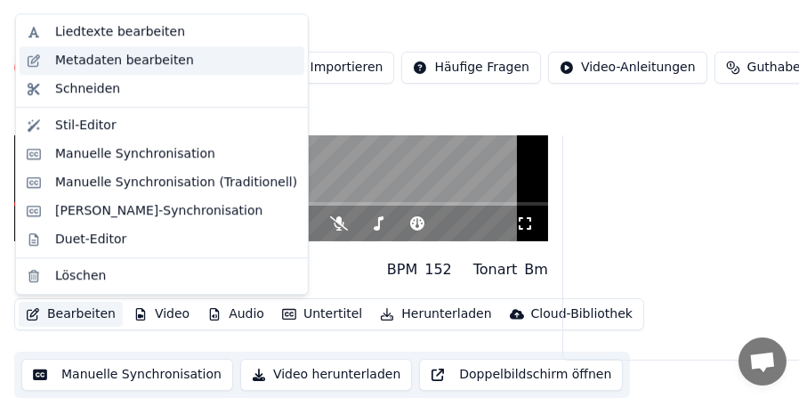
click at [112, 59] on div "Metadaten bearbeiten" at bounding box center [124, 61] width 139 height 18
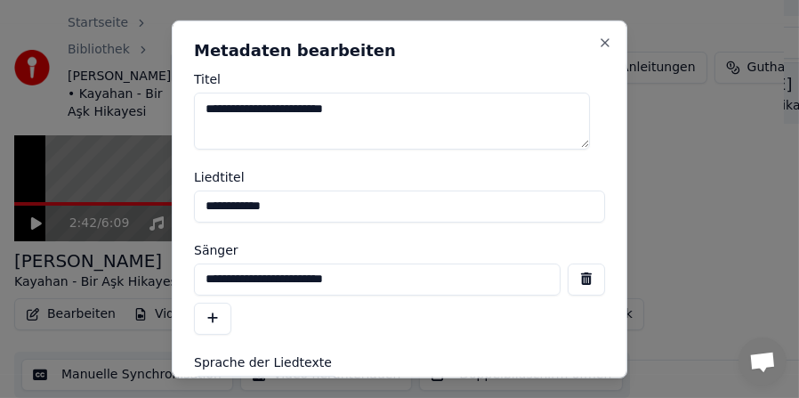
scroll to position [197, 0]
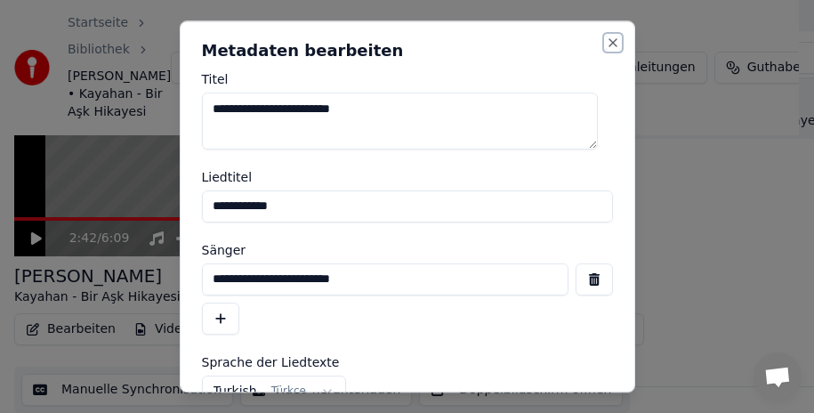
click at [606, 41] on button "Close" at bounding box center [613, 43] width 14 height 14
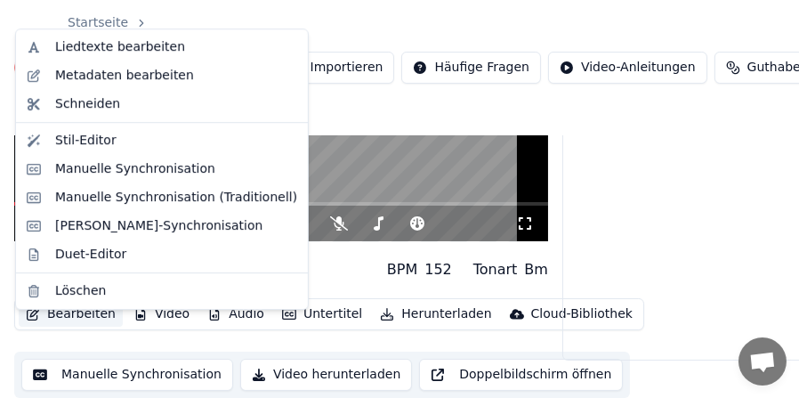
click at [71, 326] on button "Bearbeiten" at bounding box center [71, 314] width 104 height 25
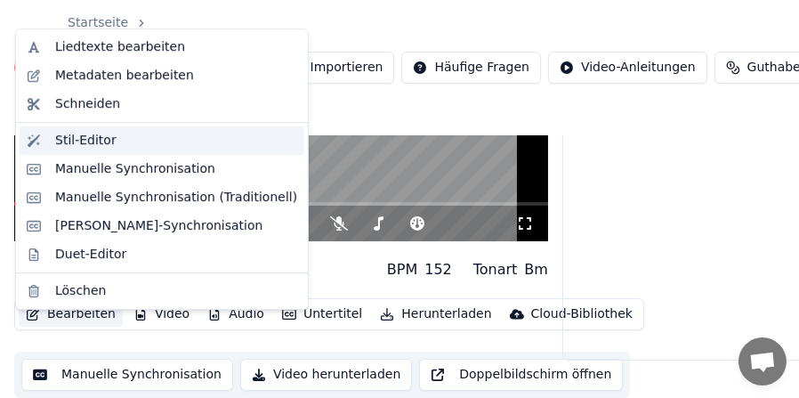
click at [109, 139] on div "Stil-Editor" at bounding box center [176, 141] width 242 height 18
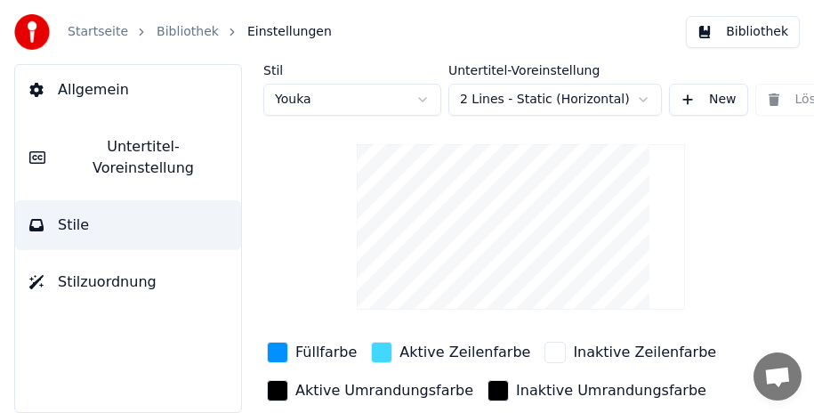
click at [109, 141] on span "Untertitel-Voreinstellung" at bounding box center [143, 157] width 167 height 43
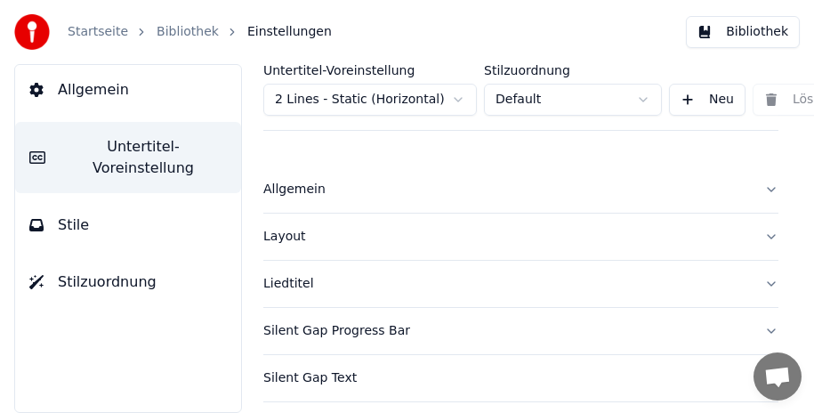
click at [284, 286] on div "Liedtitel" at bounding box center [506, 284] width 487 height 18
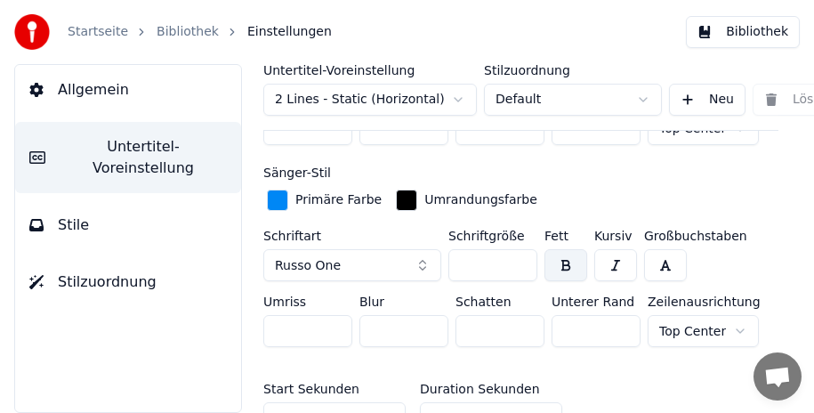
scroll to position [712, 0]
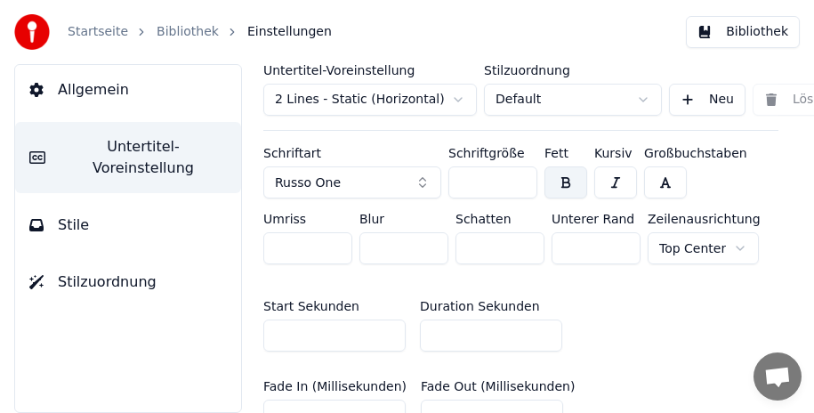
click at [422, 180] on button "Russo One" at bounding box center [352, 182] width 178 height 32
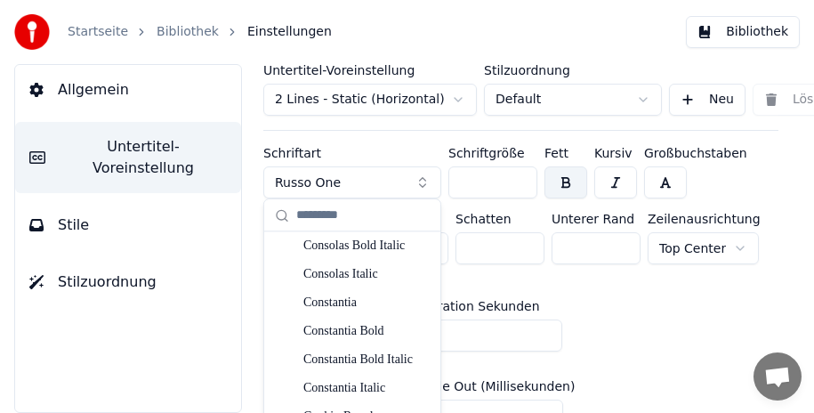
scroll to position [583, 0]
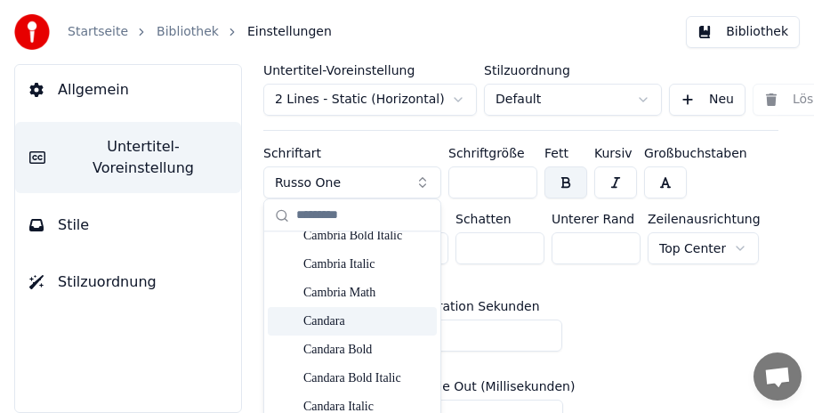
click at [694, 307] on div "Start Sekunden * Duration Sekunden *" at bounding box center [520, 326] width 515 height 80
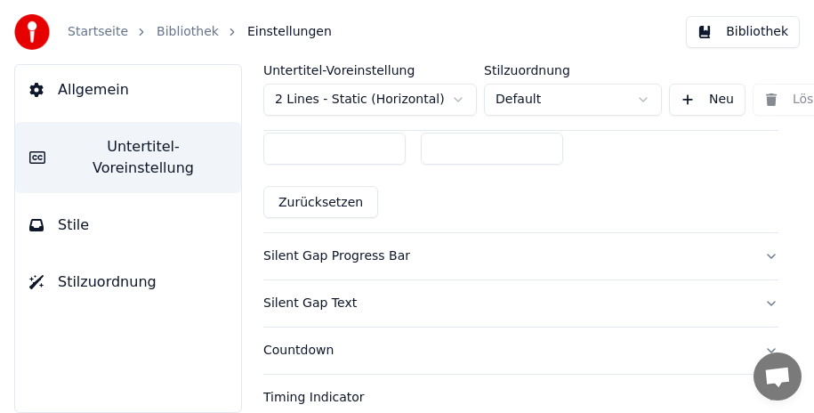
scroll to position [1067, 0]
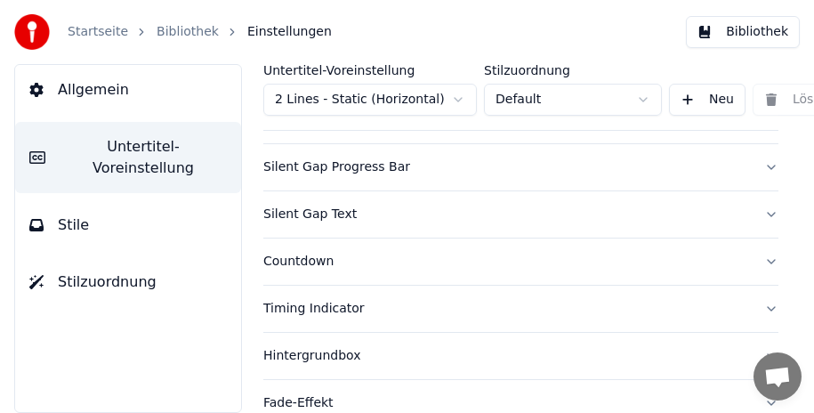
click at [756, 158] on button "Silent Gap Progress Bar" at bounding box center [520, 167] width 515 height 46
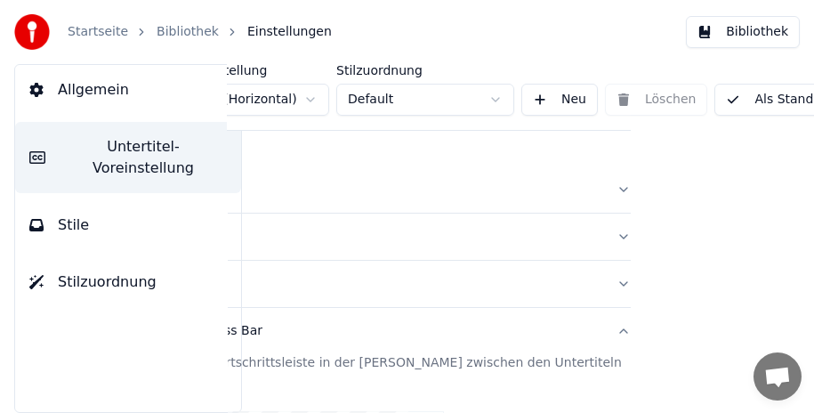
scroll to position [0, 234]
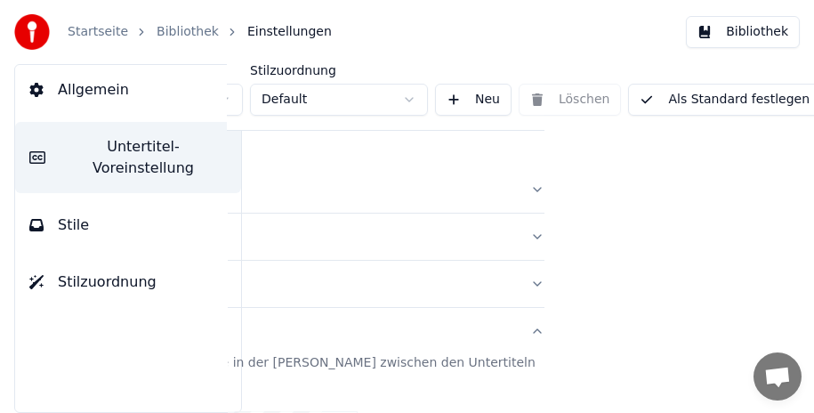
click at [744, 99] on button "Als Standard festlegen" at bounding box center [724, 100] width 193 height 32
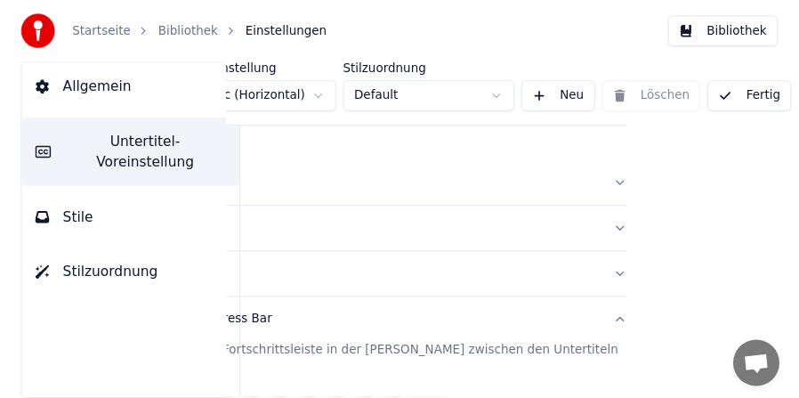
scroll to position [0, 141]
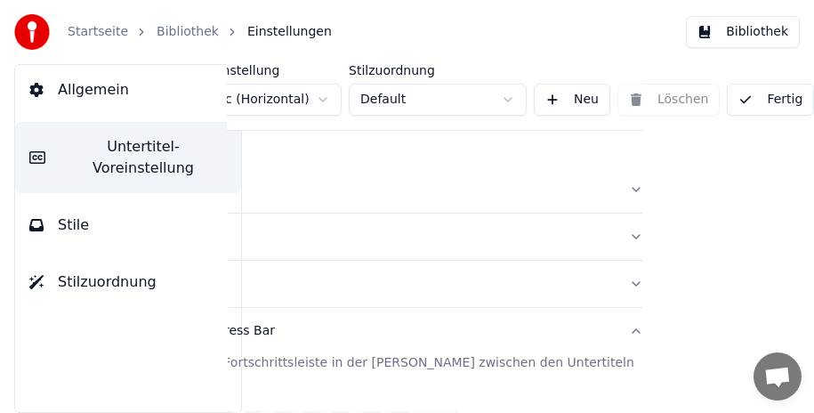
click at [737, 99] on button "Fertig" at bounding box center [770, 100] width 87 height 32
click at [735, 26] on button "Bibliothek" at bounding box center [743, 32] width 114 height 32
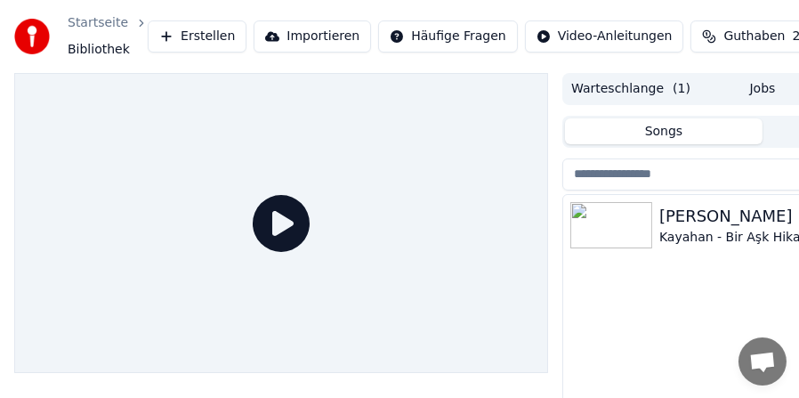
click at [693, 213] on div "[PERSON_NAME]" at bounding box center [798, 216] width 278 height 25
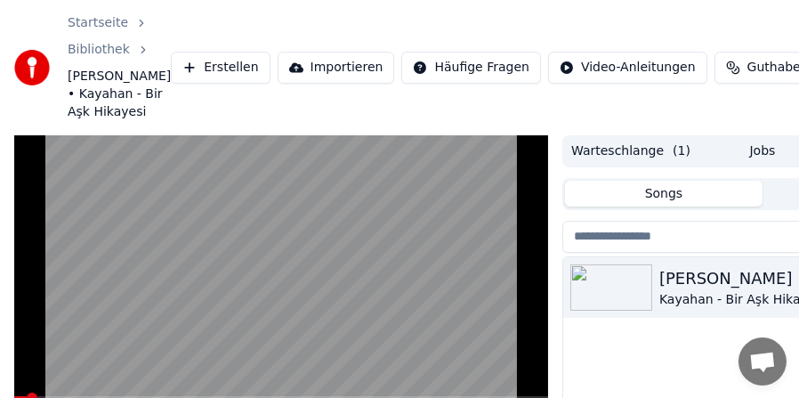
scroll to position [89, 0]
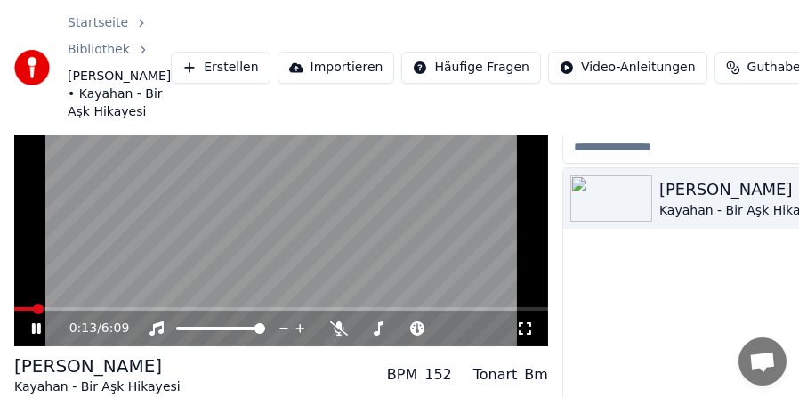
click at [91, 310] on span at bounding box center [281, 309] width 534 height 4
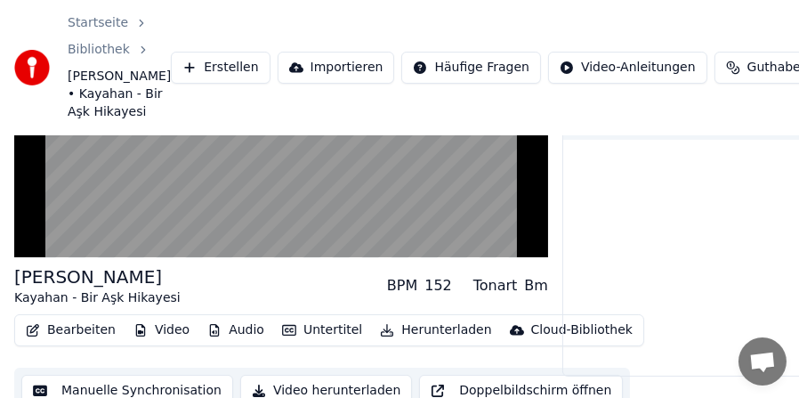
scroll to position [212, 0]
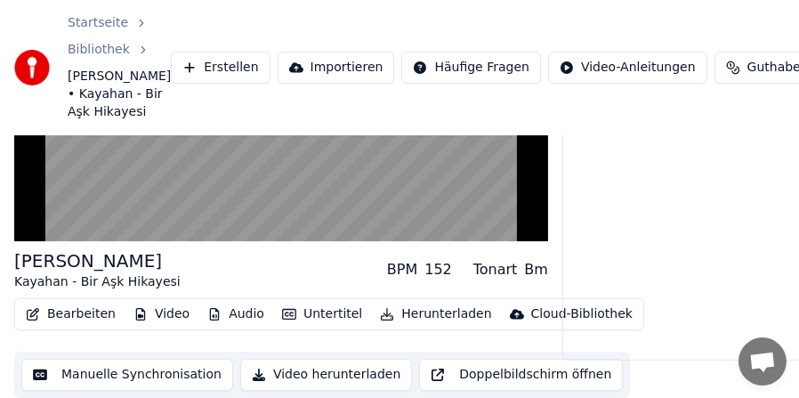
click at [83, 311] on button "Bearbeiten" at bounding box center [71, 314] width 104 height 25
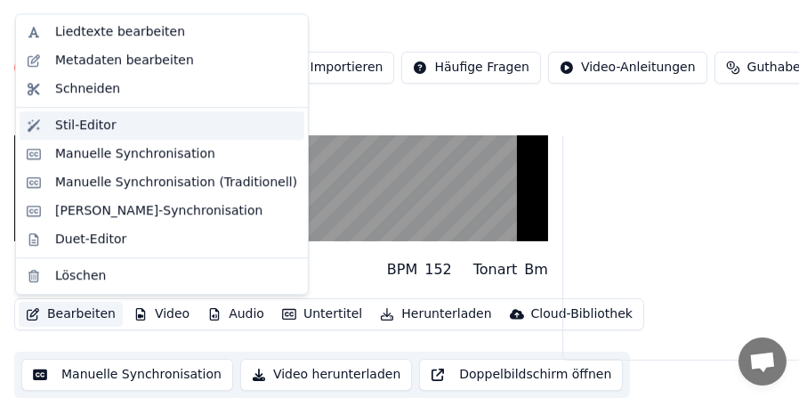
click at [117, 121] on div "Stil-Editor" at bounding box center [176, 126] width 242 height 18
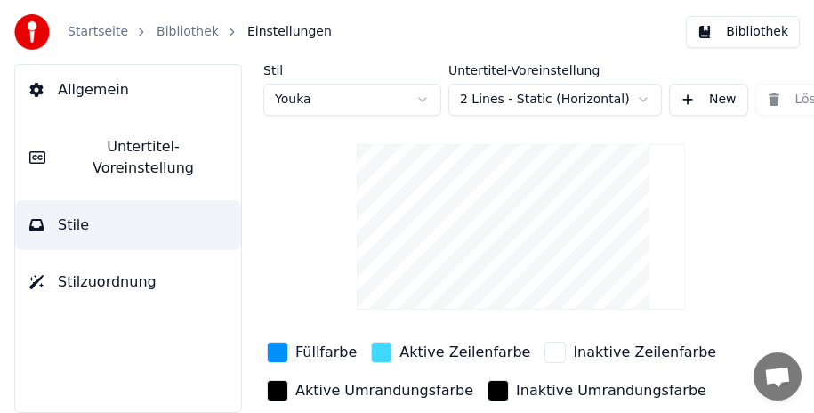
click at [184, 154] on span "Untertitel-Voreinstellung" at bounding box center [143, 157] width 167 height 43
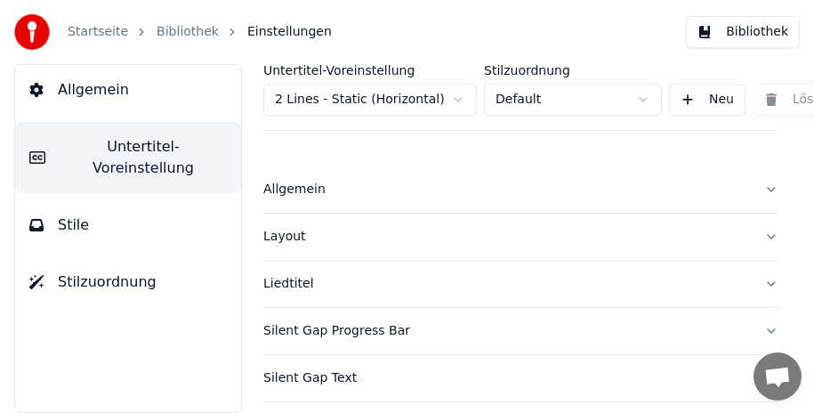
click at [354, 335] on div "Silent Gap Progress Bar" at bounding box center [506, 331] width 487 height 18
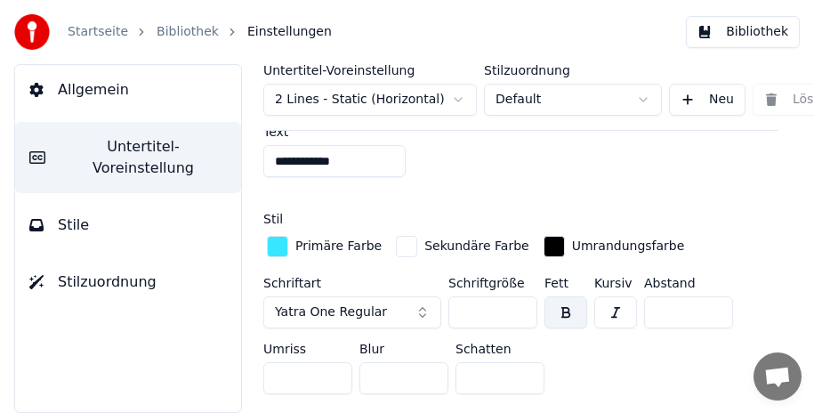
scroll to position [1156, 0]
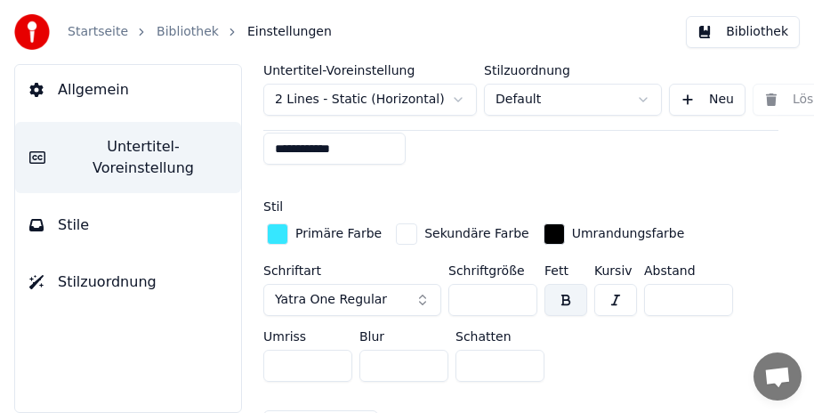
click at [274, 223] on div "button" at bounding box center [277, 233] width 21 height 21
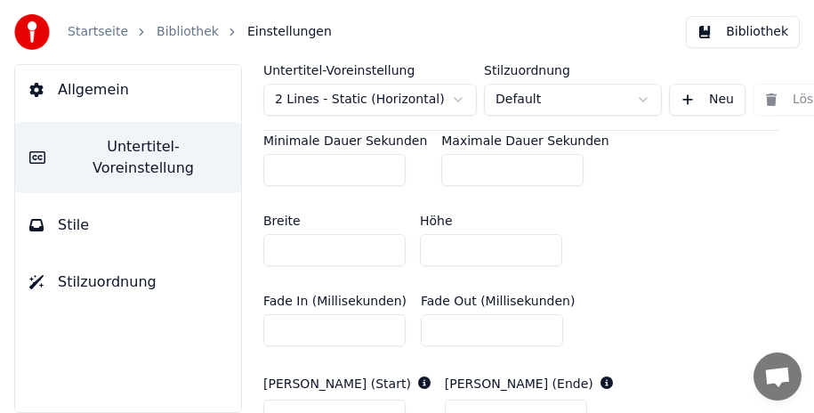
scroll to position [623, 0]
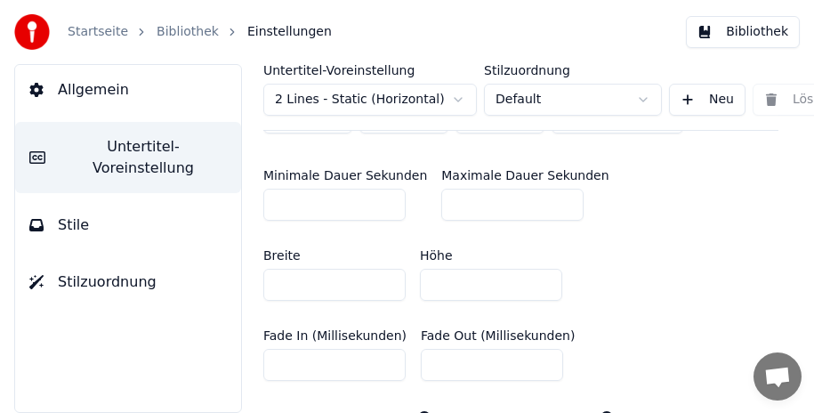
click at [165, 205] on button "Stile" at bounding box center [128, 225] width 226 height 50
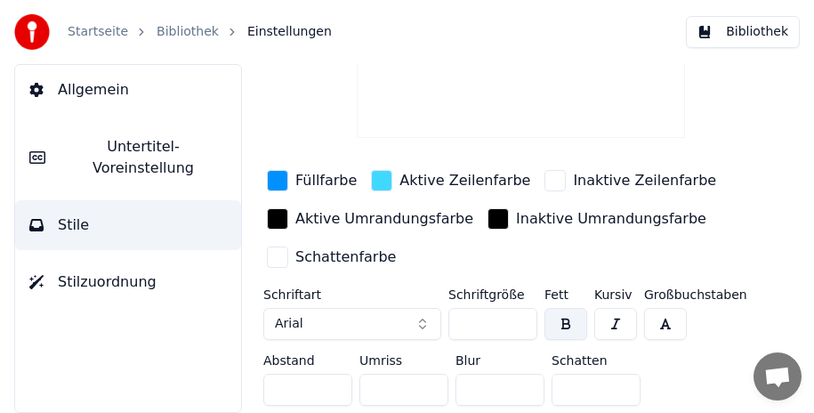
scroll to position [181, 0]
click at [378, 170] on div "button" at bounding box center [381, 180] width 21 height 21
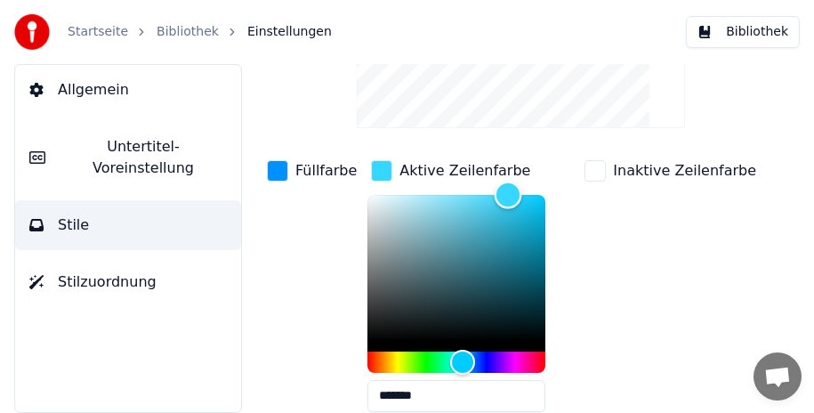
drag, startPoint x: 493, startPoint y: 189, endPoint x: 501, endPoint y: 184, distance: 9.6
click at [501, 184] on div "Color" at bounding box center [509, 195] width 28 height 28
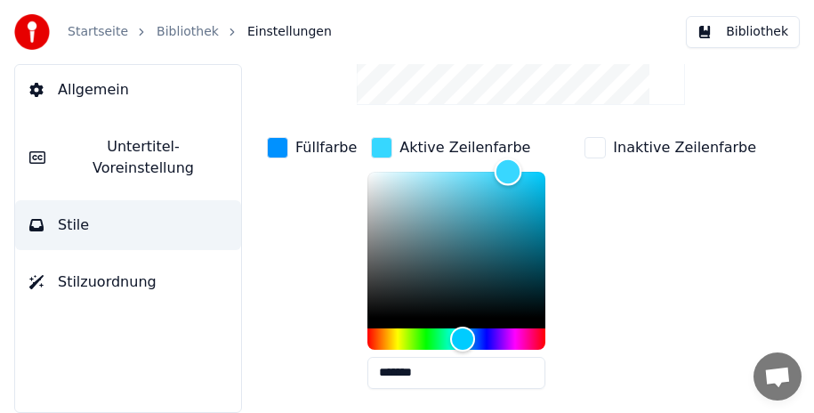
scroll to position [205, 0]
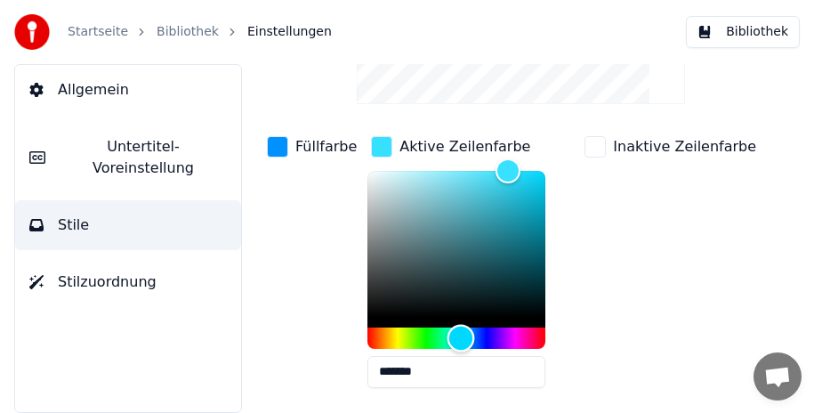
type input "*******"
click at [453, 326] on div "Hue" at bounding box center [461, 338] width 28 height 28
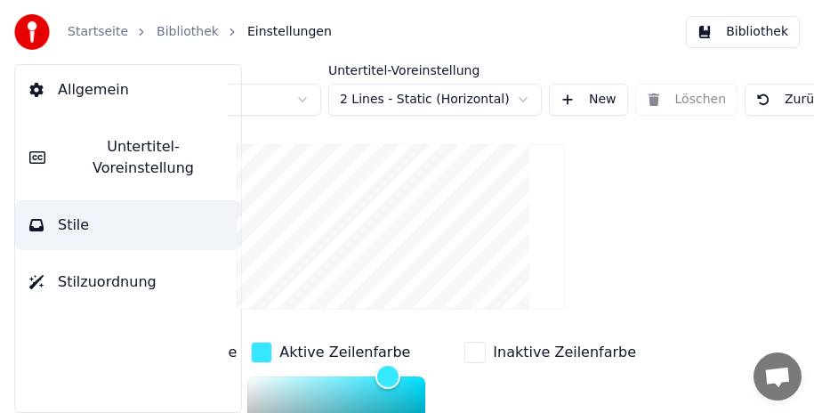
scroll to position [0, 297]
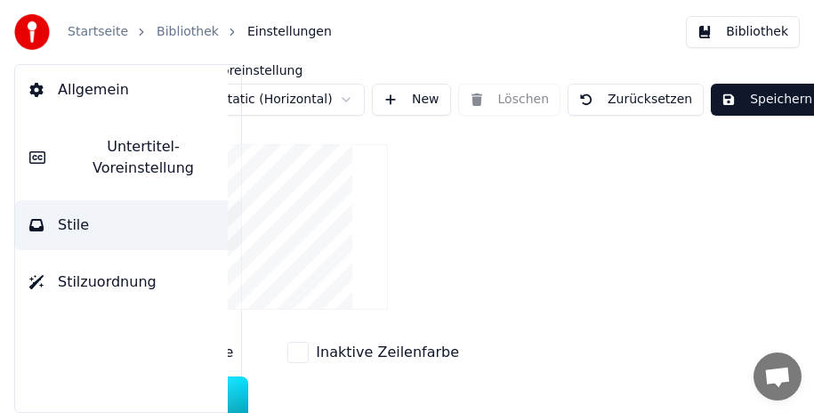
click at [748, 98] on button "Speichern" at bounding box center [767, 100] width 112 height 32
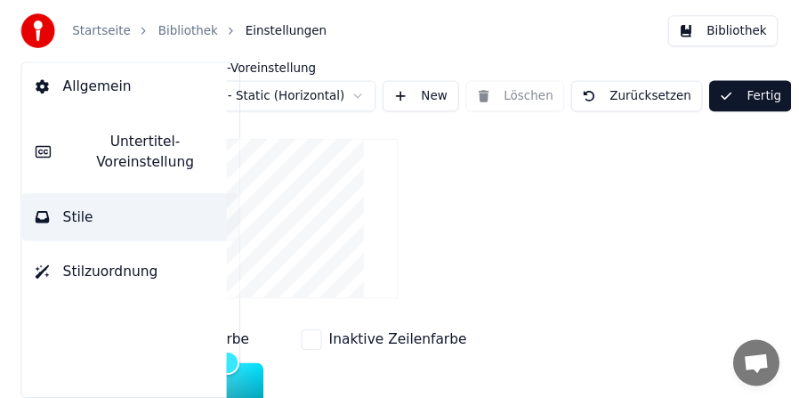
scroll to position [0, 275]
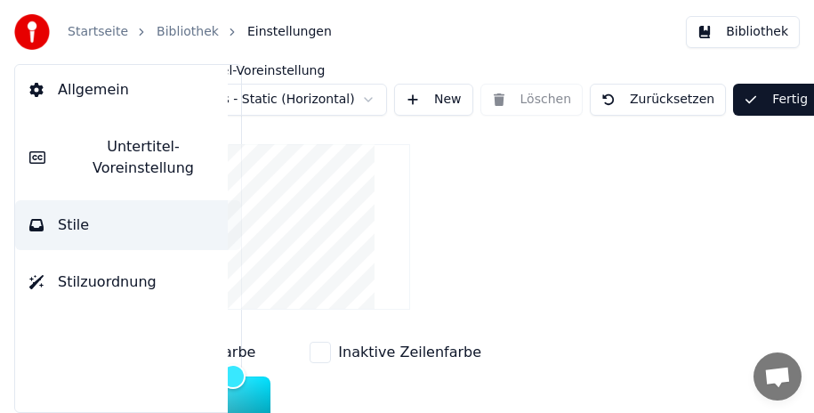
click at [748, 98] on button "Fertig" at bounding box center [775, 100] width 85 height 32
click at [732, 30] on button "Bibliothek" at bounding box center [743, 32] width 114 height 32
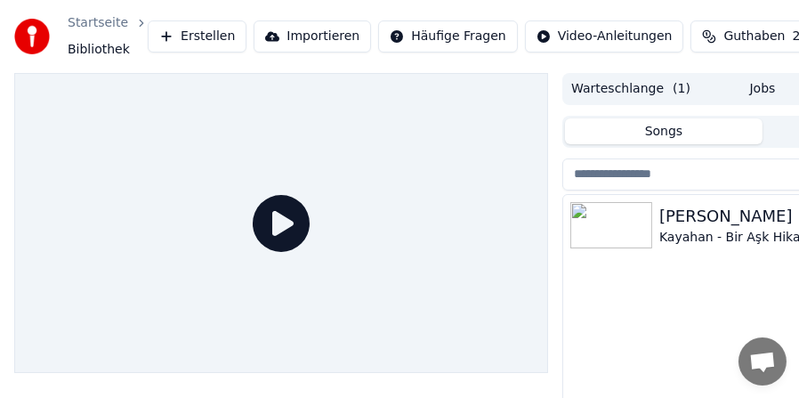
click at [738, 213] on div "[PERSON_NAME]" at bounding box center [798, 216] width 278 height 25
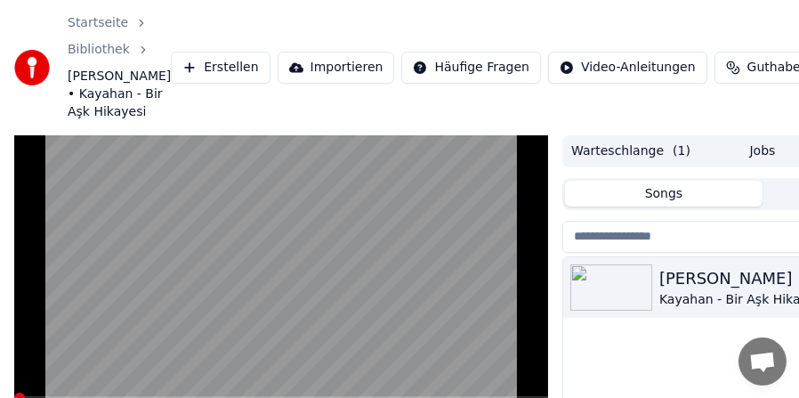
scroll to position [89, 0]
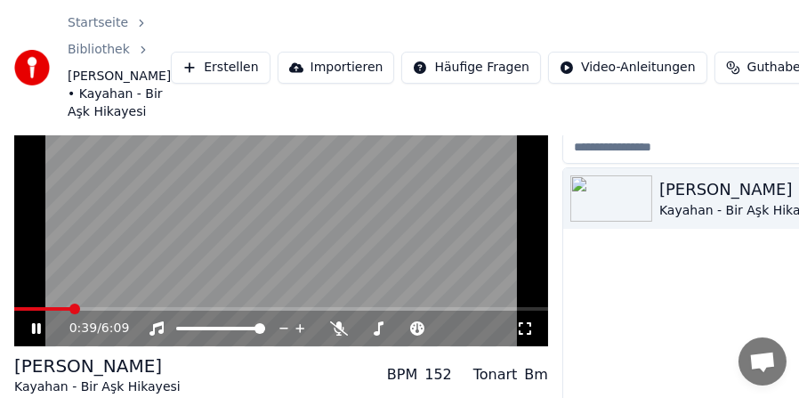
click at [70, 310] on span at bounding box center [281, 309] width 534 height 4
click at [292, 270] on video at bounding box center [281, 196] width 534 height 301
click at [527, 335] on icon at bounding box center [525, 328] width 18 height 14
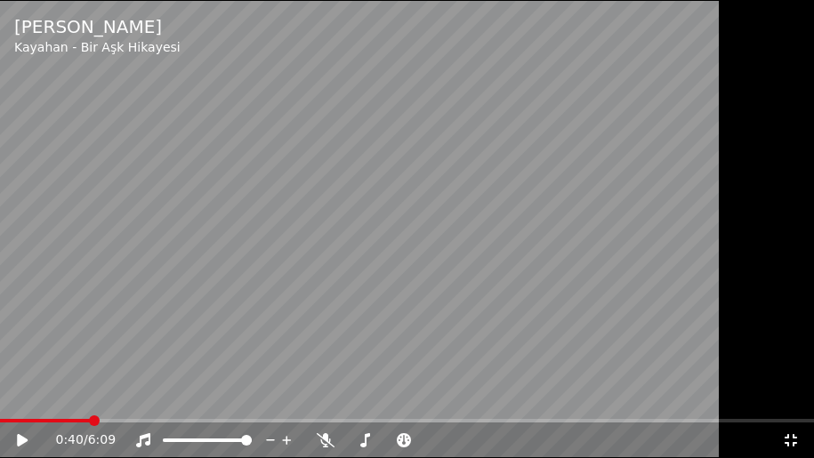
click at [498, 278] on video at bounding box center [407, 229] width 814 height 458
click at [461, 296] on video at bounding box center [407, 229] width 814 height 458
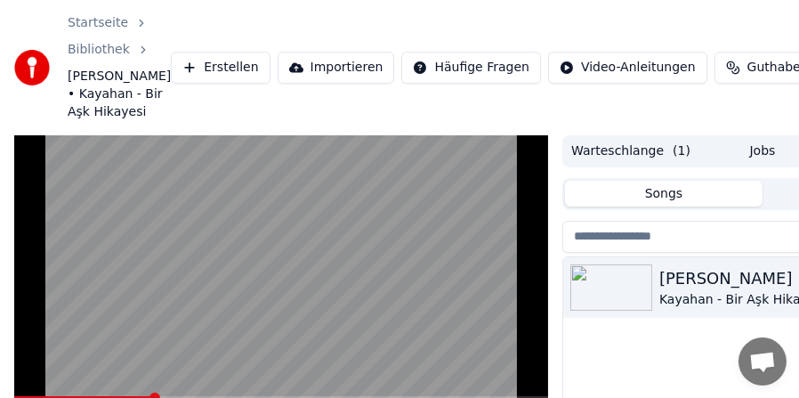
click at [418, 284] on video at bounding box center [281, 285] width 534 height 301
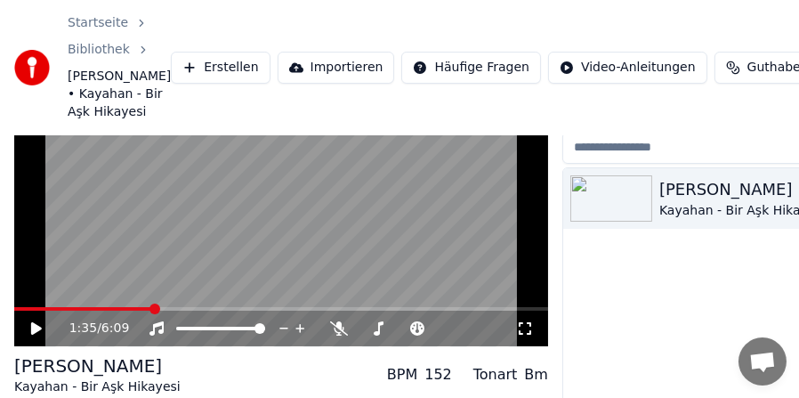
scroll to position [178, 0]
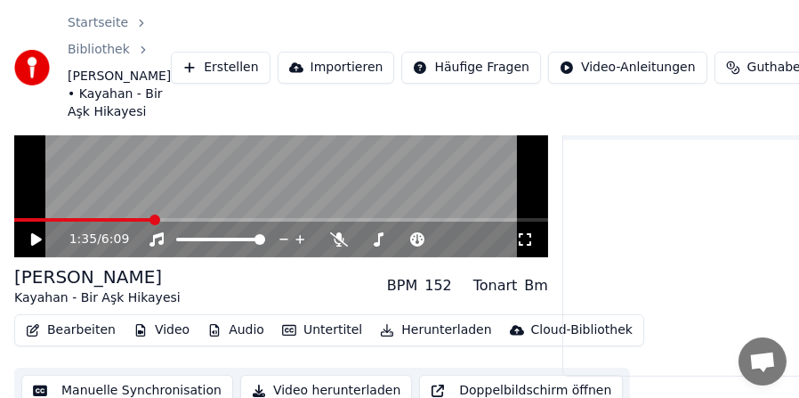
click at [412, 342] on button "Herunterladen" at bounding box center [435, 330] width 125 height 25
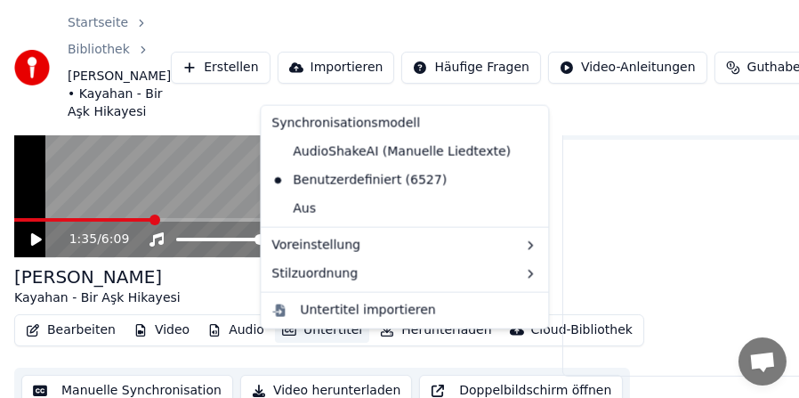
click at [290, 367] on div "Bearbeiten Video Audio Untertitel Herunterladen Cloud-Bibliothek Manuelle Synch…" at bounding box center [281, 364] width 534 height 100
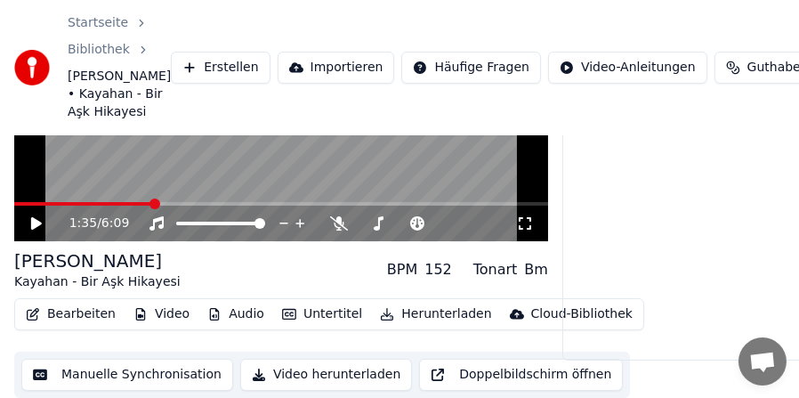
scroll to position [212, 0]
click at [290, 367] on button "Video herunterladen" at bounding box center [326, 374] width 172 height 32
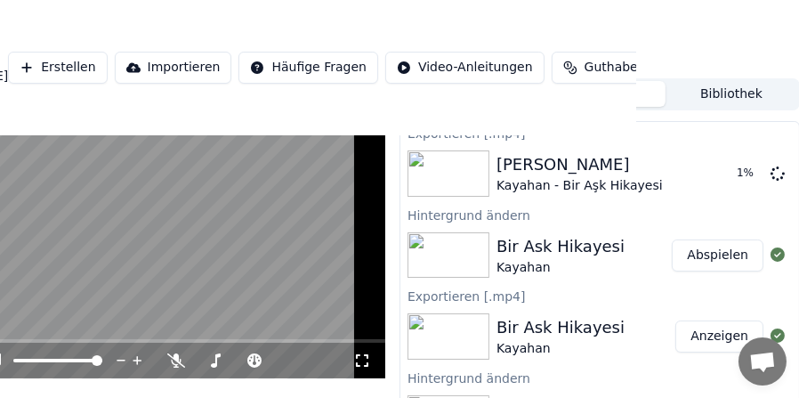
scroll to position [0, 163]
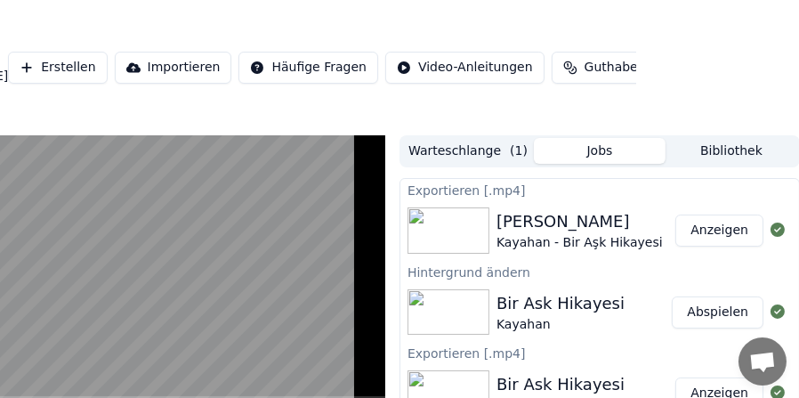
click at [527, 233] on div "[PERSON_NAME]" at bounding box center [579, 221] width 166 height 25
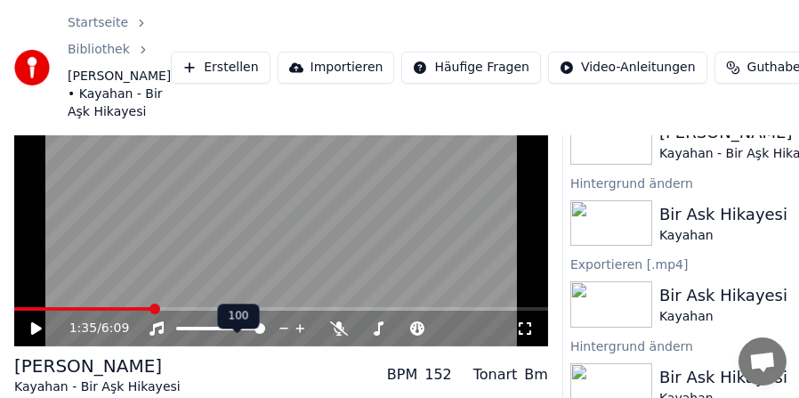
scroll to position [0, 0]
